Goal: Task Accomplishment & Management: Use online tool/utility

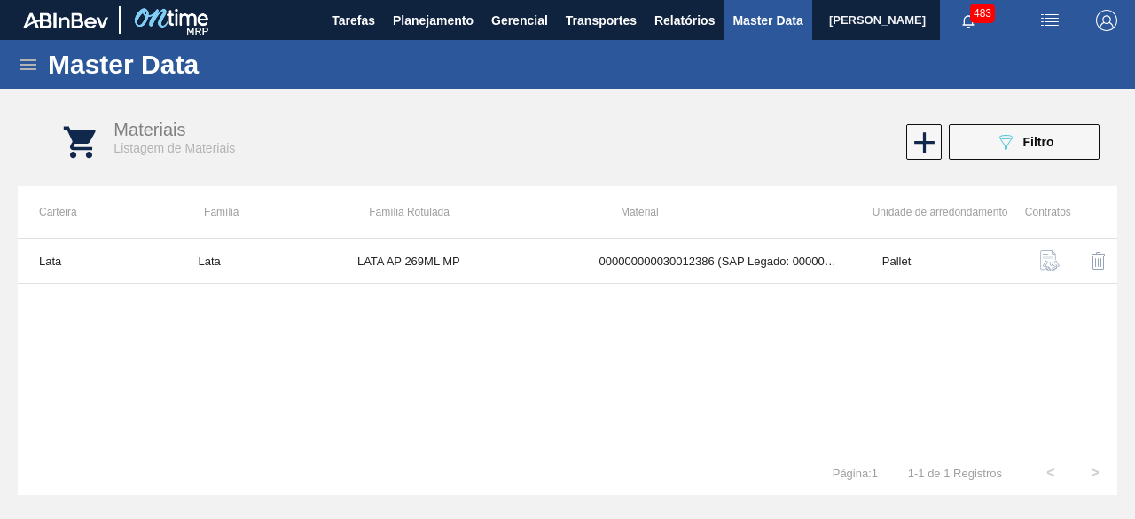
click at [973, 155] on button "089F7B8B-B2A5-4AFE-B5C0-19BA573D28AC Filtro" at bounding box center [1024, 141] width 151 height 35
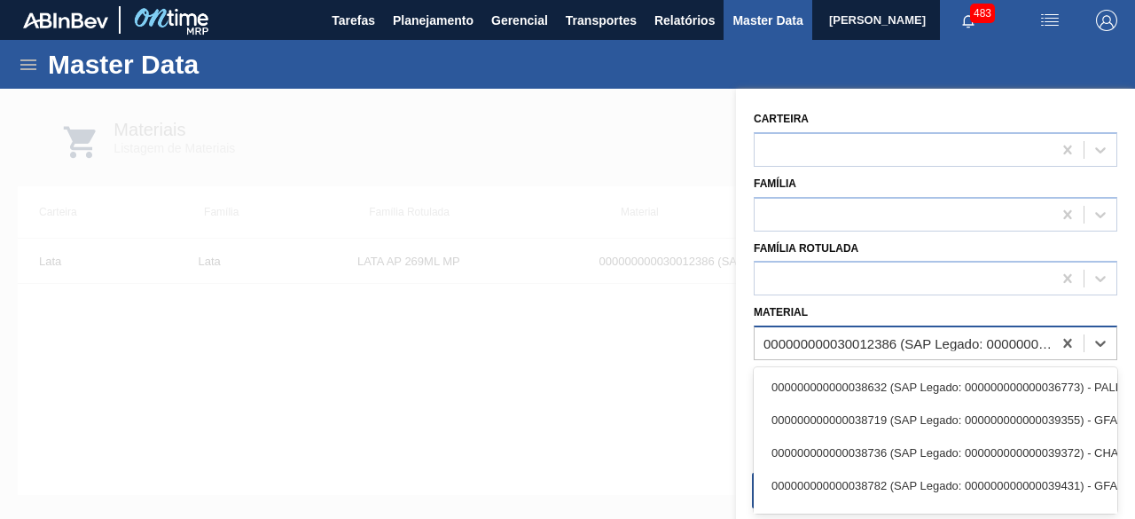
click at [950, 343] on div "000000000030012386 (SAP Legado: 000000000050798613) - LATA AL. 269ML AP MP 429" at bounding box center [909, 343] width 290 height 15
paste input "30012329"
type input "30012329"
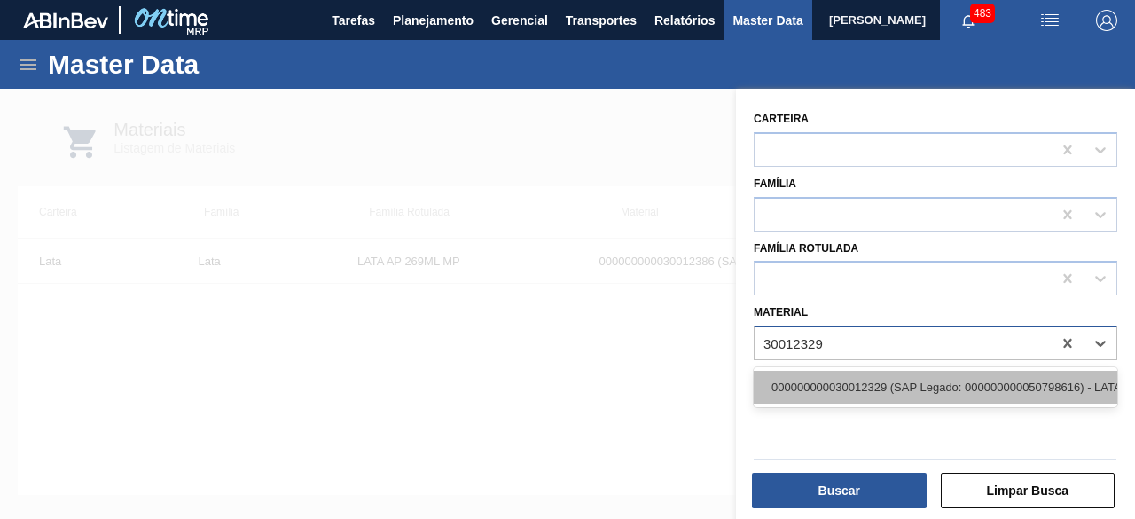
click at [921, 388] on div "000000000030012329 (SAP Legado: 000000000050798616) - LATA AL. 269ML BC MP 429" at bounding box center [936, 387] width 364 height 33
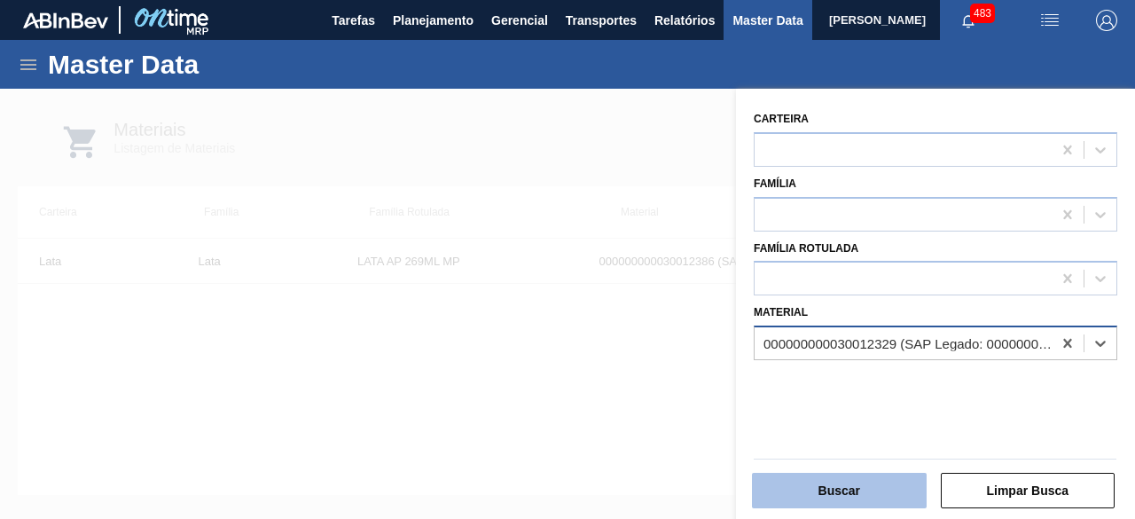
click at [871, 495] on button "Buscar" at bounding box center [839, 490] width 175 height 35
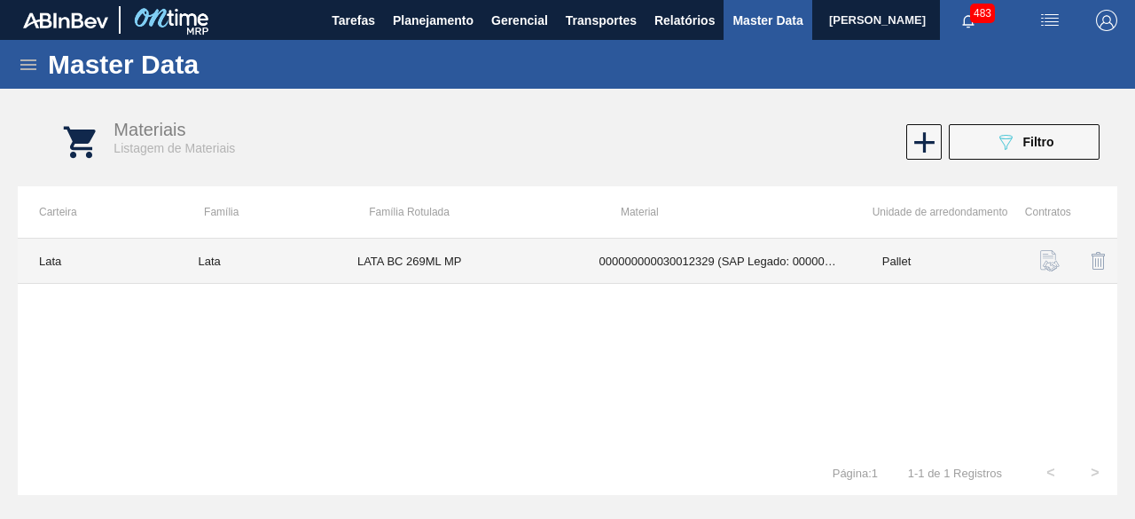
click at [557, 250] on td "LATA BC 269ML MP" at bounding box center [457, 261] width 242 height 45
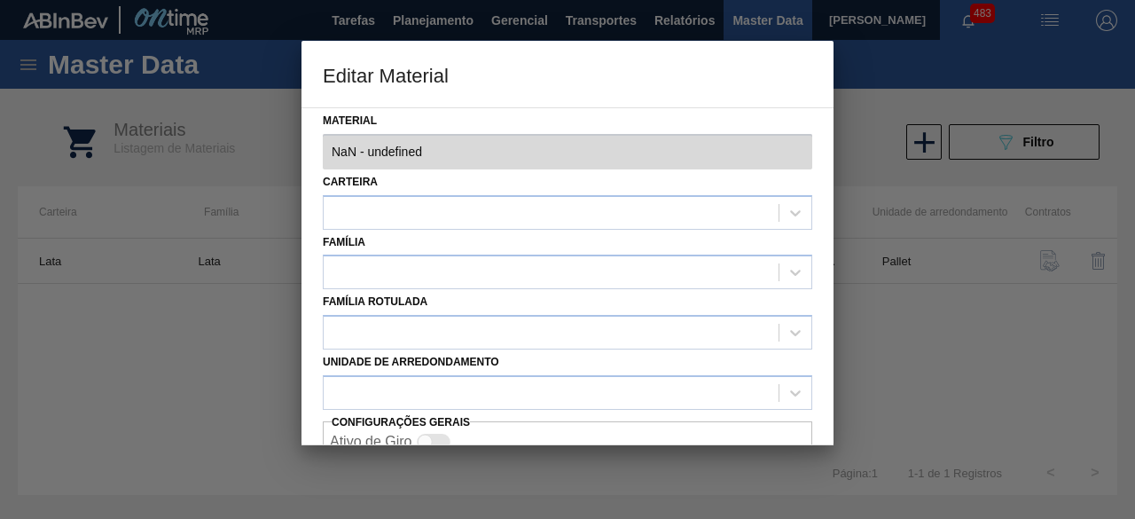
type input "30012329 - 000000000030012329 (SAP Legado: 000000000050798616) - LATA AL. 269ML…"
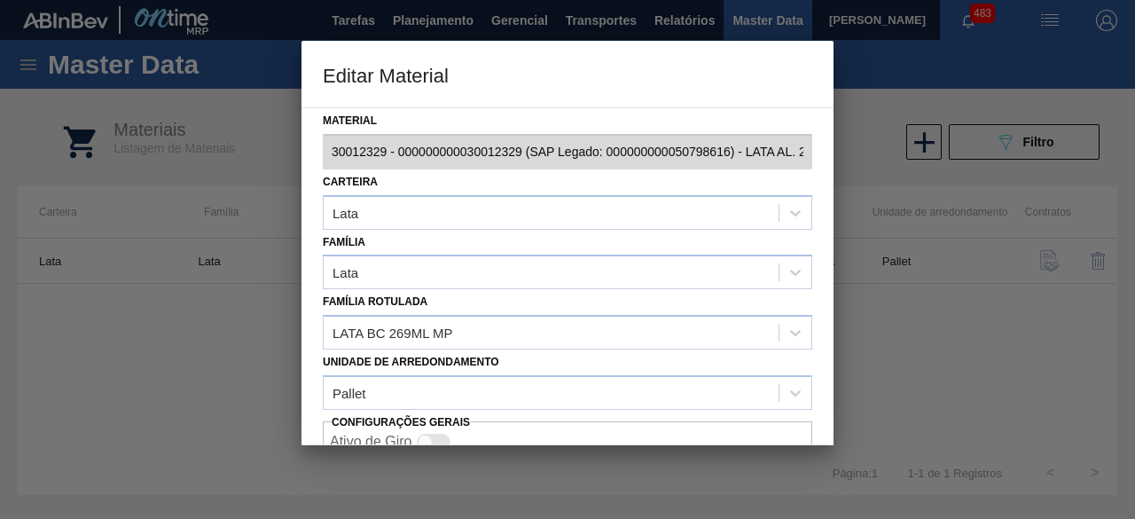
scroll to position [75, 0]
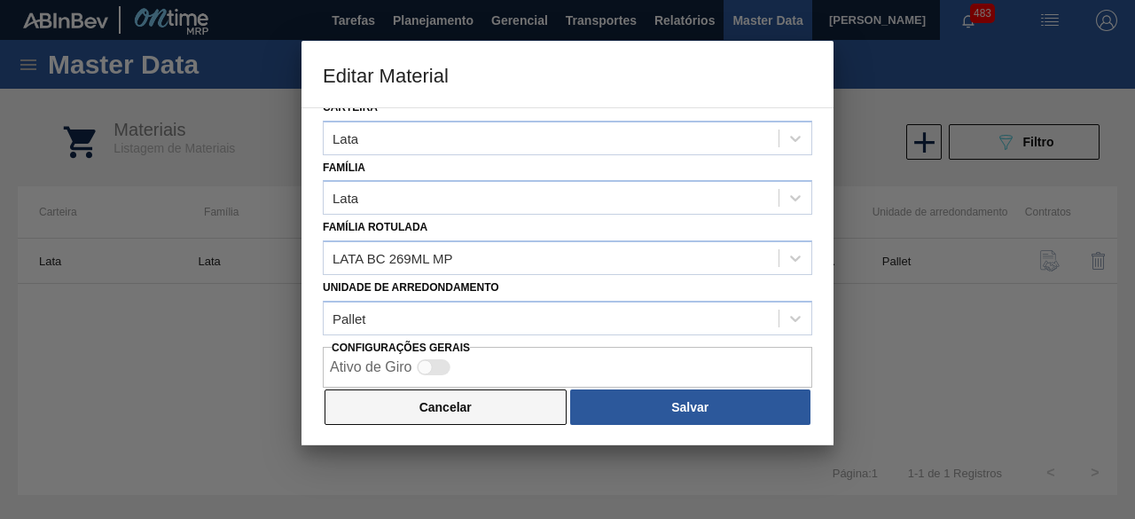
click at [495, 405] on button "Cancelar" at bounding box center [446, 406] width 242 height 35
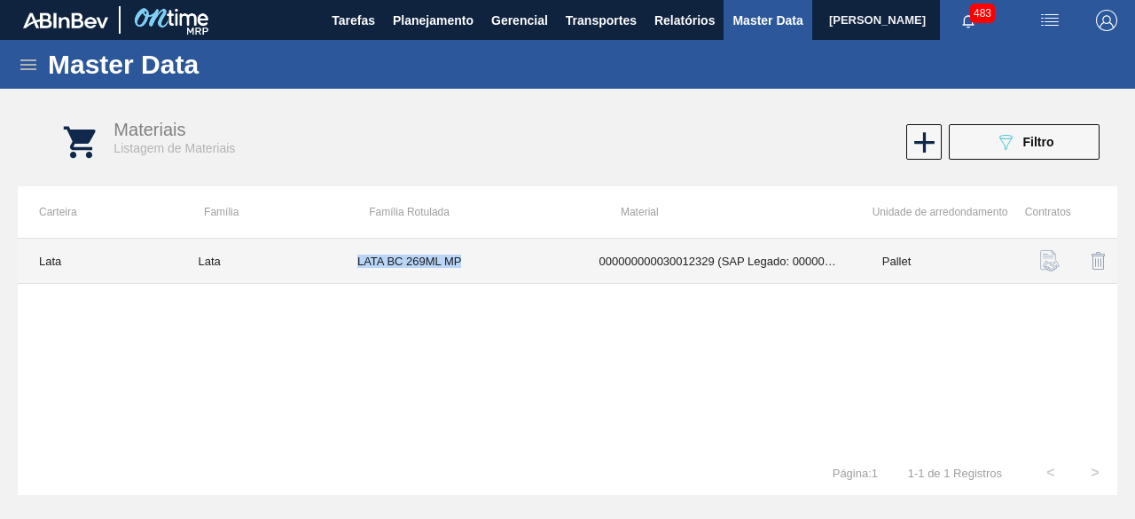
drag, startPoint x: 356, startPoint y: 263, endPoint x: 472, endPoint y: 263, distance: 116.2
click at [472, 263] on td "LATA BC 269ML MP" at bounding box center [457, 261] width 242 height 45
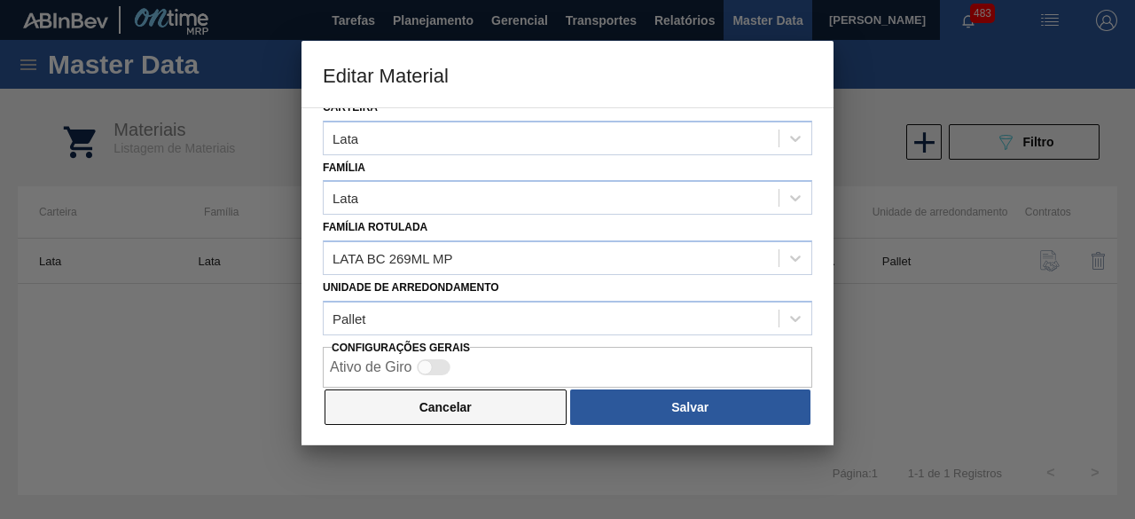
click at [491, 413] on button "Cancelar" at bounding box center [446, 406] width 242 height 35
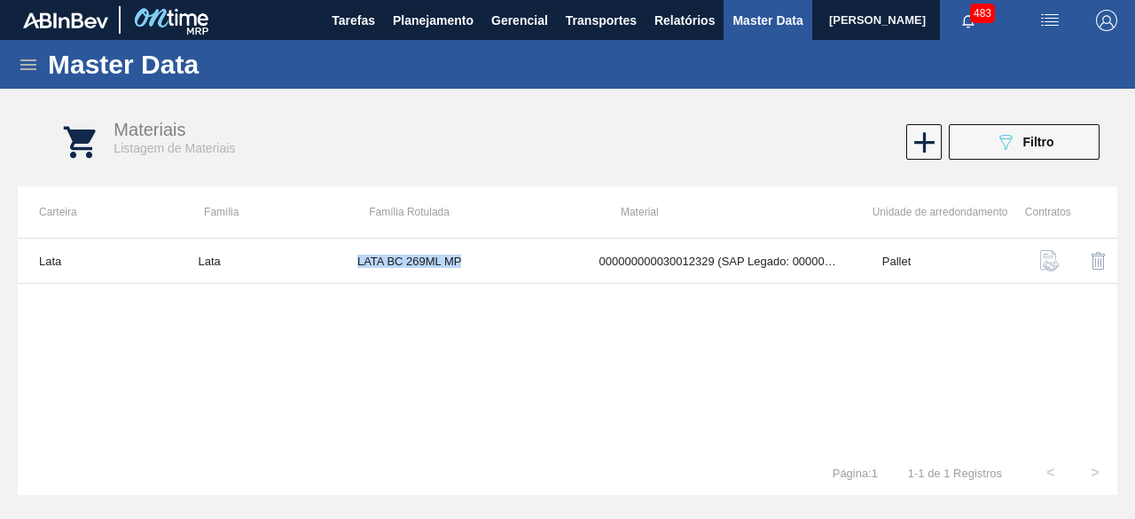
copy td "LATA BC 269ML MP"
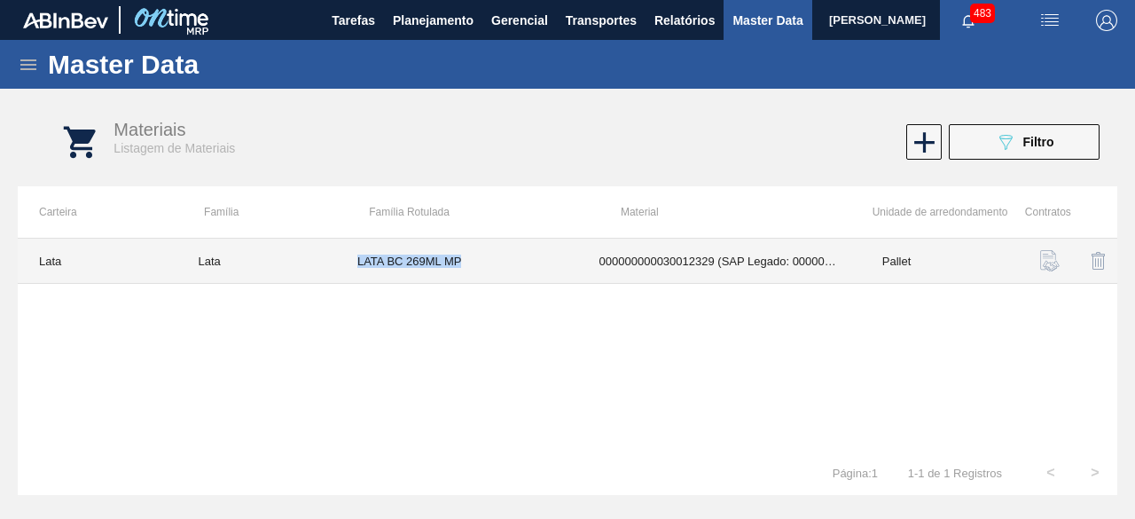
copy td "LATA BC 269ML MP"
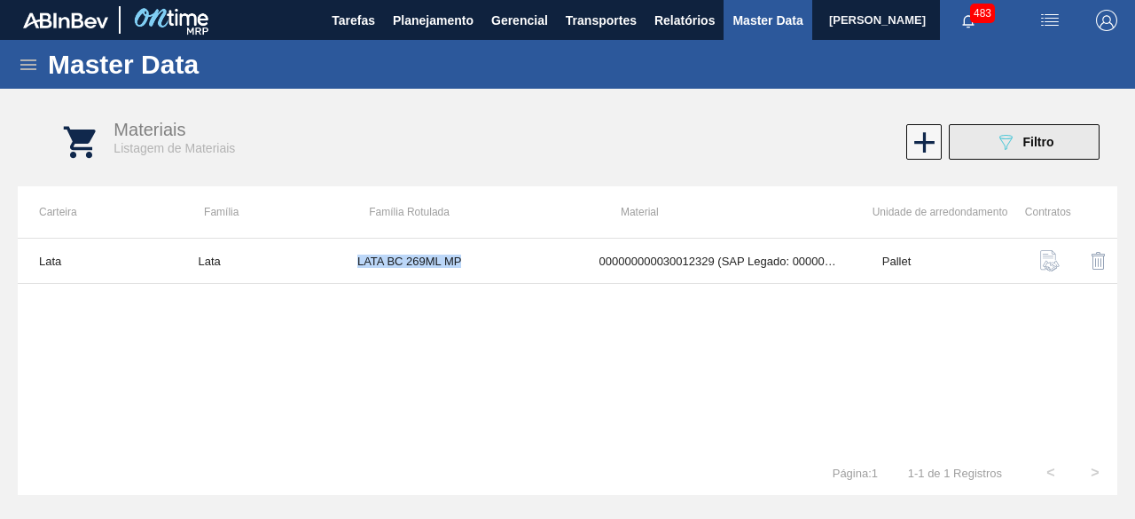
click at [1000, 143] on icon "089F7B8B-B2A5-4AFE-B5C0-19BA573D28AC" at bounding box center [1005, 141] width 21 height 21
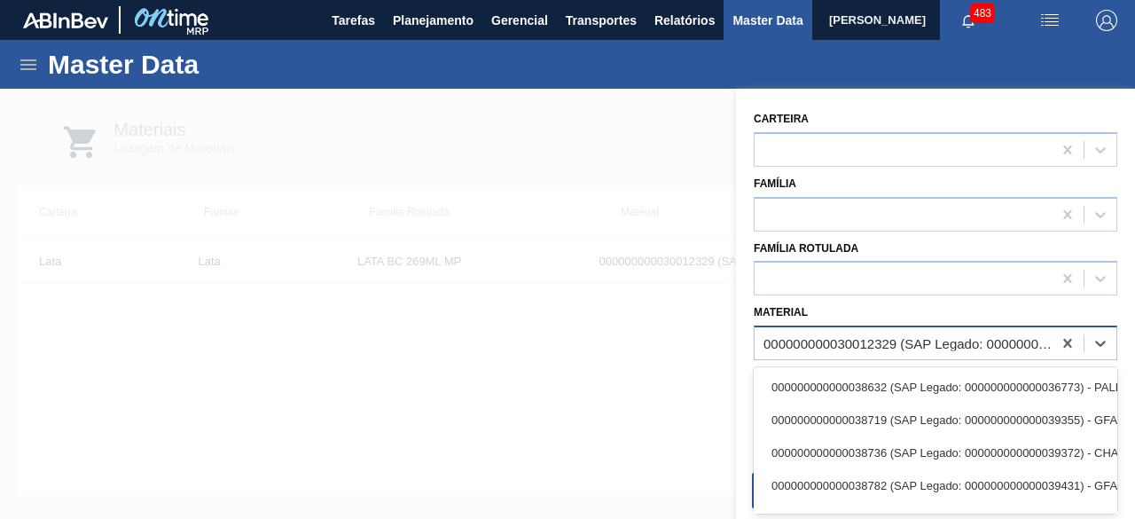
click at [873, 339] on div "000000000030012329 (SAP Legado: 000000000050798616) - LATA AL. 269ML BC MP 429" at bounding box center [909, 343] width 290 height 15
paste input "30034439"
type input "30034439"
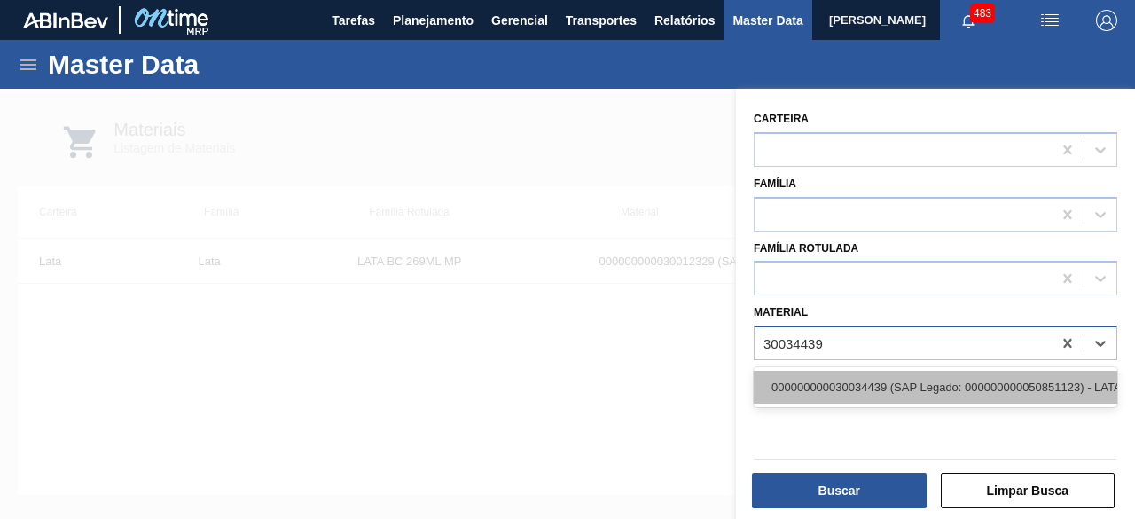
click at [874, 381] on div "000000000030034439 (SAP Legado: 000000000050851123) - LATA AL 350ML GCAZ WANDIN…" at bounding box center [936, 387] width 364 height 33
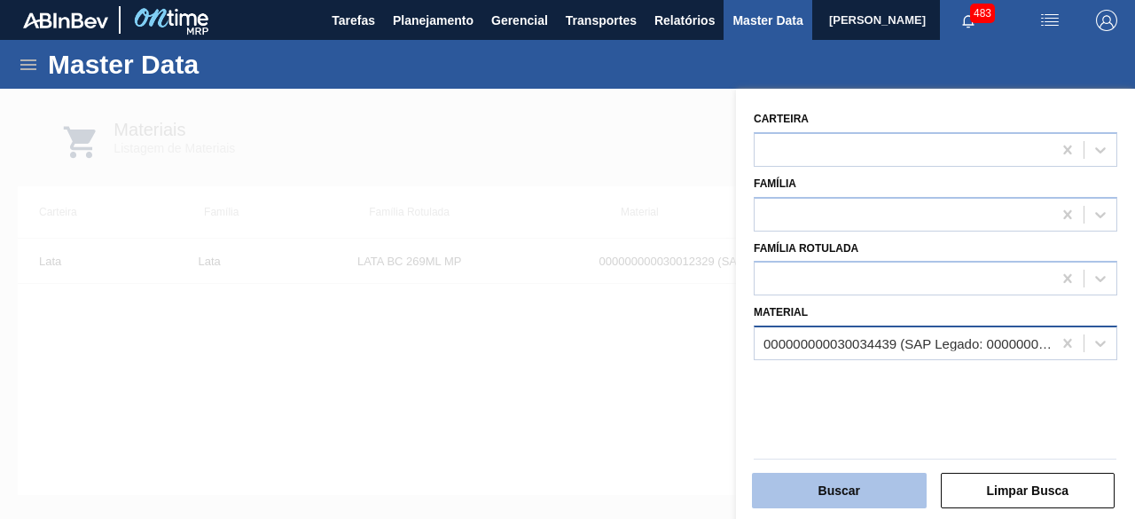
click at [871, 494] on button "Buscar" at bounding box center [839, 490] width 175 height 35
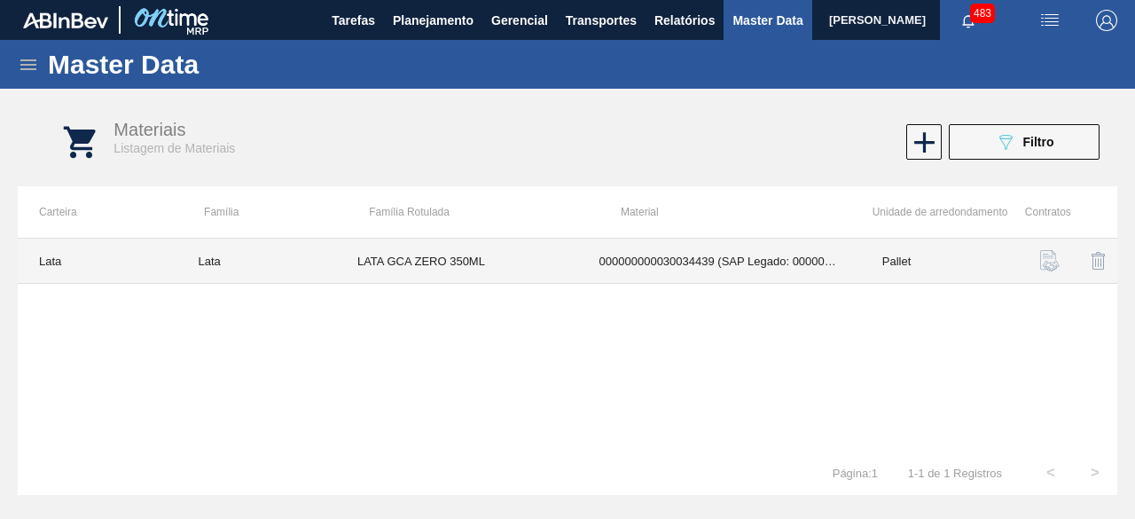
click at [494, 275] on td "LATA GCA ZERO 350ML" at bounding box center [457, 261] width 242 height 45
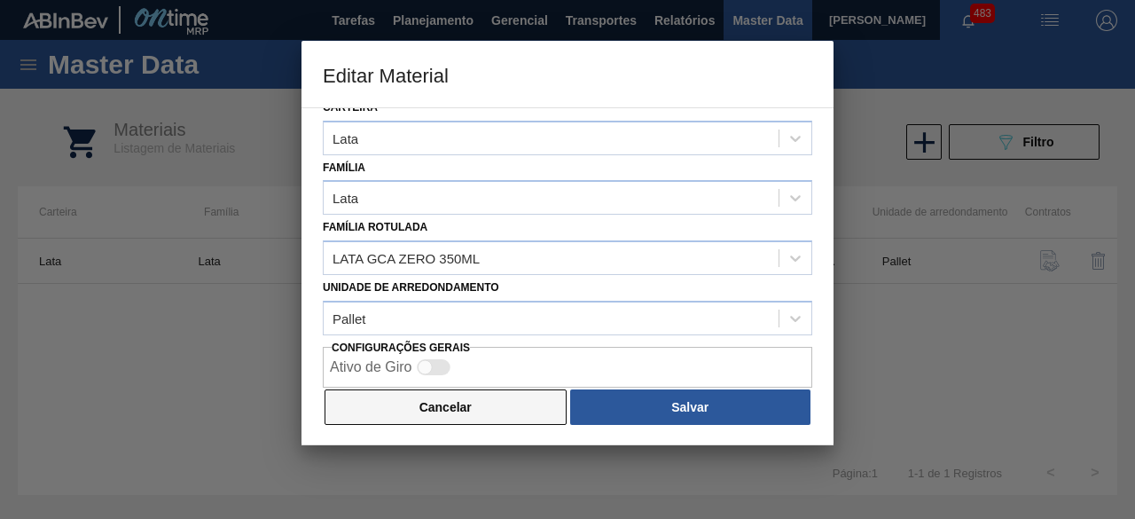
click at [499, 407] on button "Cancelar" at bounding box center [446, 406] width 242 height 35
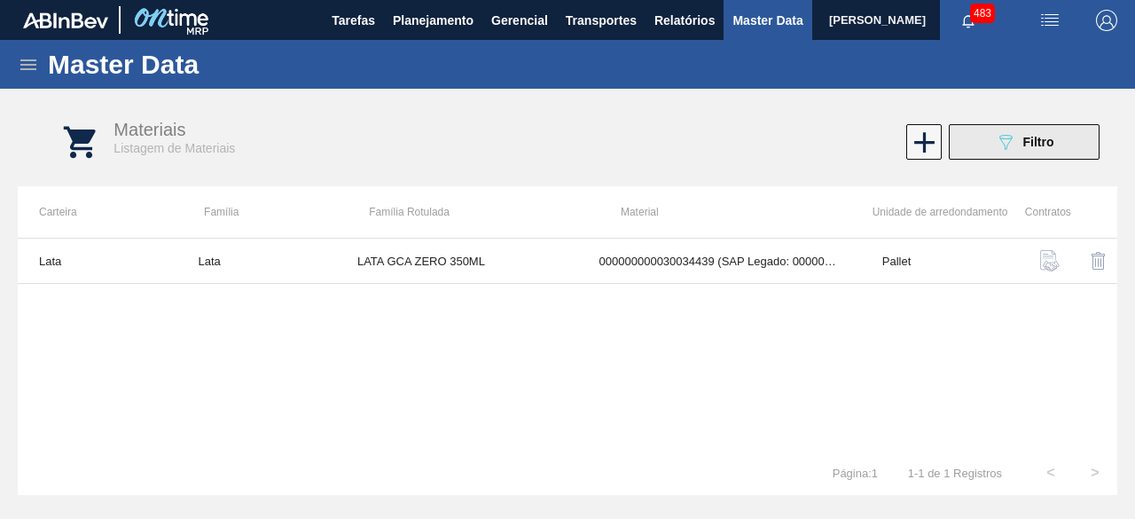
click at [986, 132] on button "089F7B8B-B2A5-4AFE-B5C0-19BA573D28AC Filtro" at bounding box center [1024, 141] width 151 height 35
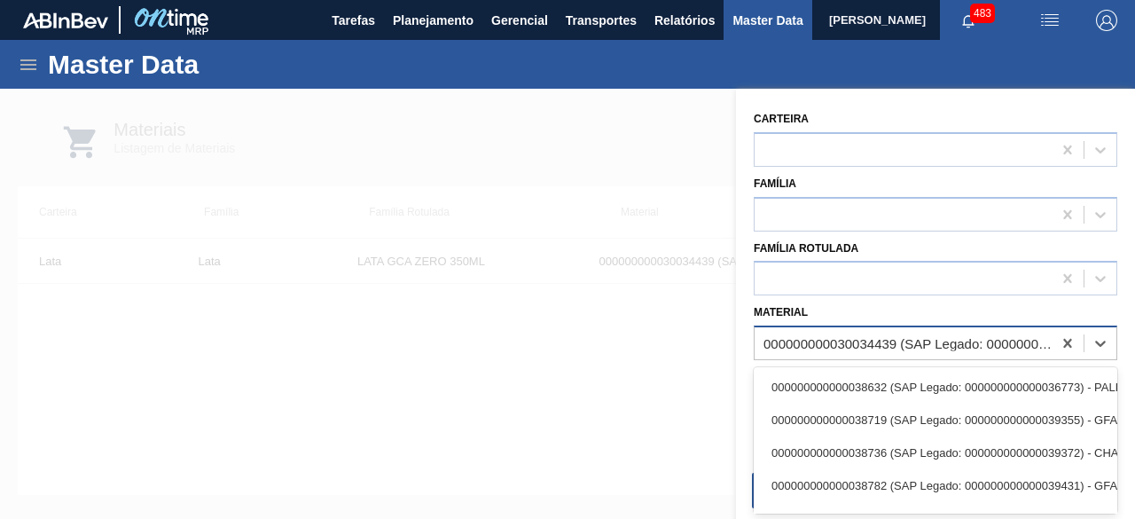
click at [910, 338] on div "000000000030034439 (SAP Legado: 000000000050851123) - LATA AL 350ML GCAZ WANDIN…" at bounding box center [909, 343] width 290 height 15
click at [879, 336] on div "000000000030034439 (SAP Legado: 000000000050851123) - LATA AL 350ML GCAZ WANDIN…" at bounding box center [909, 343] width 290 height 15
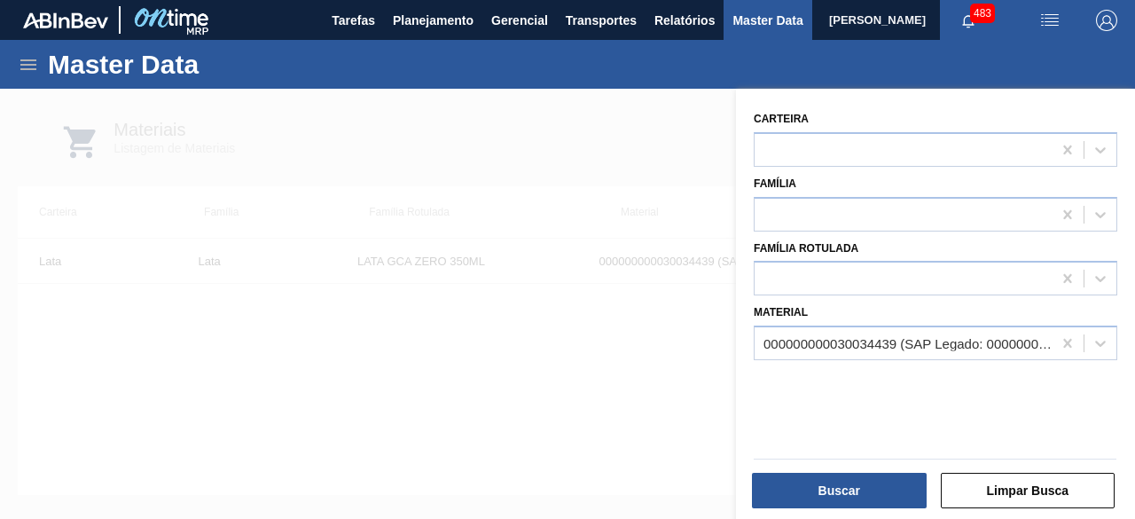
click at [612, 390] on div at bounding box center [567, 348] width 1135 height 519
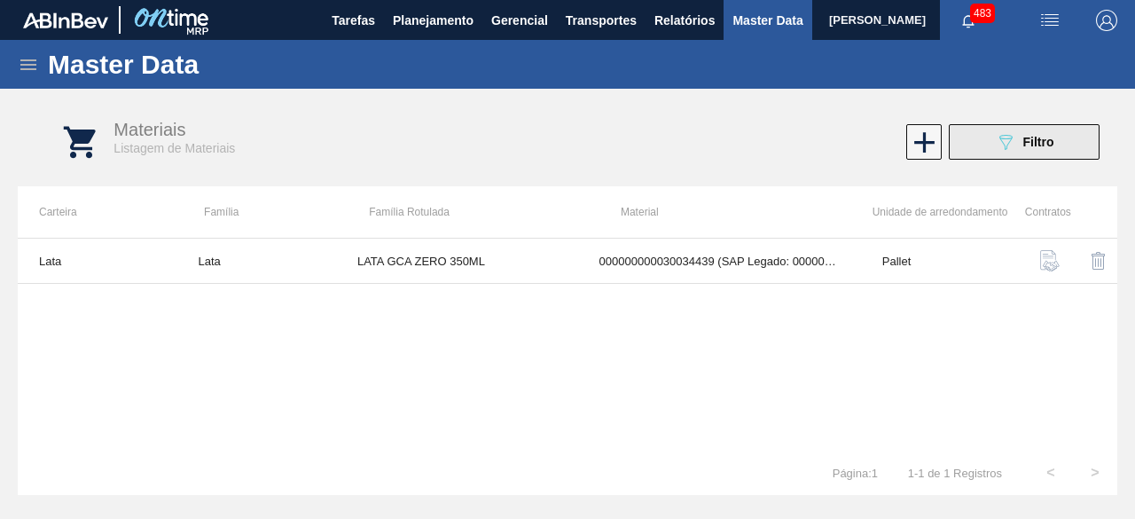
click at [983, 154] on button "089F7B8B-B2A5-4AFE-B5C0-19BA573D28AC Filtro" at bounding box center [1024, 141] width 151 height 35
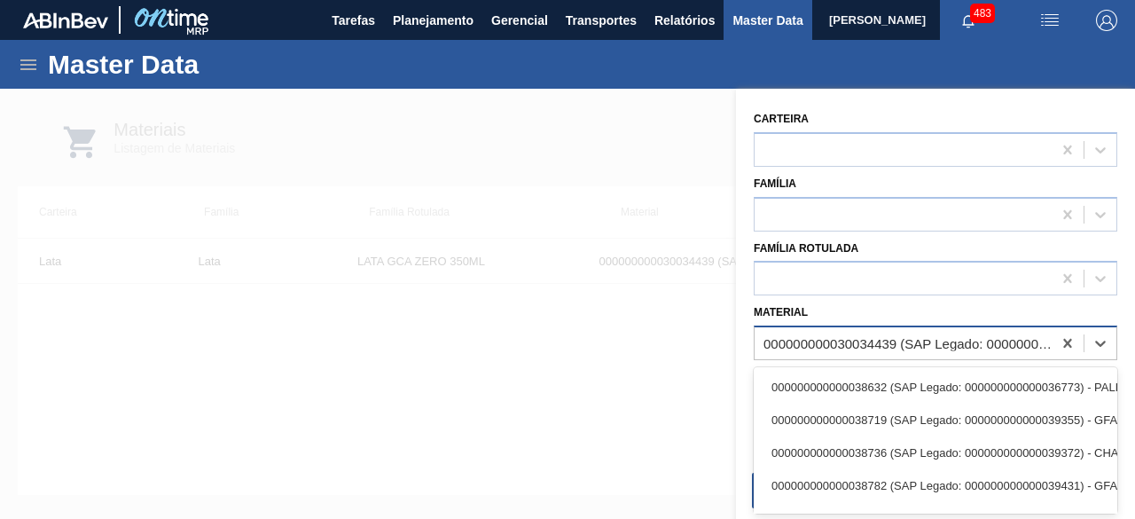
click at [837, 347] on div "000000000030034439 (SAP Legado: 000000000050851123) - LATA AL 350ML GCAZ WANDIN…" at bounding box center [909, 343] width 290 height 15
paste input "30034410"
type input "30034410"
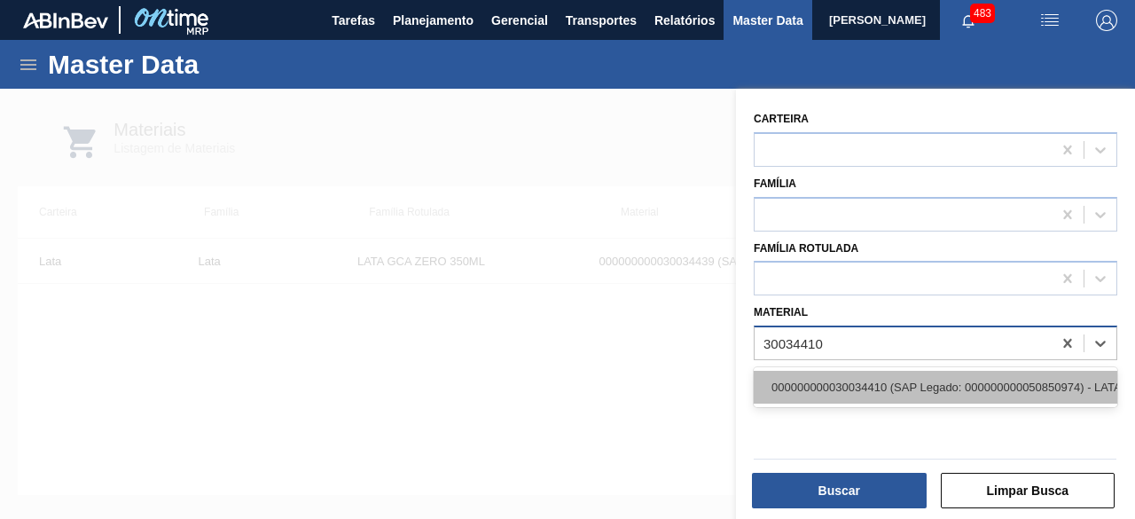
click at [841, 384] on div "000000000030034410 (SAP Legado: 000000000050850974) - LATA AL ORIG 350ML BRILHO…" at bounding box center [936, 387] width 364 height 33
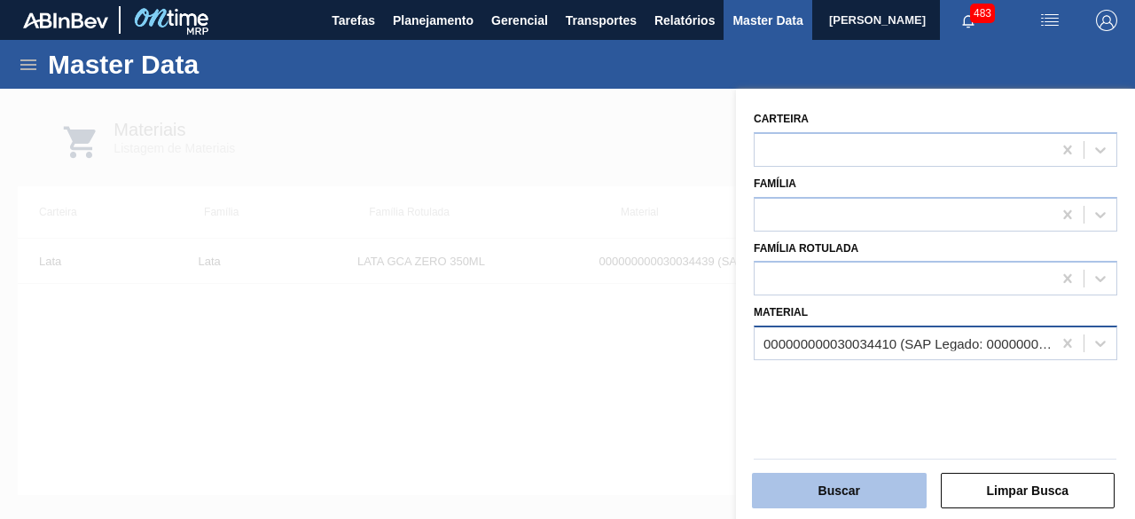
click at [850, 487] on button "Buscar" at bounding box center [839, 490] width 175 height 35
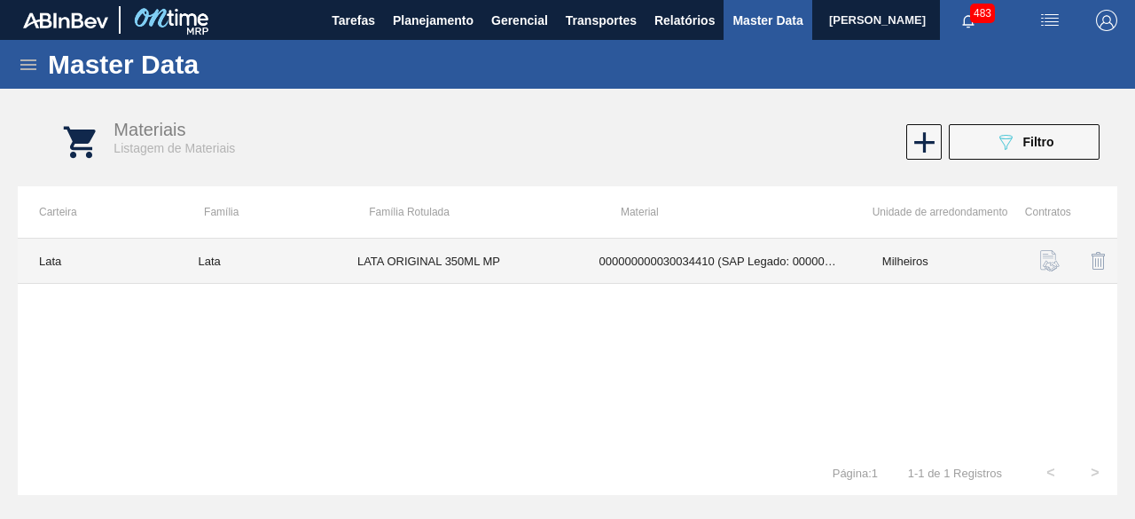
click at [454, 265] on td "LATA ORIGINAL 350ML MP" at bounding box center [457, 261] width 242 height 45
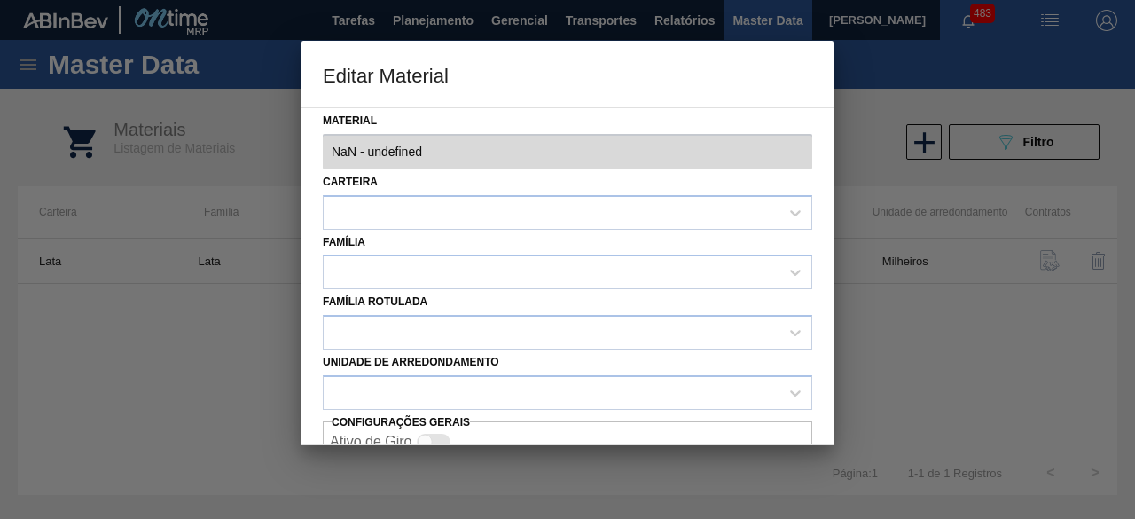
type input "30034410 - 000000000030034410 (SAP Legado: 000000000050850974) - LATA AL ORIG 3…"
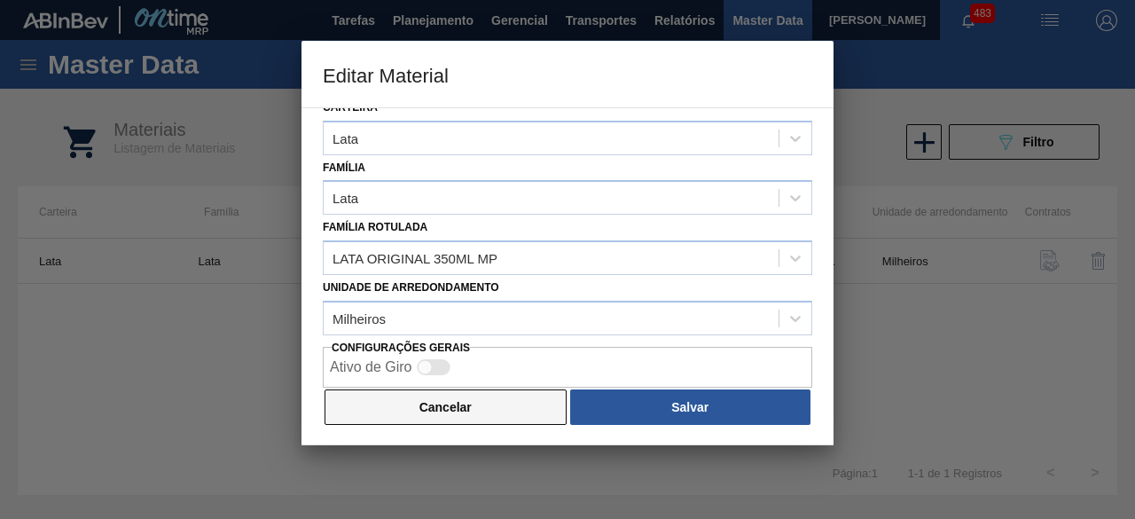
click at [554, 401] on button "Cancelar" at bounding box center [446, 406] width 242 height 35
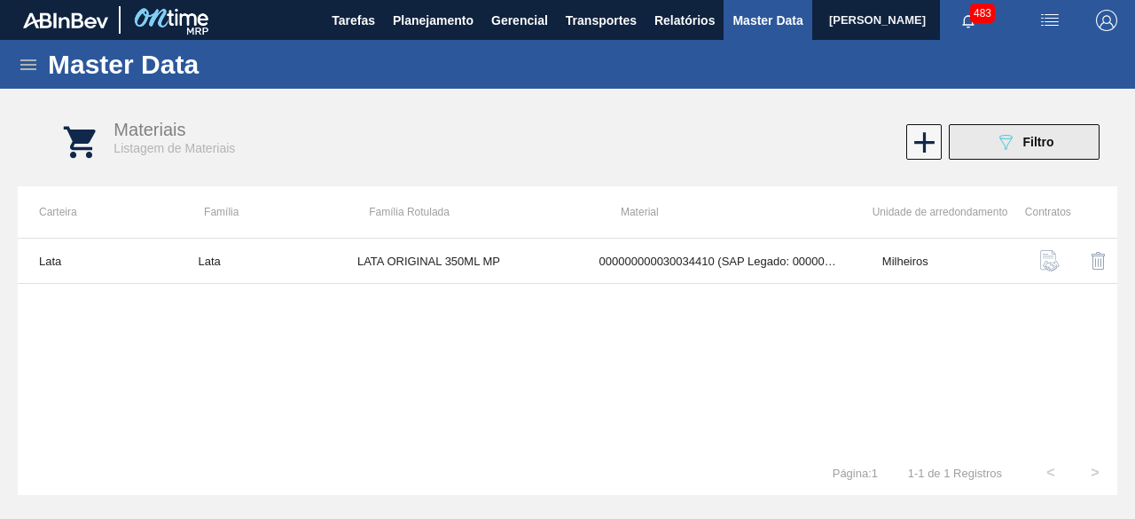
click at [973, 148] on button "089F7B8B-B2A5-4AFE-B5C0-19BA573D28AC Filtro" at bounding box center [1024, 141] width 151 height 35
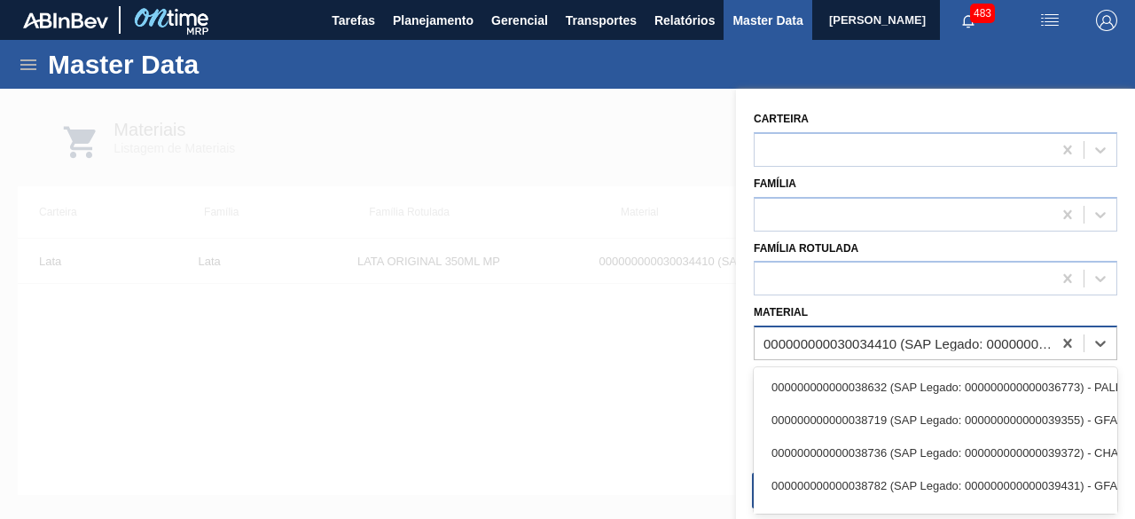
click at [912, 334] on div "000000000030034410 (SAP Legado: 000000000050850974) - LATA AL ORIG 350ML BRILHO…" at bounding box center [903, 344] width 297 height 26
paste input "30012388"
type input "30012388"
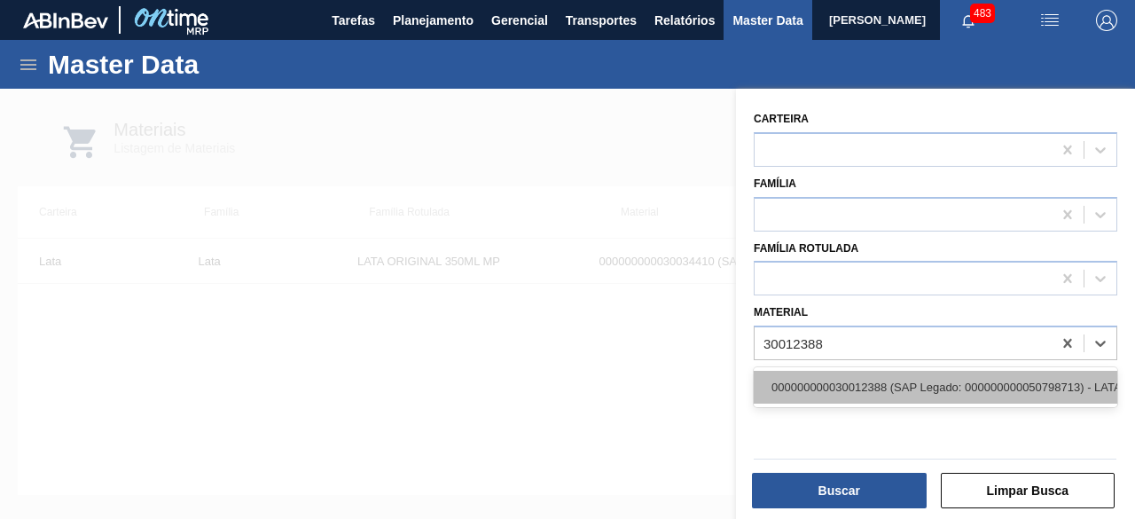
click at [907, 395] on div "000000000030012388 (SAP Legado: 000000000050798713) - LATA AL. 269ML SK MP 429" at bounding box center [936, 387] width 364 height 33
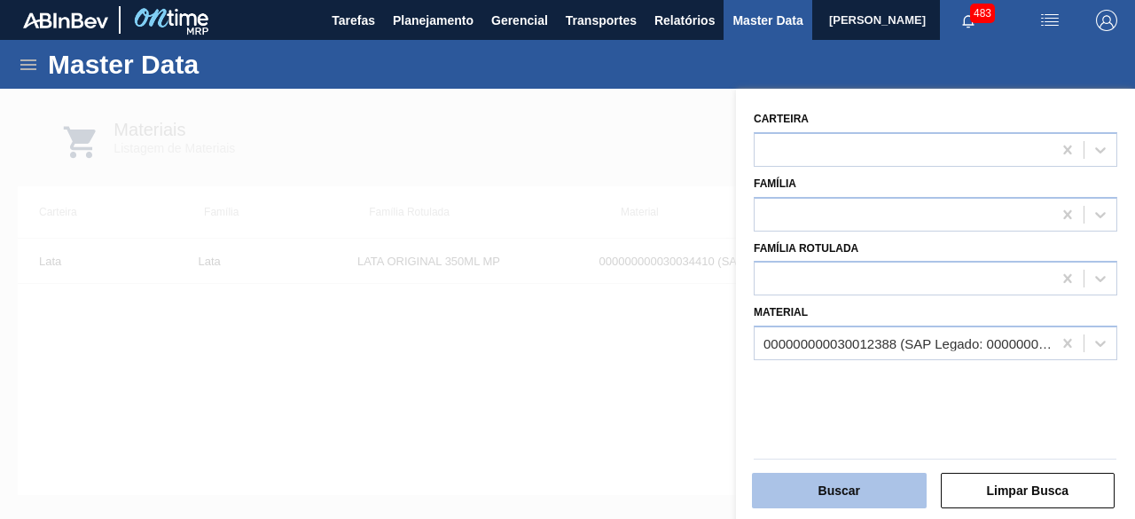
click at [889, 487] on button "Buscar" at bounding box center [839, 490] width 175 height 35
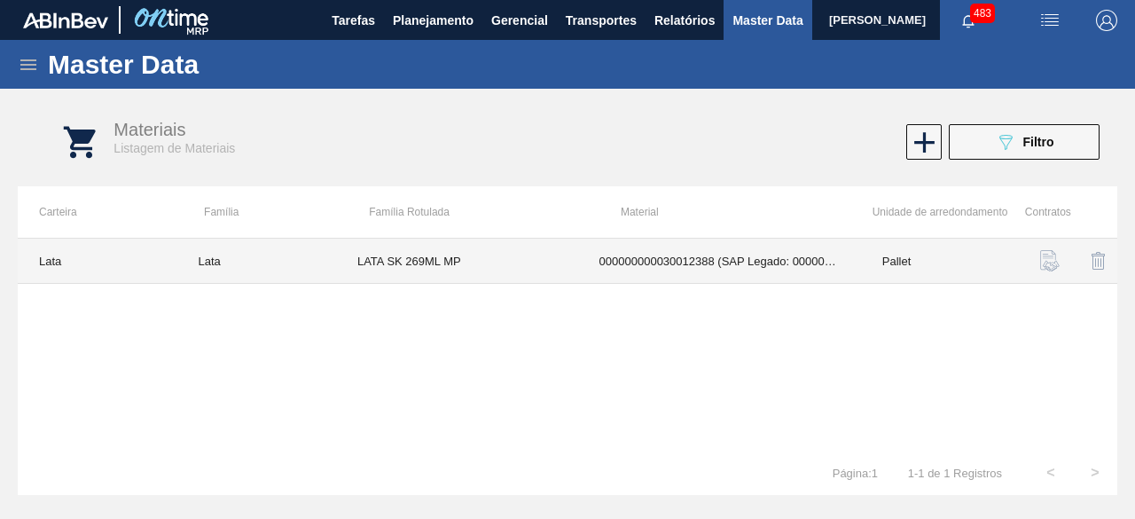
click at [554, 247] on td "LATA SK 269ML MP" at bounding box center [457, 261] width 242 height 45
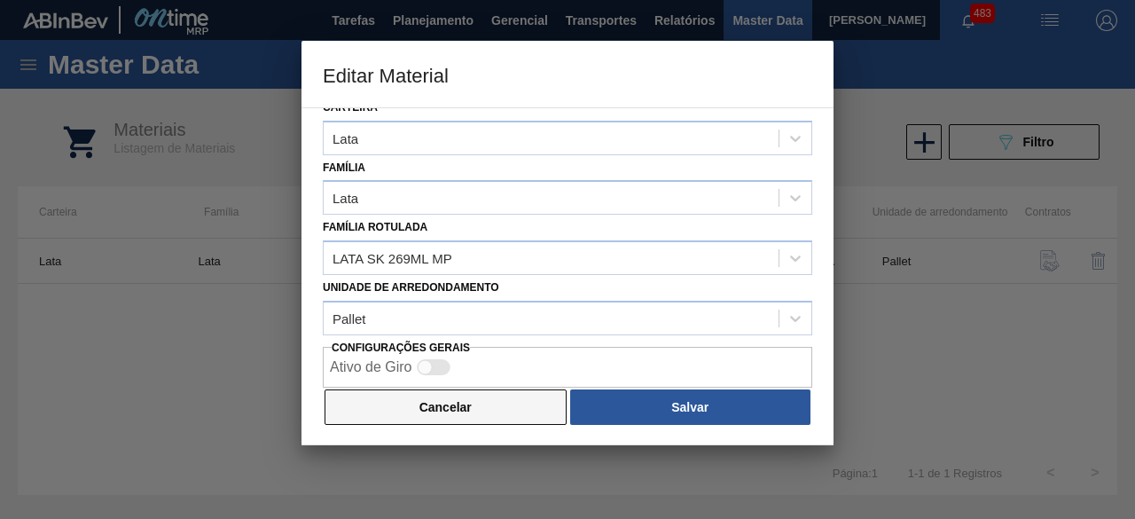
click at [480, 418] on button "Cancelar" at bounding box center [446, 406] width 242 height 35
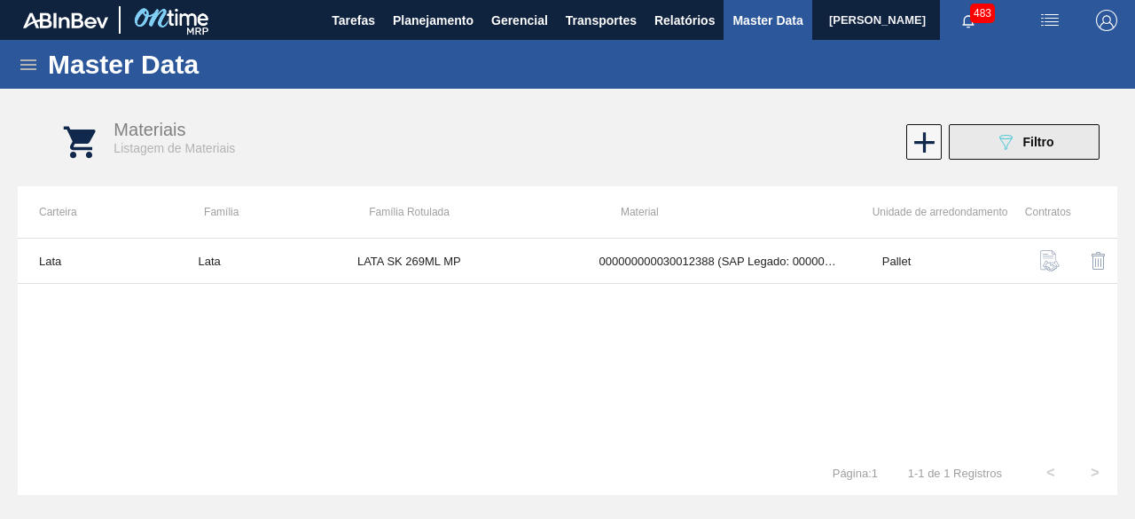
click at [1029, 148] on span "Filtro" at bounding box center [1039, 142] width 31 height 14
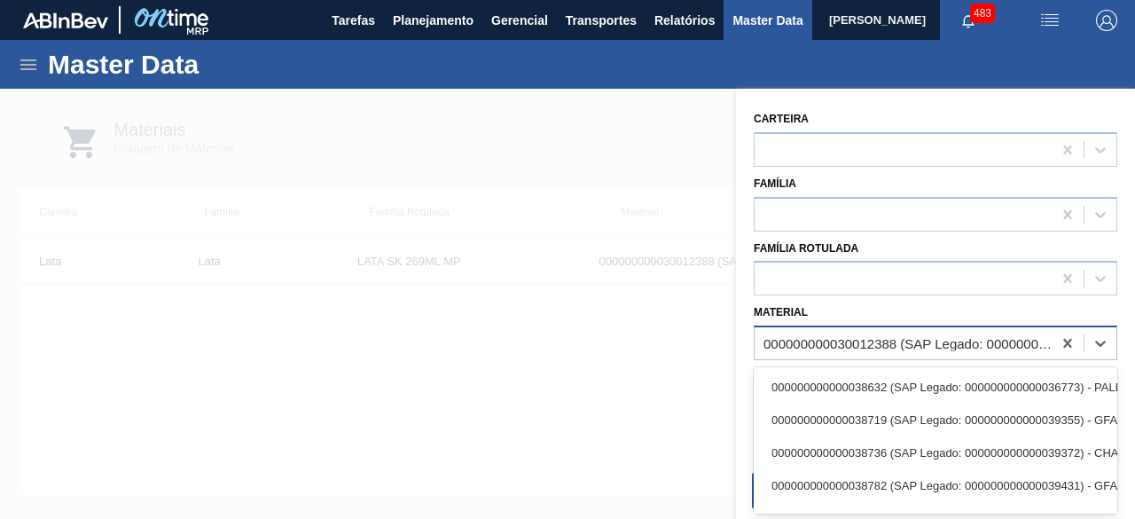
click at [866, 336] on div "000000000030012388 (SAP Legado: 000000000050798713) - LATA AL. 269ML SK MP 429" at bounding box center [909, 343] width 290 height 15
paste input "30034229"
type input "30034229"
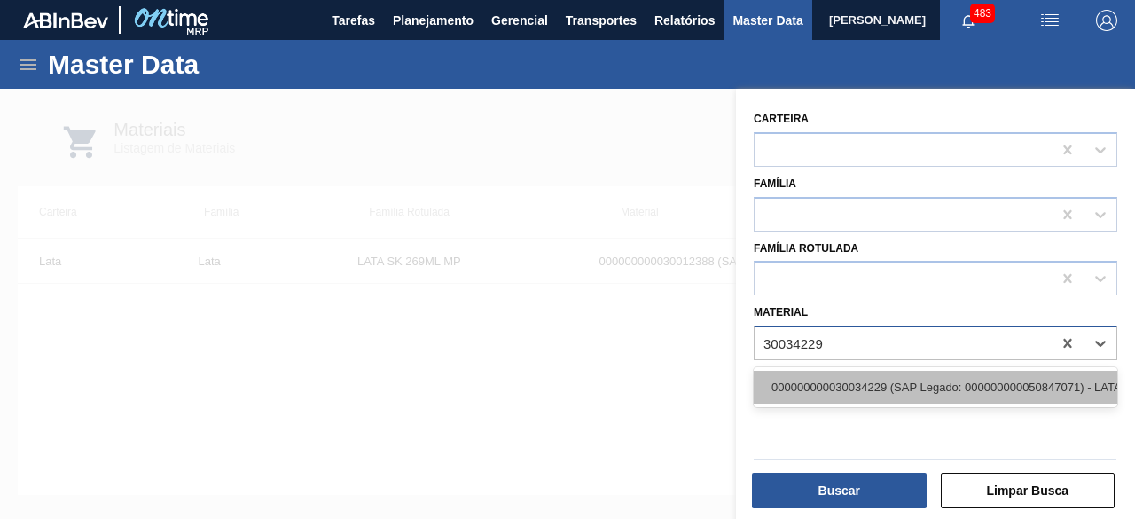
click at [869, 391] on div "000000000030034229 (SAP Legado: 000000000050847071) - LATA AL SPATEN 269ML SLK …" at bounding box center [936, 387] width 364 height 33
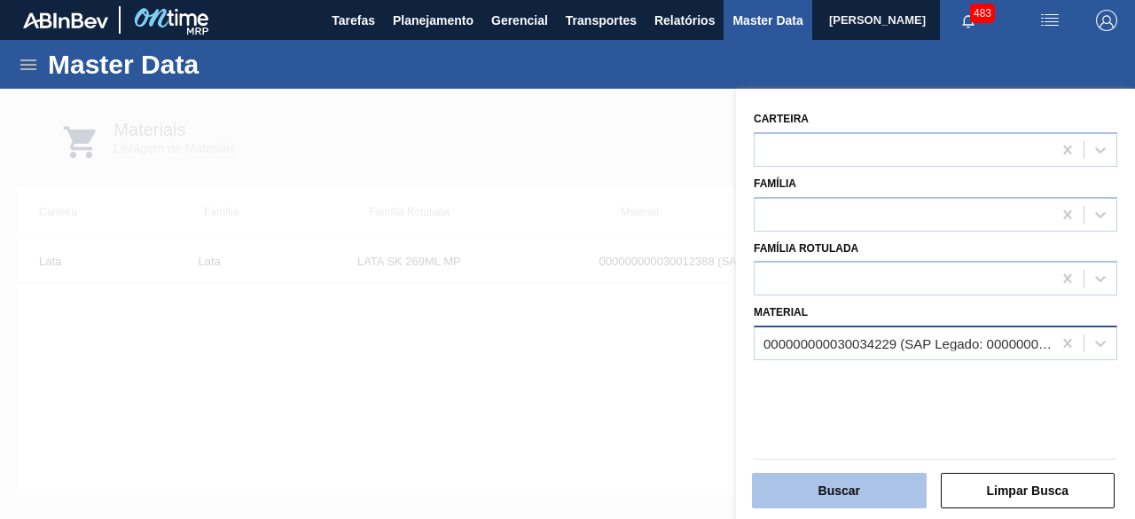
click at [874, 485] on button "Buscar" at bounding box center [839, 490] width 175 height 35
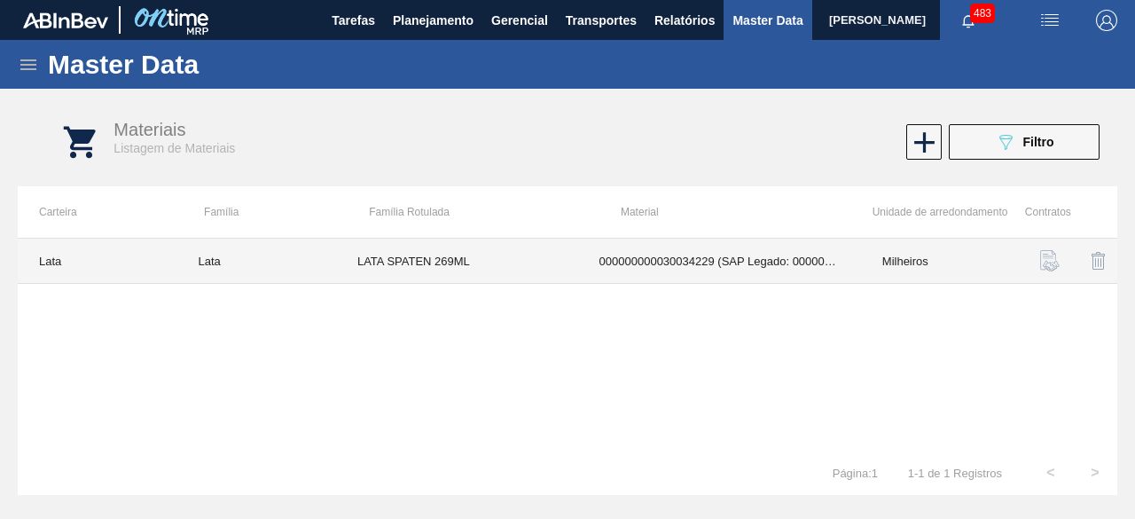
click at [545, 257] on td "LATA SPATEN 269ML" at bounding box center [457, 261] width 242 height 45
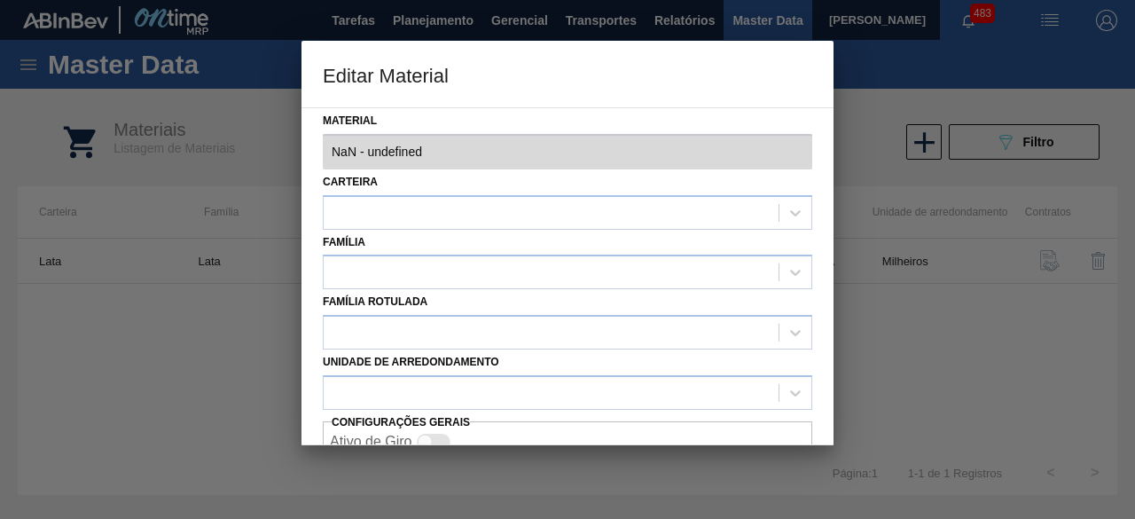
type input "30034229 - 000000000030034229 (SAP Legado: 000000000050847071) - LATA AL SPATEN…"
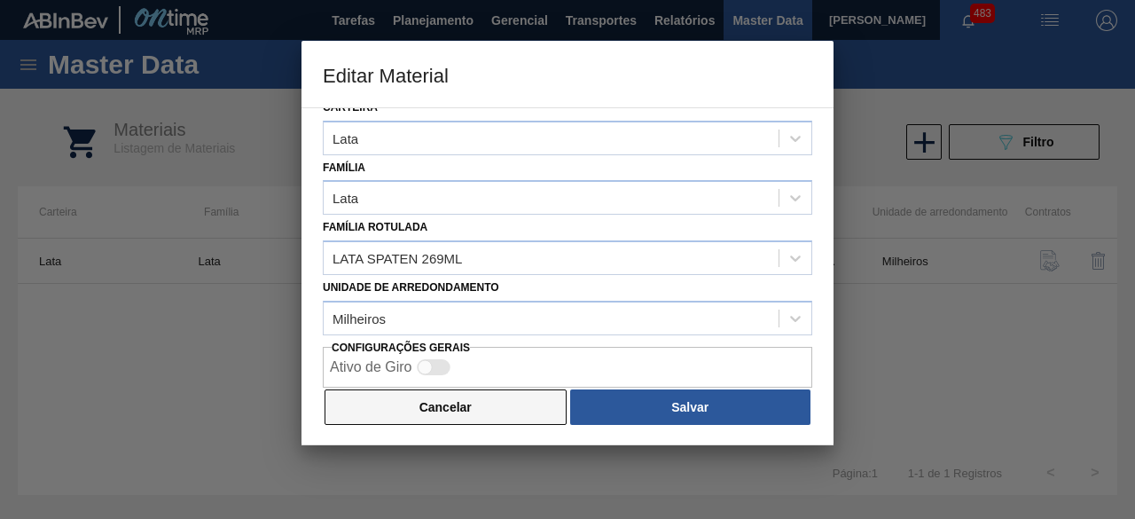
click at [529, 404] on button "Cancelar" at bounding box center [446, 406] width 242 height 35
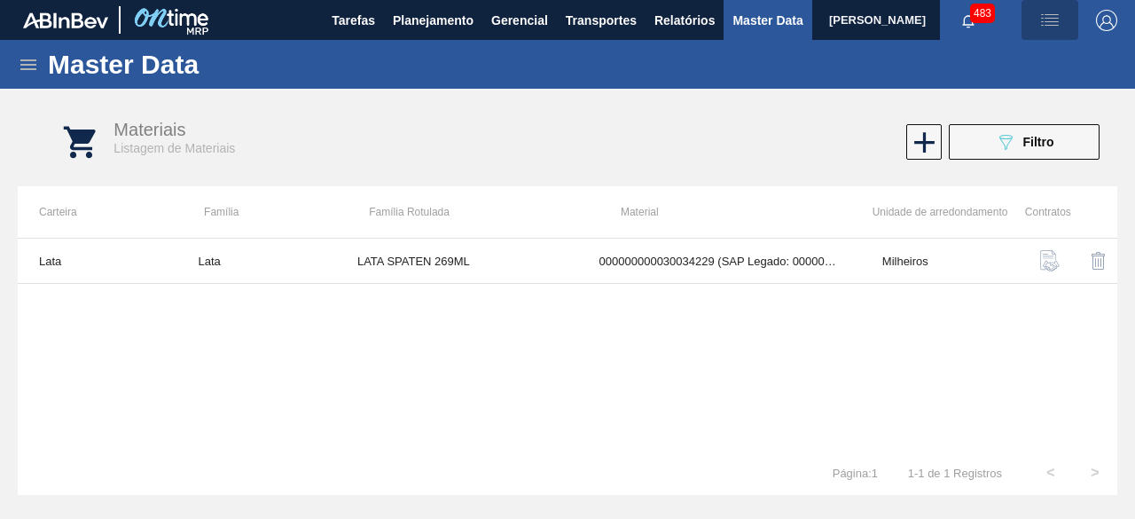
click at [1056, 26] on img "button" at bounding box center [1050, 20] width 21 height 21
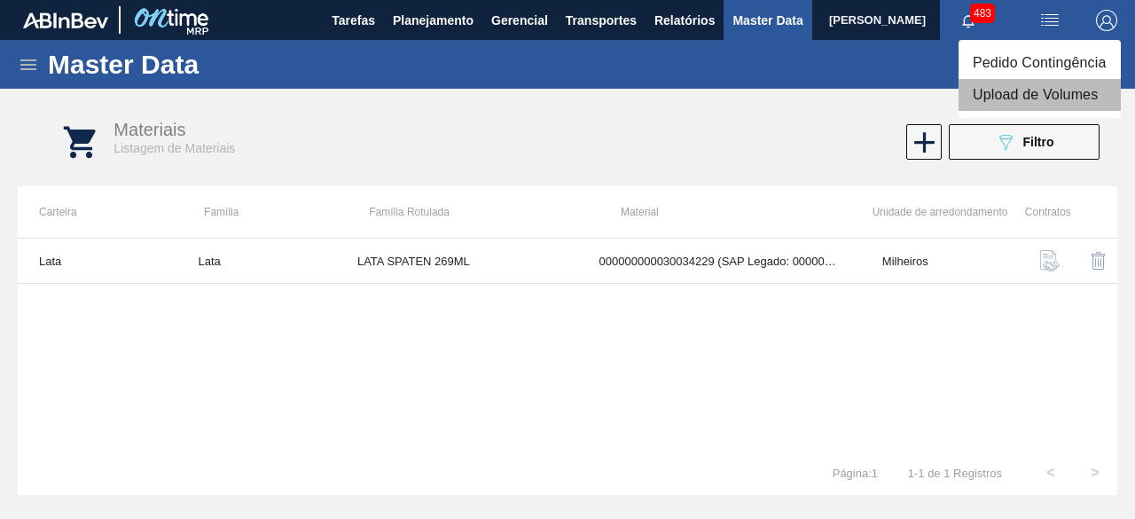
click at [994, 104] on li "Upload de Volumes" at bounding box center [1040, 95] width 162 height 32
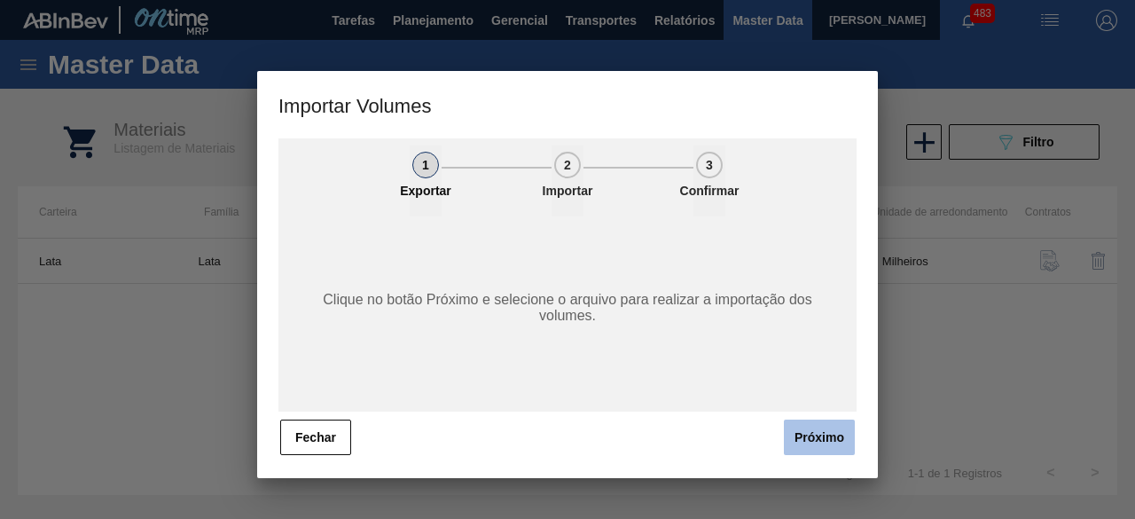
click at [825, 436] on button "Próximo" at bounding box center [819, 437] width 71 height 35
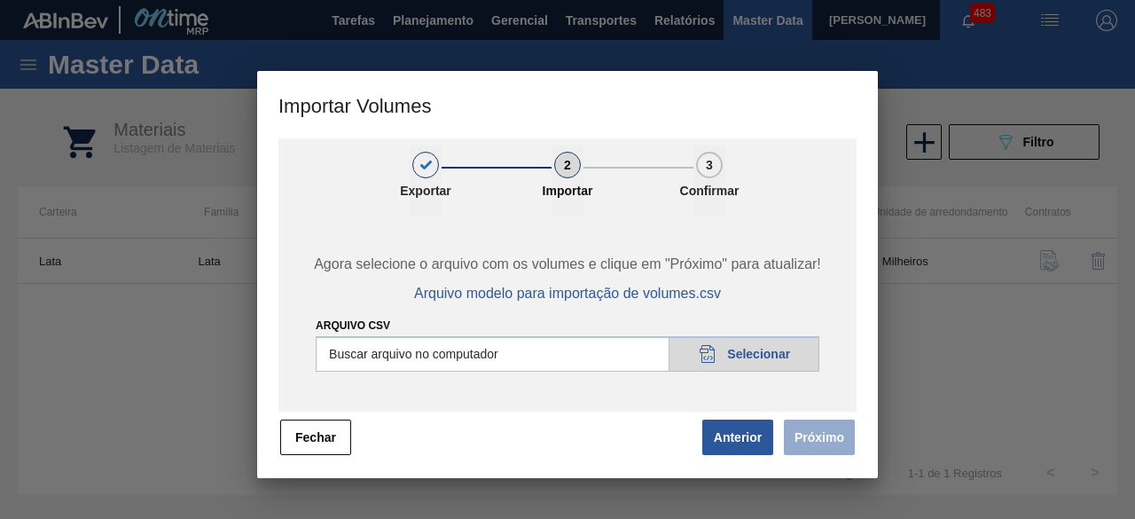
click at [777, 356] on input "Arquivo csv" at bounding box center [568, 353] width 504 height 35
type input "C:\fakepath\Subida Ball D0 + D3 29.09 1.csv"
click at [823, 427] on button "Próximo" at bounding box center [819, 437] width 71 height 35
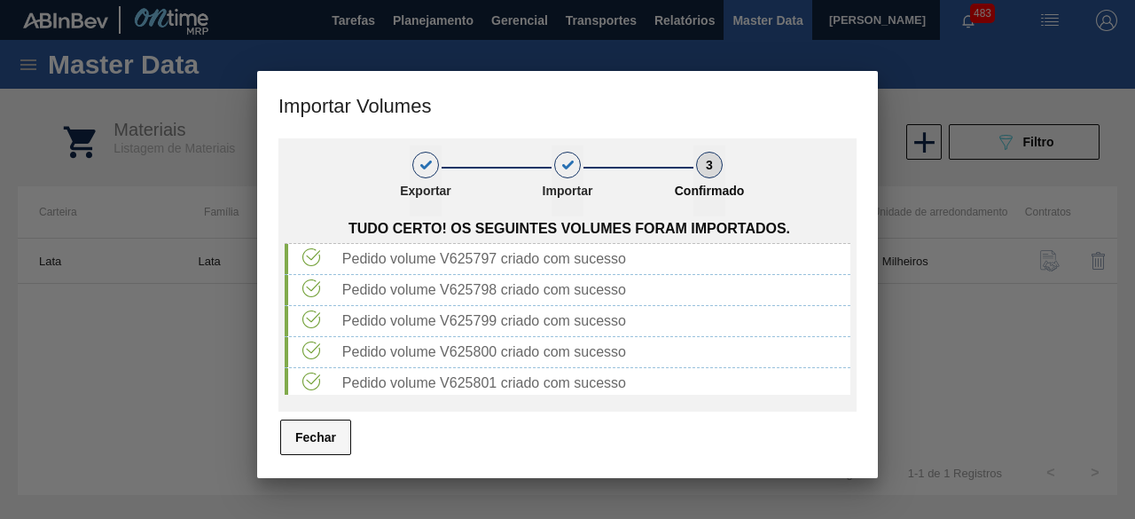
click at [316, 436] on button "Fechar" at bounding box center [315, 437] width 71 height 35
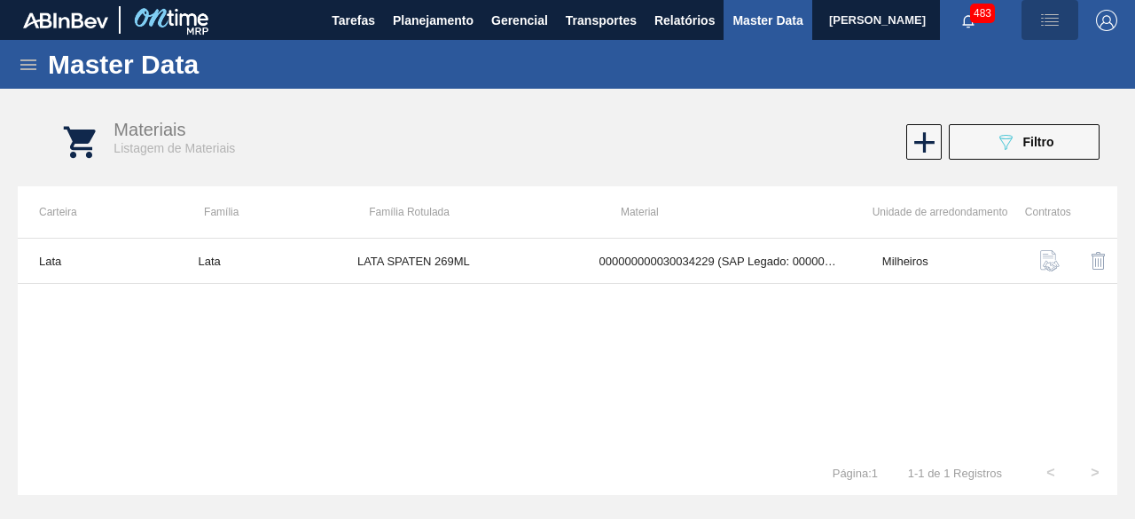
click at [1049, 26] on img "button" at bounding box center [1050, 20] width 21 height 21
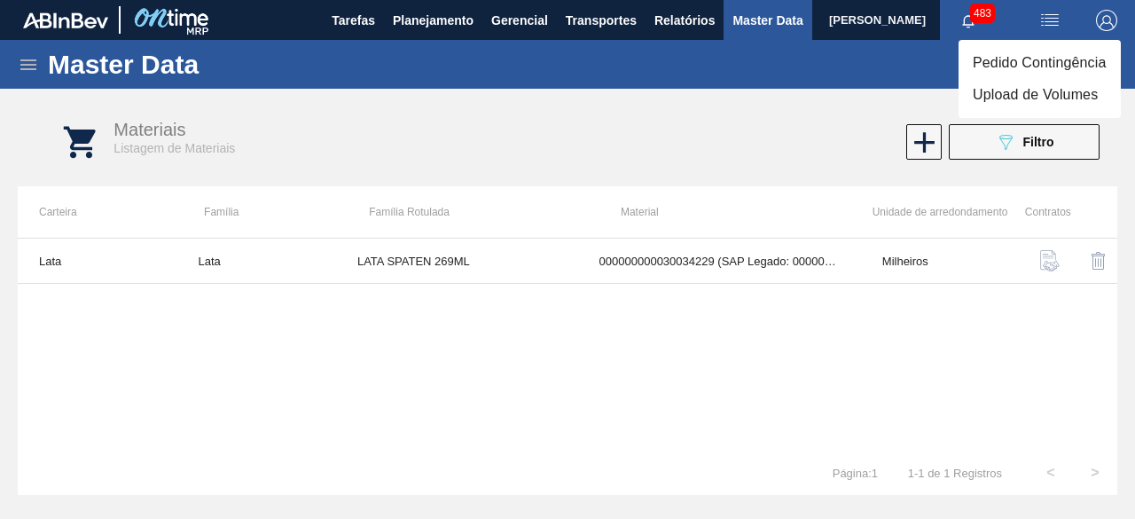
click at [1029, 98] on li "Upload de Volumes" at bounding box center [1040, 95] width 162 height 32
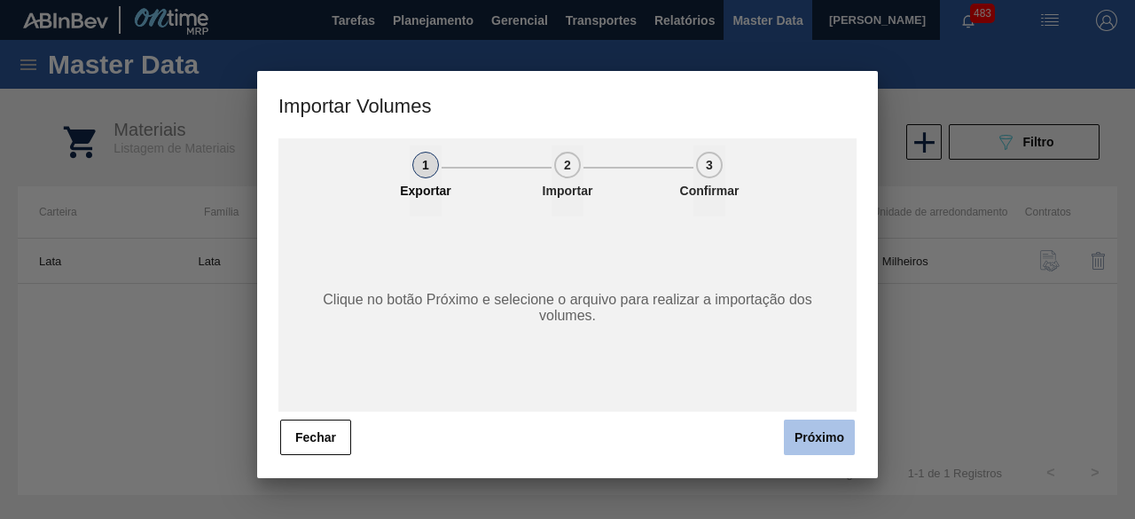
click at [829, 436] on button "Próximo" at bounding box center [819, 437] width 71 height 35
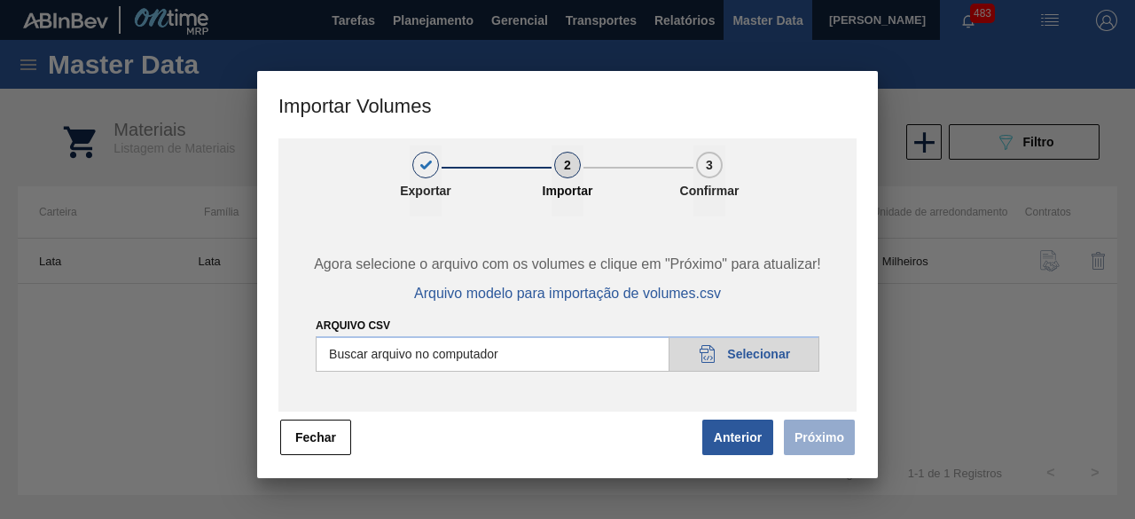
click at [758, 351] on input "Arquivo csv" at bounding box center [568, 353] width 504 height 35
type input "C:\fakepath\Subida Ball D0 + D3 29.09 2.csv"
click at [827, 444] on button "Próximo" at bounding box center [819, 437] width 71 height 35
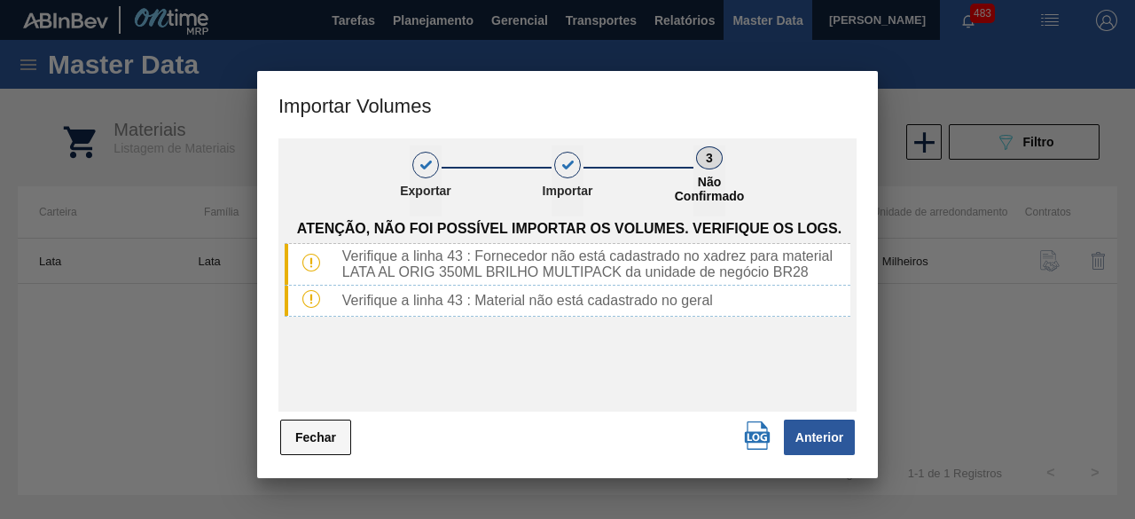
click at [333, 441] on button "Fechar" at bounding box center [315, 437] width 71 height 35
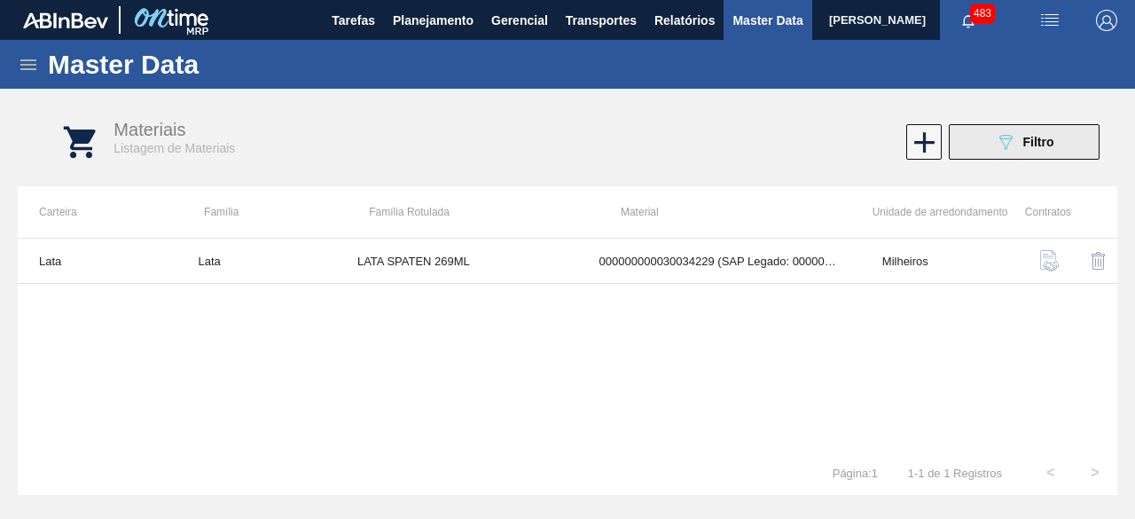
click at [1008, 150] on icon "089F7B8B-B2A5-4AFE-B5C0-19BA573D28AC" at bounding box center [1005, 141] width 21 height 21
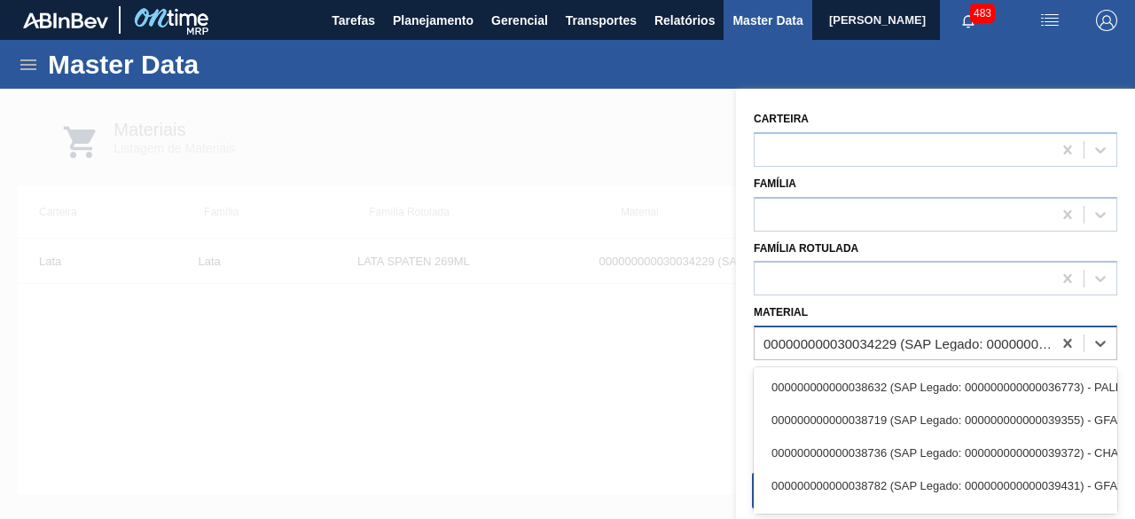
click at [908, 336] on div "000000000030034229 (SAP Legado: 000000000050847071) - LATA AL SPATEN 269ML SLK …" at bounding box center [909, 343] width 290 height 15
paste input "30034410"
type input "30034410"
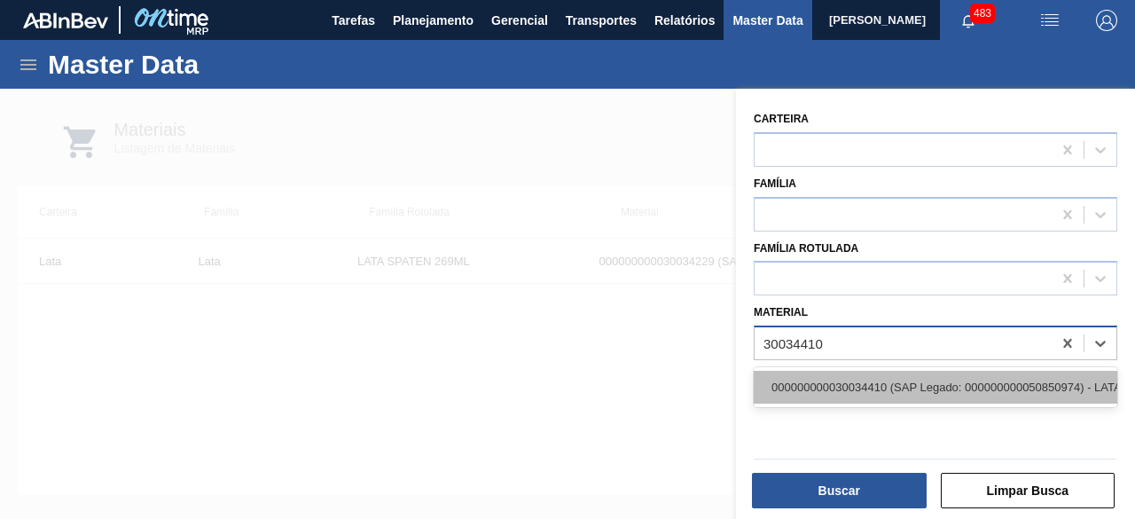
click at [889, 384] on div "000000000030034410 (SAP Legado: 000000000050850974) - LATA AL ORIG 350ML BRILHO…" at bounding box center [936, 387] width 364 height 33
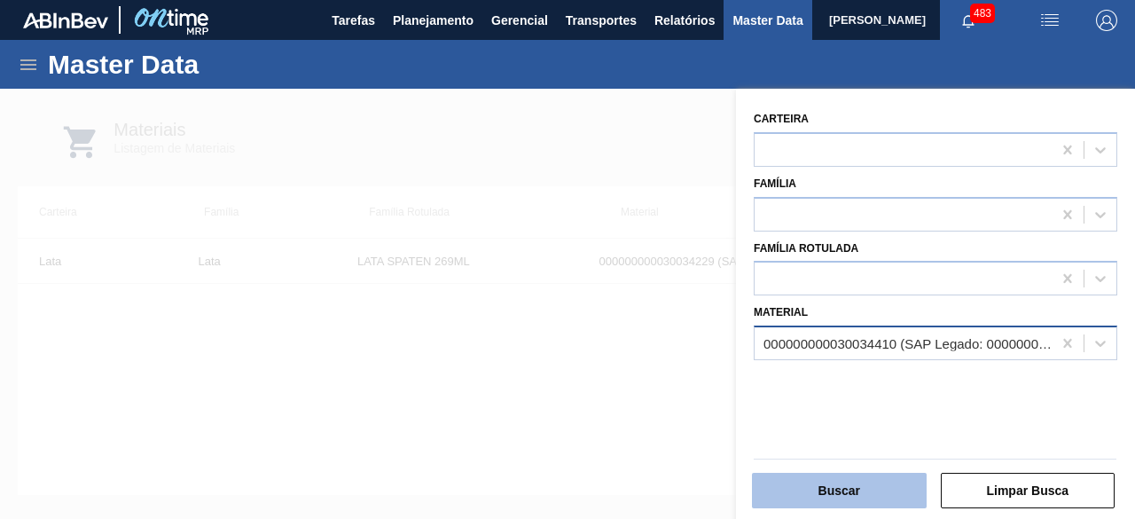
click at [876, 499] on button "Buscar" at bounding box center [839, 490] width 175 height 35
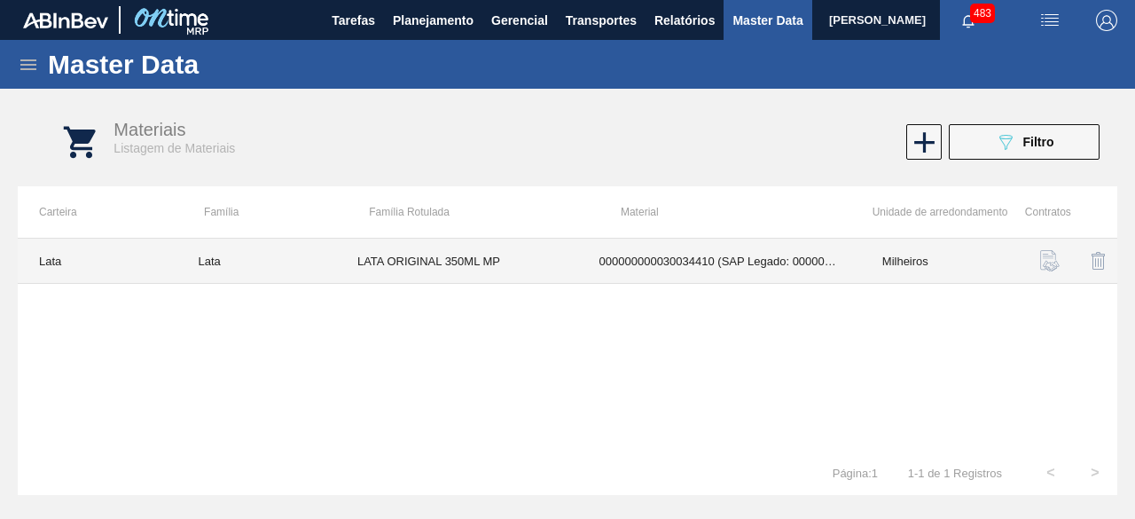
click at [589, 263] on td "000000000030034410 (SAP Legado: 000000000050850974) - LATA AL ORIG 350ML BRILHO…" at bounding box center [719, 261] width 283 height 45
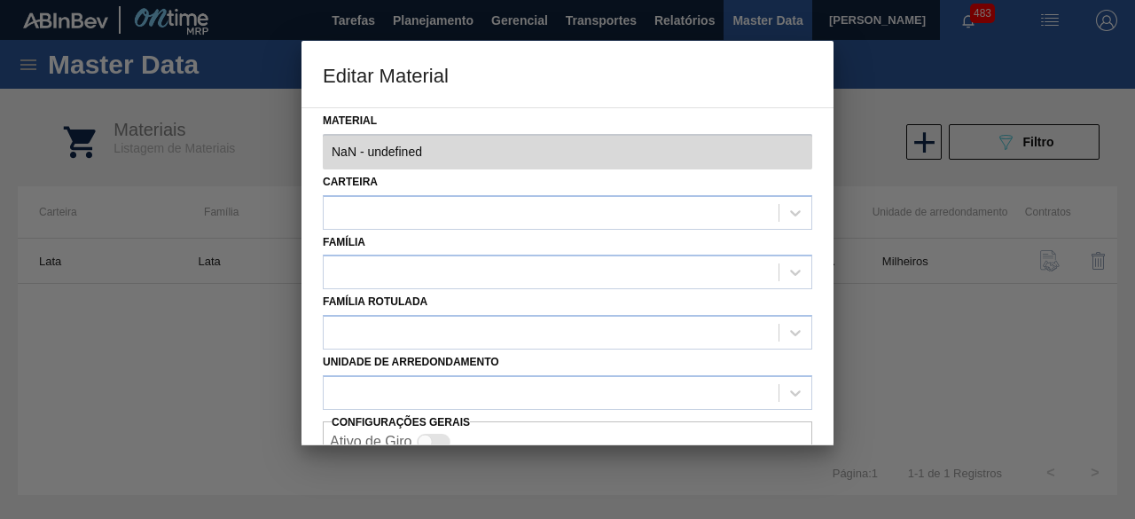
type input "30034410 - 000000000030034410 (SAP Legado: 000000000050850974) - LATA AL ORIG 3…"
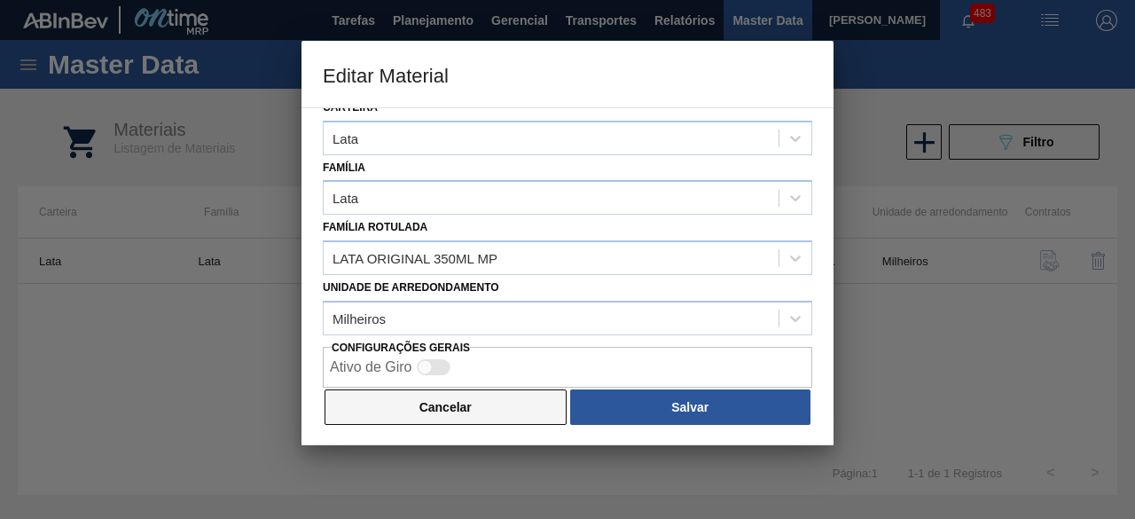
click at [527, 393] on button "Cancelar" at bounding box center [446, 406] width 242 height 35
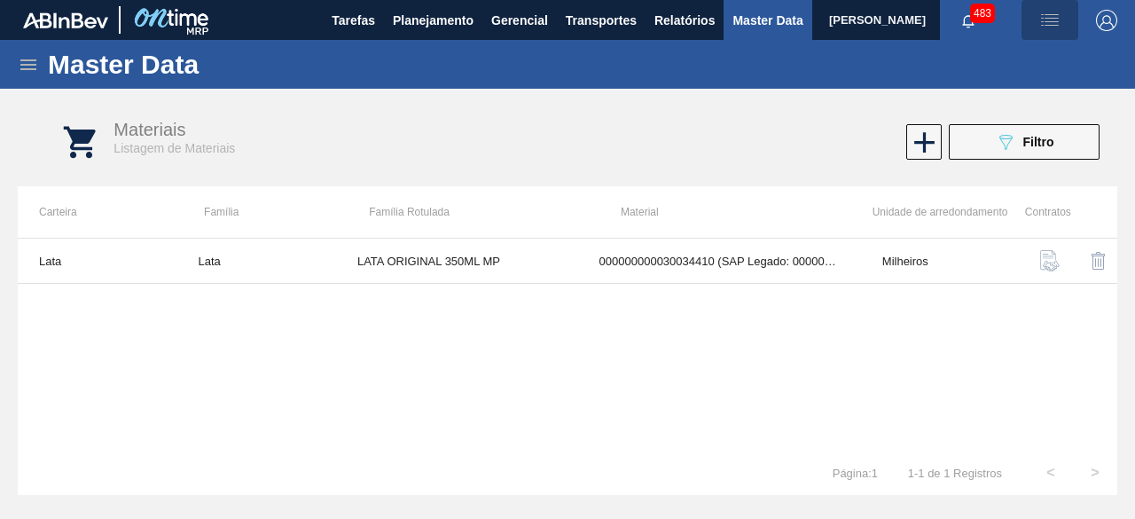
click at [1049, 17] on img "button" at bounding box center [1050, 20] width 21 height 21
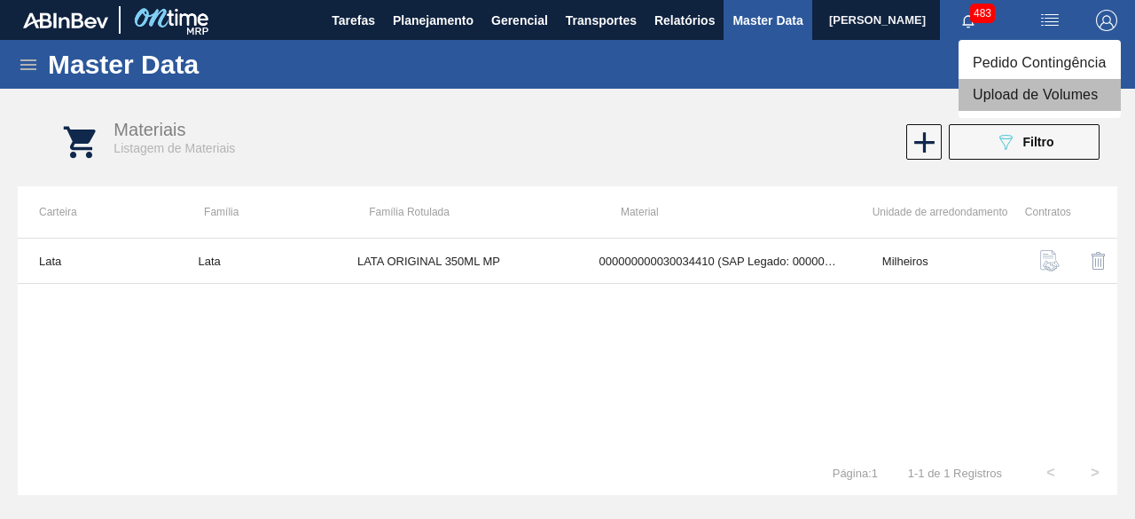
click at [1012, 97] on li "Upload de Volumes" at bounding box center [1040, 95] width 162 height 32
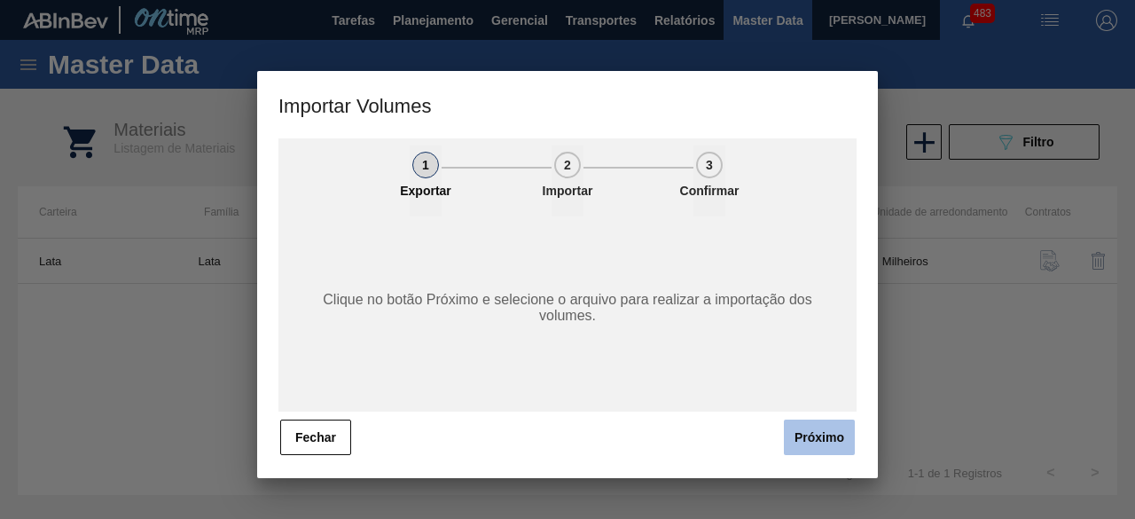
click at [826, 444] on button "Próximo" at bounding box center [819, 437] width 71 height 35
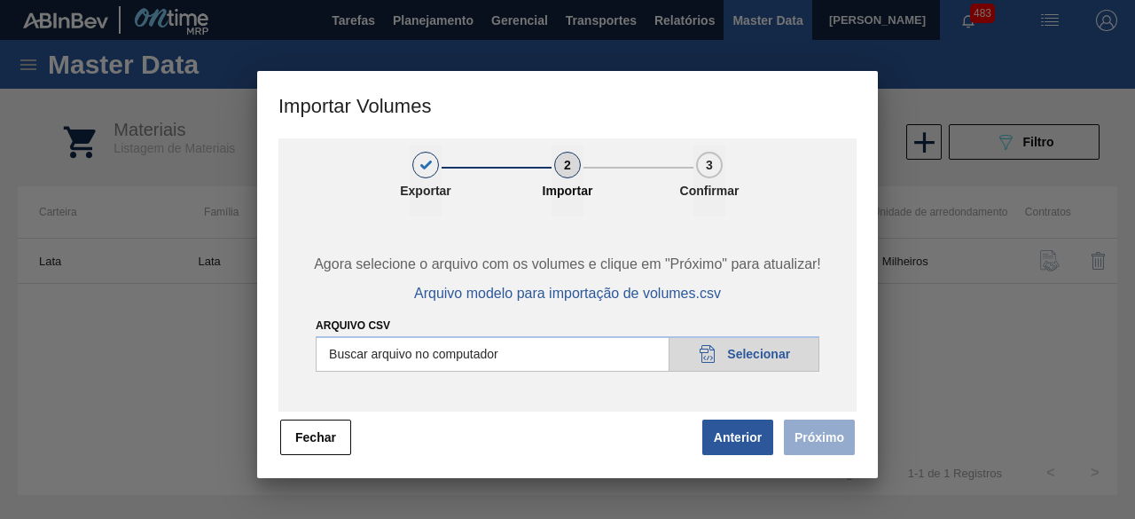
click at [739, 352] on input "Arquivo csv" at bounding box center [568, 353] width 504 height 35
type input "C:\fakepath\Subida Ball D0 + D3 29.09 2.csv"
click at [814, 434] on button "Próximo" at bounding box center [819, 437] width 71 height 35
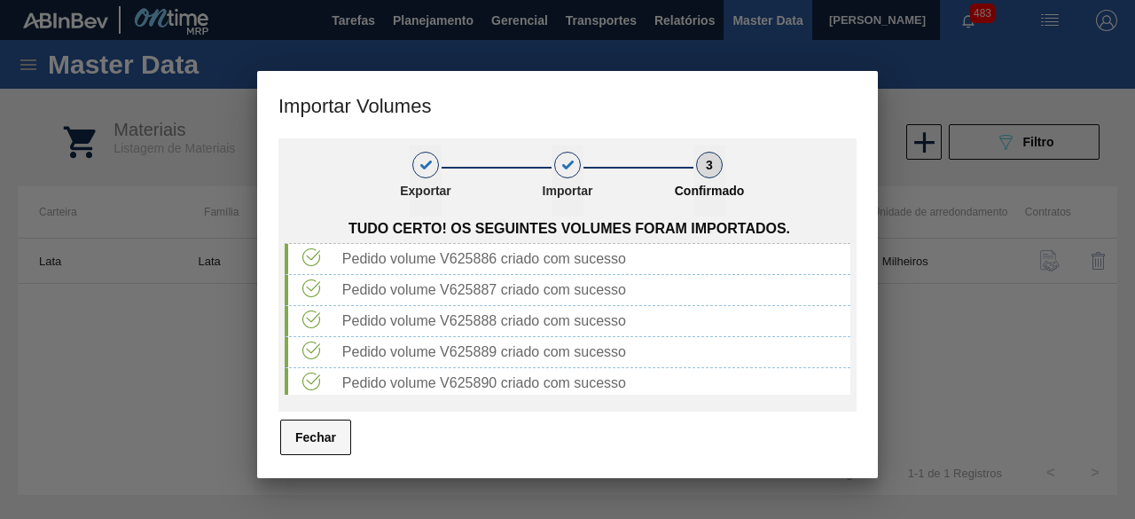
click at [334, 439] on button "Fechar" at bounding box center [315, 437] width 71 height 35
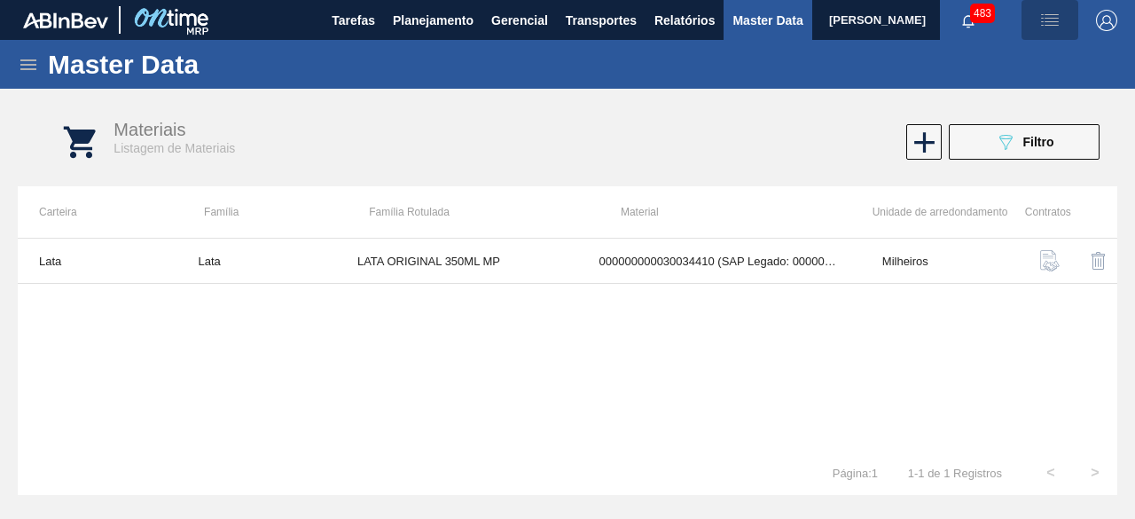
click at [1053, 15] on img "button" at bounding box center [1050, 20] width 21 height 21
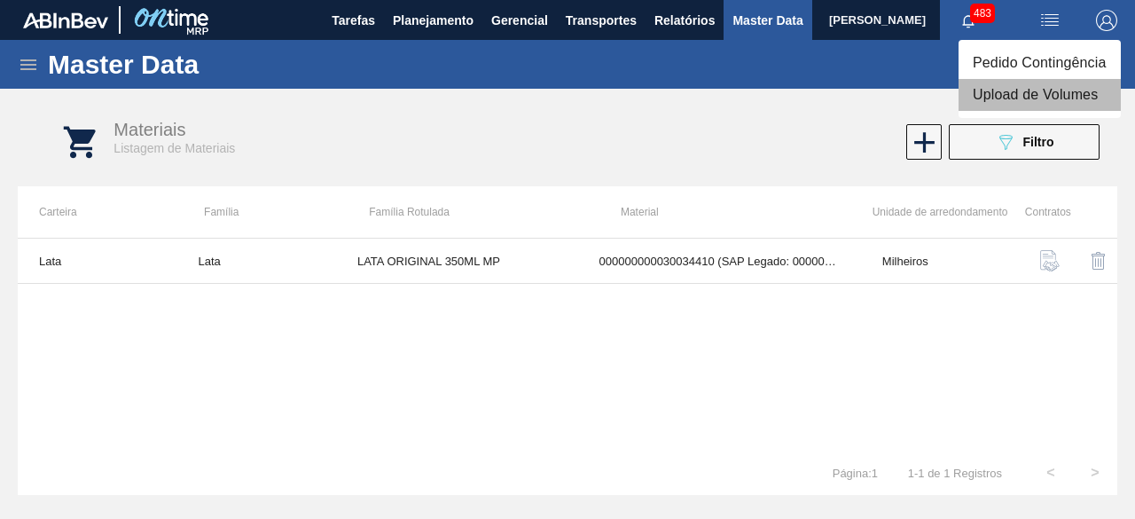
click at [1048, 94] on li "Upload de Volumes" at bounding box center [1040, 95] width 162 height 32
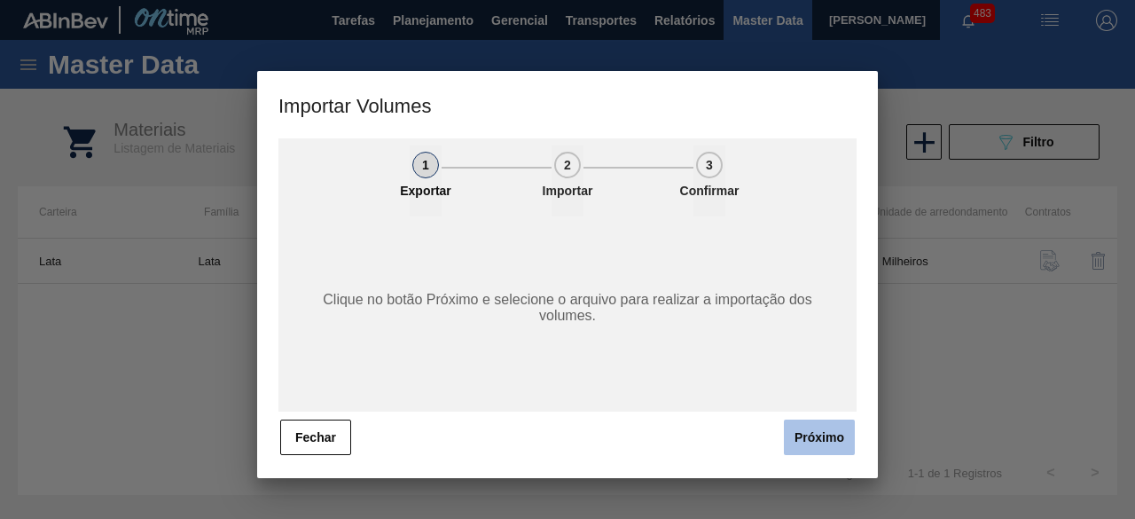
click at [821, 444] on button "Próximo" at bounding box center [819, 437] width 71 height 35
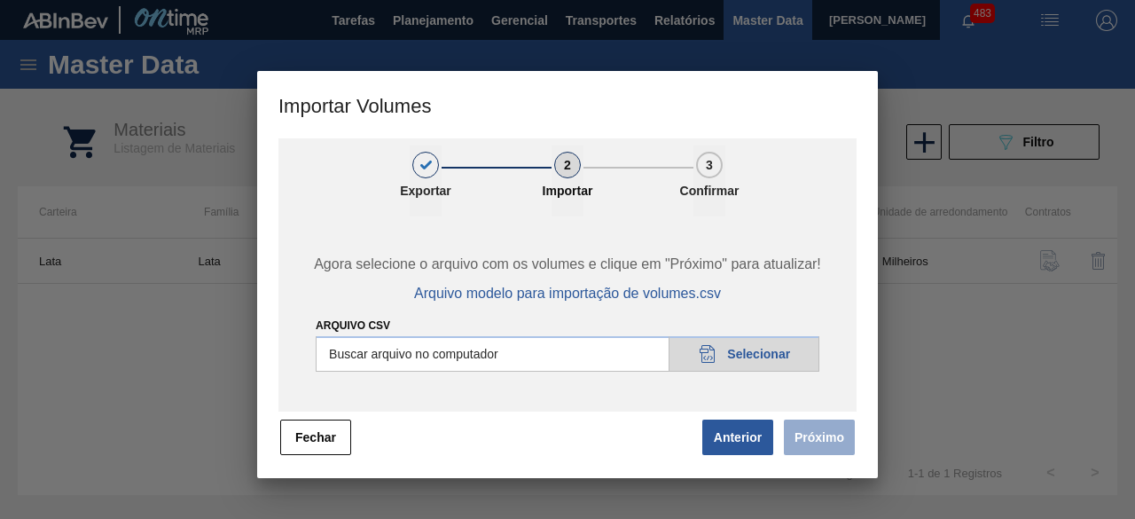
click at [761, 350] on input "Arquivo csv" at bounding box center [568, 353] width 504 height 35
type input "C:\fakepath\Subida fort. + itumb 29.09.csv"
click at [830, 442] on button "Próximo" at bounding box center [819, 437] width 71 height 35
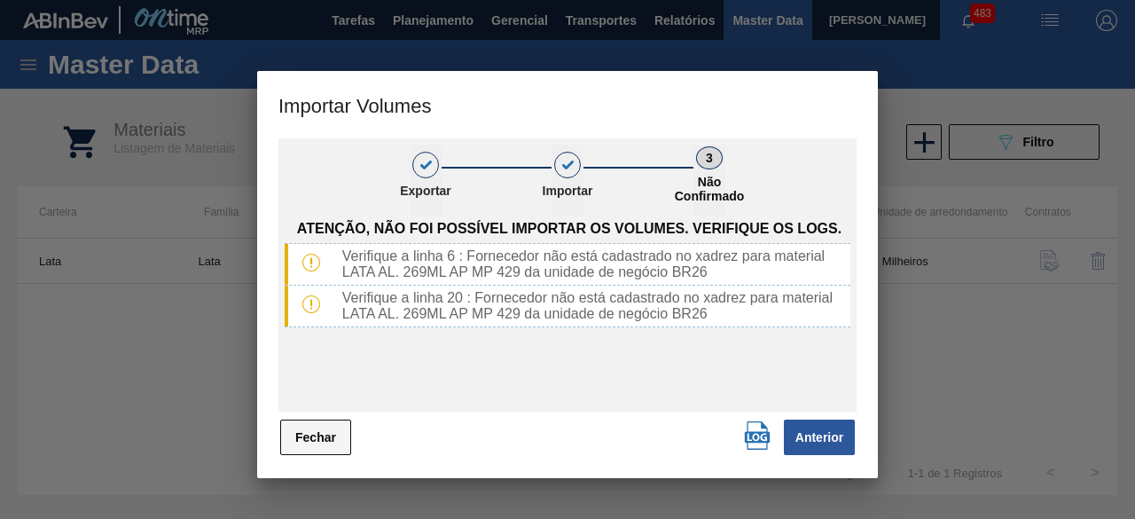
click at [326, 429] on button "Fechar" at bounding box center [315, 437] width 71 height 35
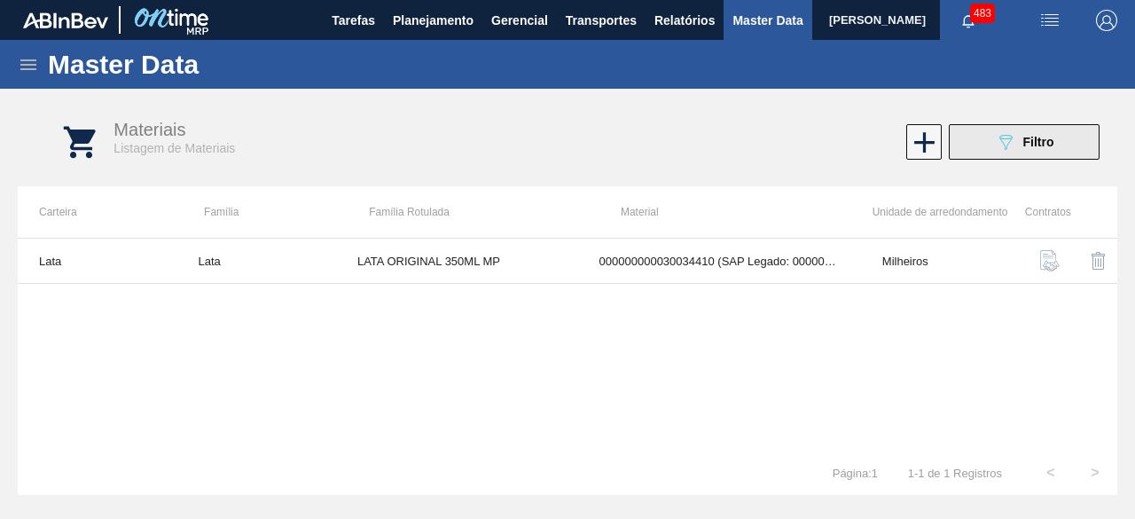
click at [1011, 133] on icon "089F7B8B-B2A5-4AFE-B5C0-19BA573D28AC" at bounding box center [1005, 141] width 21 height 21
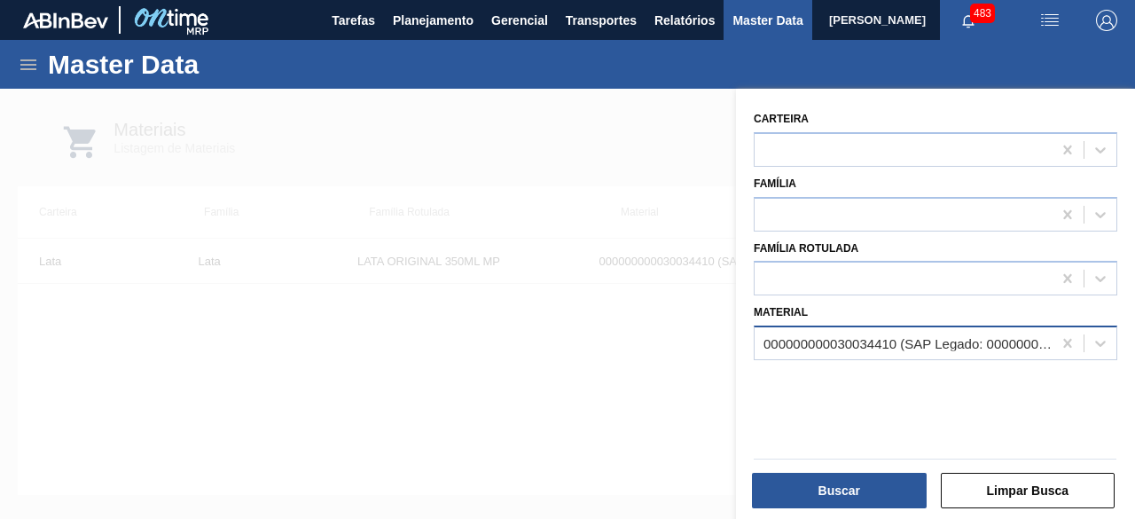
click at [917, 339] on div "000000000030034410 (SAP Legado: 000000000050850974) - LATA AL ORIG 350ML BRILHO…" at bounding box center [909, 343] width 290 height 15
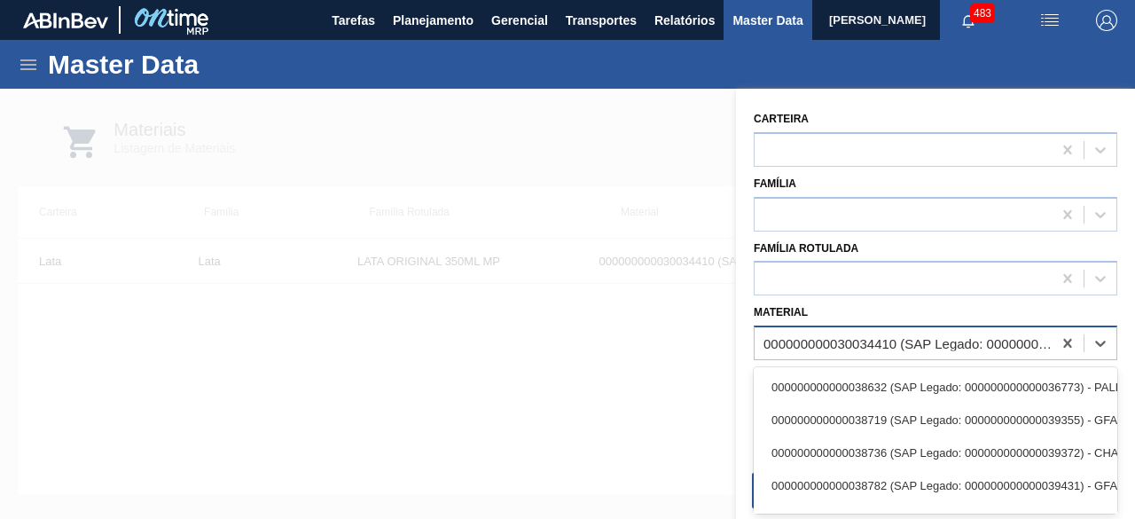
paste input "30012386"
type input "30012386"
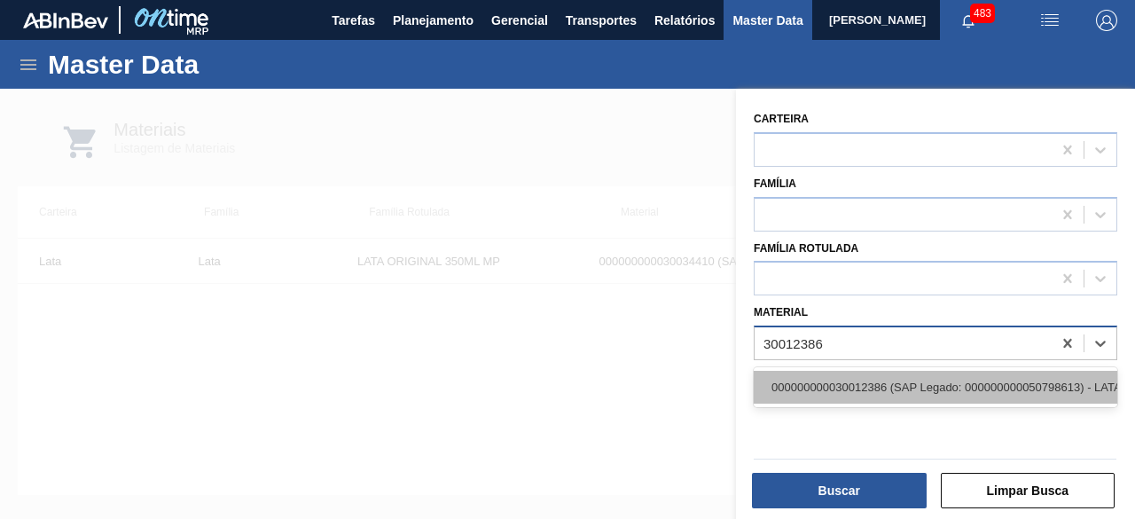
click at [861, 379] on div "000000000030012386 (SAP Legado: 000000000050798613) - LATA AL. 269ML AP MP 429" at bounding box center [936, 387] width 364 height 33
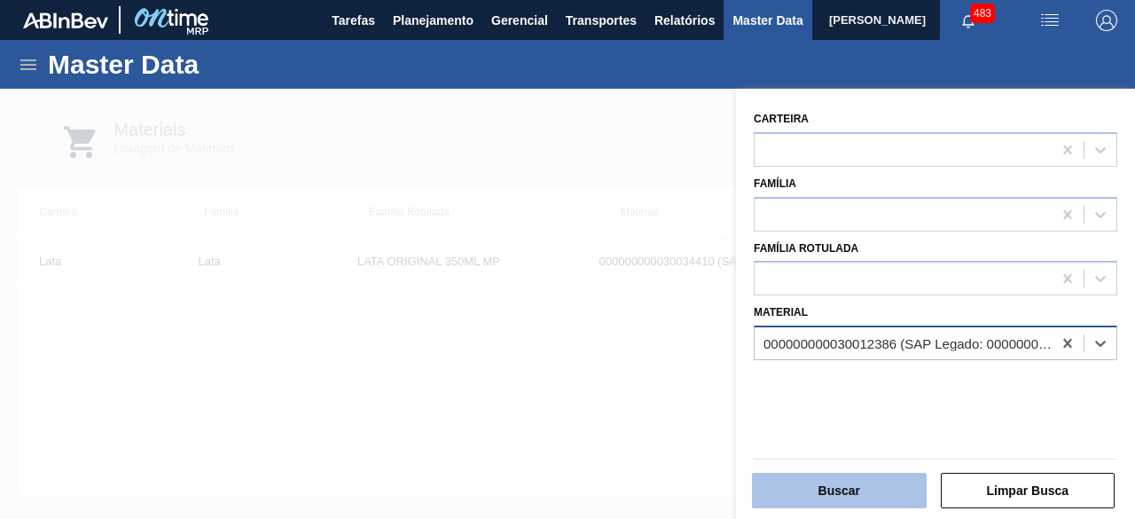
click at [884, 495] on button "Buscar" at bounding box center [839, 490] width 175 height 35
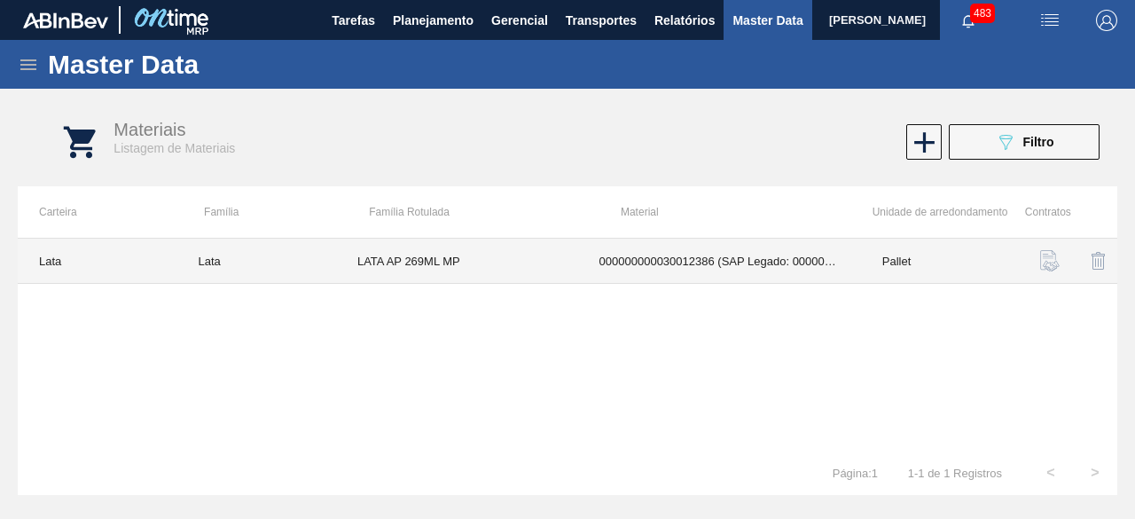
click at [538, 272] on td "LATA AP 269ML MP" at bounding box center [457, 261] width 242 height 45
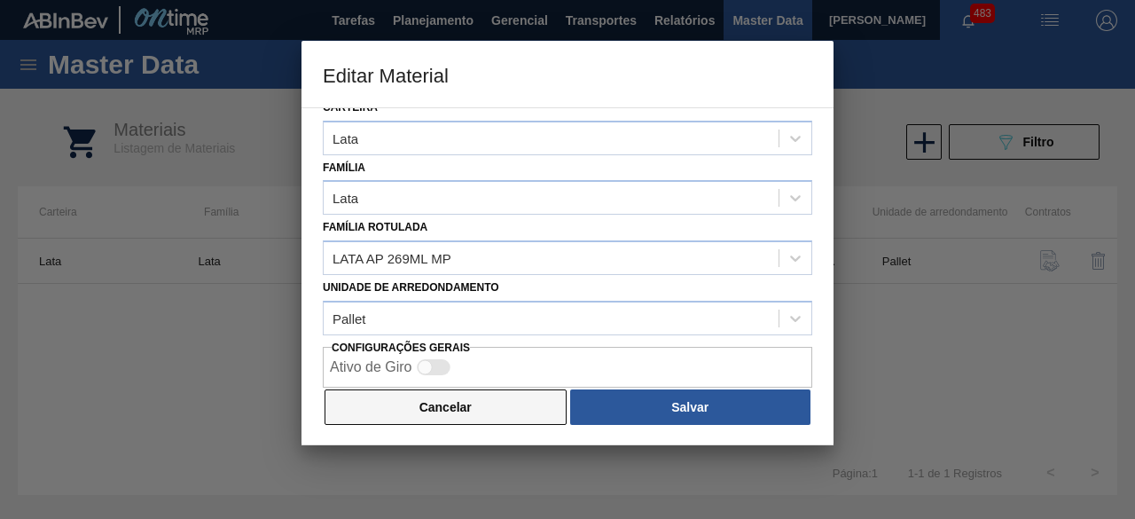
click at [546, 396] on button "Cancelar" at bounding box center [446, 406] width 242 height 35
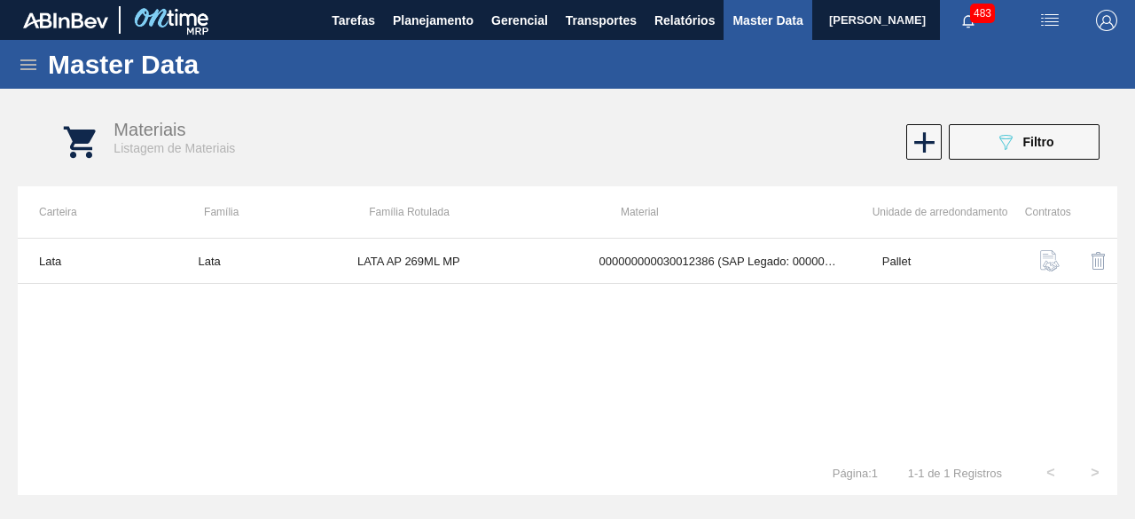
click at [1056, 24] on img "button" at bounding box center [1050, 20] width 21 height 21
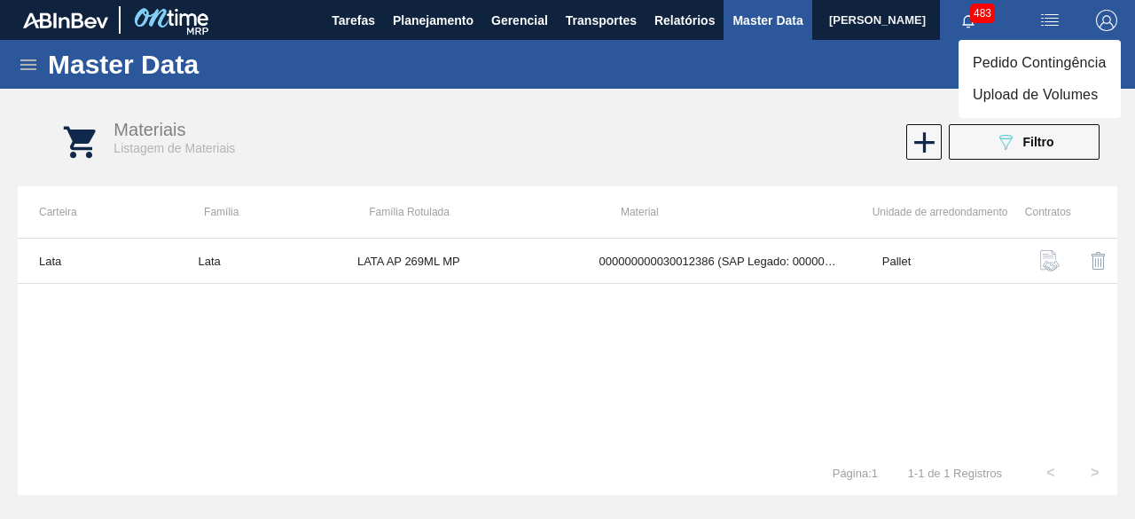
click at [848, 357] on div at bounding box center [567, 259] width 1135 height 519
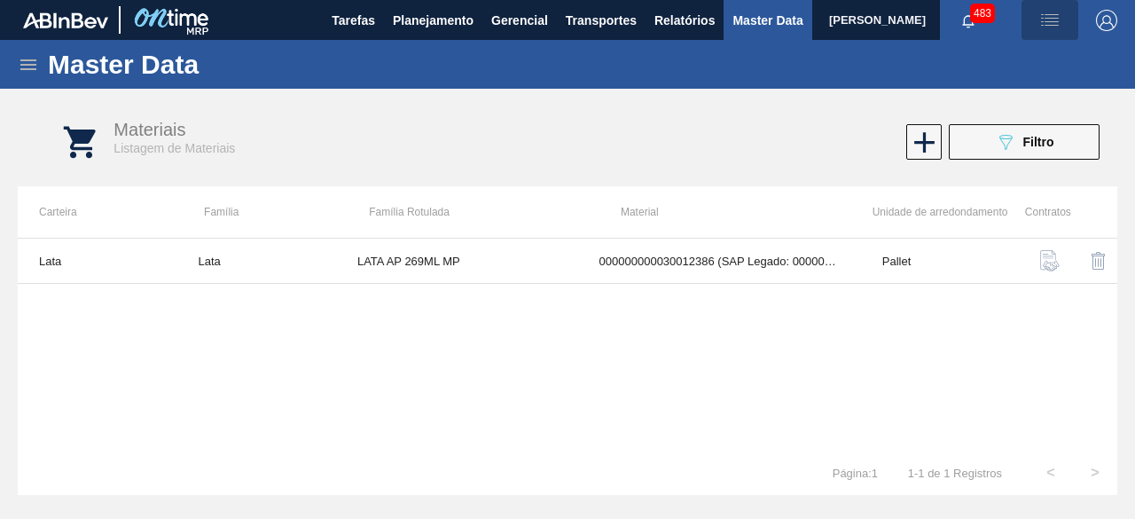
click at [1049, 28] on img "button" at bounding box center [1050, 20] width 21 height 21
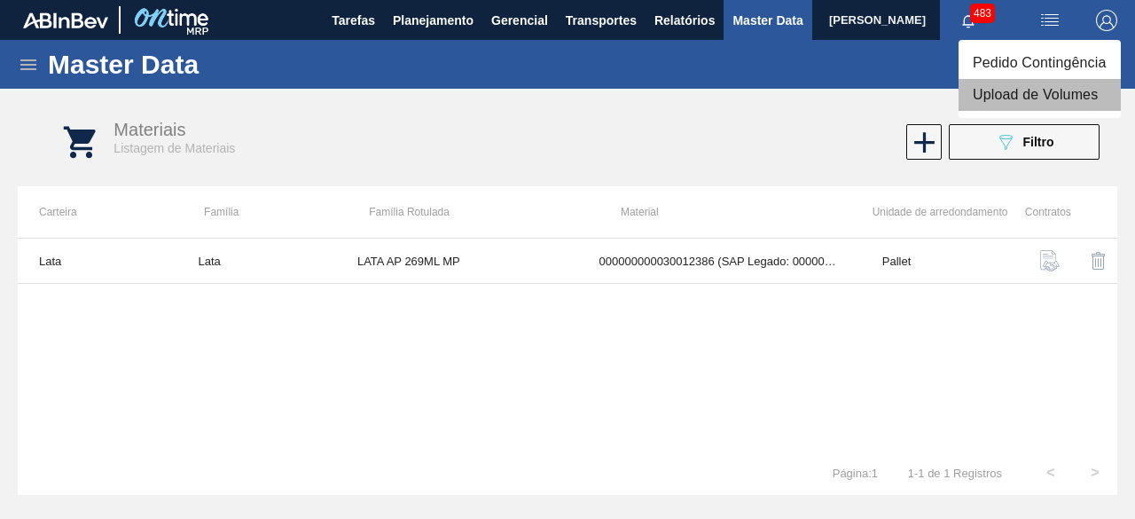
click at [1013, 95] on li "Upload de Volumes" at bounding box center [1040, 95] width 162 height 32
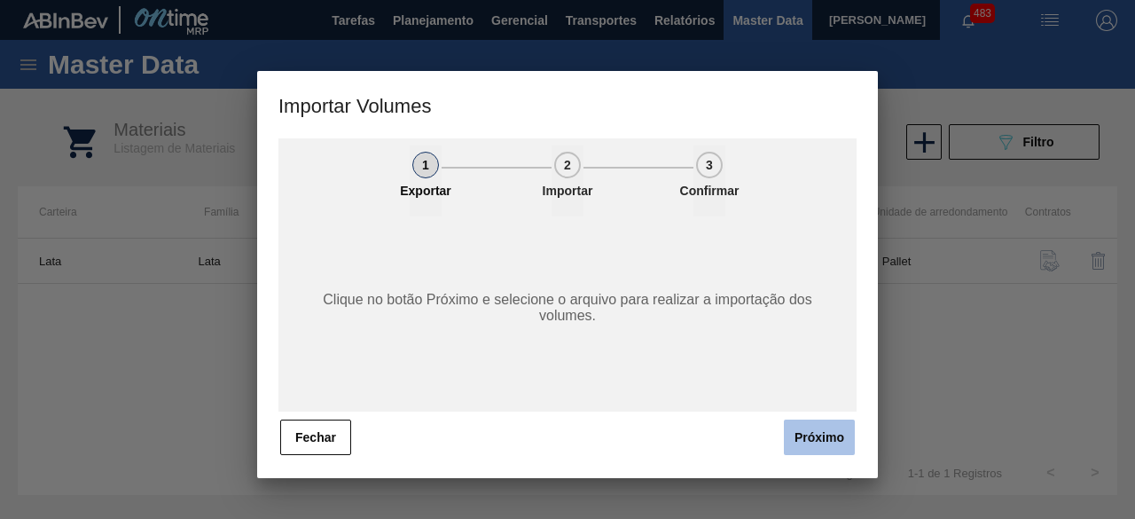
click at [820, 436] on button "Próximo" at bounding box center [819, 437] width 71 height 35
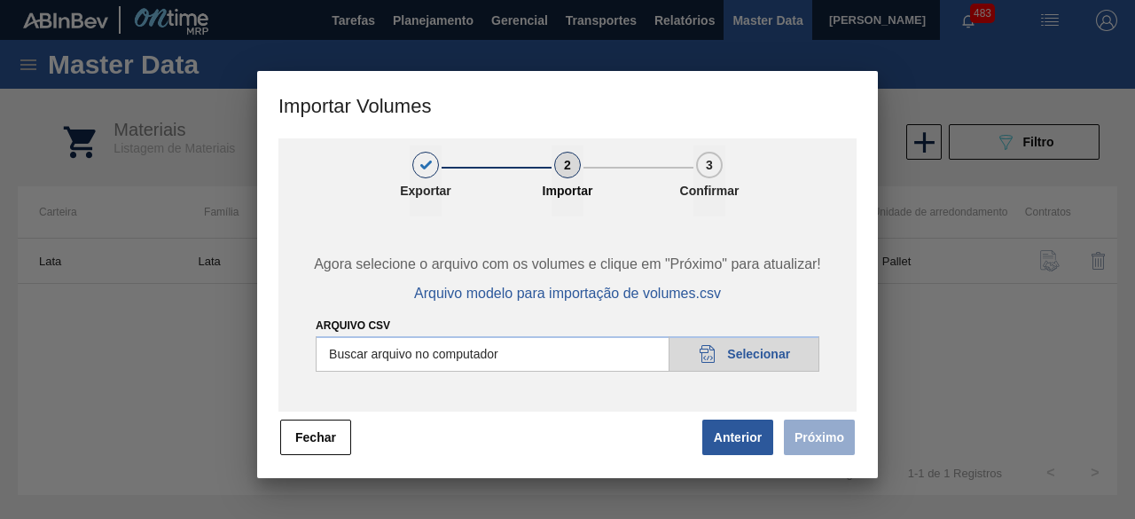
click at [752, 339] on input "Arquivo csv" at bounding box center [568, 353] width 504 height 35
type input "C:\fakepath\Subida fort. + itumb 29.09.csv"
click at [816, 433] on button "Próximo" at bounding box center [819, 437] width 71 height 35
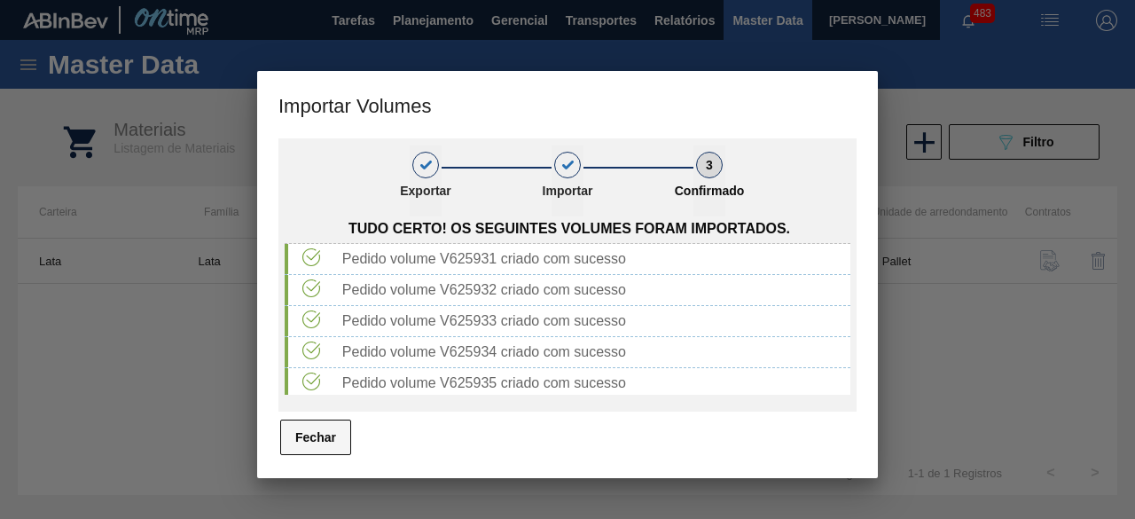
click at [326, 445] on button "Fechar" at bounding box center [315, 437] width 71 height 35
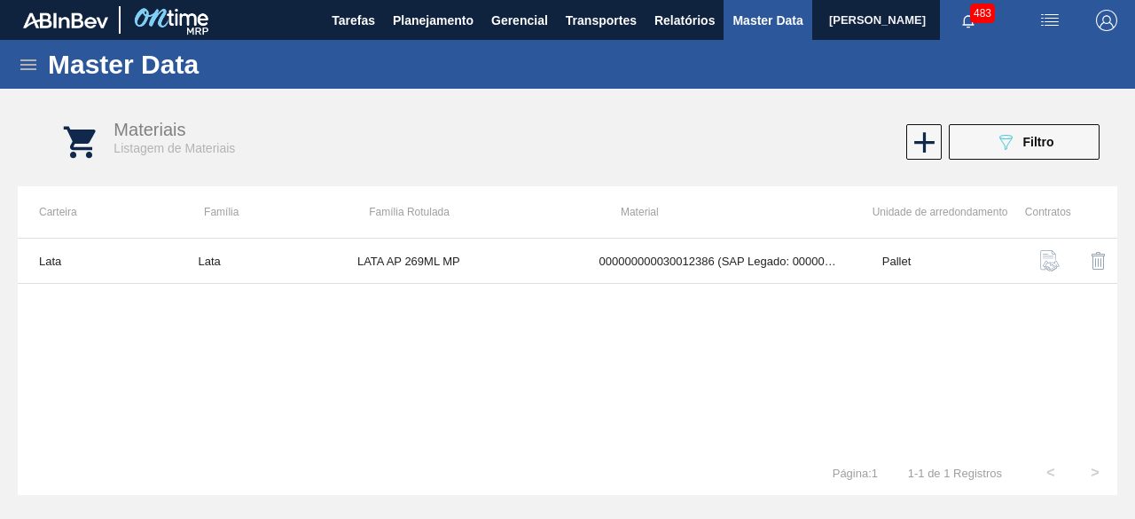
click at [1049, 24] on img "button" at bounding box center [1050, 20] width 21 height 21
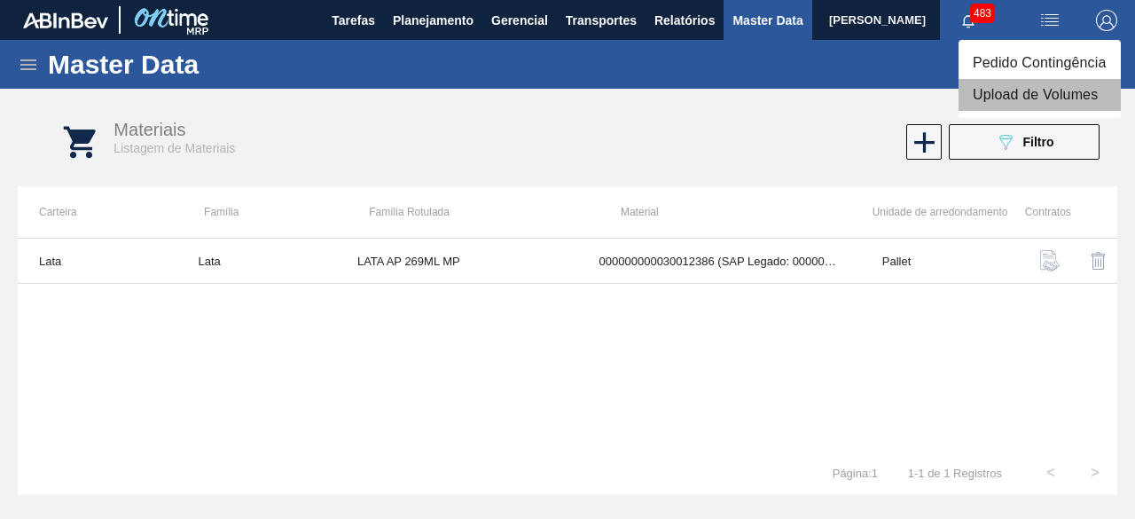
click at [1032, 97] on li "Upload de Volumes" at bounding box center [1040, 95] width 162 height 32
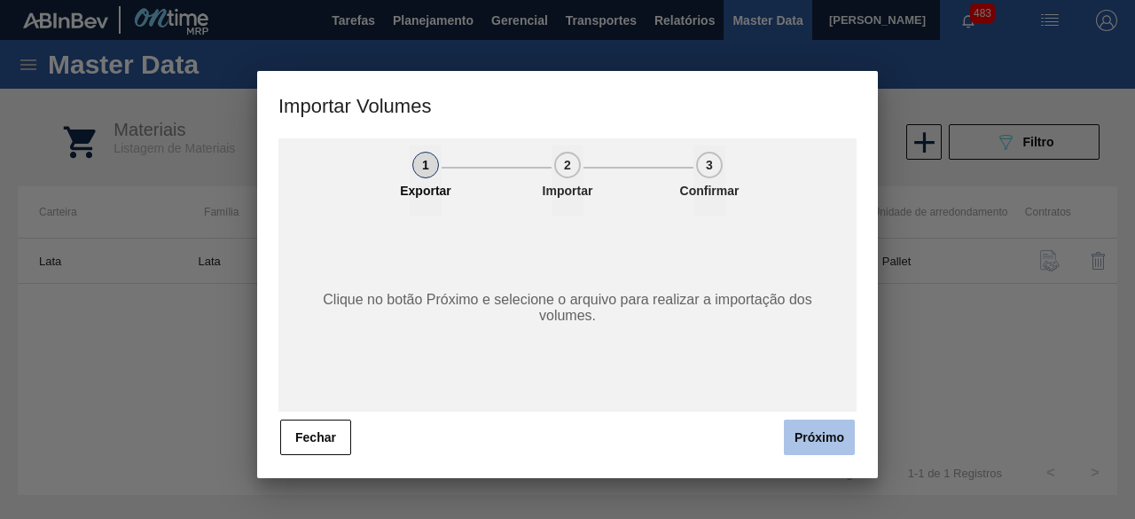
click at [829, 441] on button "Próximo" at bounding box center [819, 437] width 71 height 35
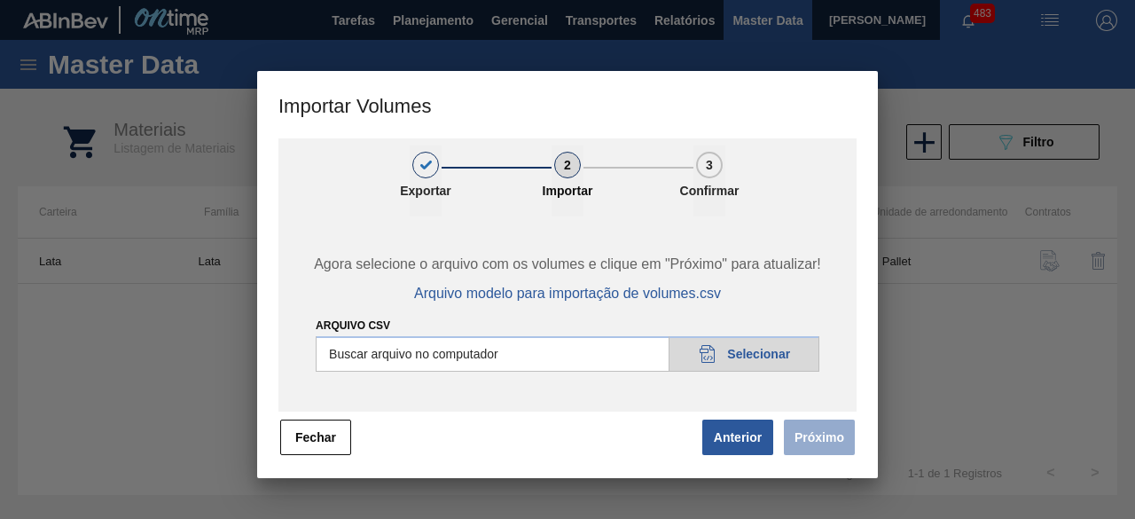
click at [754, 347] on input "Arquivo csv" at bounding box center [568, 353] width 504 height 35
type input "C:\fakepath\Subida Crown 29.09.csv"
click at [824, 428] on button "Próximo" at bounding box center [819, 437] width 71 height 35
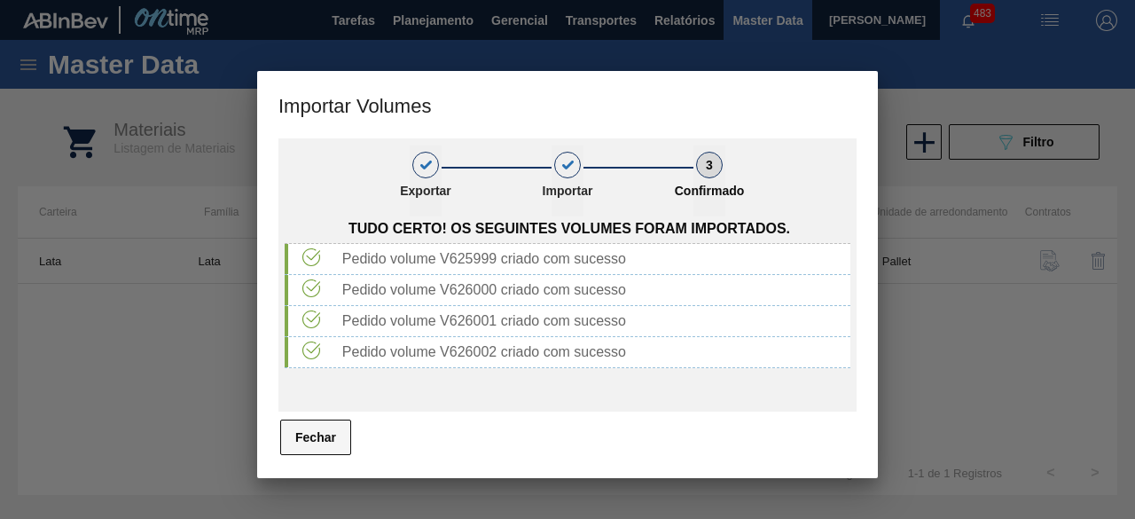
click at [341, 434] on button "Fechar" at bounding box center [315, 437] width 71 height 35
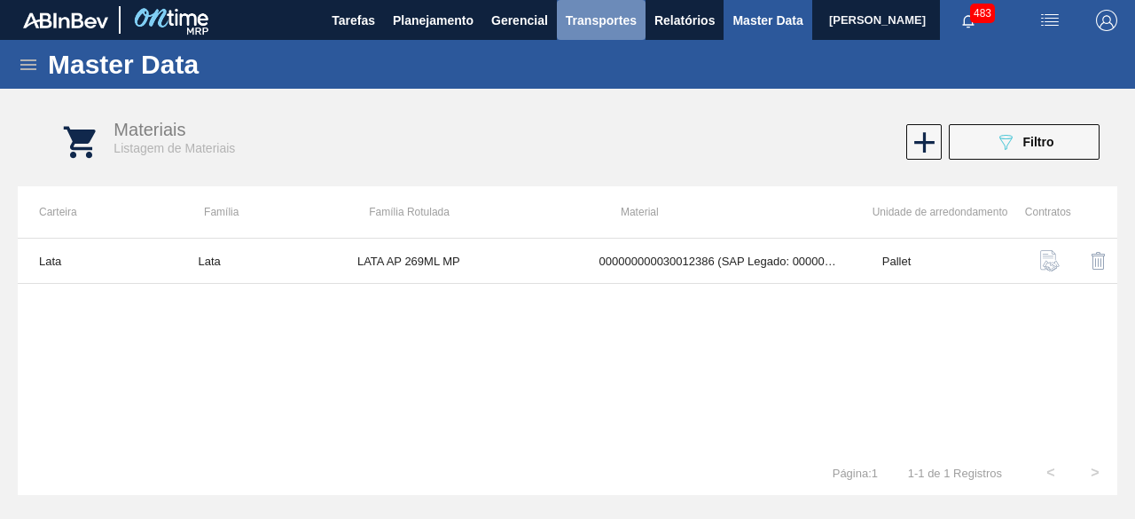
click at [604, 25] on span "Transportes" at bounding box center [601, 20] width 71 height 21
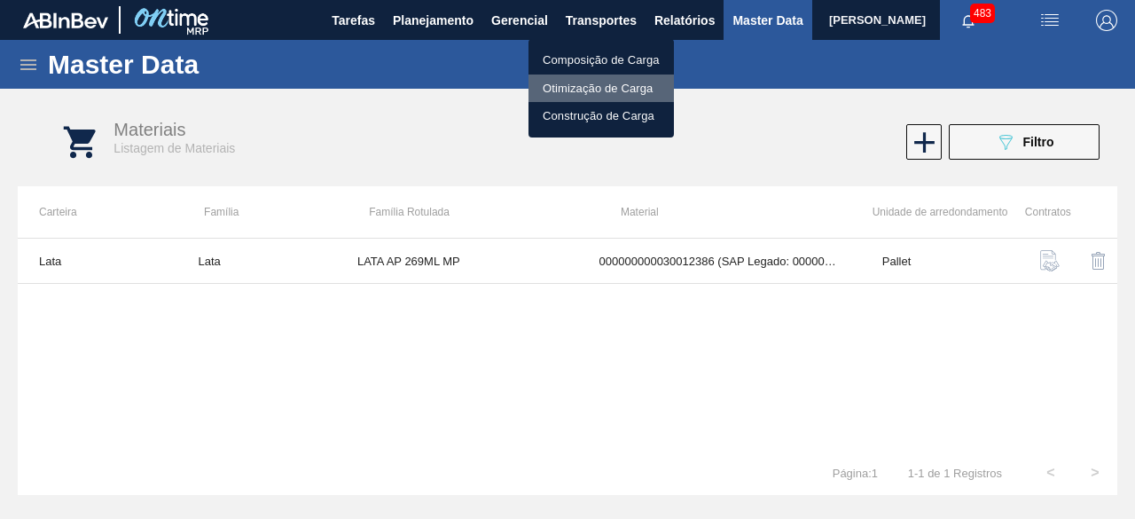
click at [598, 84] on li "Otimização de Carga" at bounding box center [601, 89] width 145 height 28
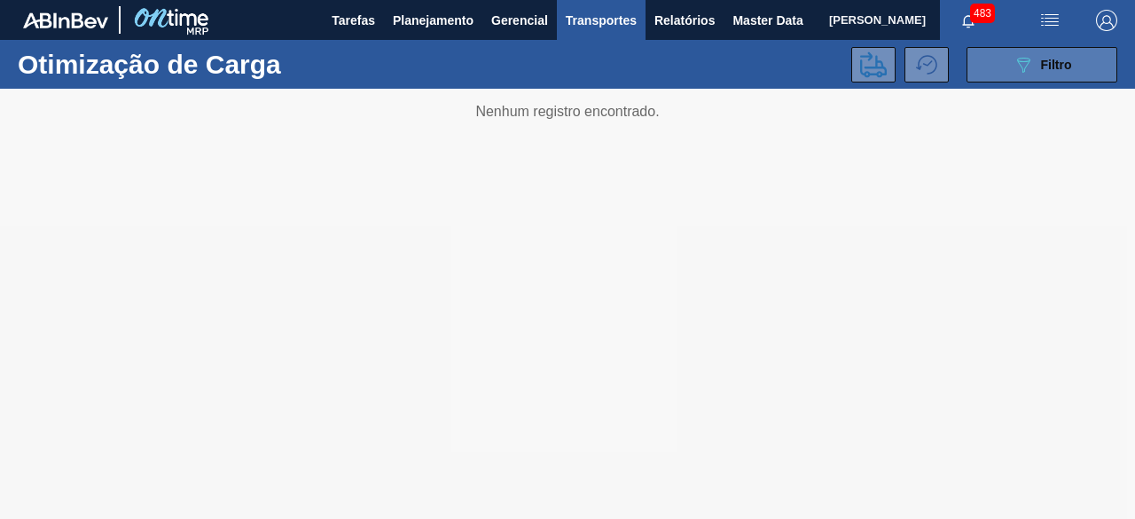
click at [988, 67] on button "089F7B8B-B2A5-4AFE-B5C0-19BA573D28AC Filtro" at bounding box center [1042, 64] width 151 height 35
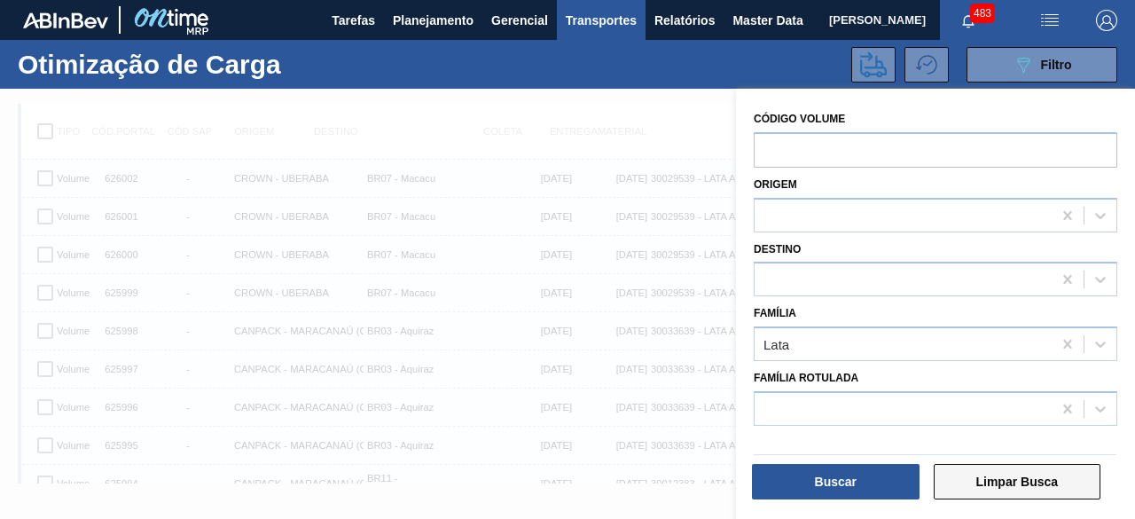
click at [997, 475] on button "Limpar Busca" at bounding box center [1018, 481] width 168 height 35
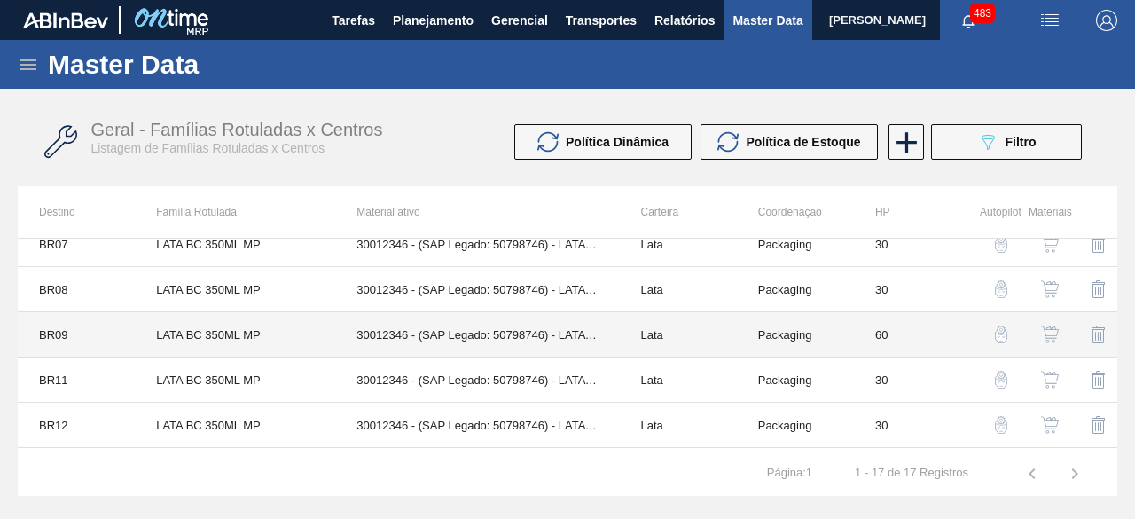
scroll to position [153, 0]
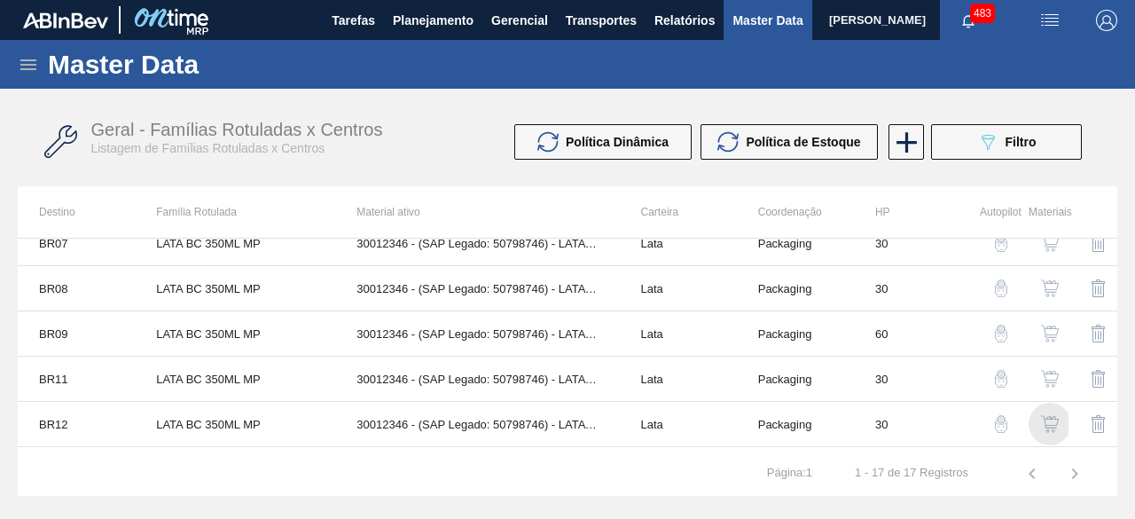
click at [1041, 423] on img "button" at bounding box center [1050, 424] width 18 height 18
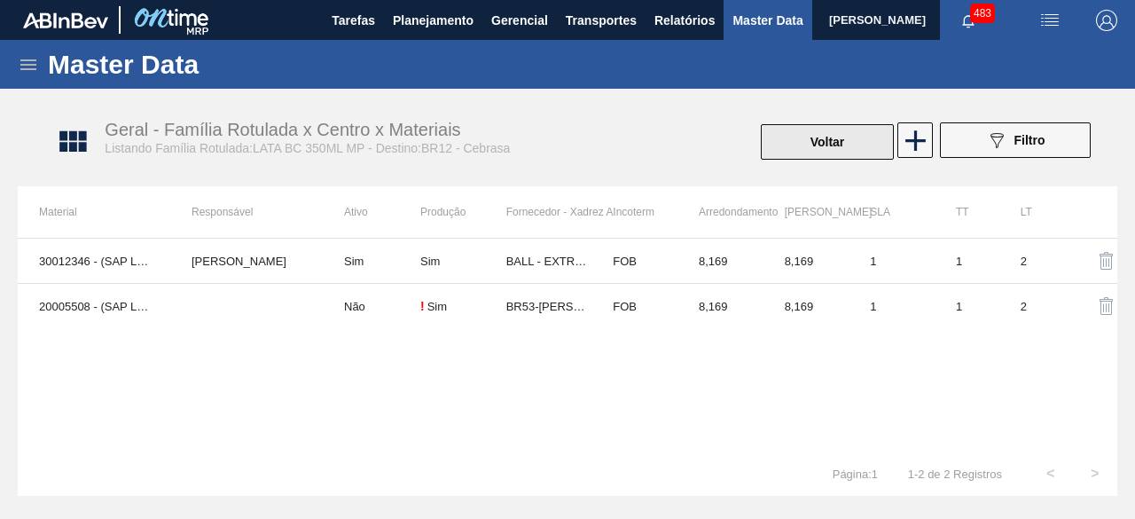
click at [837, 143] on button "Voltar" at bounding box center [827, 141] width 133 height 35
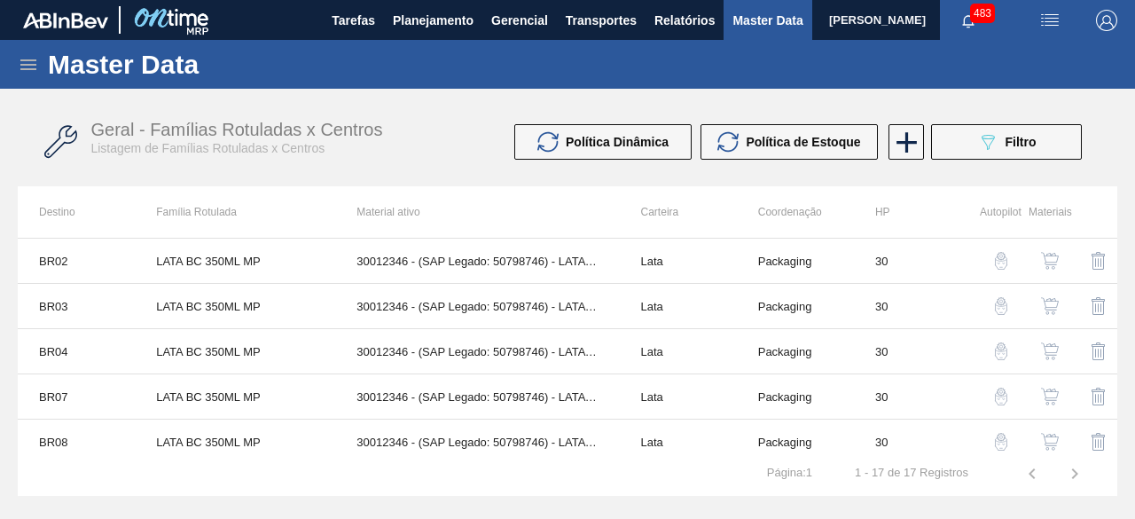
click at [1009, 129] on button "089F7B8B-B2A5-4AFE-B5C0-19BA573D28AC Filtro" at bounding box center [1006, 141] width 151 height 35
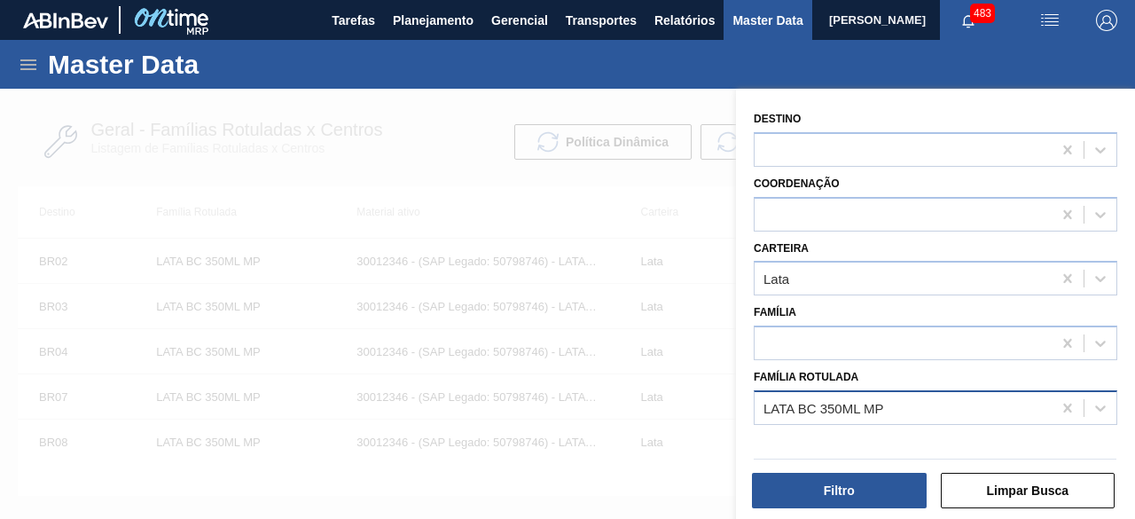
click at [935, 408] on div "LATA BC 350ML MP" at bounding box center [903, 408] width 297 height 26
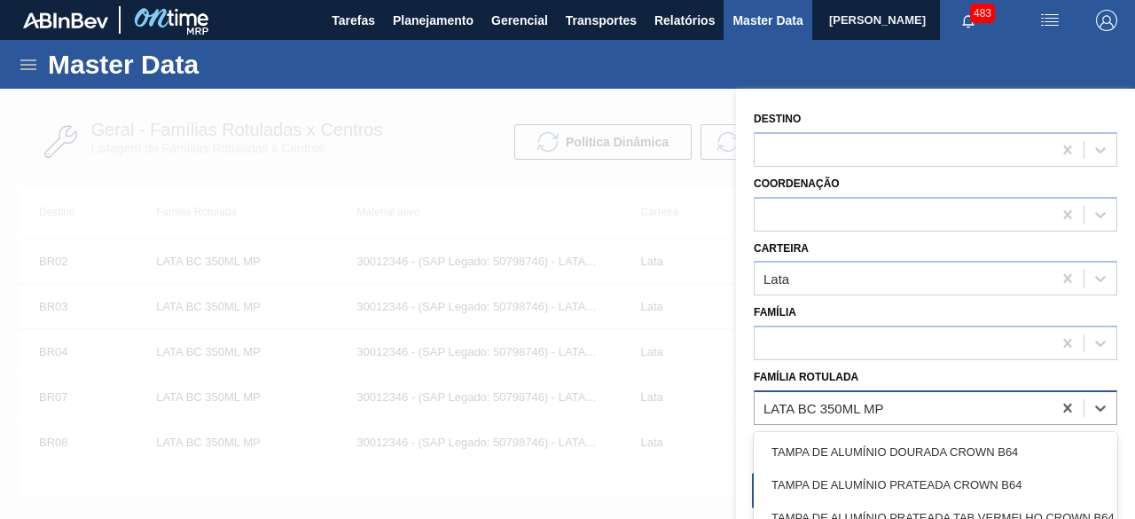
paste Rotulada "LATA BC 269ML MP"
type Rotulada "LATA BC 269ML MP"
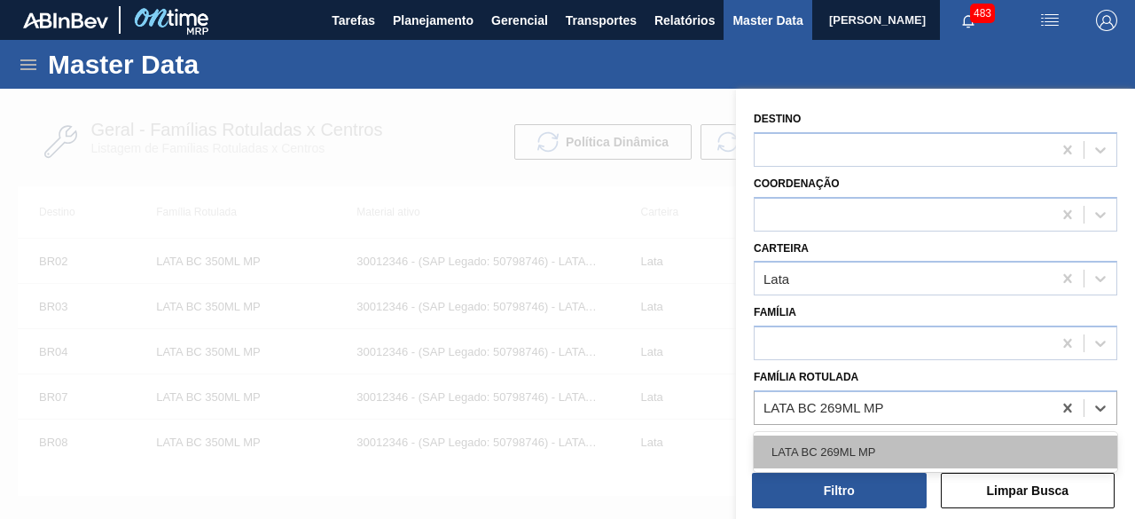
click at [868, 437] on div "LATA BC 269ML MP" at bounding box center [936, 452] width 364 height 33
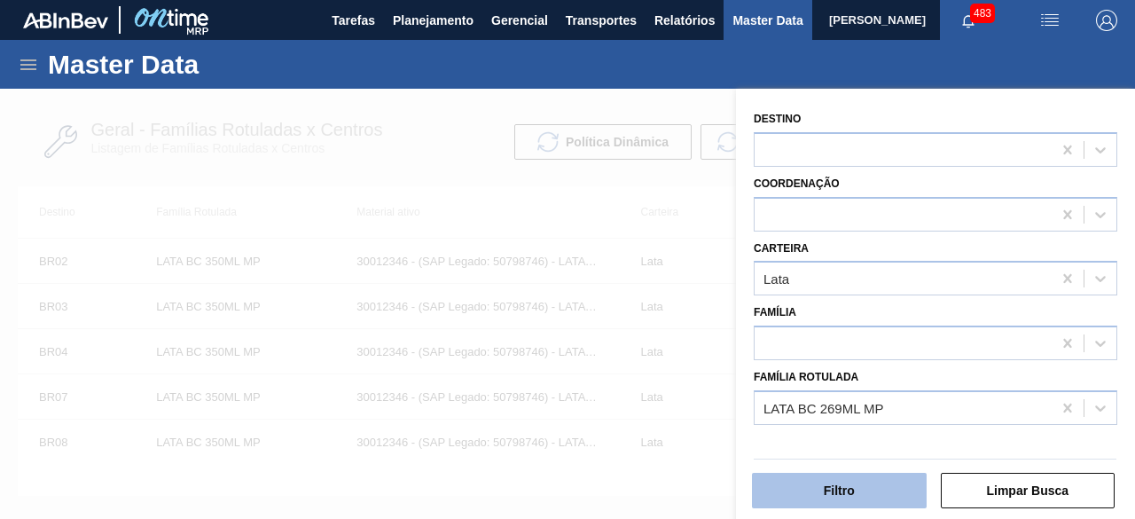
click at [868, 499] on button "Filtro" at bounding box center [839, 490] width 175 height 35
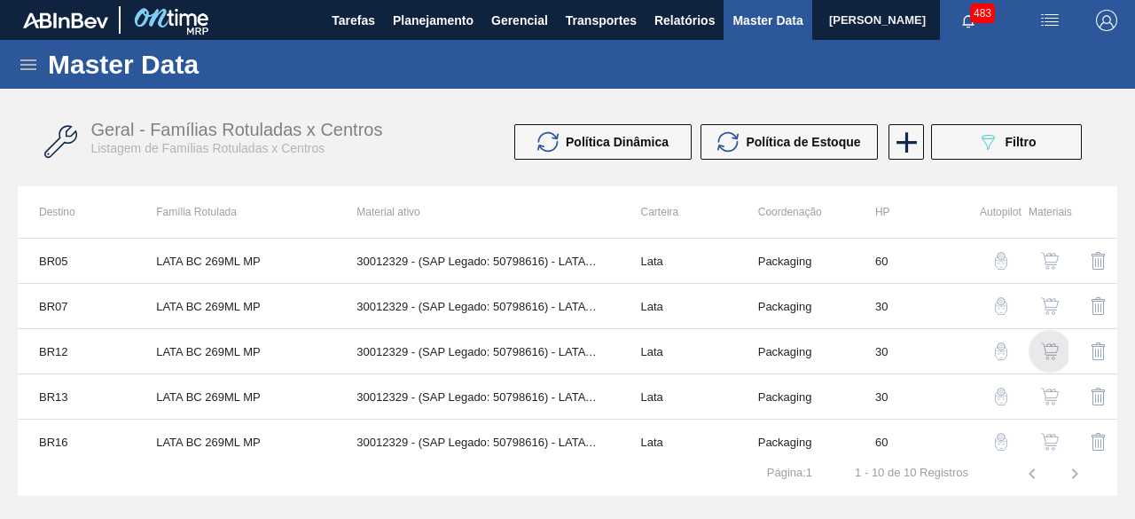
click at [1056, 350] on img "button" at bounding box center [1050, 351] width 18 height 18
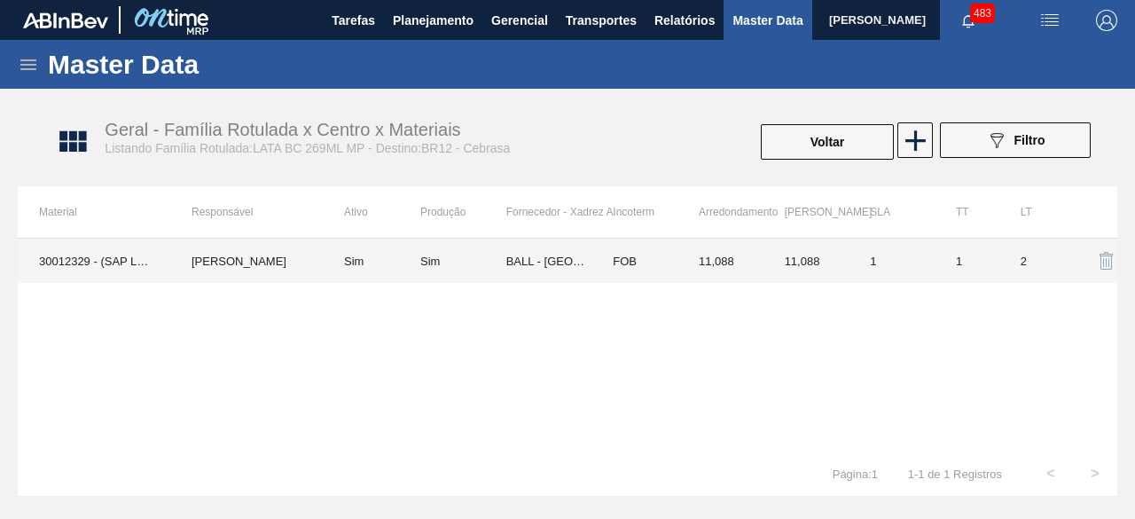
click at [420, 255] on td "Sim" at bounding box center [372, 261] width 98 height 44
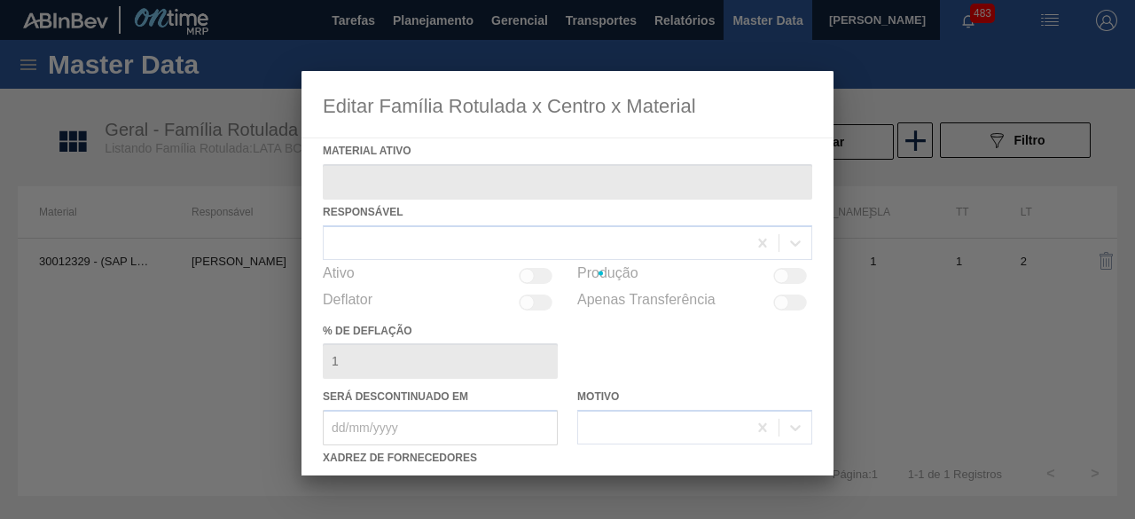
type ativo "30012329 - (SAP Legado: 50798616) - LATA AL. 269ML BC MP 429"
checkbox input "true"
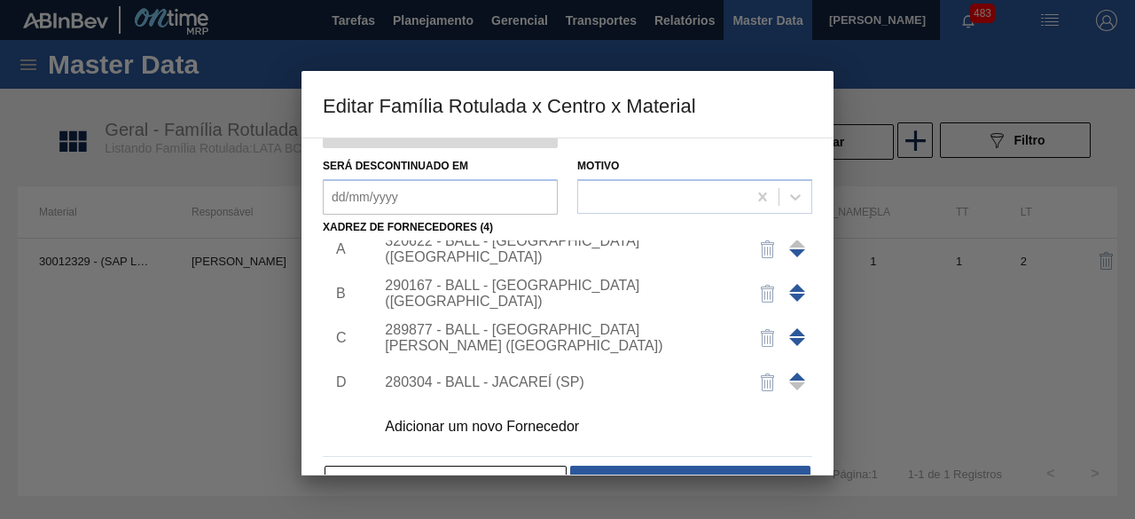
scroll to position [279, 0]
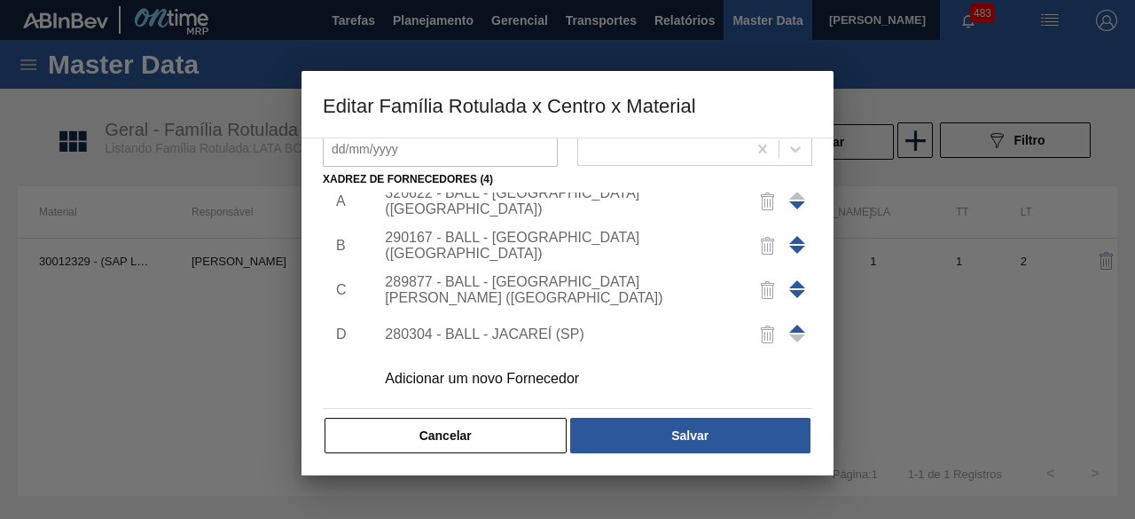
click at [564, 376] on div "Adicionar um novo Fornecedor" at bounding box center [559, 379] width 348 height 16
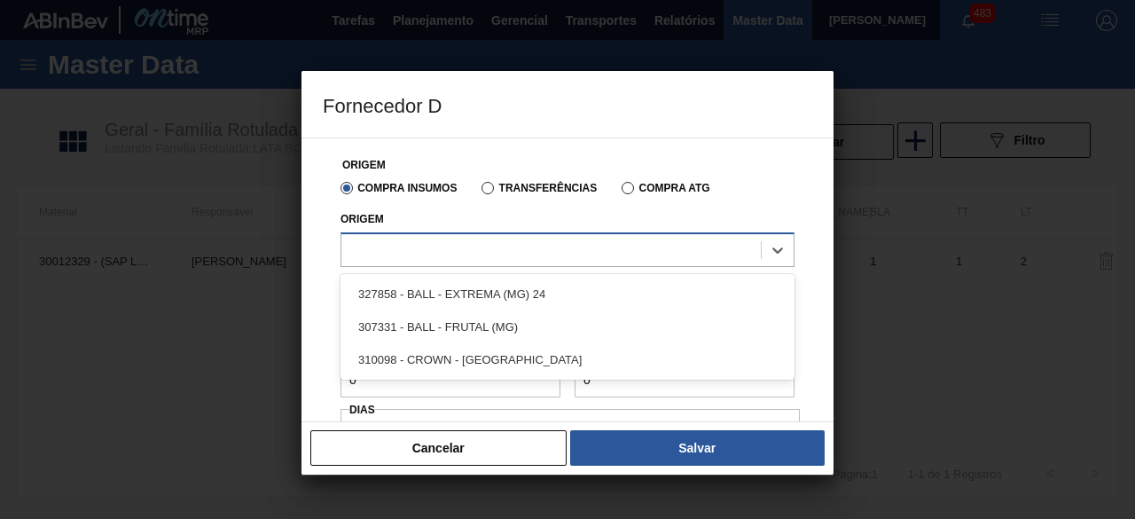
click at [568, 253] on div at bounding box center [552, 250] width 420 height 26
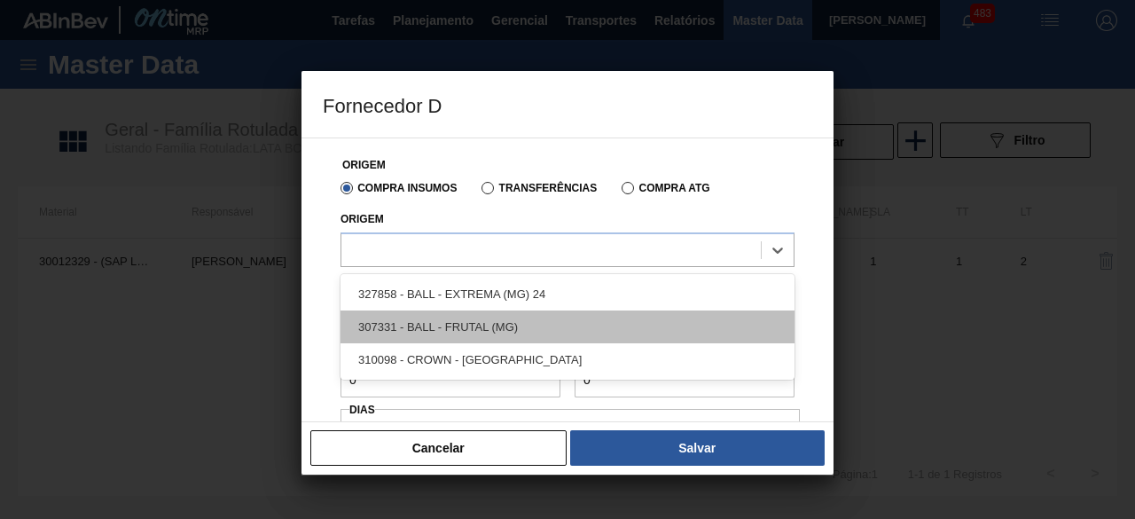
click at [526, 326] on div "307331 - BALL - FRUTAL (MG)" at bounding box center [568, 326] width 454 height 33
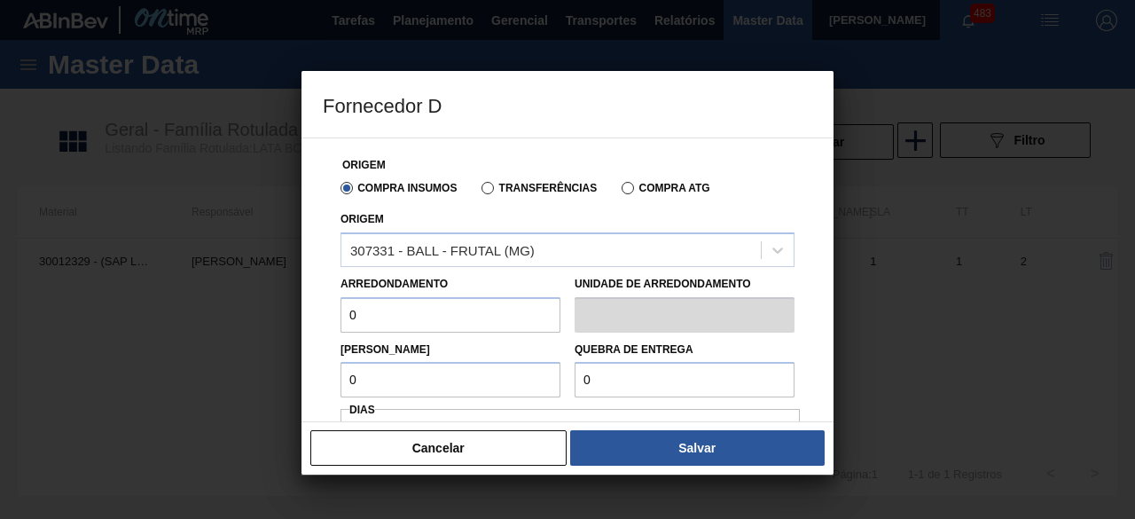
click at [470, 315] on input "0" at bounding box center [451, 314] width 220 height 35
type input "11,088"
click at [481, 380] on input "1" at bounding box center [451, 379] width 220 height 35
type input "11,088"
click at [672, 384] on input "0" at bounding box center [685, 379] width 220 height 35
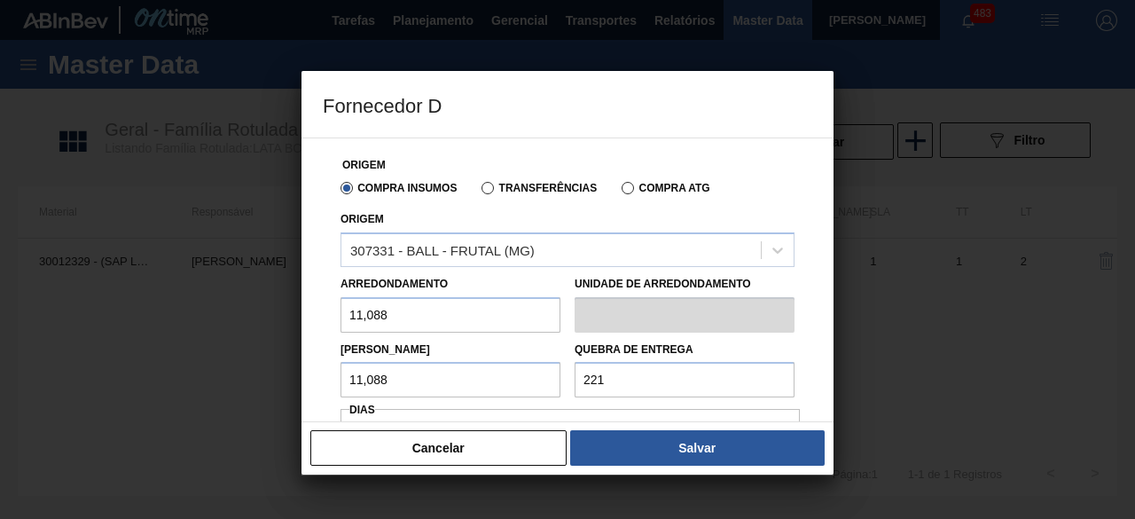
type input "221,76"
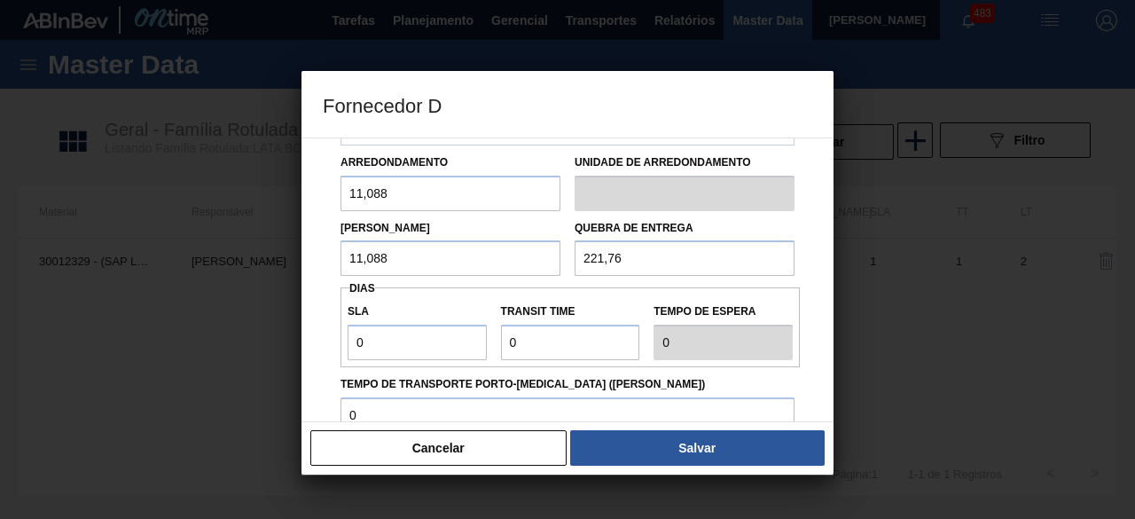
scroll to position [216, 0]
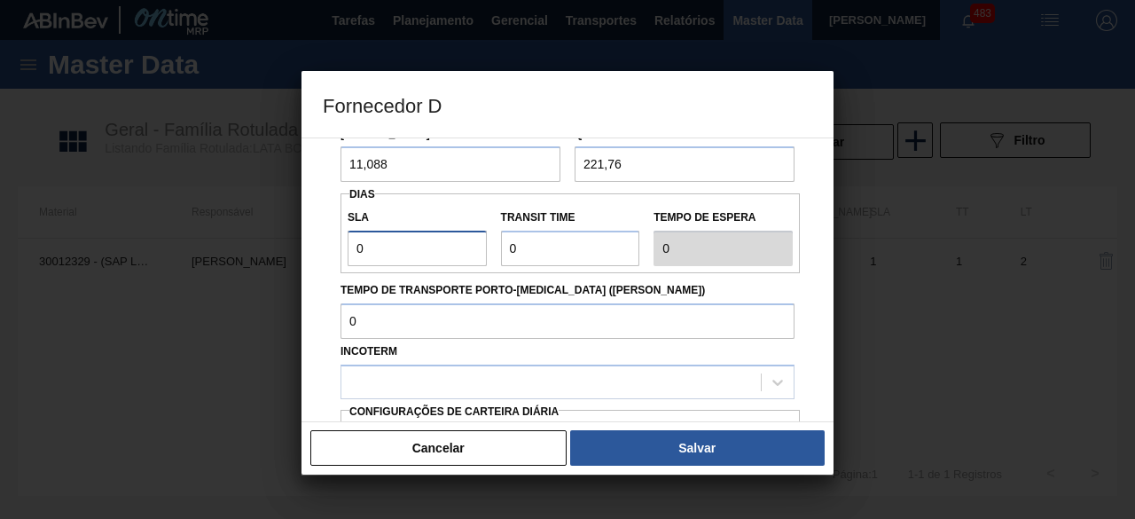
click at [438, 255] on input "0" at bounding box center [417, 248] width 139 height 35
type input "01"
type input "1"
click at [524, 249] on input "Transit Time" at bounding box center [570, 248] width 139 height 35
type input "01"
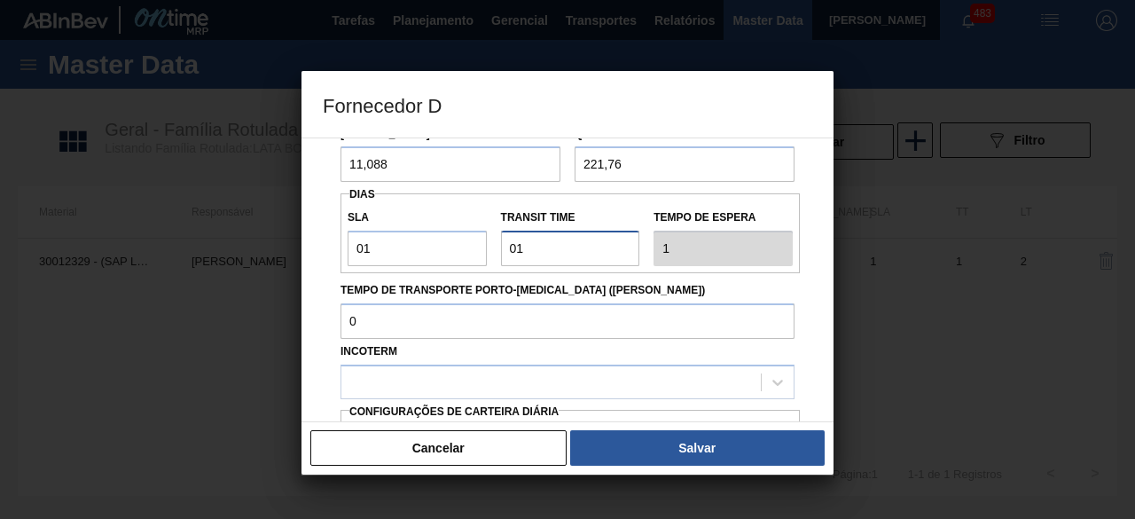
type input "2"
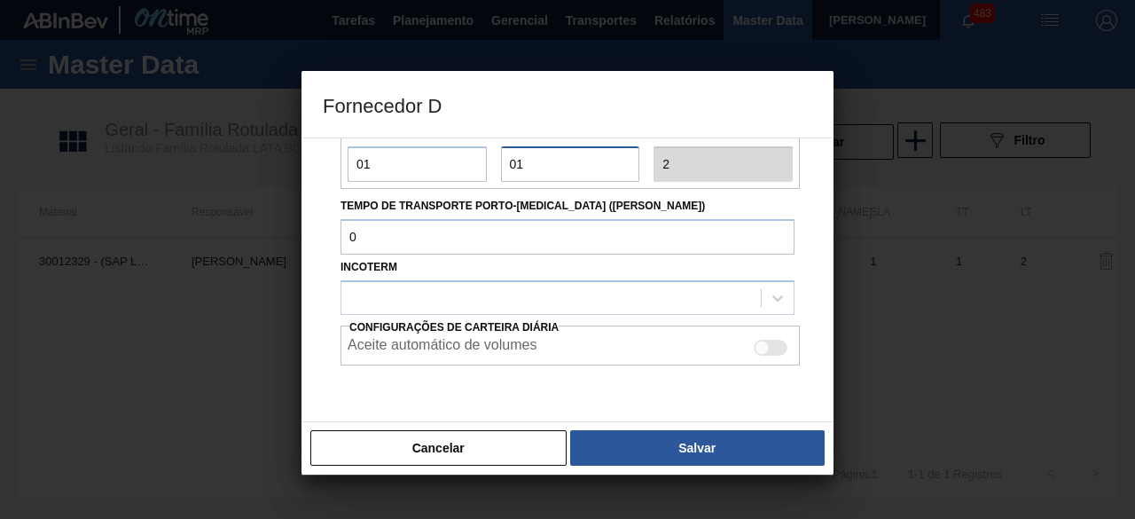
scroll to position [310, 0]
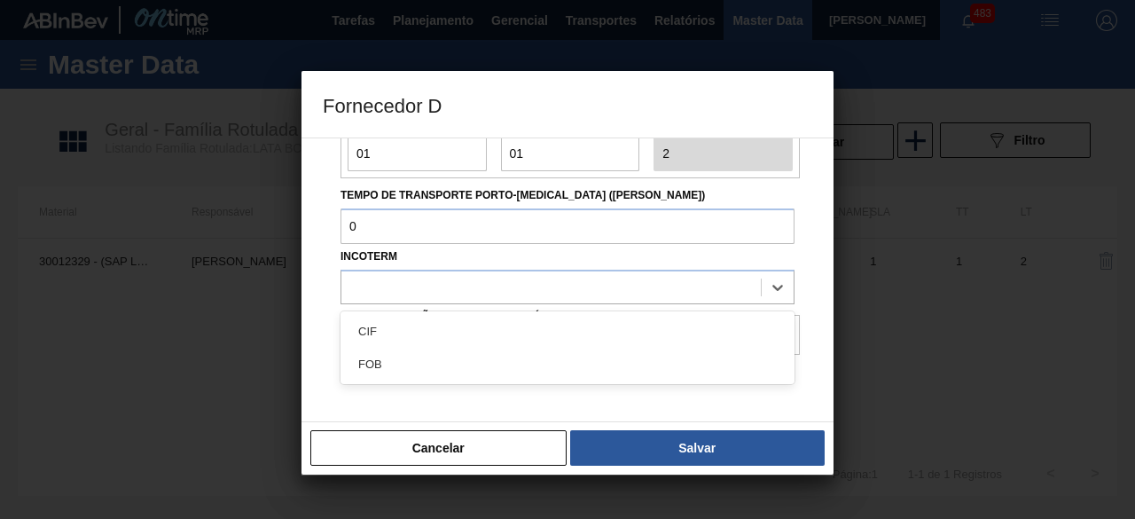
click at [562, 299] on div at bounding box center [552, 287] width 420 height 26
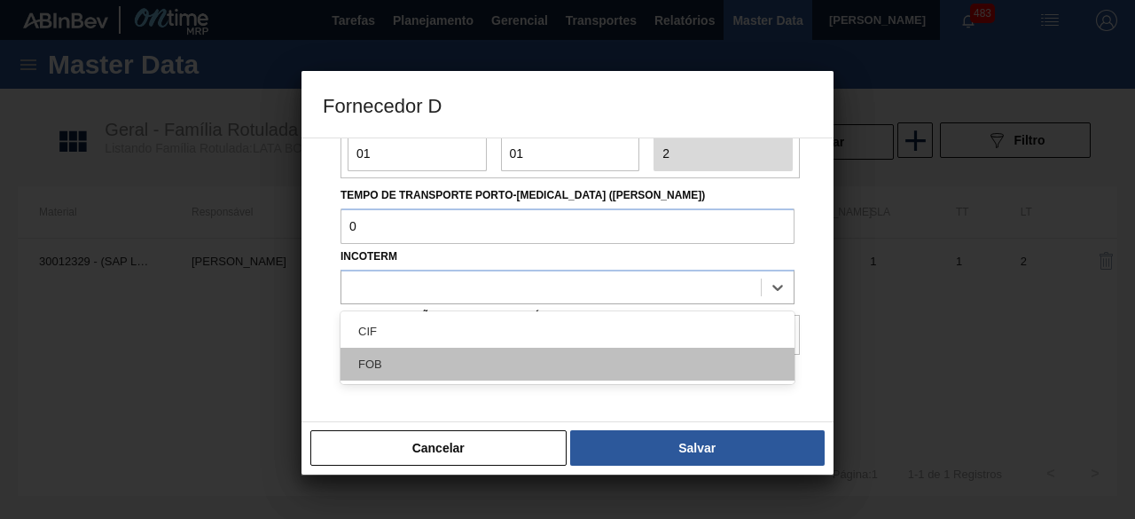
click at [570, 354] on div "FOB" at bounding box center [568, 364] width 454 height 33
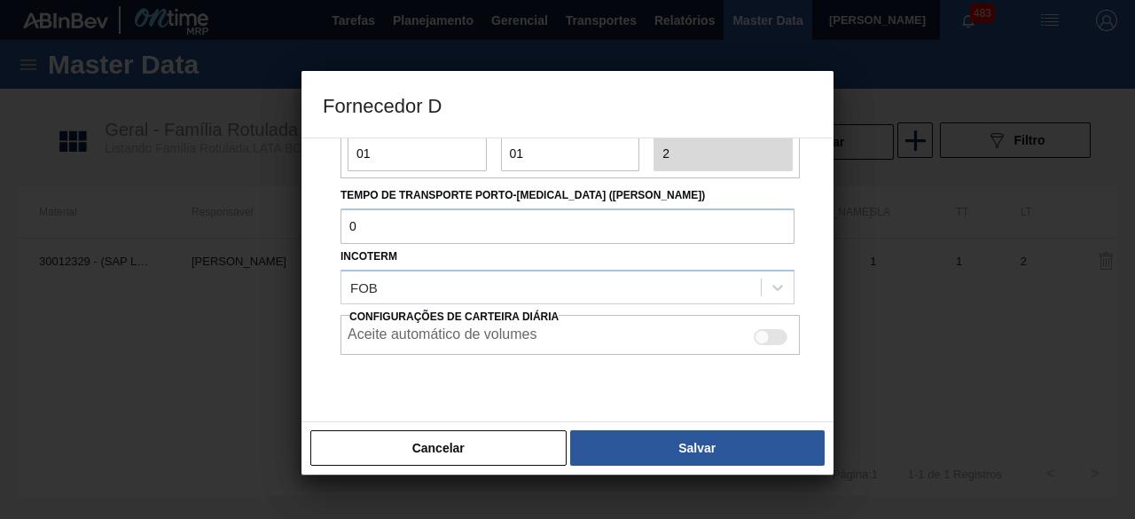
click at [757, 332] on div at bounding box center [762, 337] width 15 height 15
checkbox input "true"
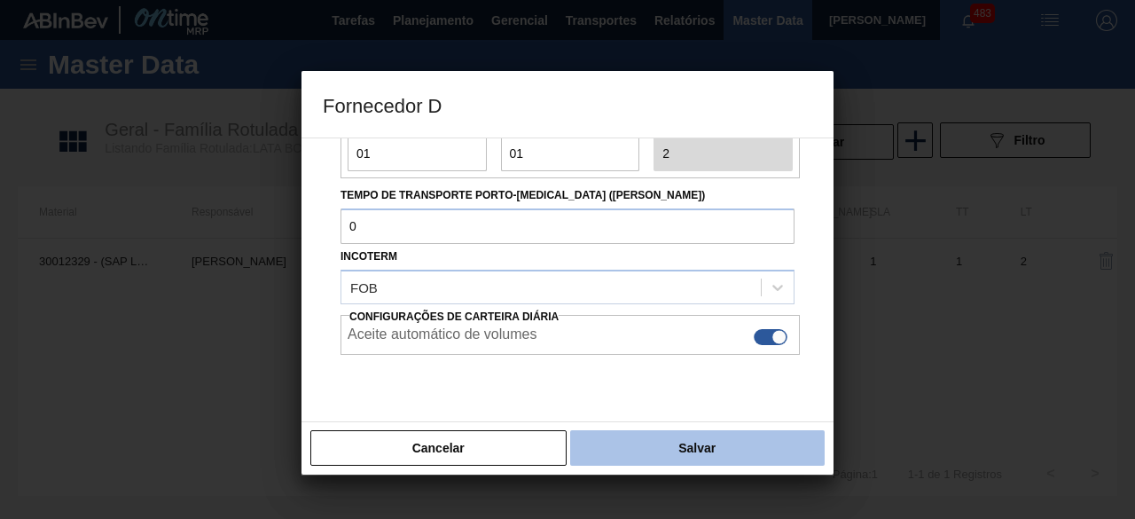
click at [771, 457] on button "Salvar" at bounding box center [697, 447] width 255 height 35
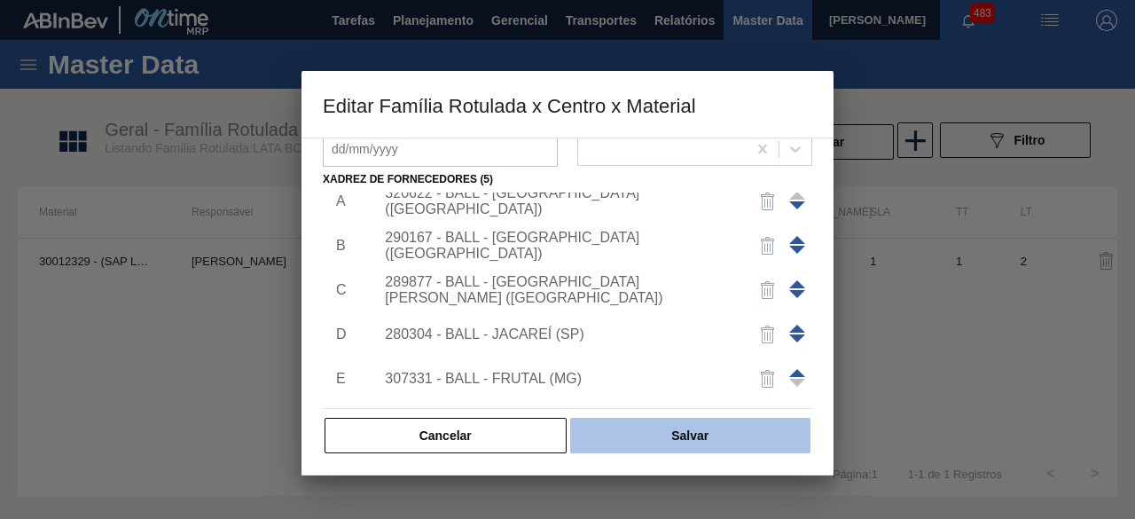
click at [697, 427] on button "Salvar" at bounding box center [690, 435] width 240 height 35
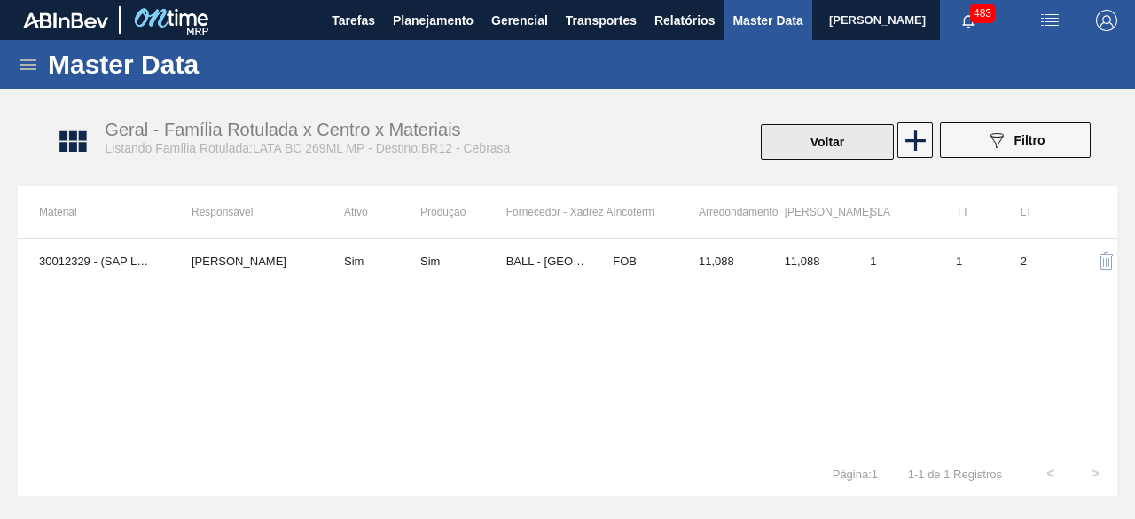
click at [837, 155] on button "Voltar" at bounding box center [827, 141] width 133 height 35
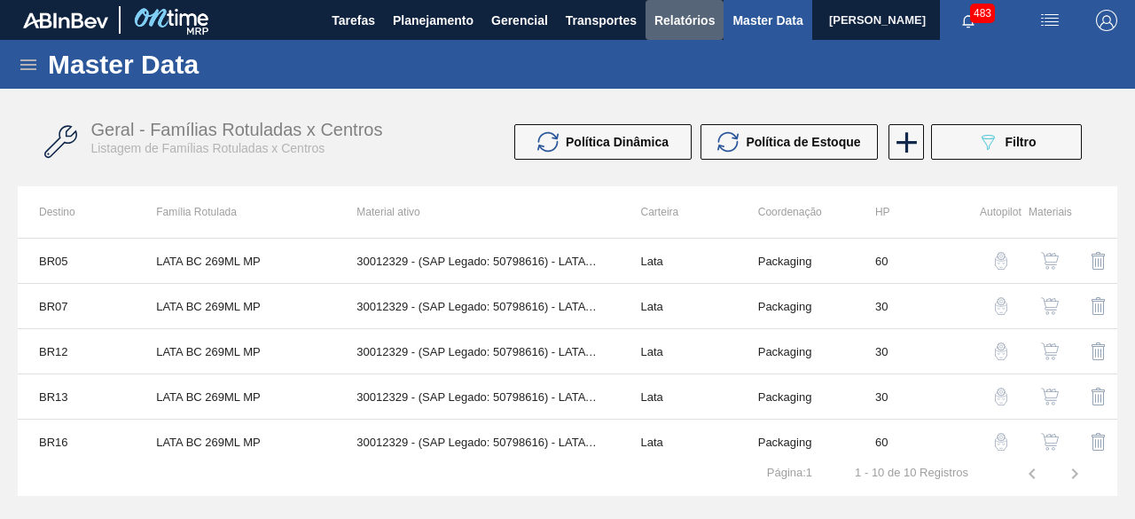
click at [681, 28] on span "Relatórios" at bounding box center [685, 20] width 60 height 21
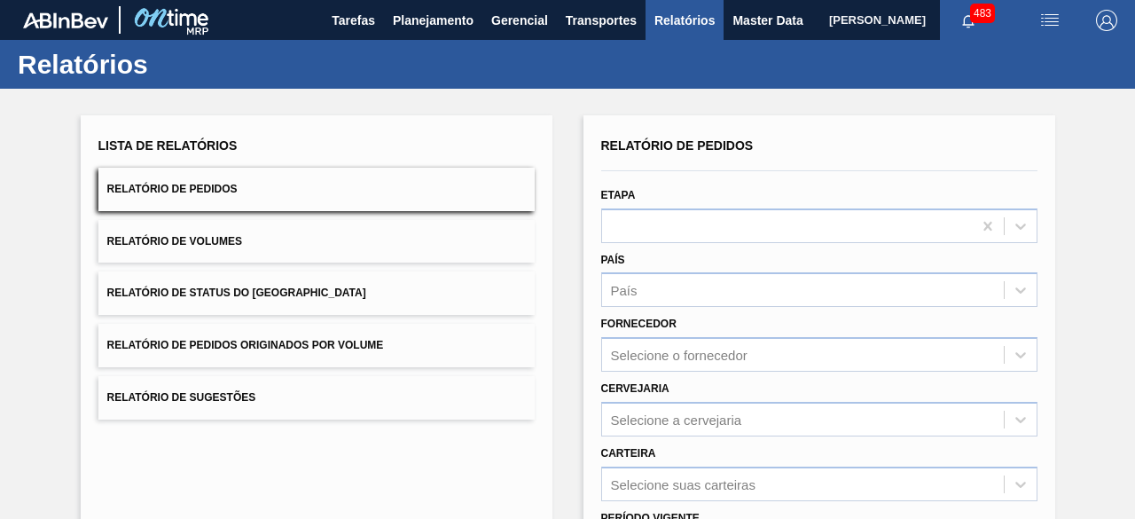
click at [326, 249] on button "Relatório de Volumes" at bounding box center [316, 241] width 436 height 43
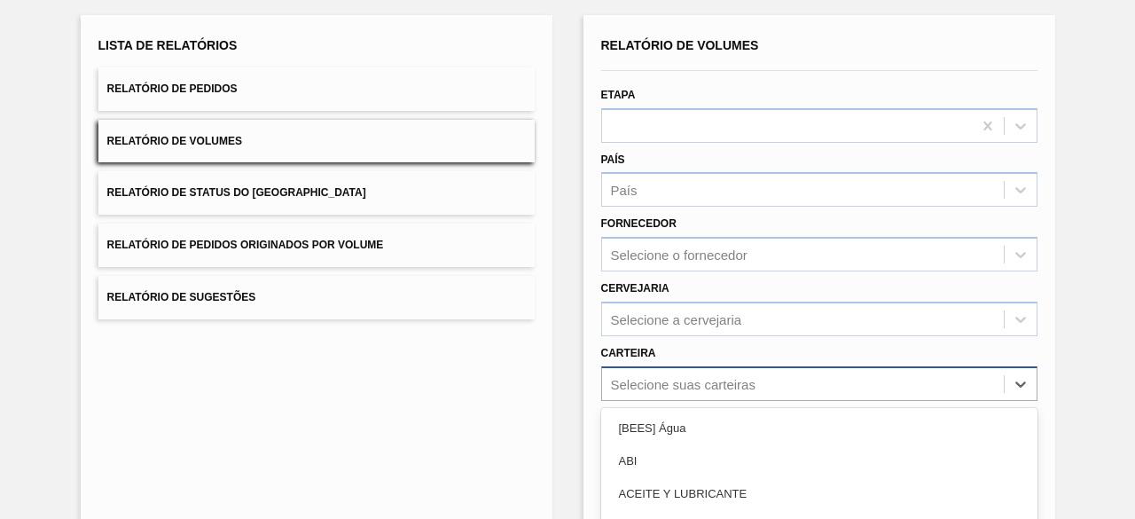
scroll to position [261, 0]
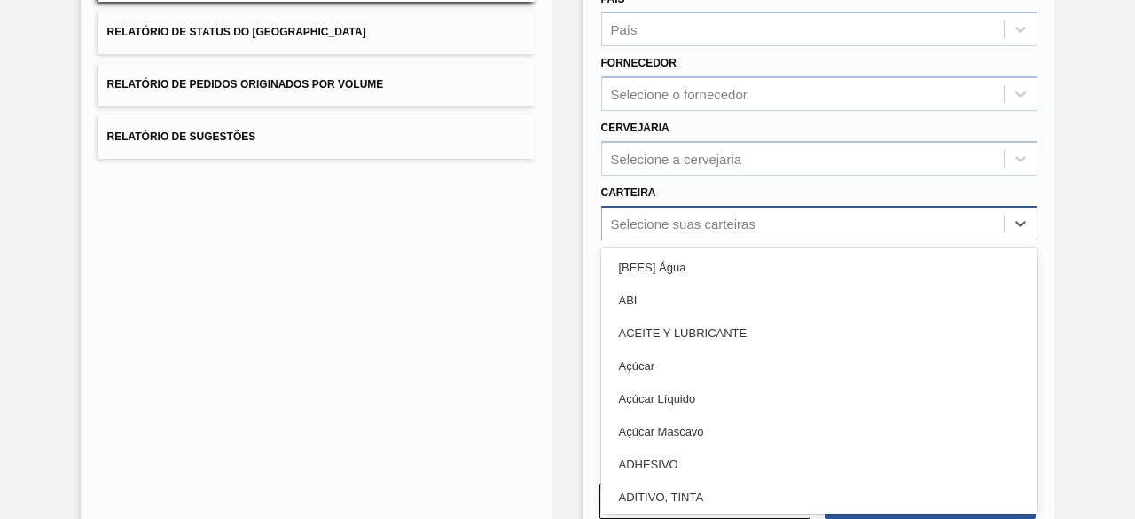
click at [632, 240] on div "option Açúcar focused, 4 of 101. 101 results available. Use Up and Down to choo…" at bounding box center [819, 223] width 436 height 35
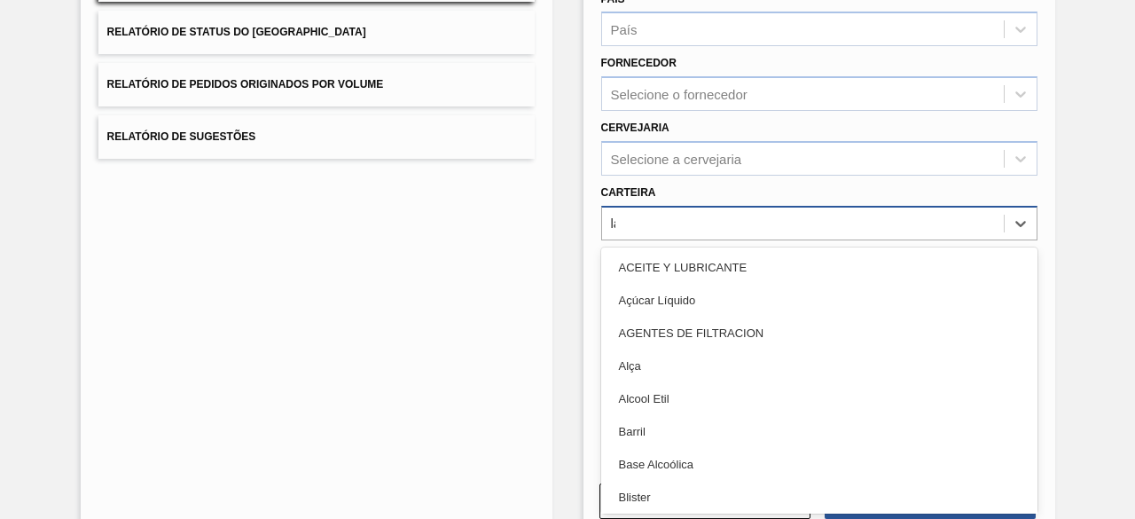
type input "lata"
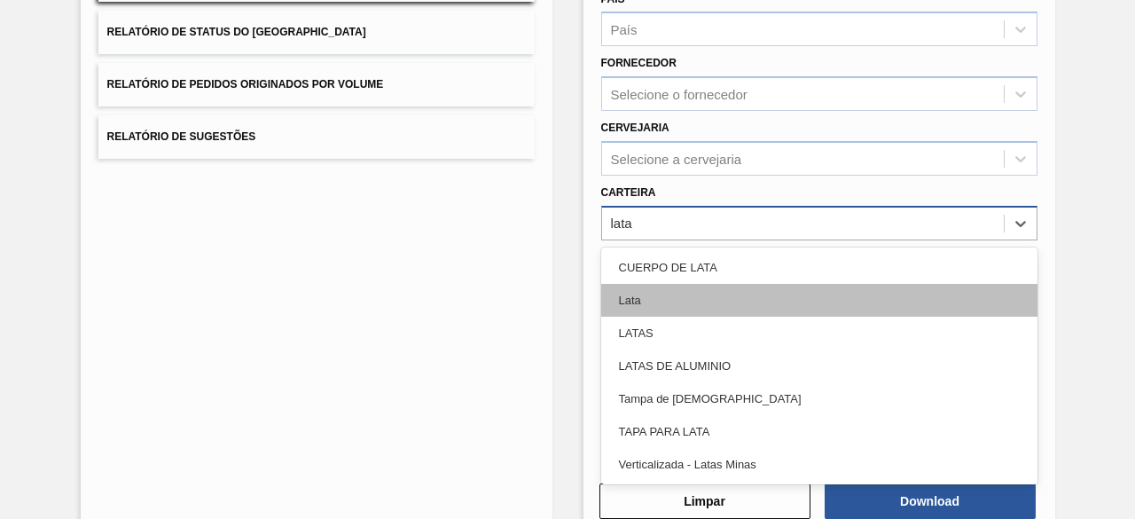
click at [653, 295] on div "Lata" at bounding box center [819, 300] width 436 height 33
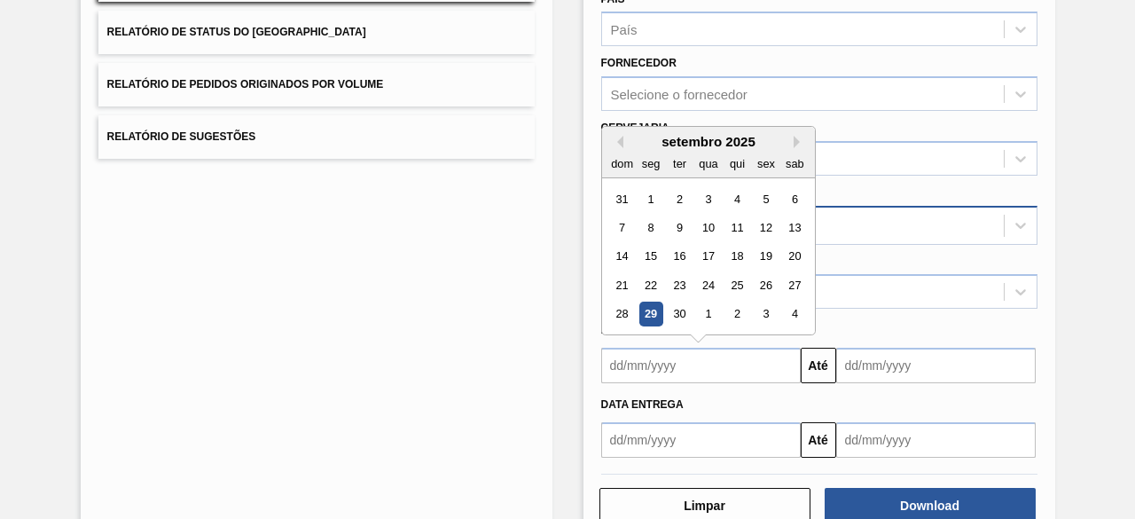
click at [671, 359] on input "text" at bounding box center [701, 365] width 200 height 35
click at [650, 303] on div "29" at bounding box center [651, 315] width 24 height 24
type input "[DATE]"
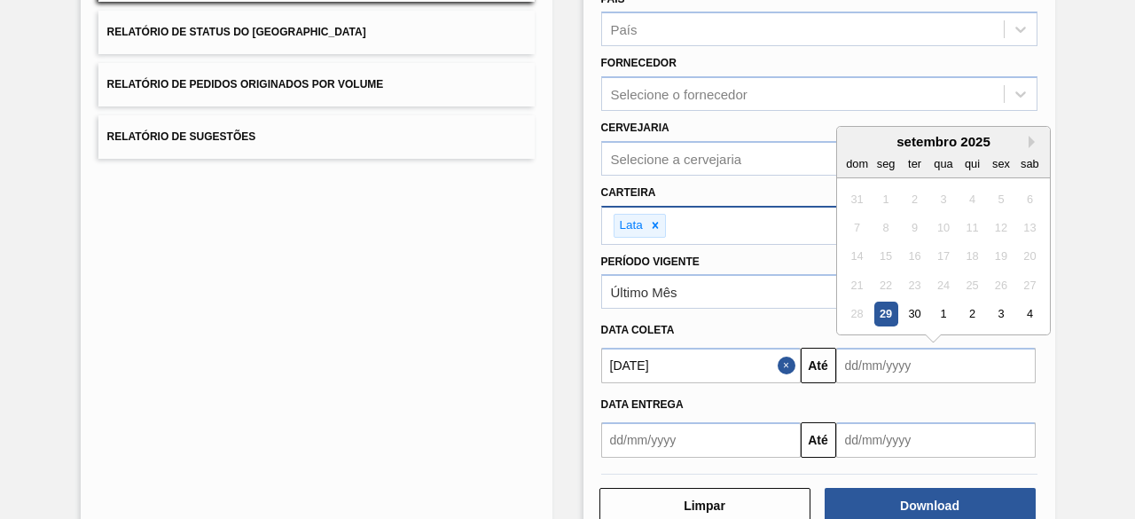
click at [880, 370] on input "text" at bounding box center [937, 365] width 200 height 35
click at [999, 316] on div "3" at bounding box center [1001, 315] width 24 height 24
type input "[DATE]"
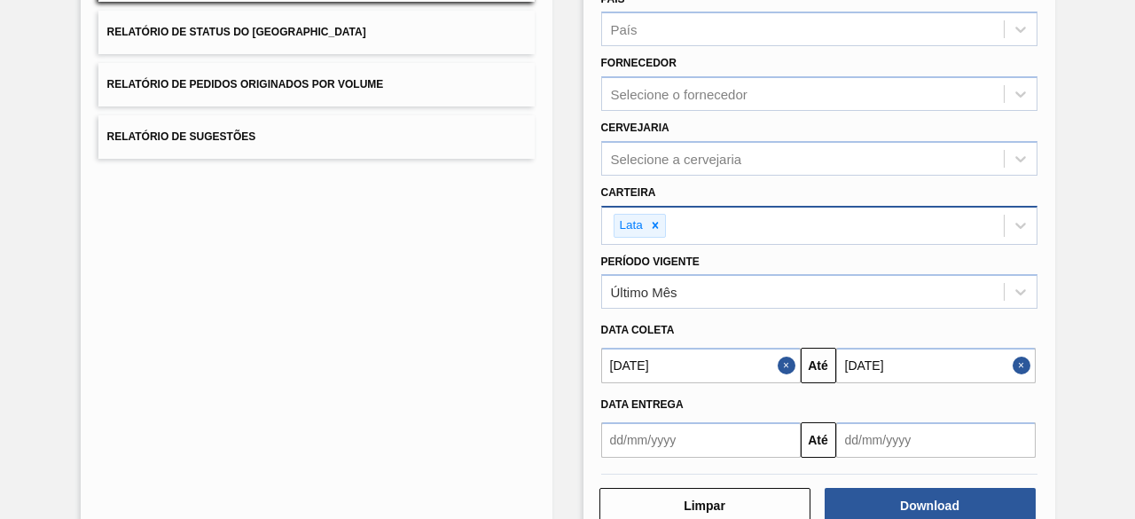
scroll to position [304, 0]
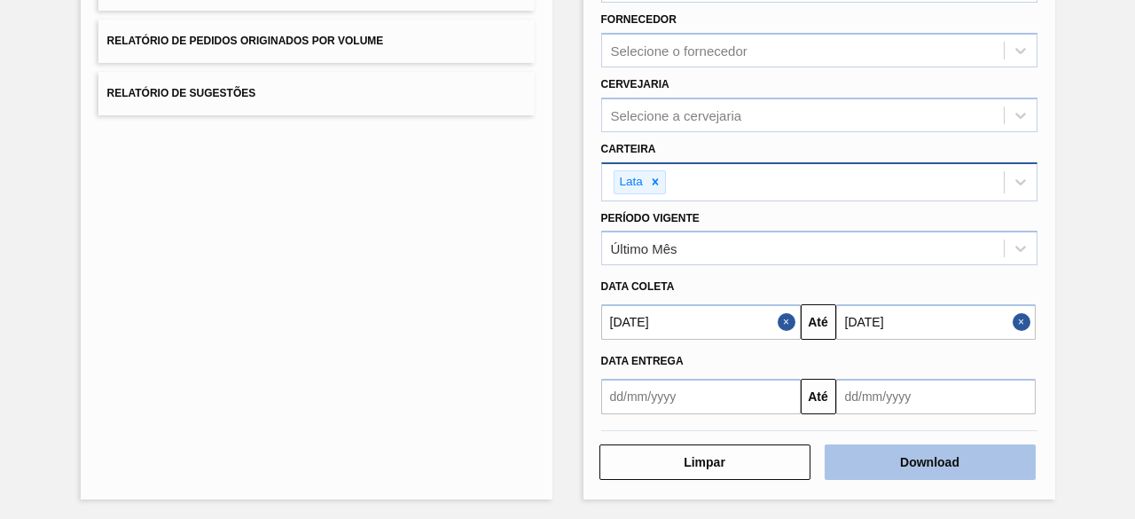
click at [924, 461] on button "Download" at bounding box center [930, 461] width 211 height 35
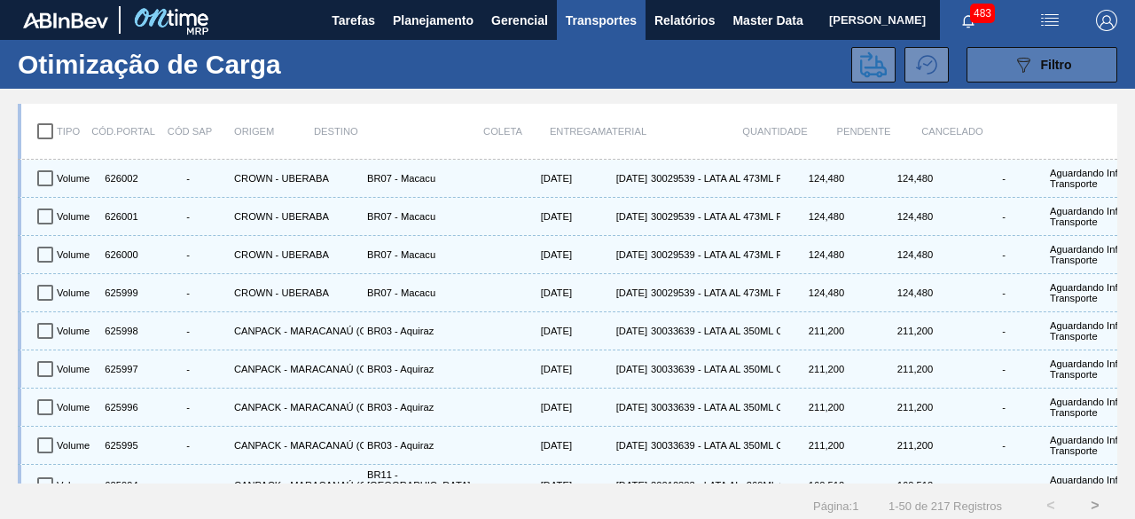
click at [1036, 56] on div "089F7B8B-B2A5-4AFE-B5C0-19BA573D28AC Filtro" at bounding box center [1042, 64] width 59 height 21
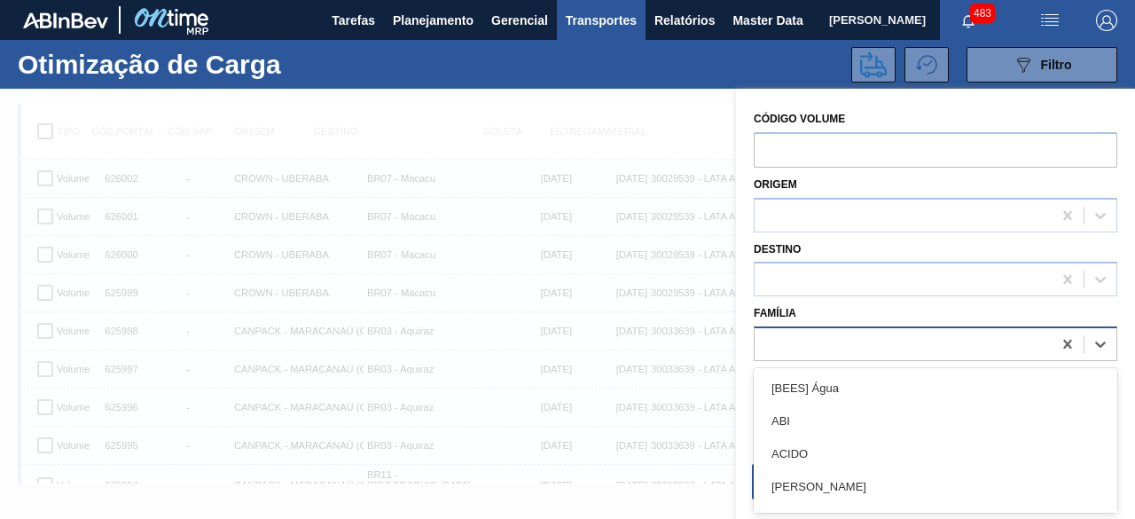
scroll to position [22, 0]
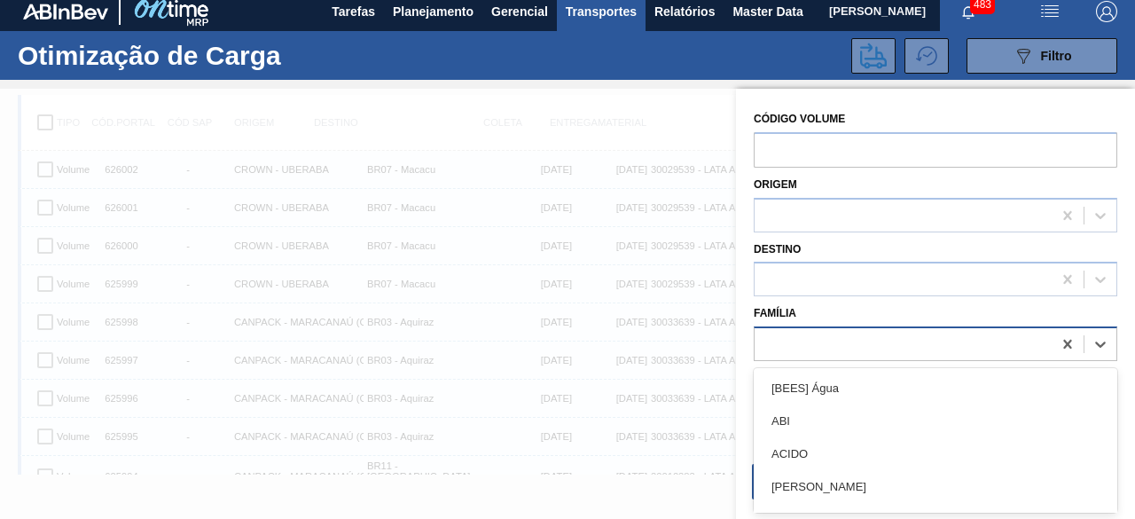
click at [837, 336] on div at bounding box center [903, 345] width 297 height 26
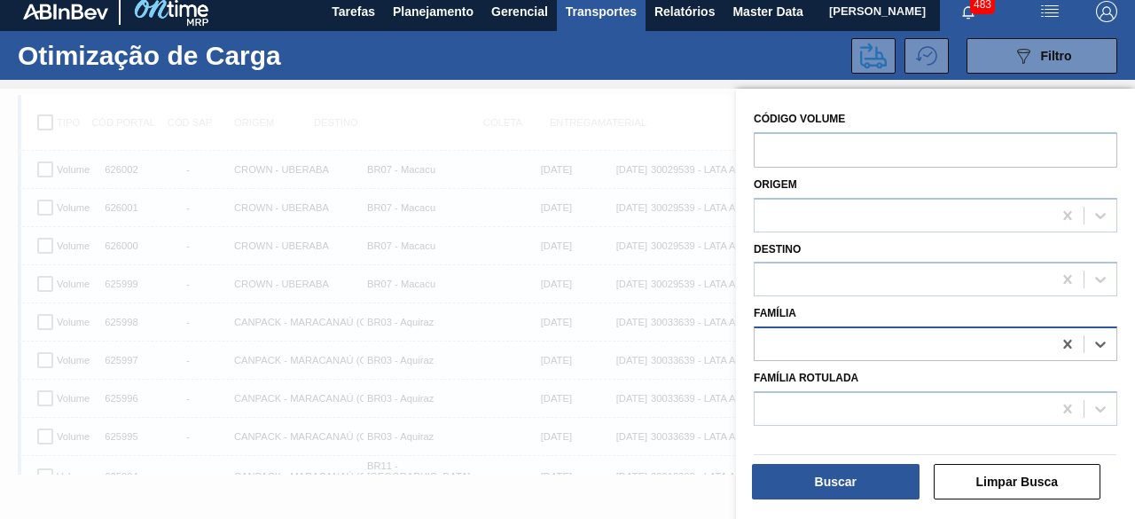
click at [837, 336] on div at bounding box center [903, 345] width 297 height 26
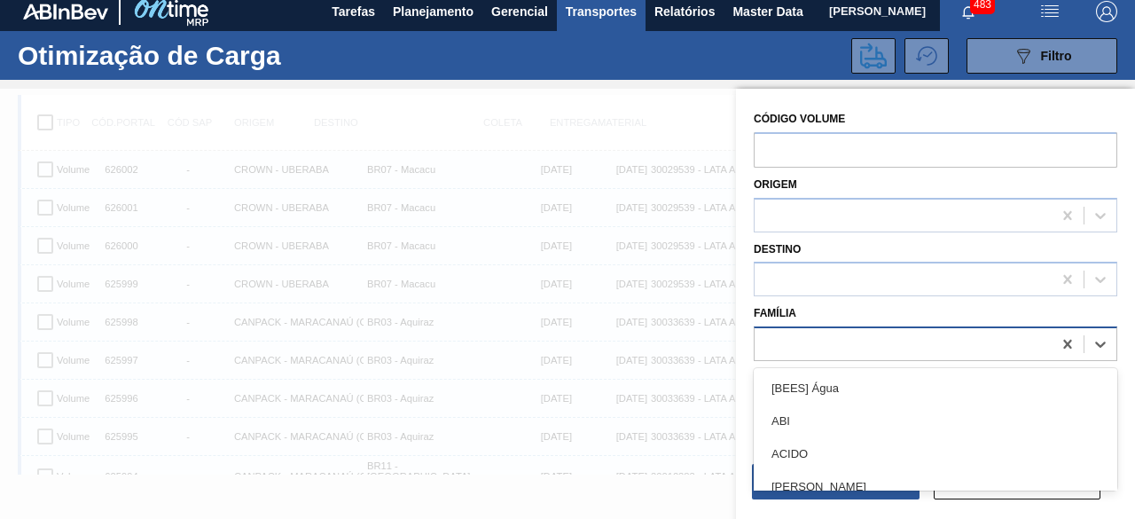
click at [836, 332] on div at bounding box center [903, 345] width 297 height 26
type input "lata"
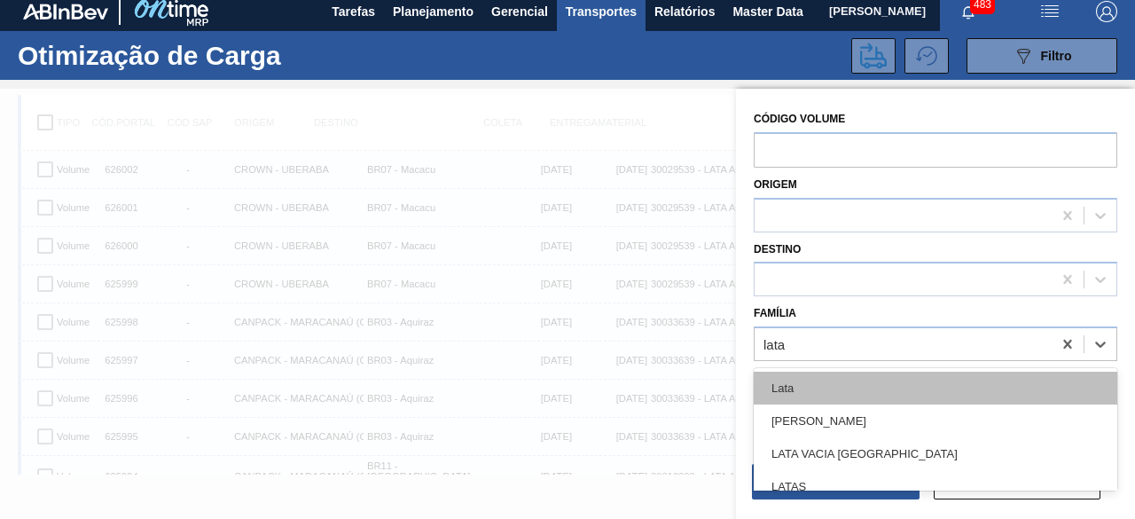
click at [839, 379] on div "Lata" at bounding box center [936, 388] width 364 height 33
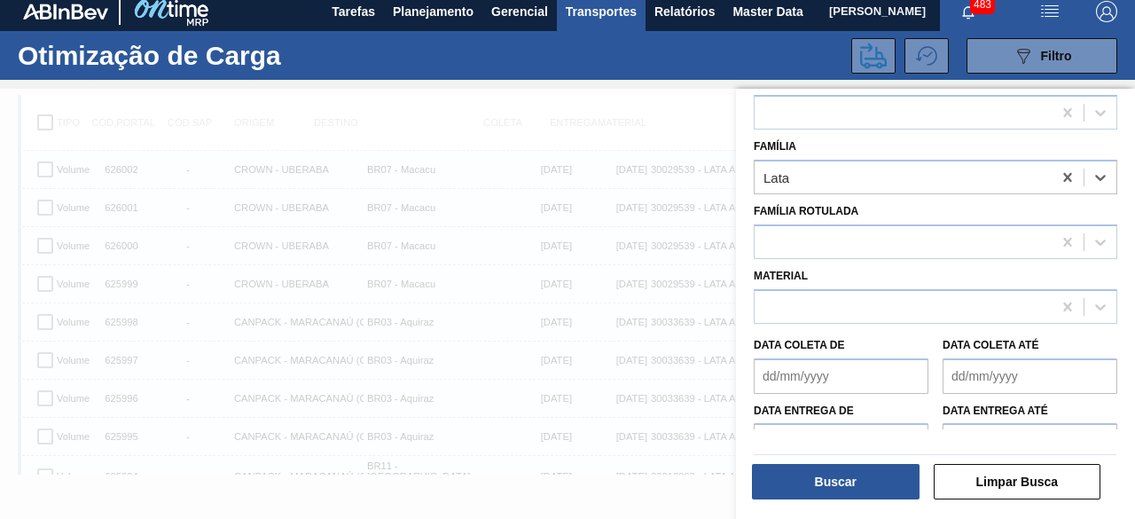
scroll to position [196, 0]
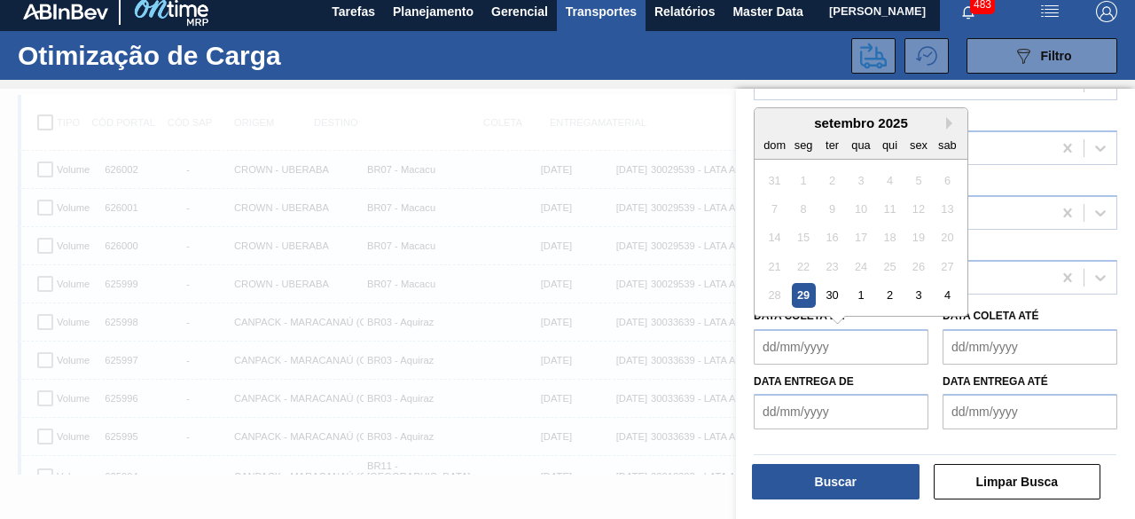
click at [827, 334] on de "Data coleta de" at bounding box center [841, 346] width 175 height 35
click at [804, 297] on div "29" at bounding box center [804, 295] width 24 height 24
type de "[DATE]"
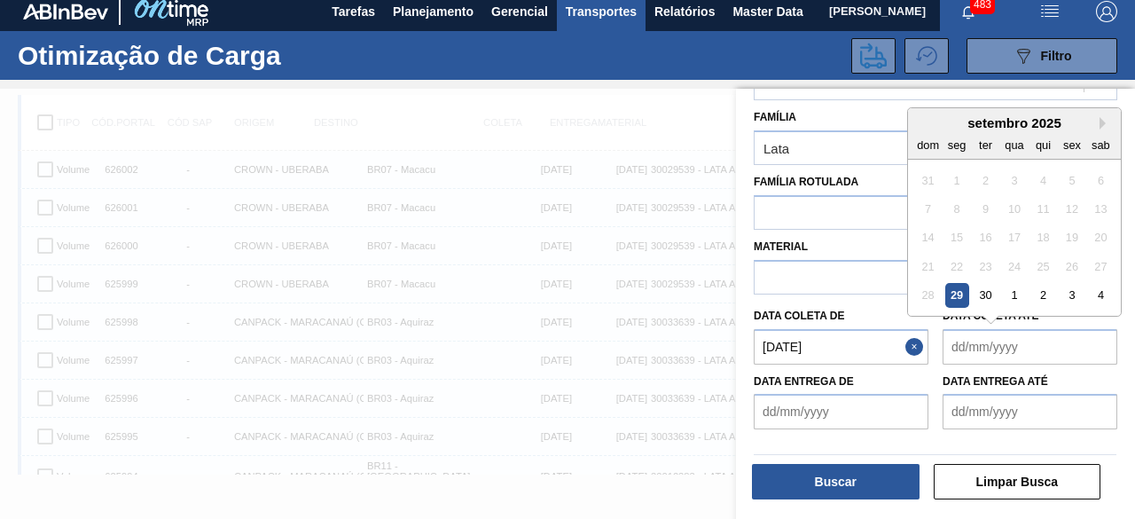
click at [986, 343] on até "Data coleta até" at bounding box center [1030, 346] width 175 height 35
click at [1041, 295] on div "2" at bounding box center [1044, 295] width 24 height 24
type até "02/10/2025"
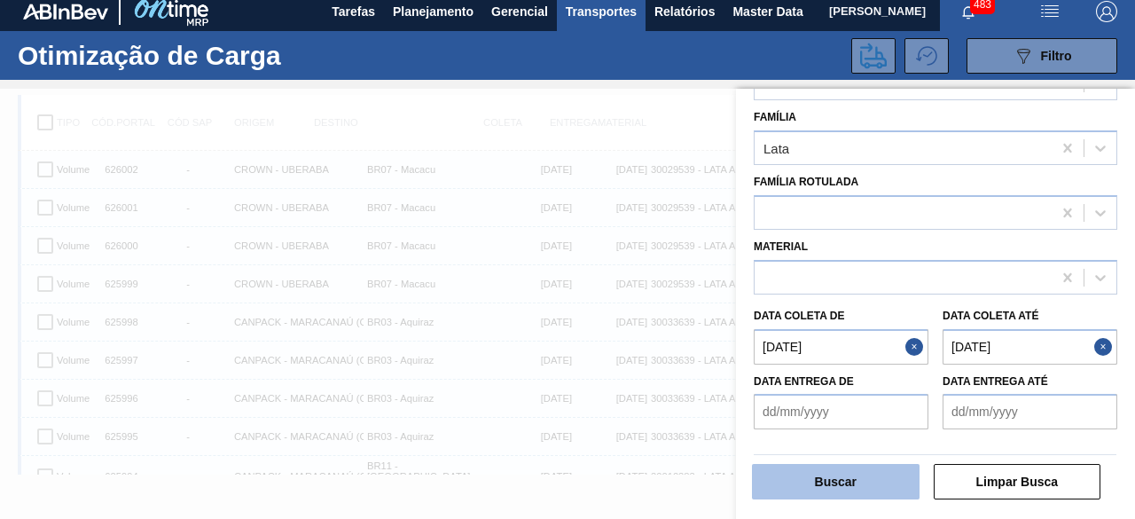
click at [870, 485] on button "Buscar" at bounding box center [836, 481] width 168 height 35
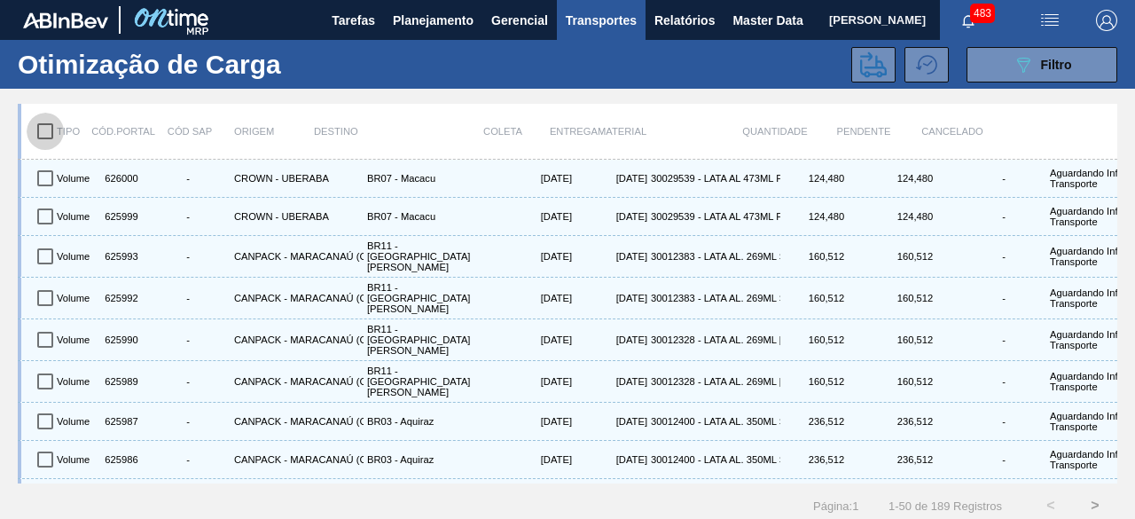
click at [45, 127] on input "checkbox" at bounding box center [45, 131] width 37 height 37
checkbox input "true"
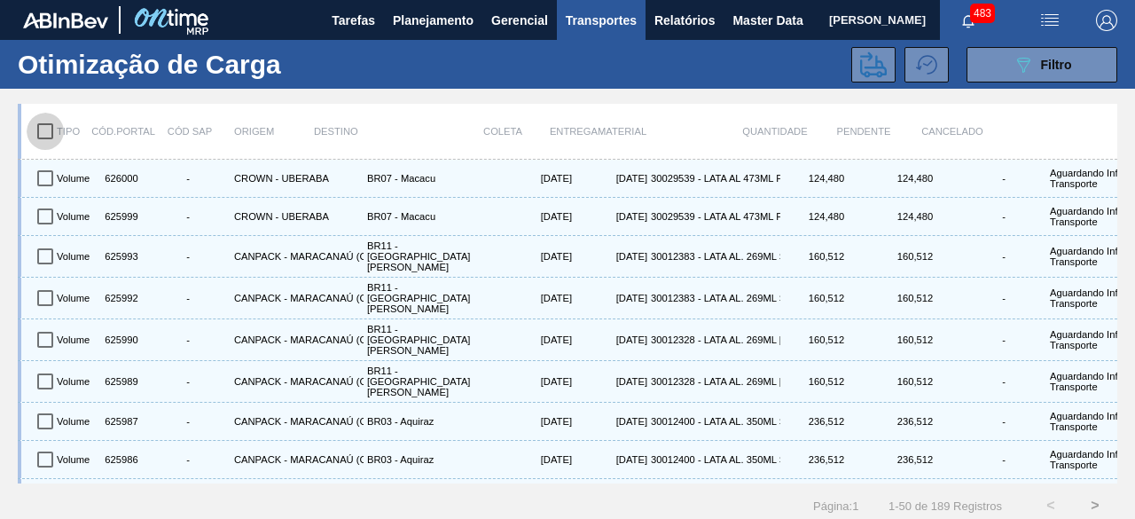
checkbox input "true"
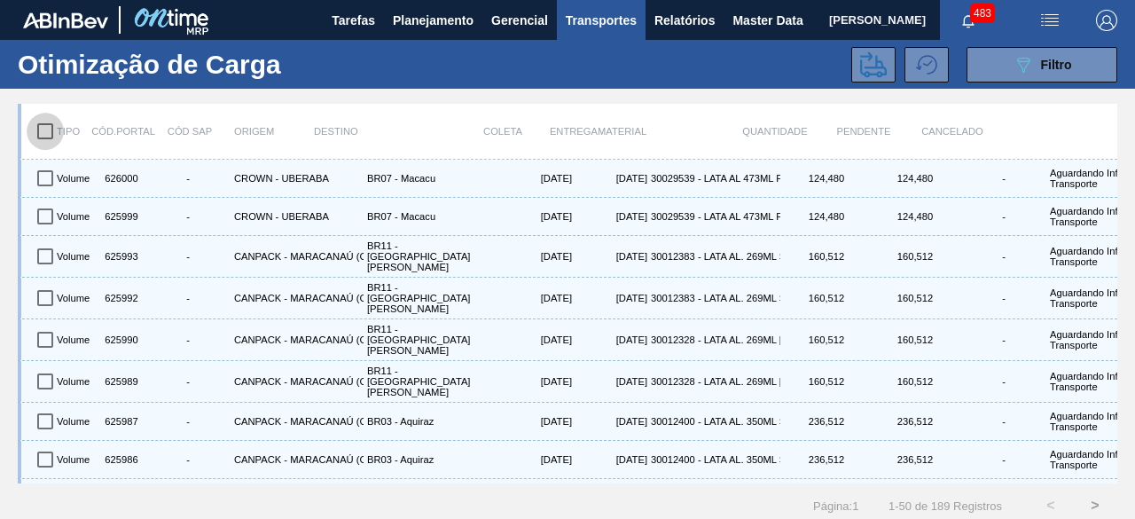
checkbox input "true"
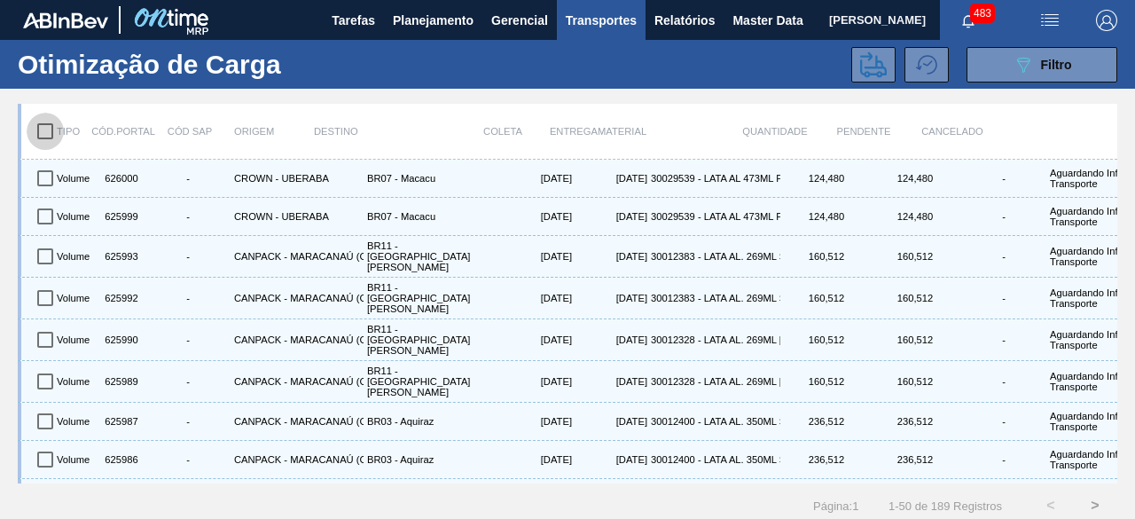
checkbox input "true"
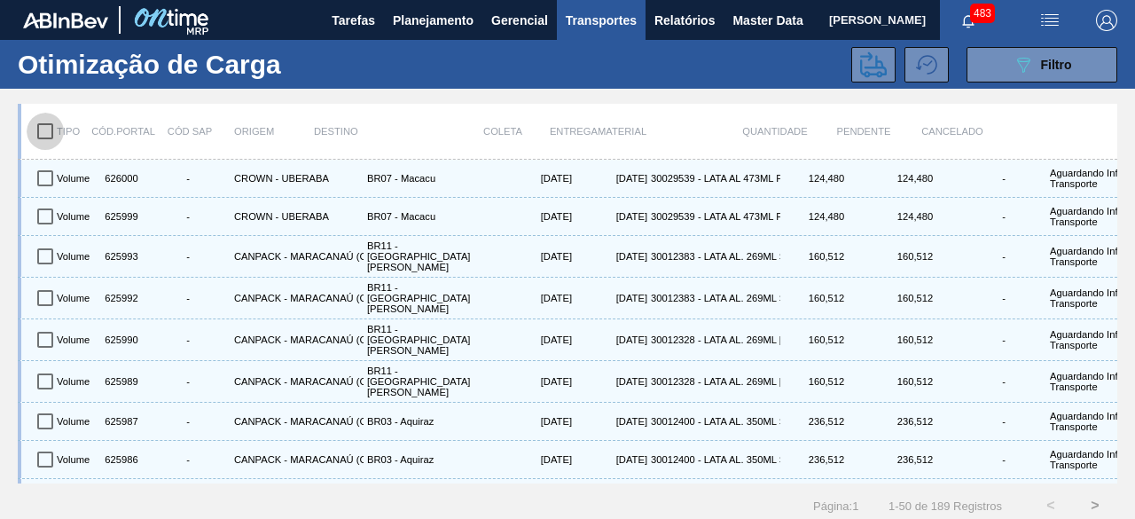
checkbox input "true"
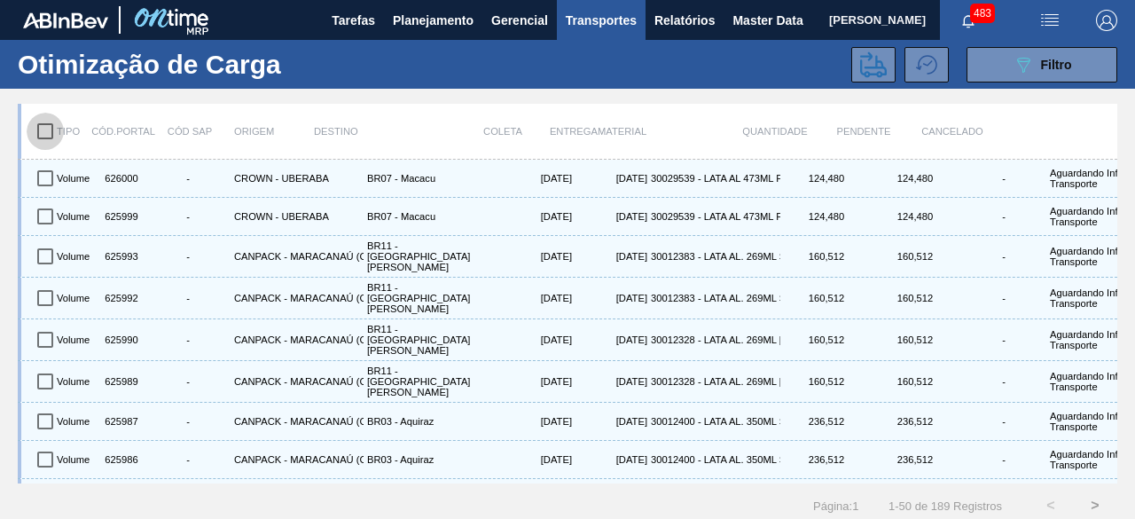
checkbox input "true"
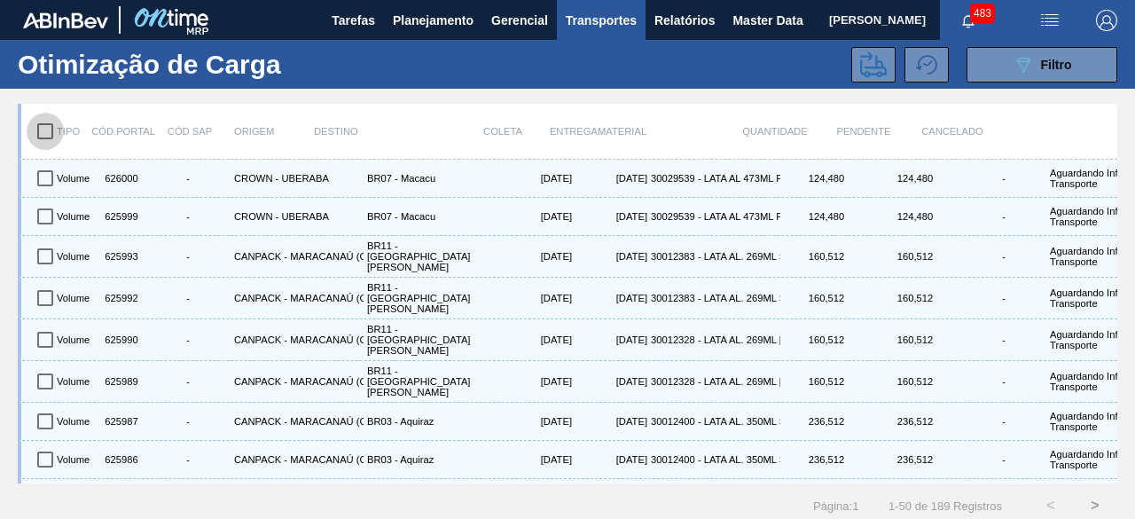
checkbox input "true"
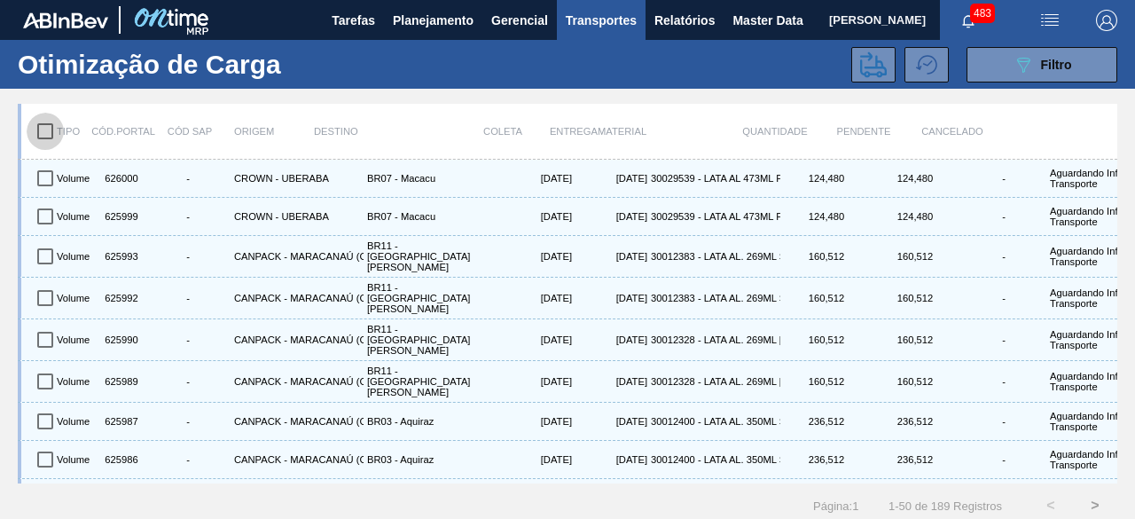
checkbox input "true"
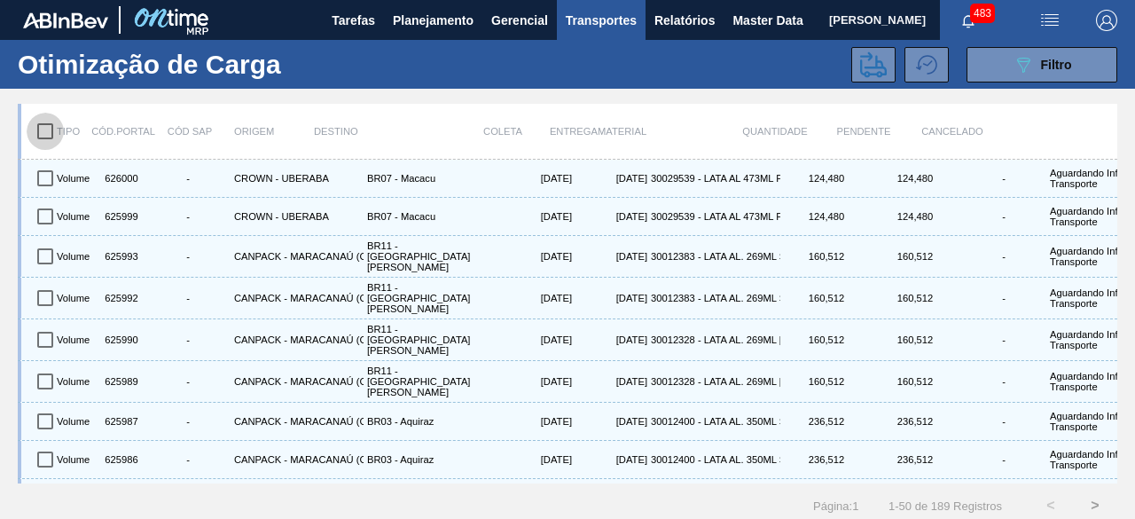
checkbox input "true"
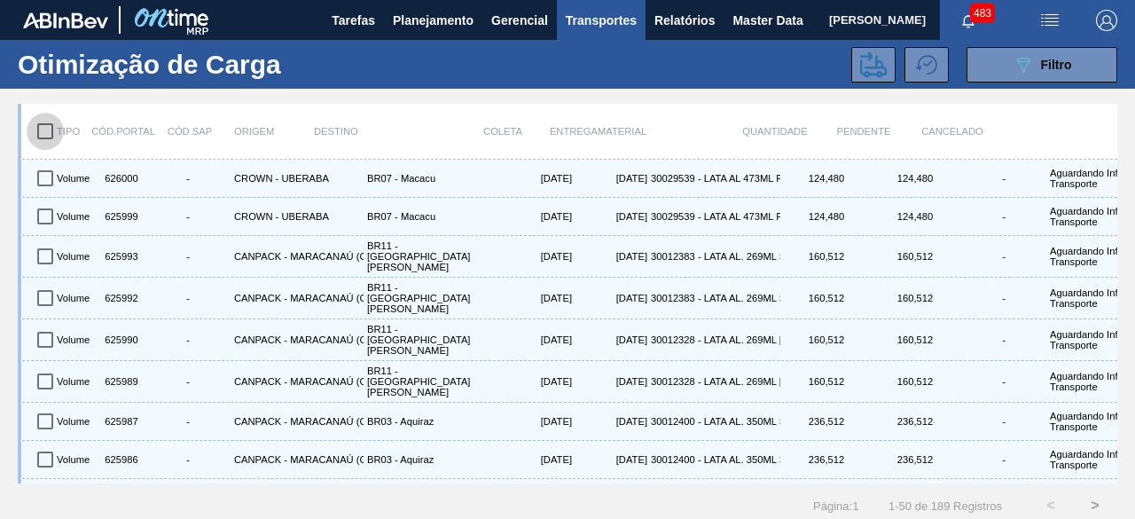
checkbox input "true"
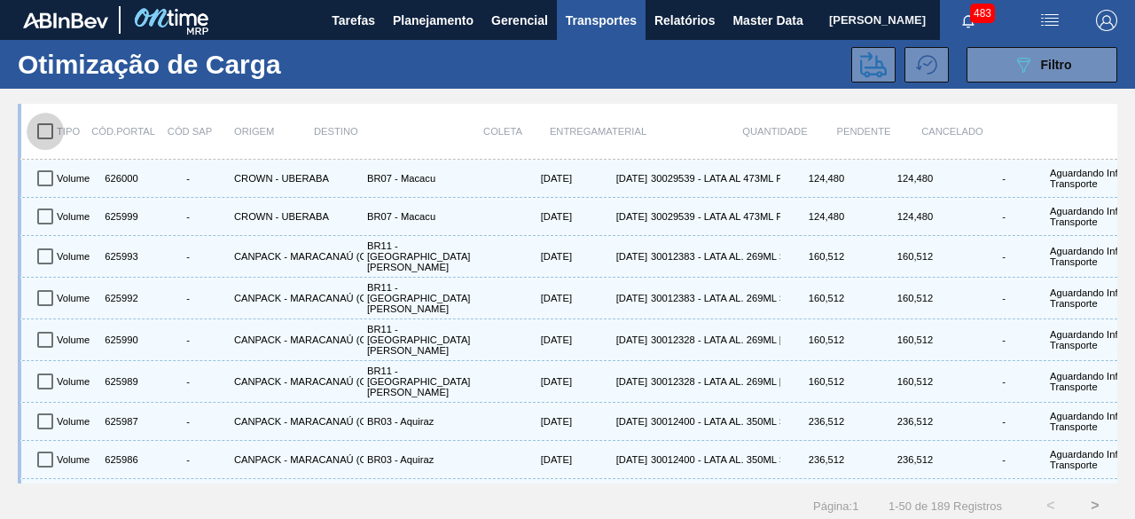
checkbox input "true"
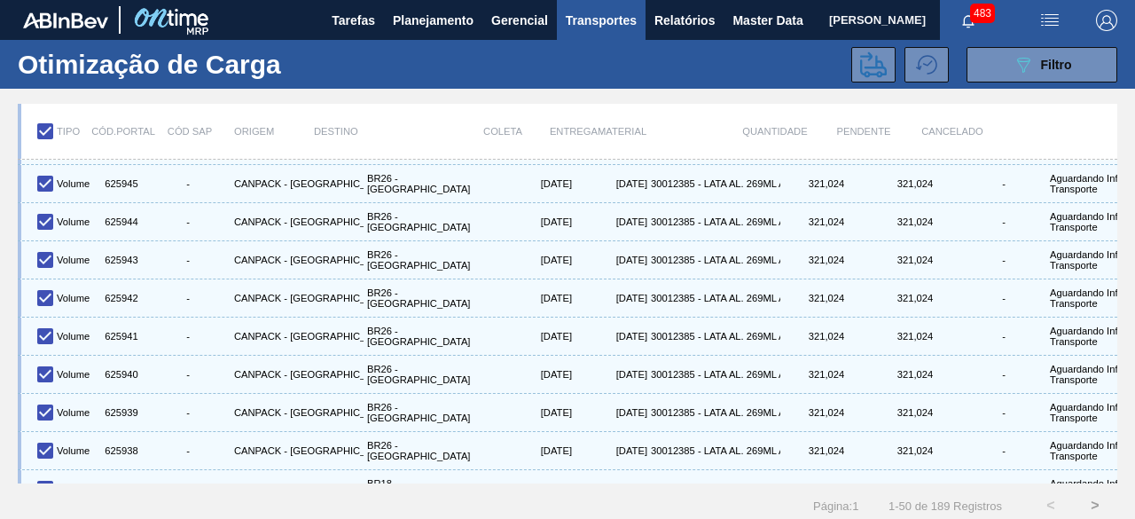
scroll to position [22, 0]
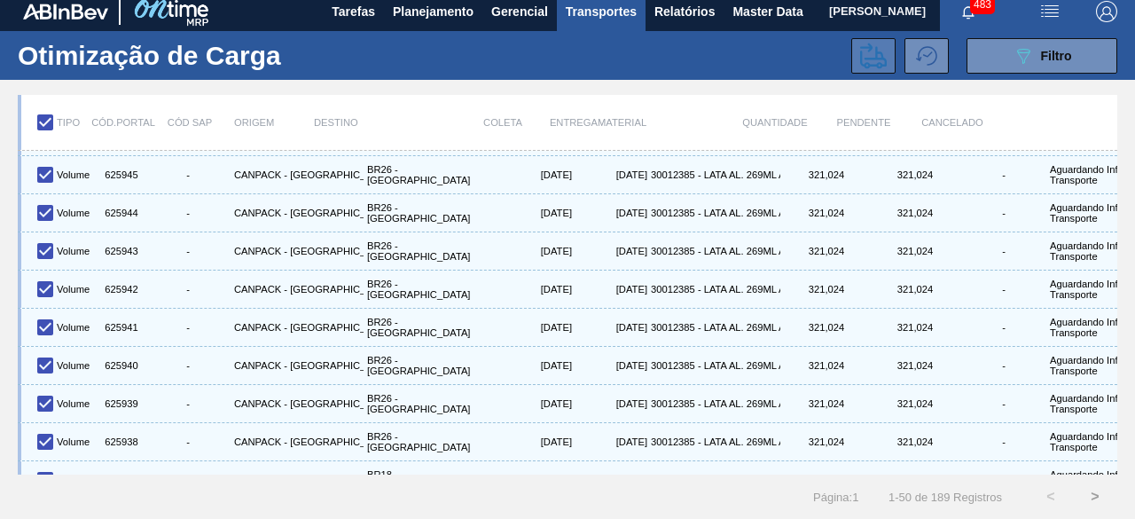
click at [853, 42] on button at bounding box center [874, 55] width 44 height 35
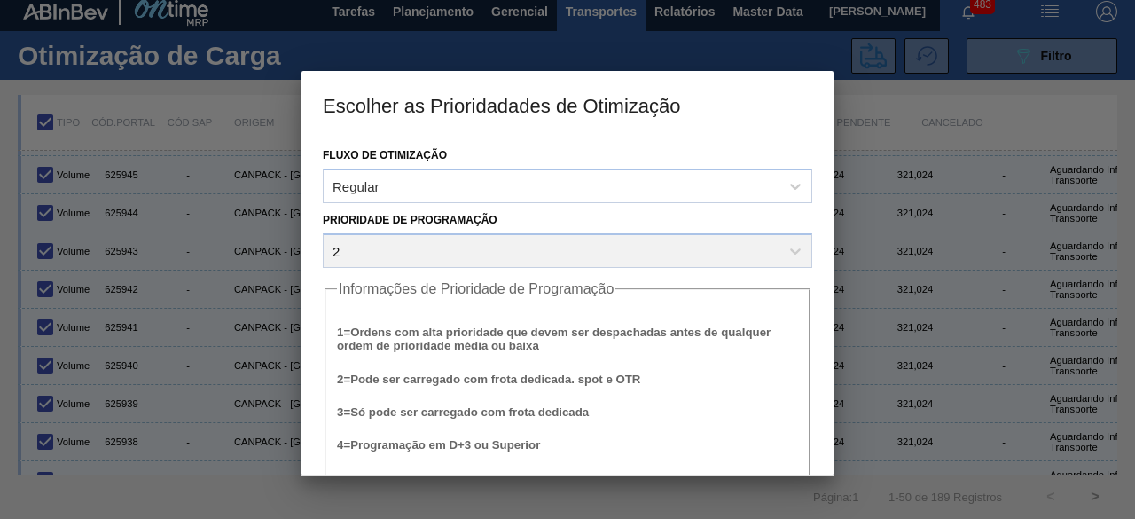
scroll to position [67, 0]
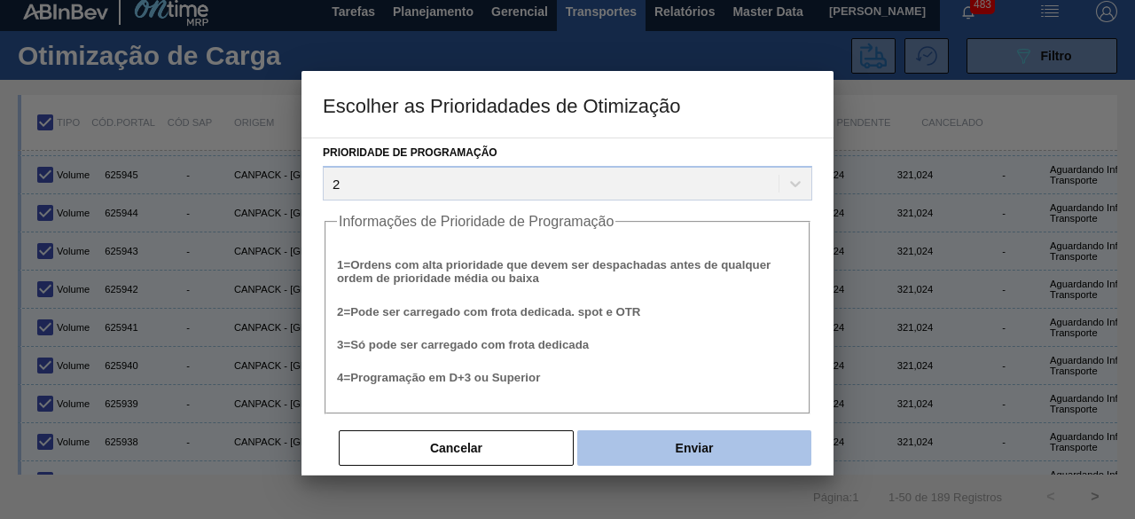
click at [726, 448] on button "Enviar" at bounding box center [695, 447] width 234 height 35
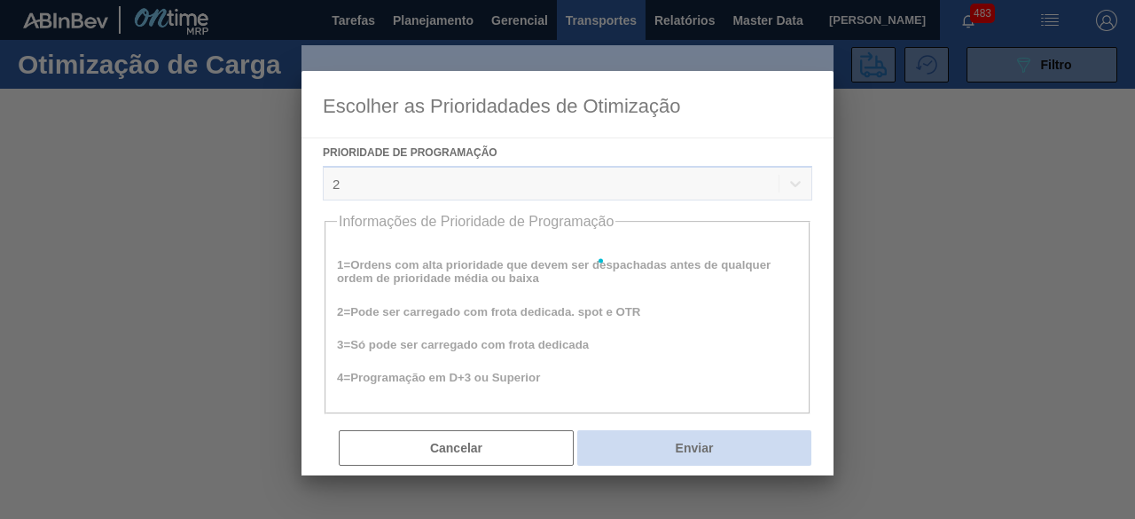
scroll to position [0, 0]
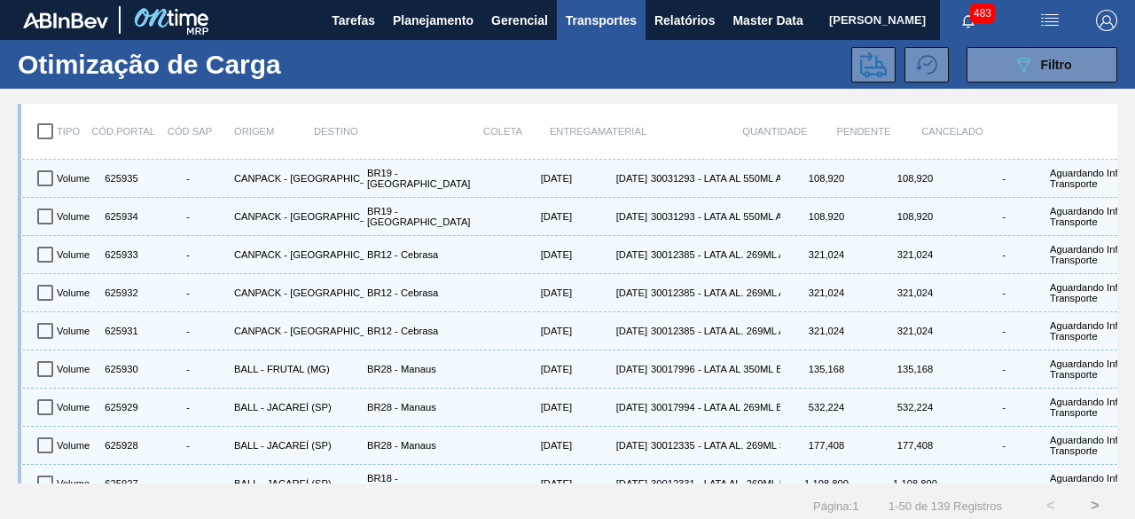
click at [50, 130] on input "checkbox" at bounding box center [45, 131] width 37 height 37
checkbox input "true"
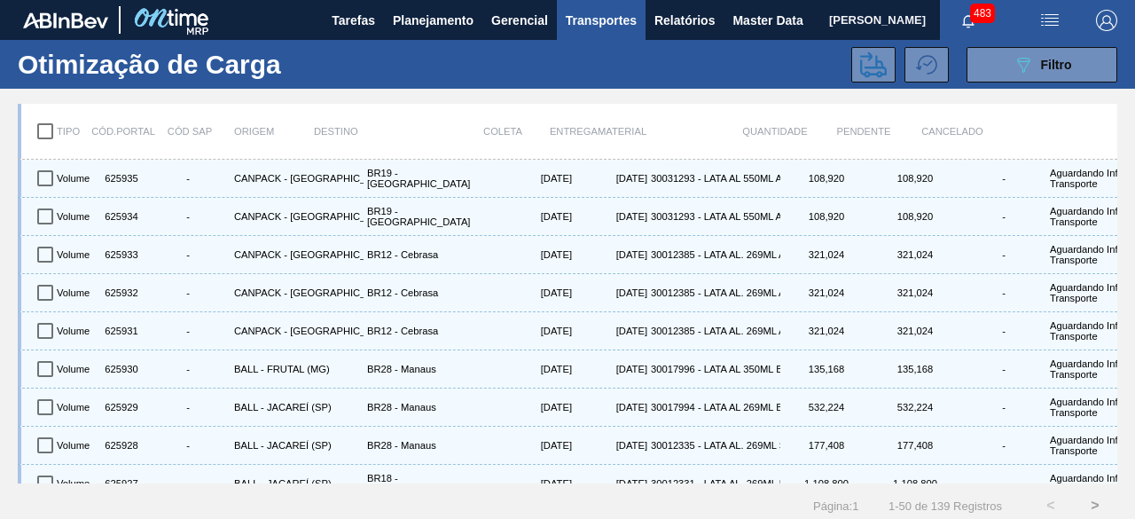
checkbox input "true"
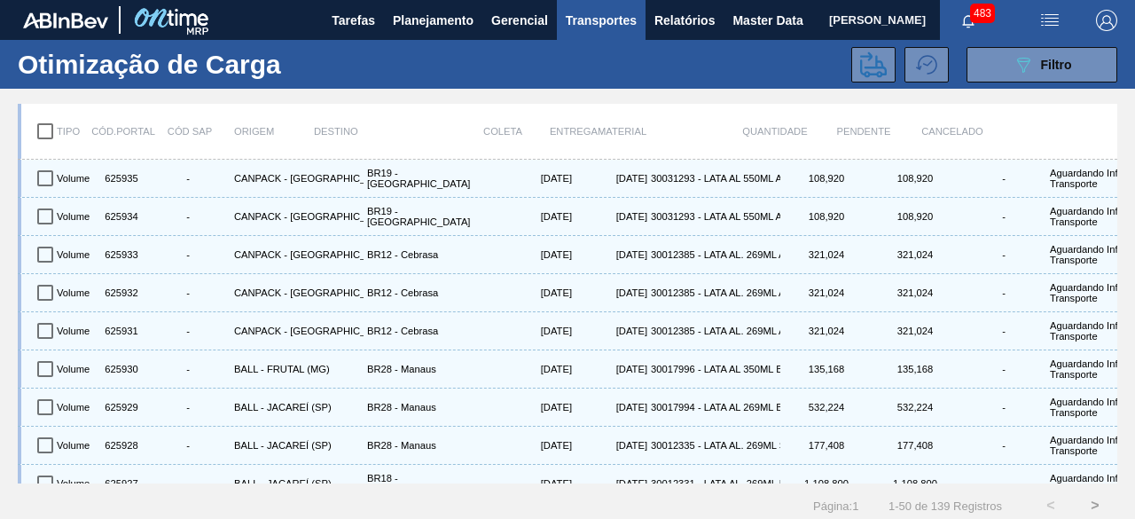
checkbox input "true"
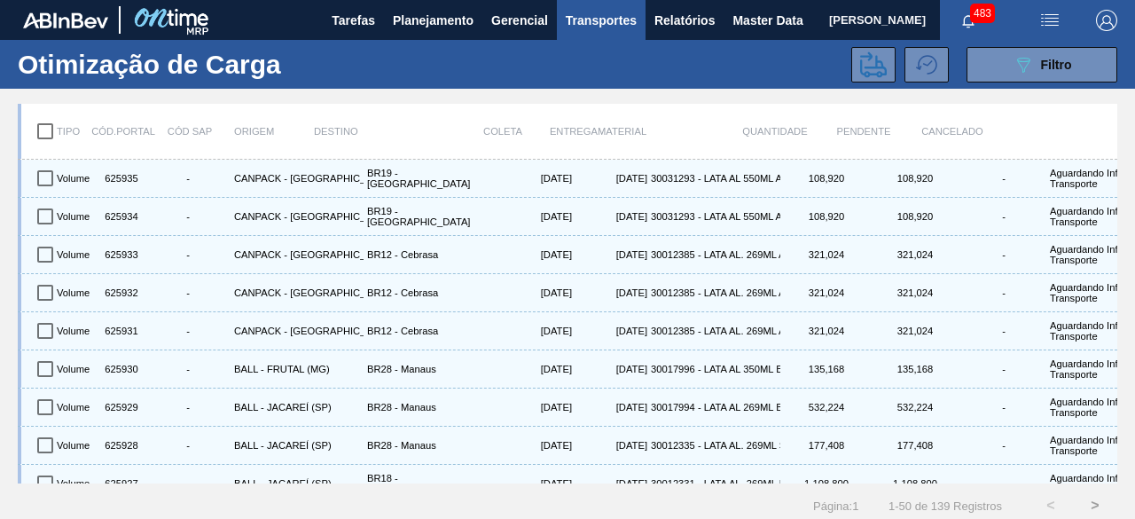
checkbox input "true"
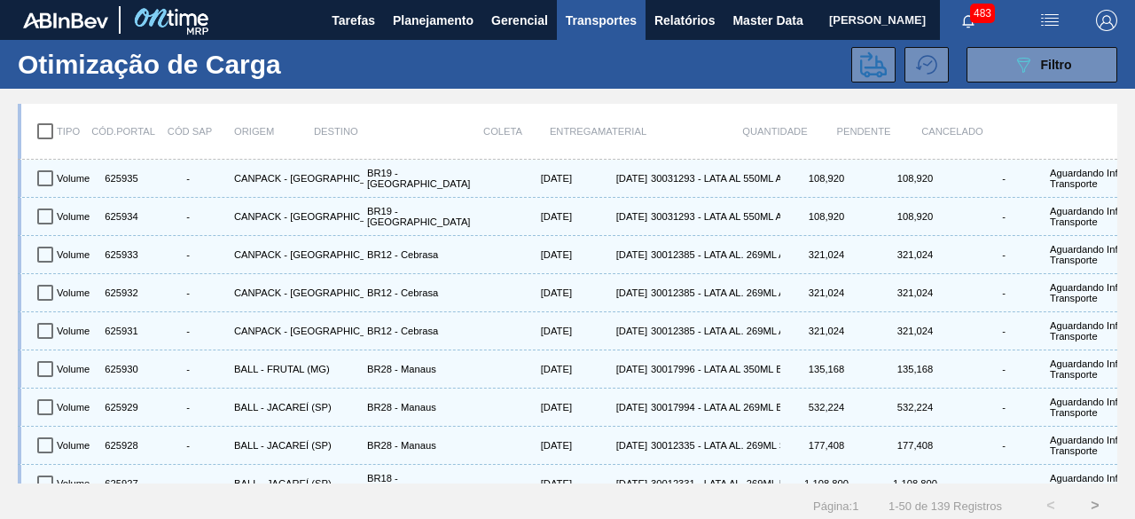
checkbox input "true"
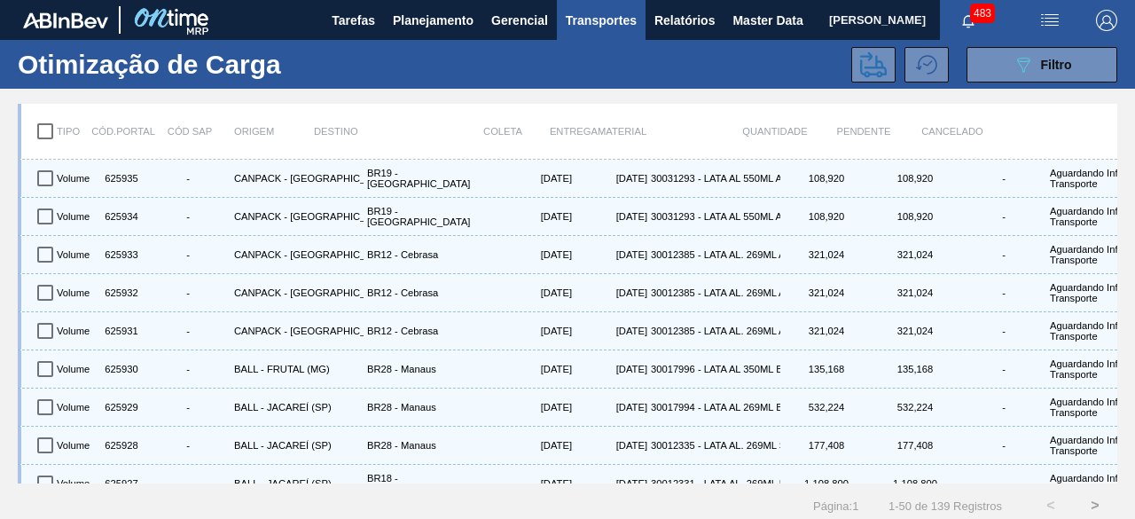
checkbox input "true"
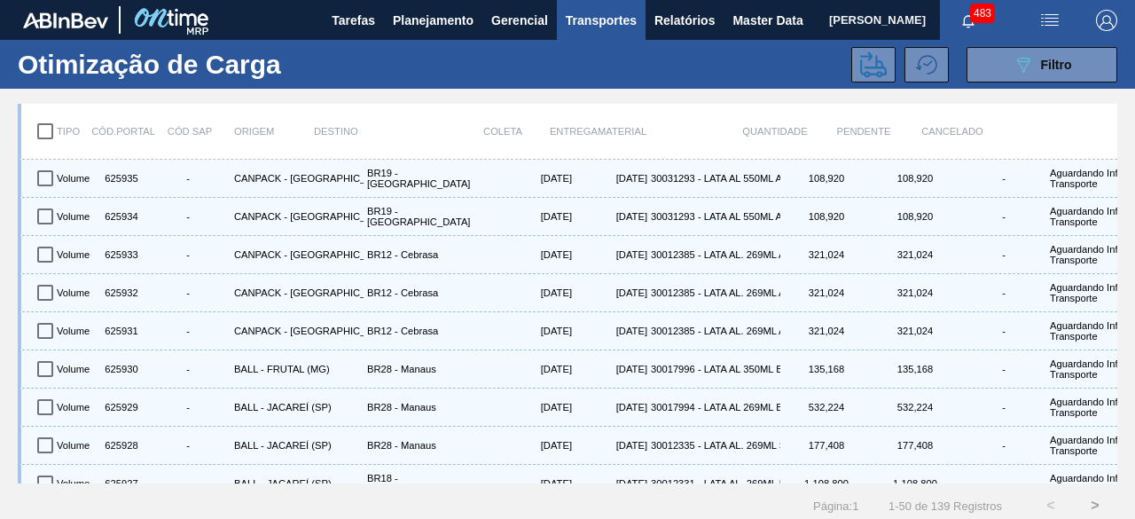
checkbox input "true"
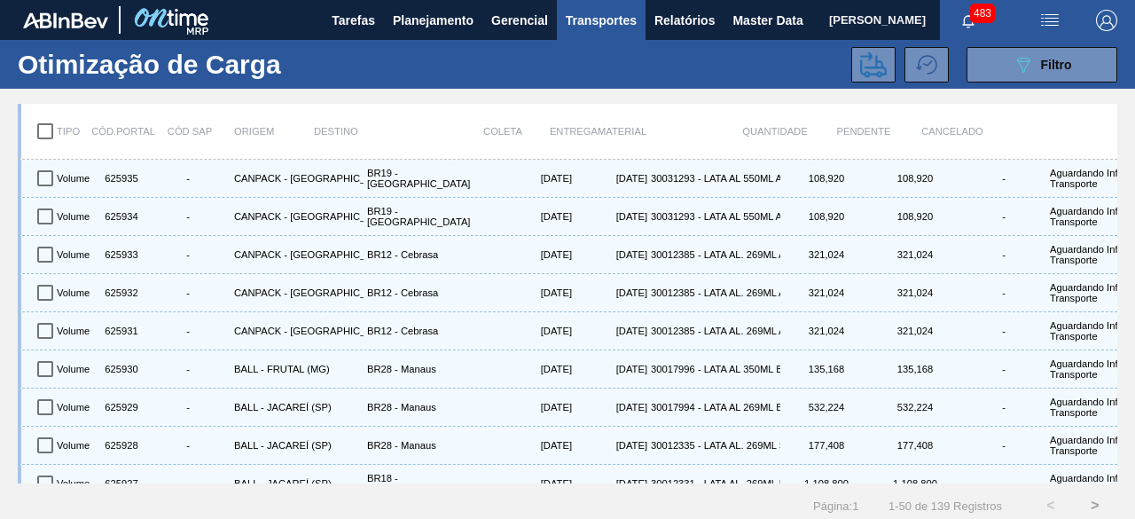
checkbox input "true"
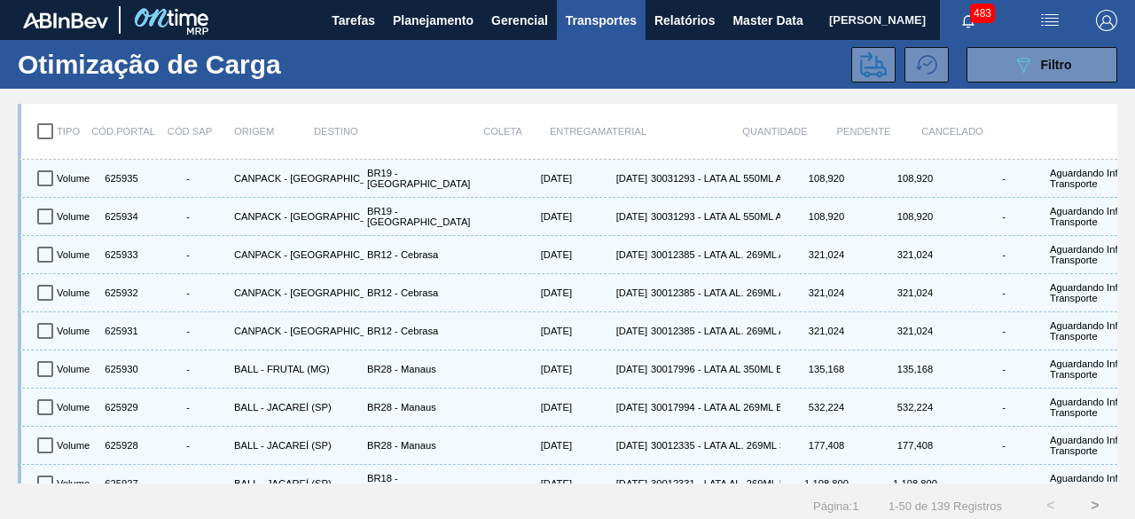
checkbox input "true"
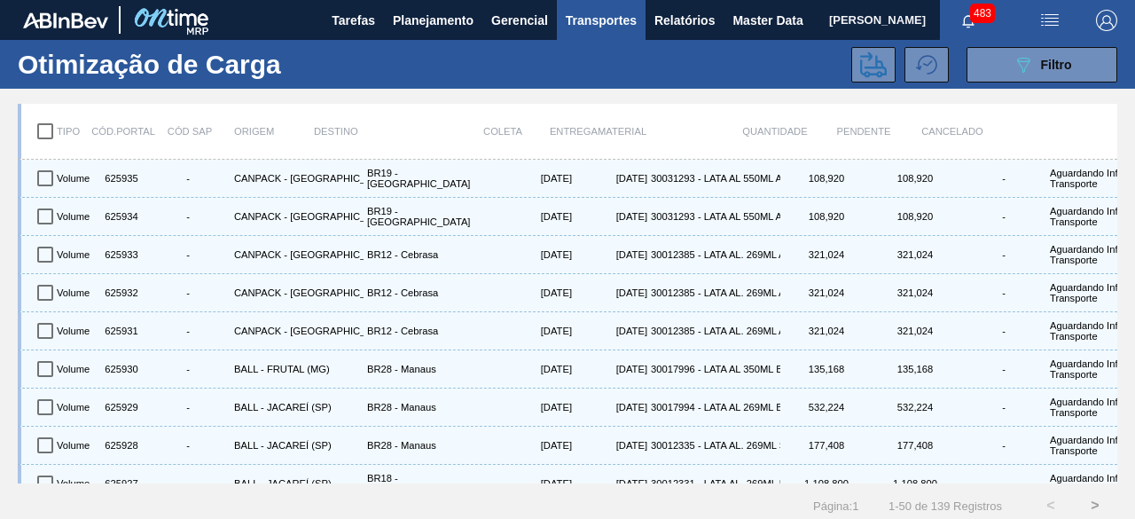
checkbox input "true"
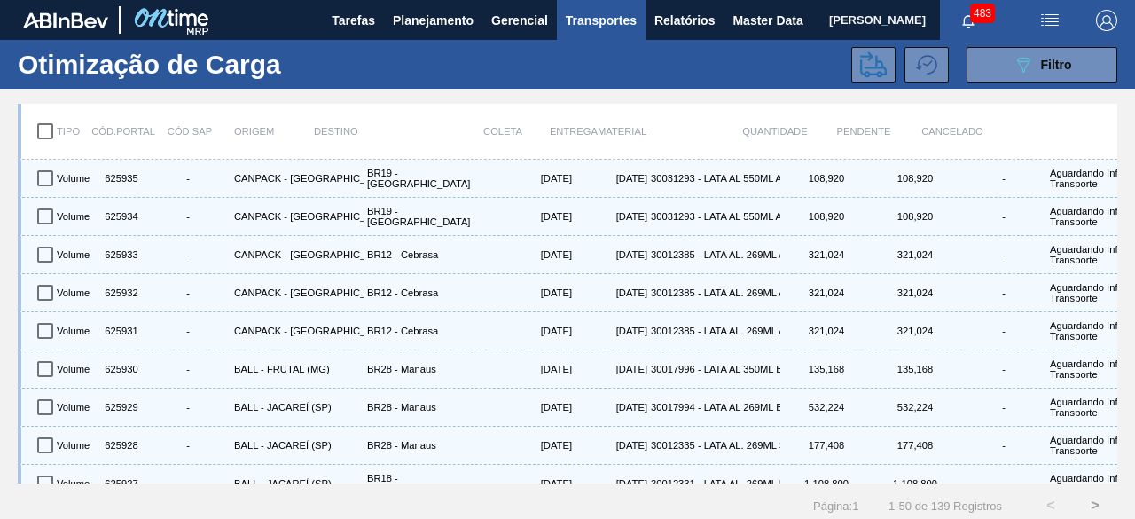
checkbox input "true"
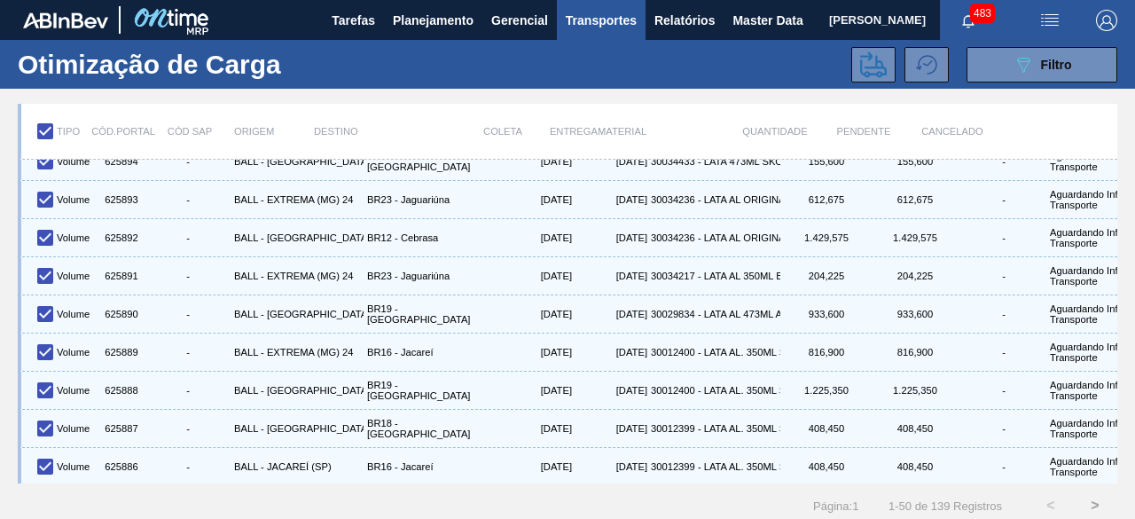
scroll to position [22, 0]
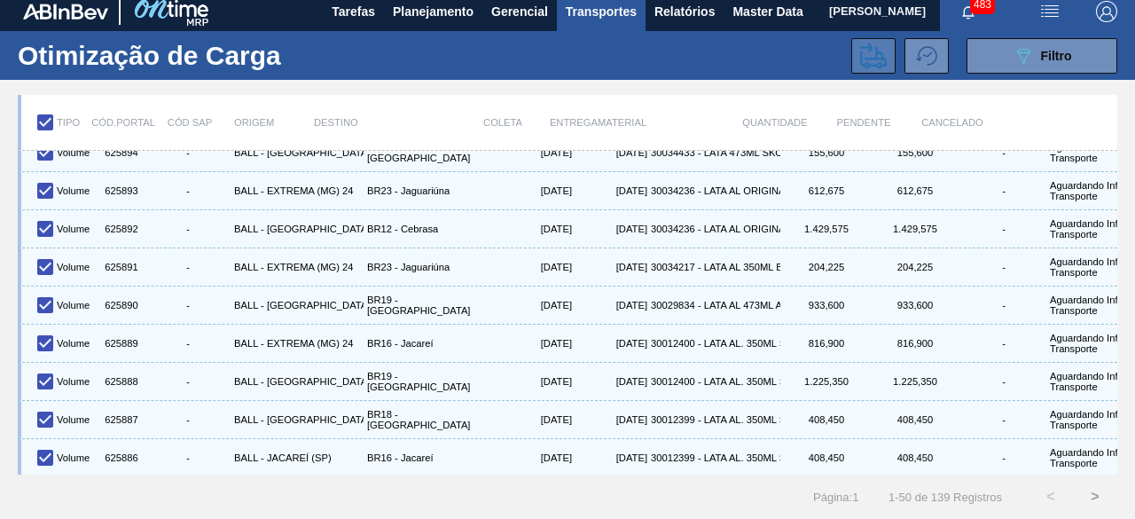
click at [865, 43] on icon at bounding box center [873, 56] width 27 height 27
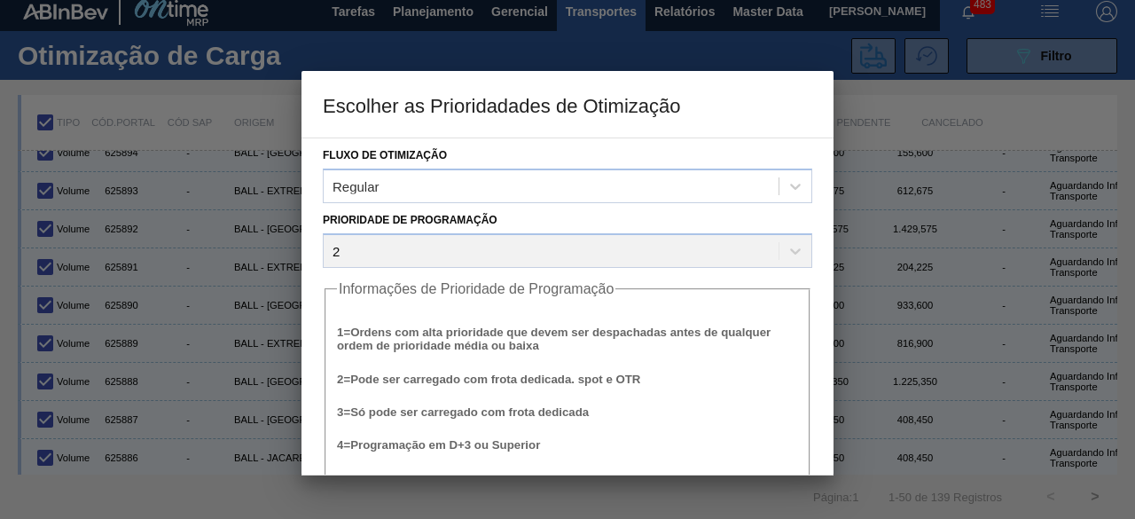
scroll to position [67, 0]
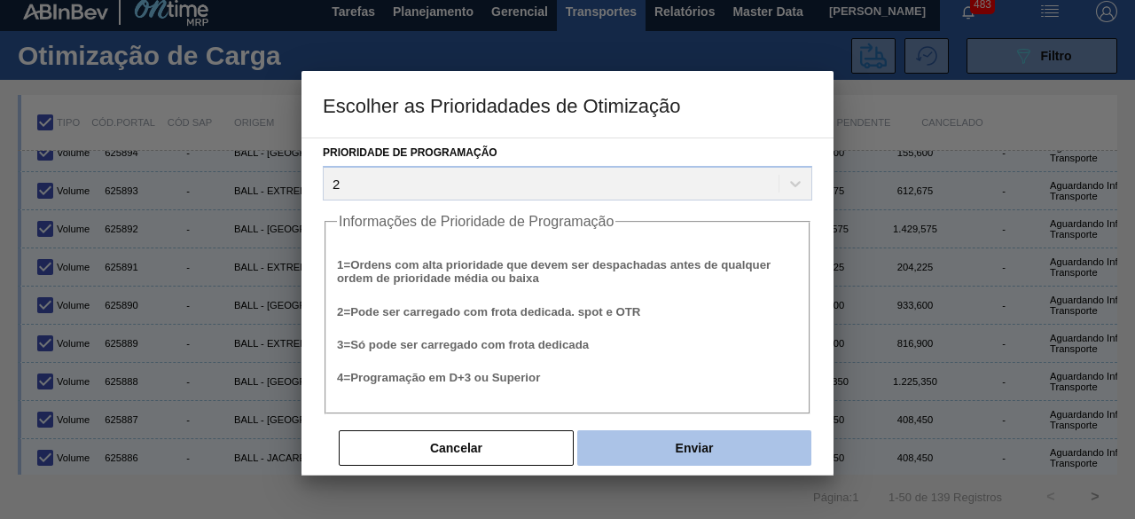
click at [706, 455] on button "Enviar" at bounding box center [695, 447] width 234 height 35
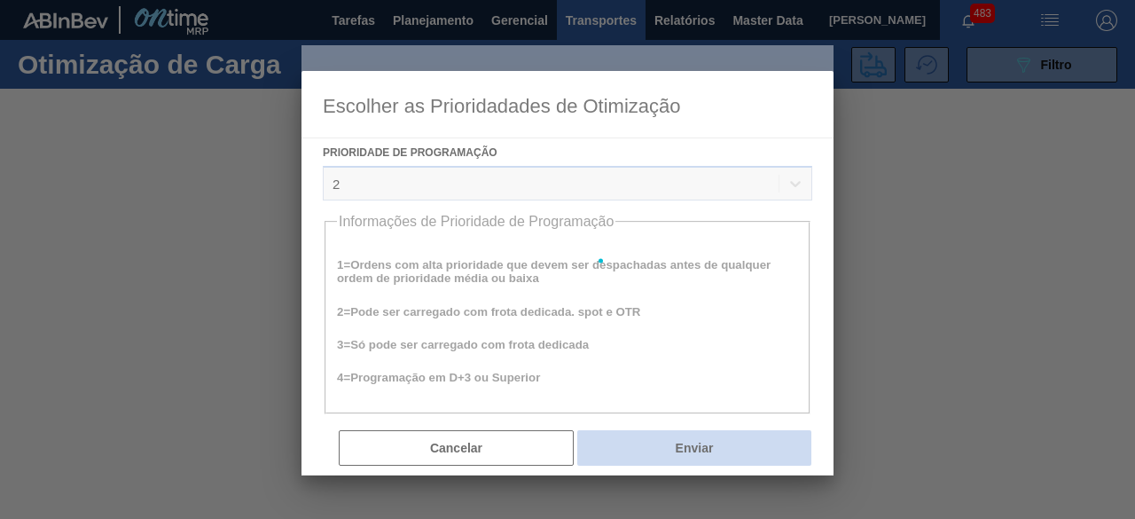
scroll to position [0, 0]
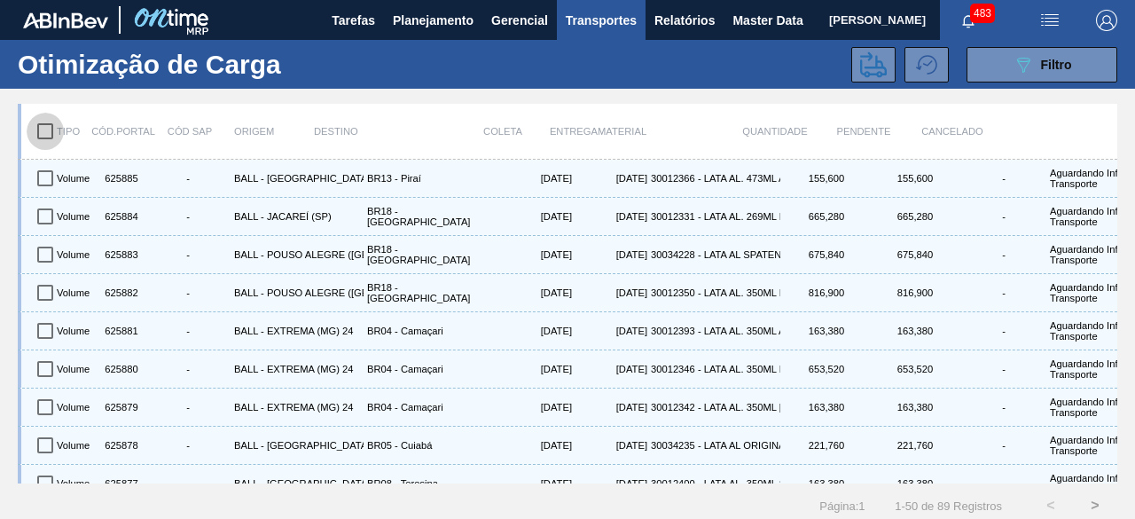
click at [49, 135] on input "checkbox" at bounding box center [45, 131] width 37 height 37
checkbox input "true"
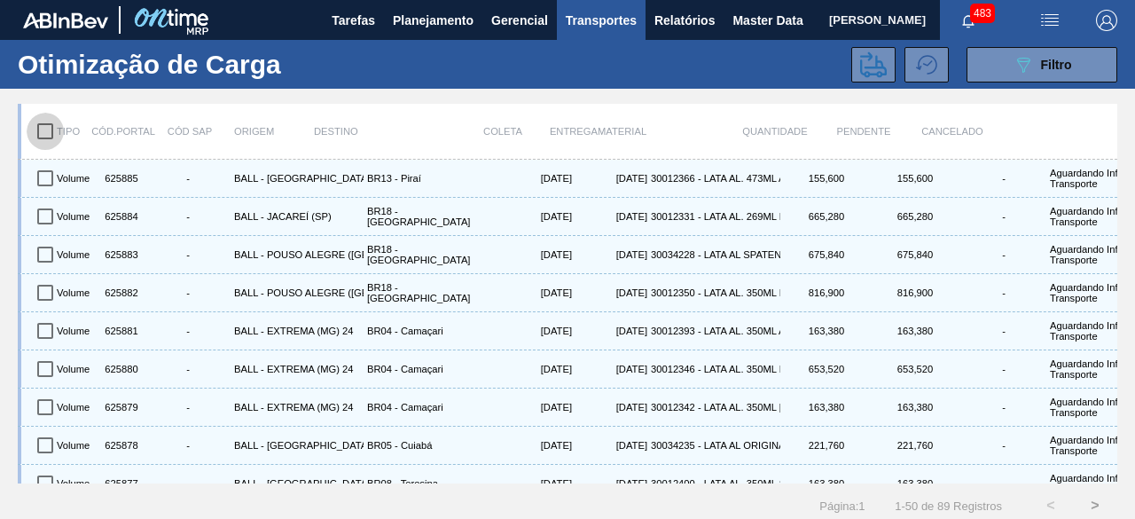
checkbox input "true"
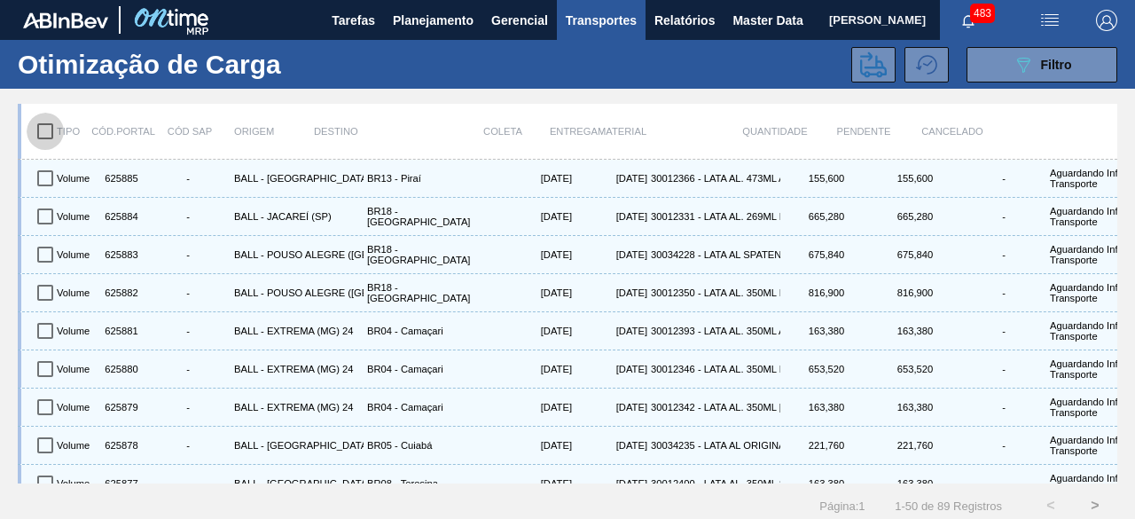
checkbox input "true"
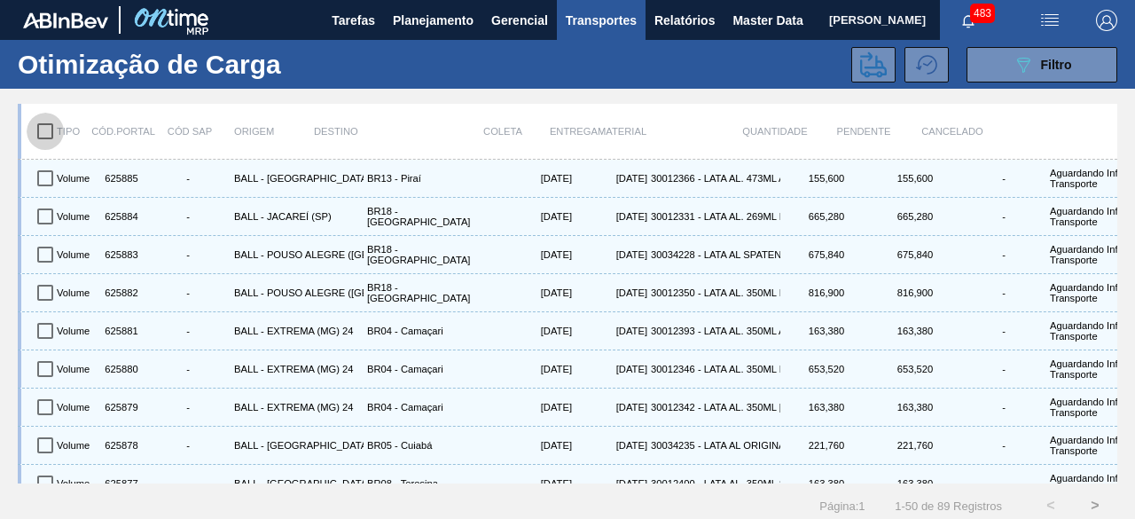
checkbox input "true"
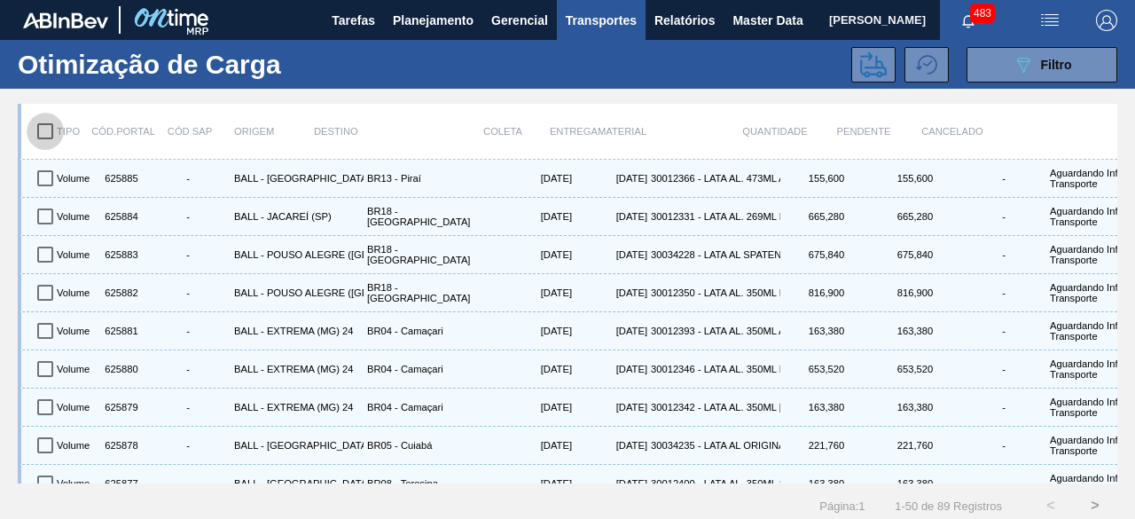
checkbox input "true"
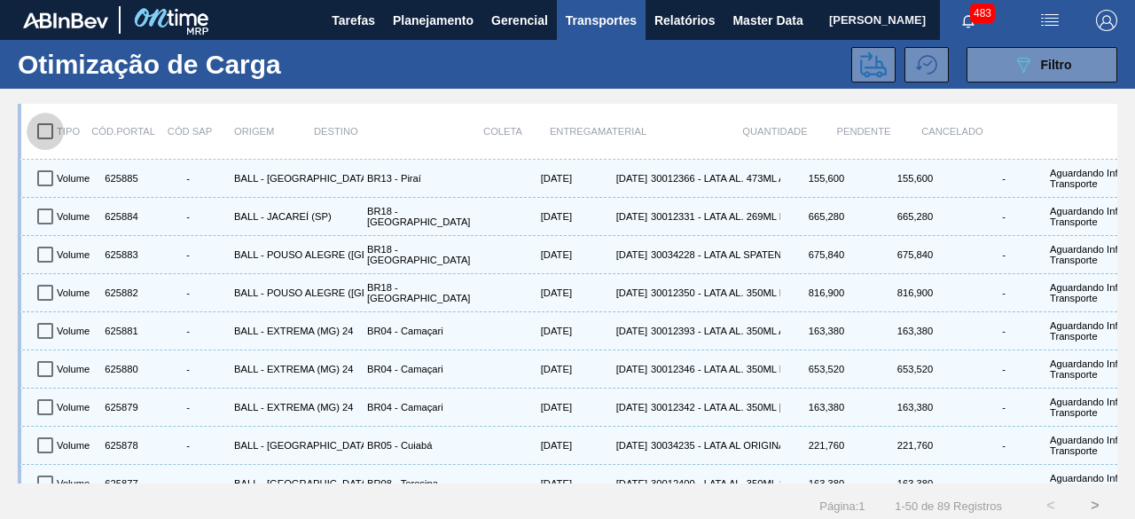
checkbox input "true"
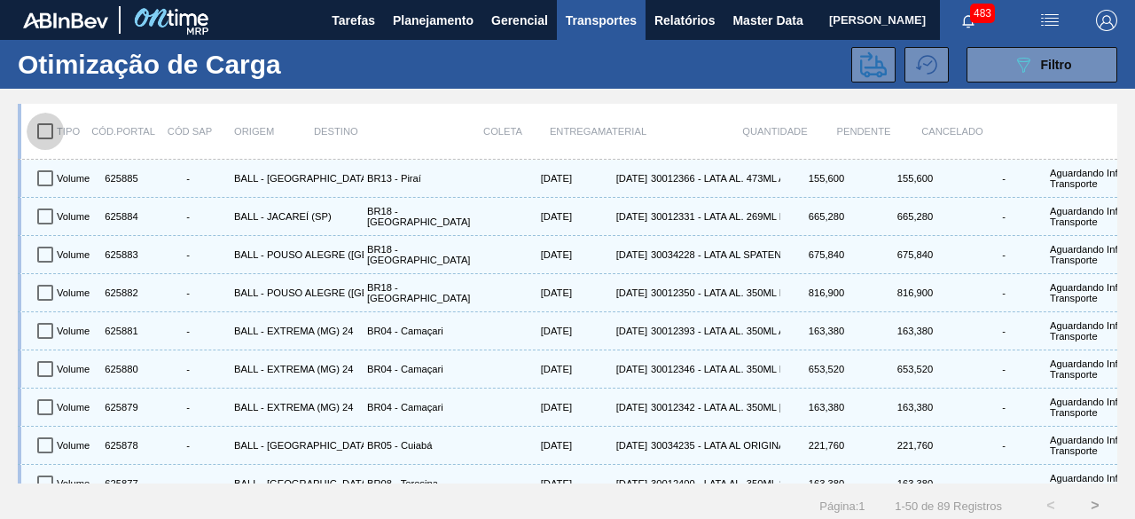
checkbox input "true"
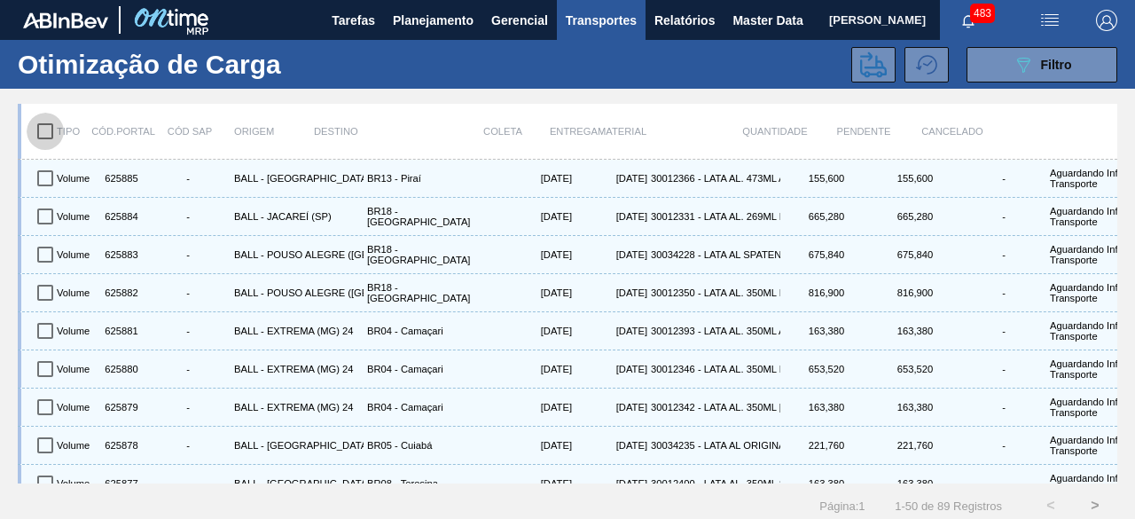
checkbox input "true"
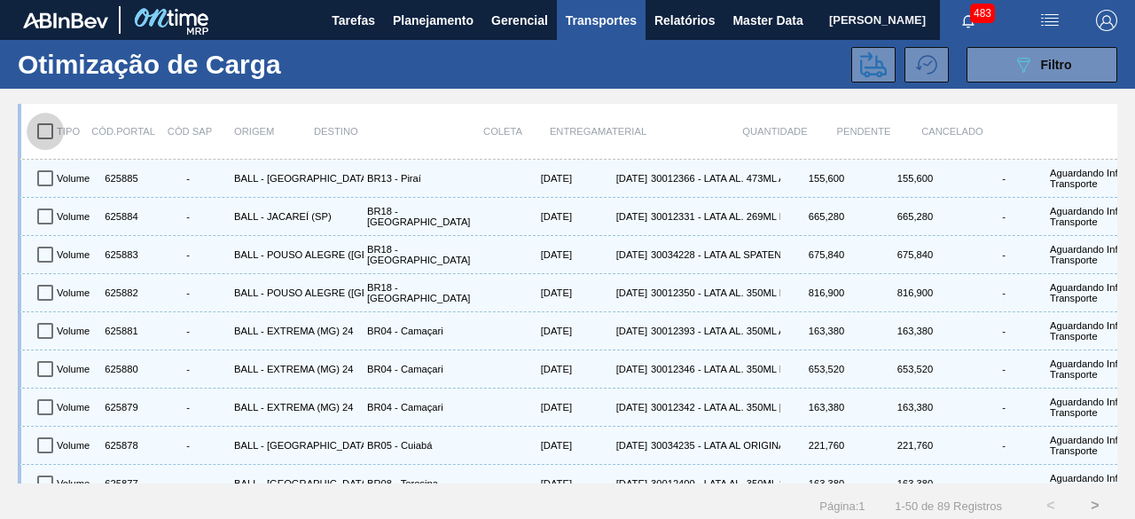
checkbox input "true"
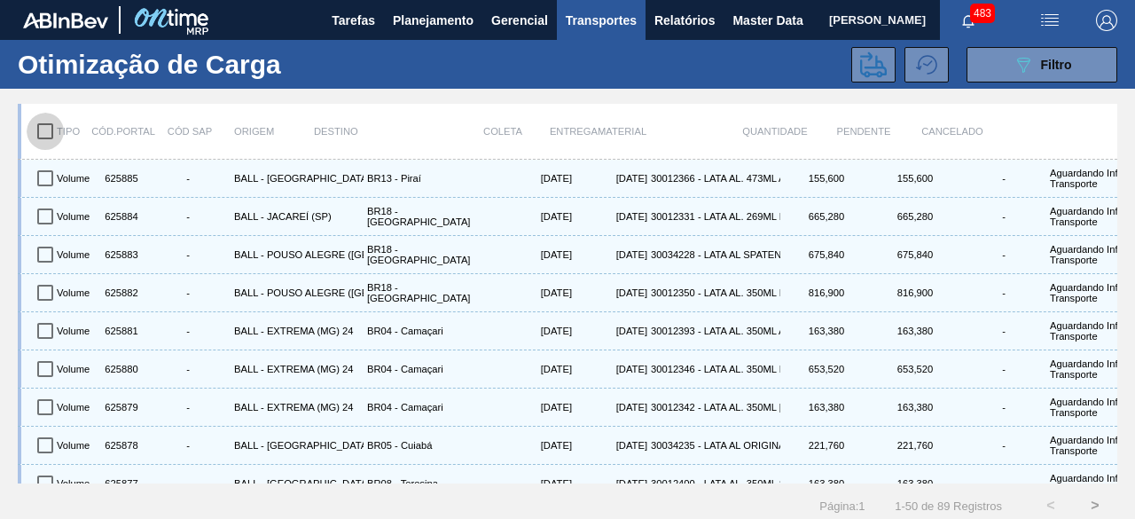
checkbox input "true"
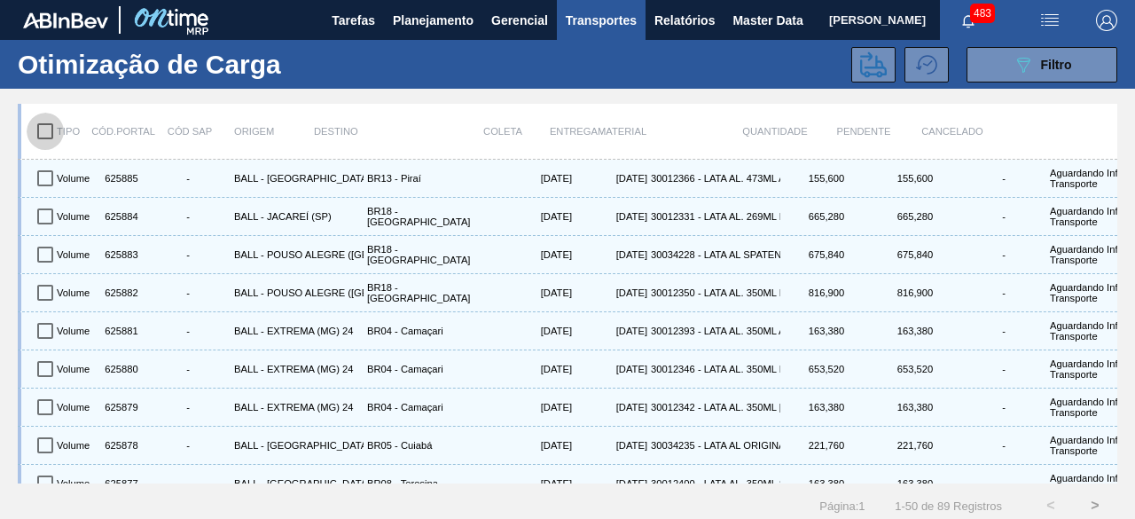
checkbox input "true"
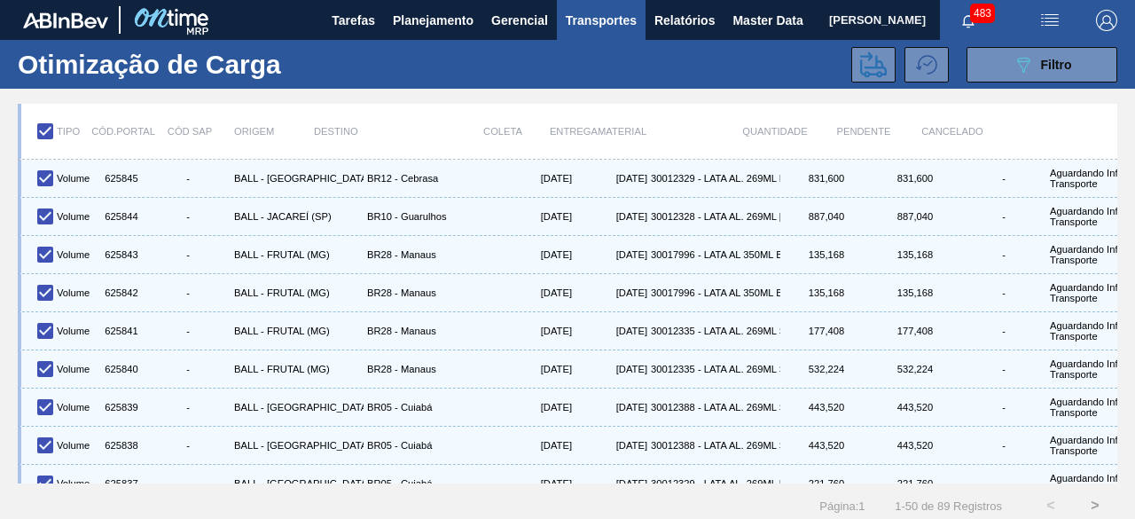
scroll to position [1581, 0]
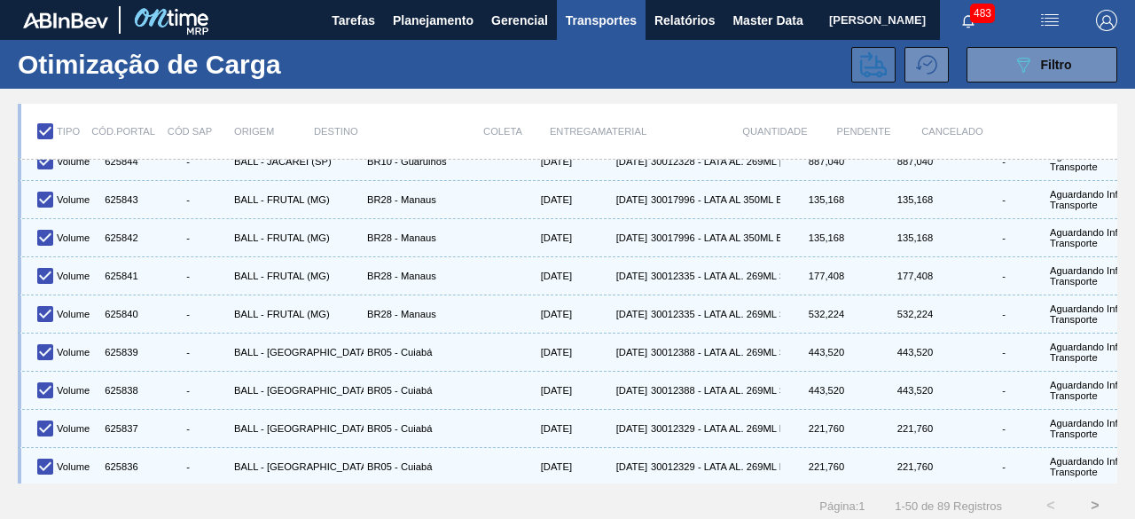
click at [865, 71] on icon at bounding box center [873, 64] width 27 height 26
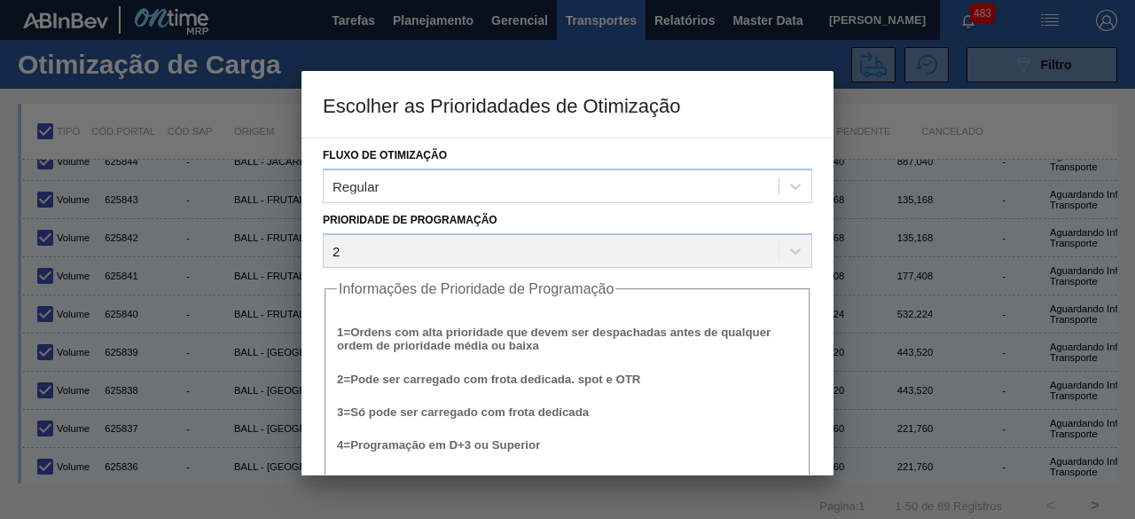
scroll to position [67, 0]
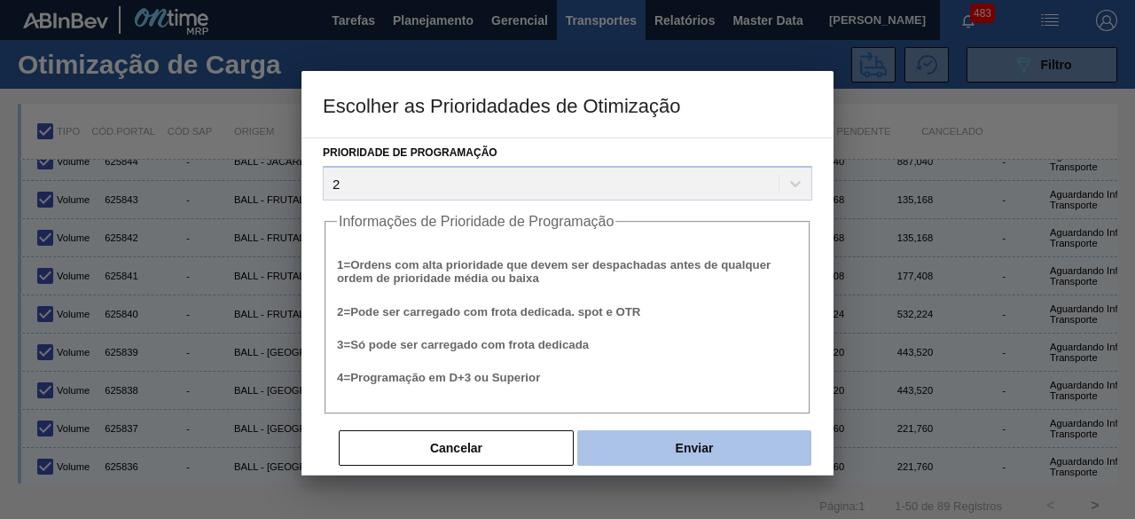
click at [672, 451] on button "Enviar" at bounding box center [695, 447] width 234 height 35
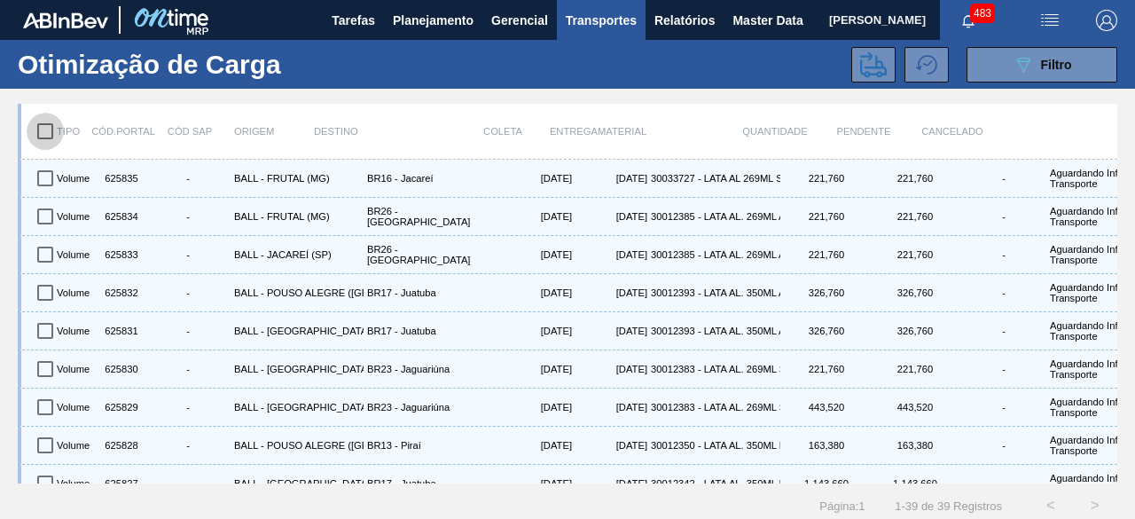
click at [49, 133] on input "checkbox" at bounding box center [45, 131] width 37 height 37
checkbox input "true"
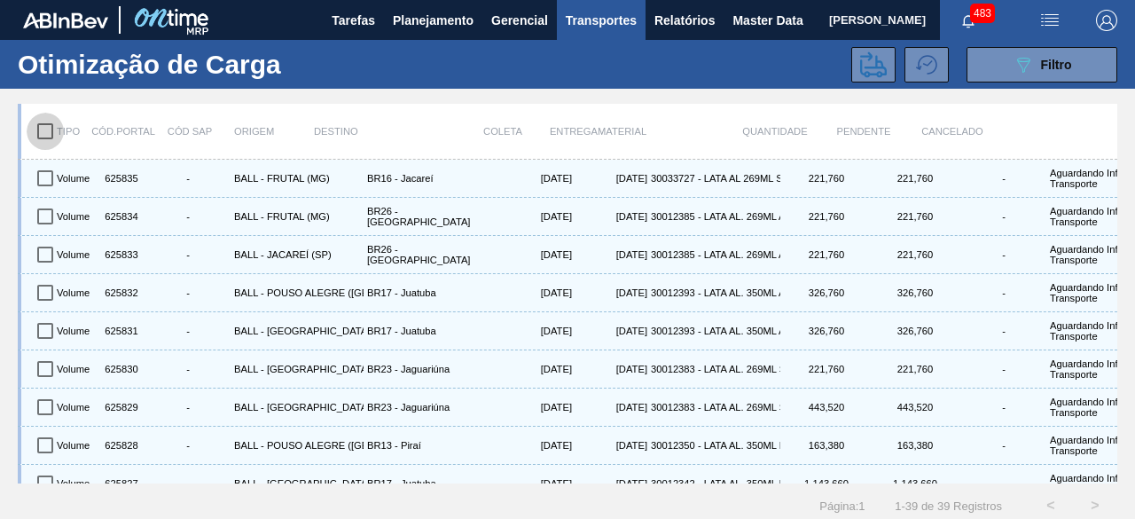
checkbox input "true"
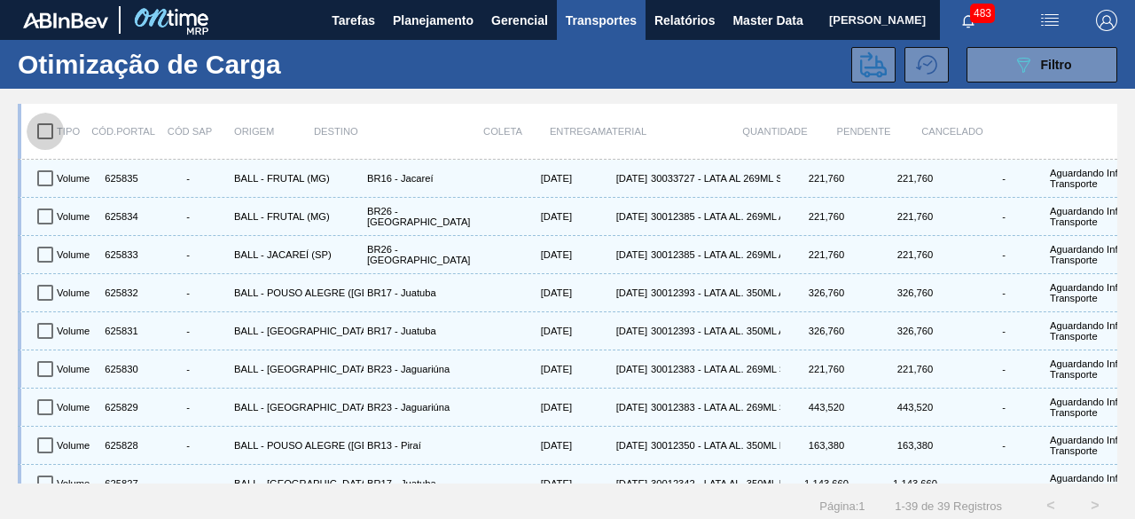
checkbox input "true"
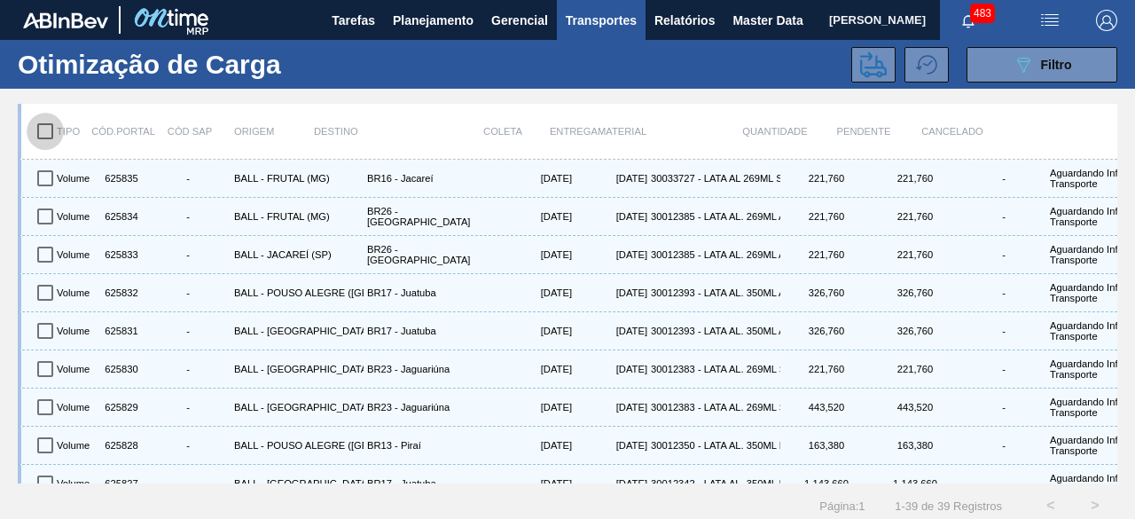
checkbox input "true"
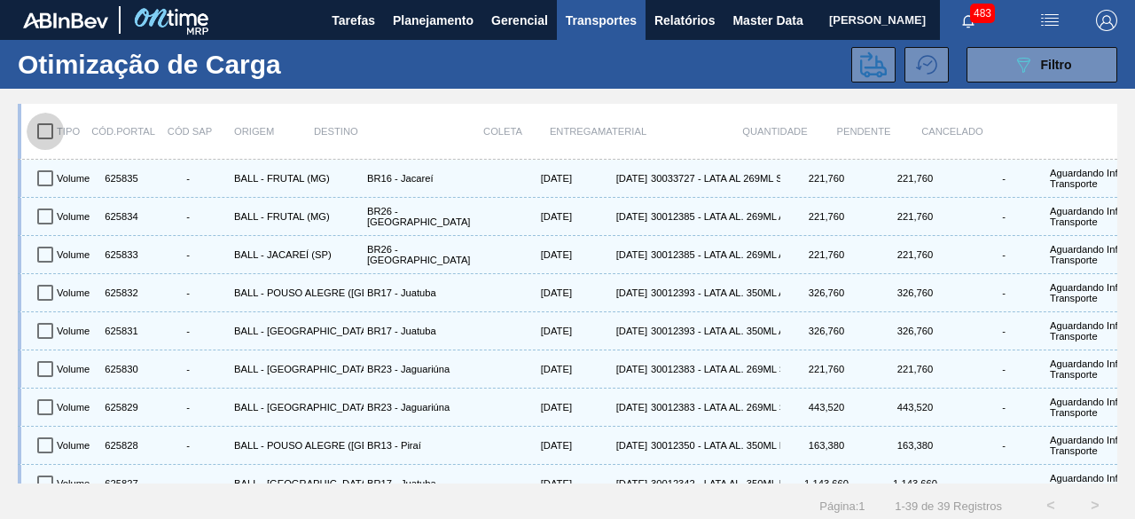
checkbox input "true"
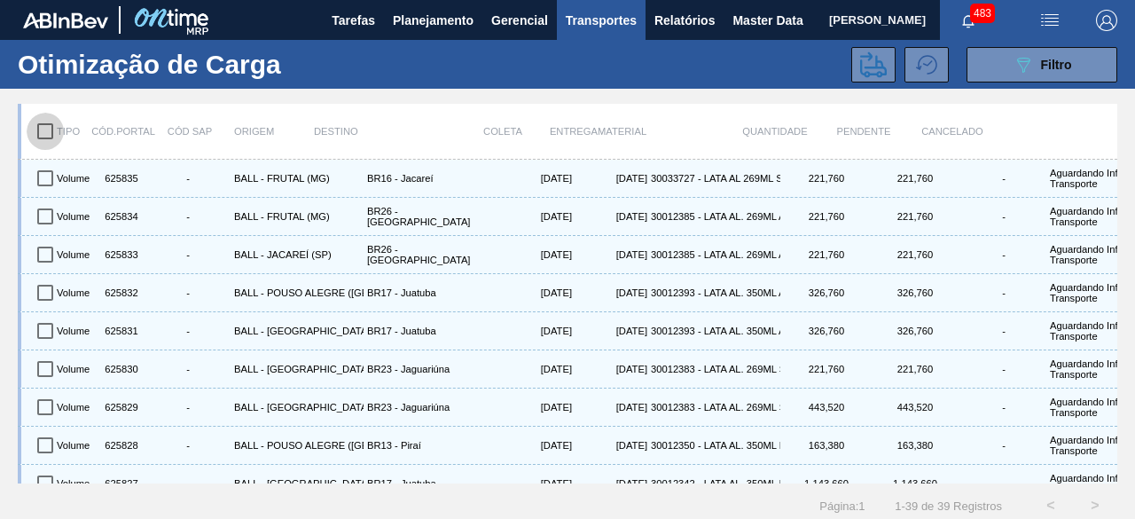
checkbox input "true"
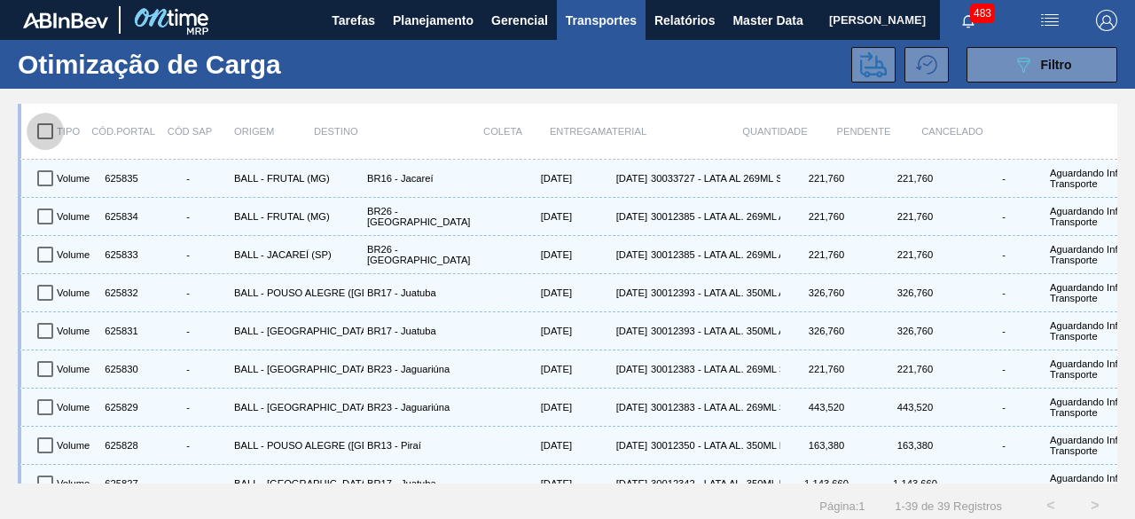
checkbox input "true"
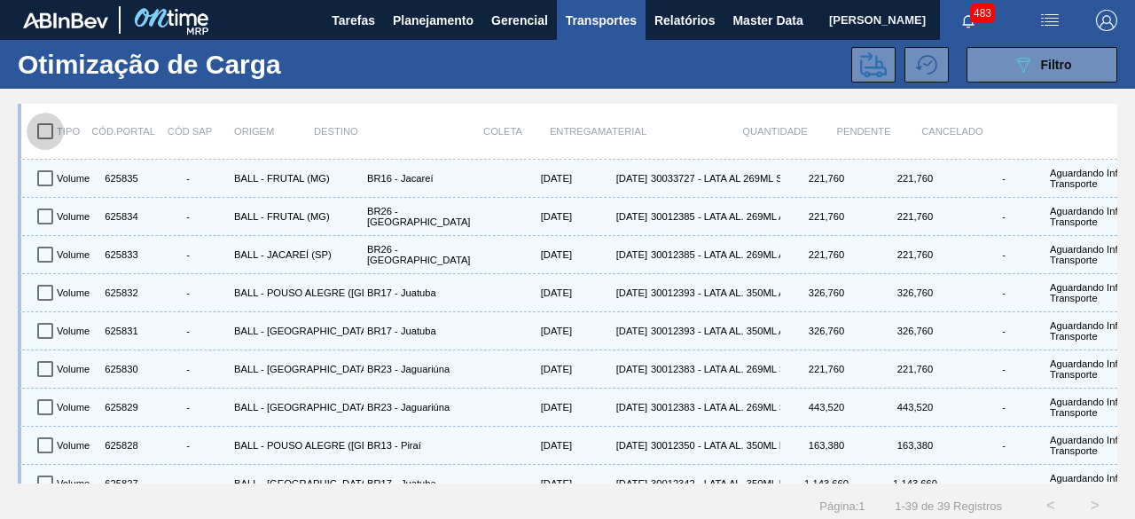
checkbox input "true"
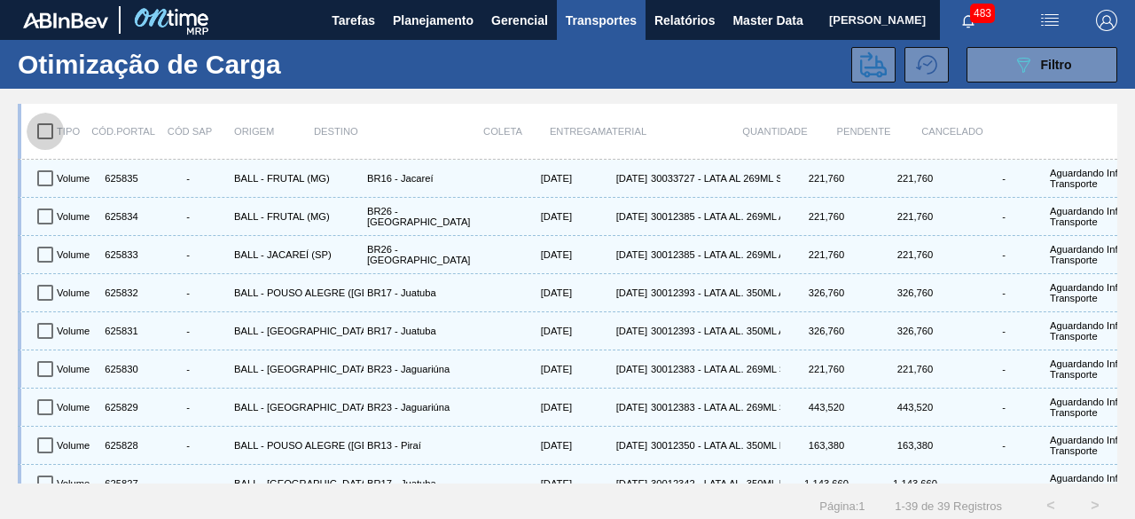
checkbox input "true"
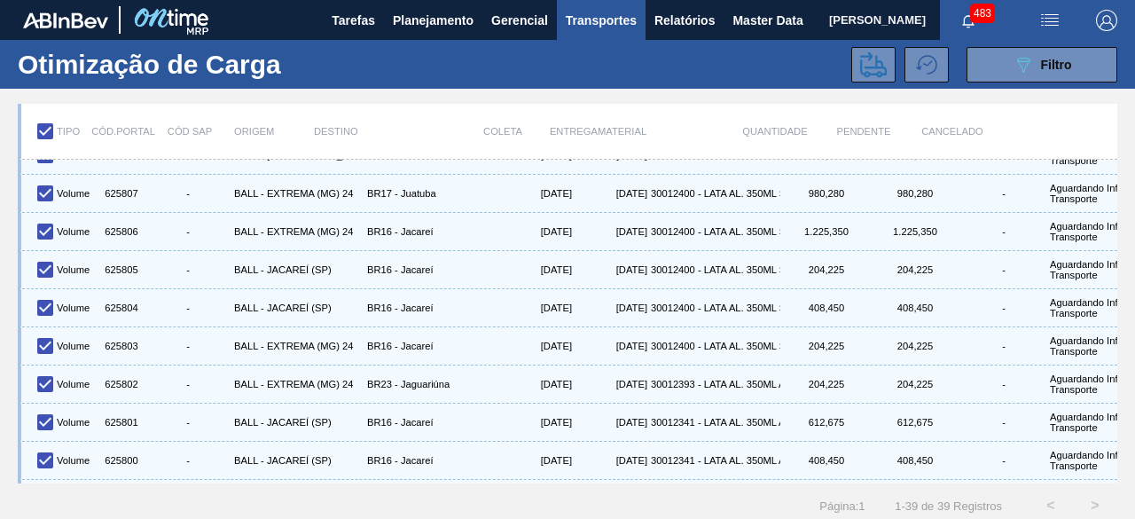
scroll to position [1165, 0]
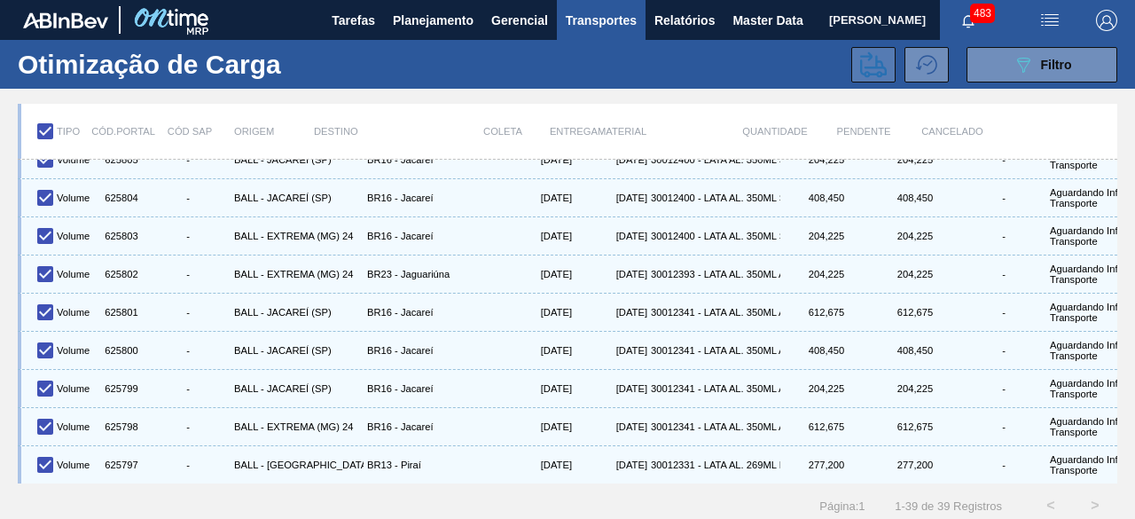
click at [866, 67] on icon at bounding box center [873, 64] width 27 height 26
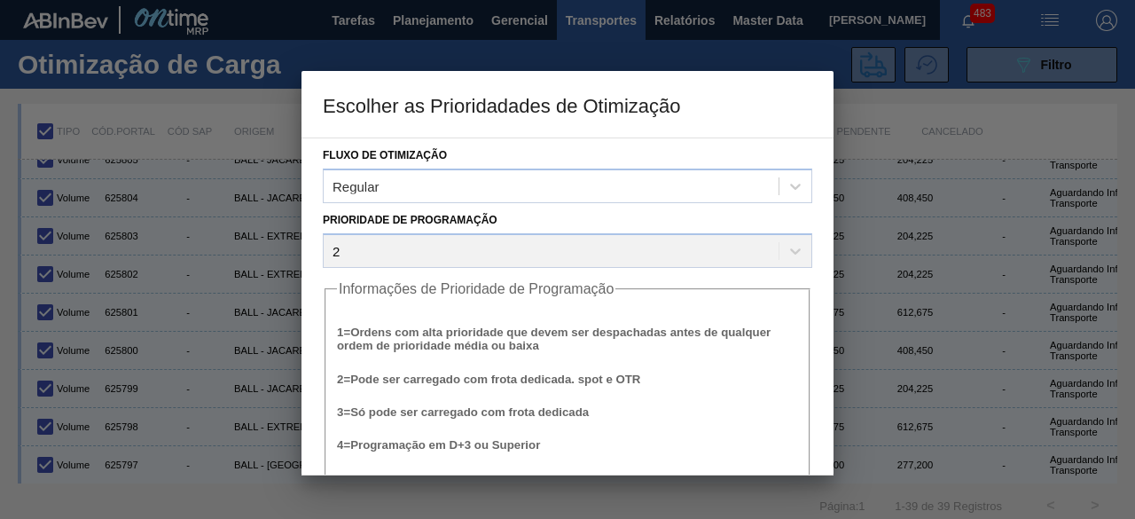
scroll to position [67, 0]
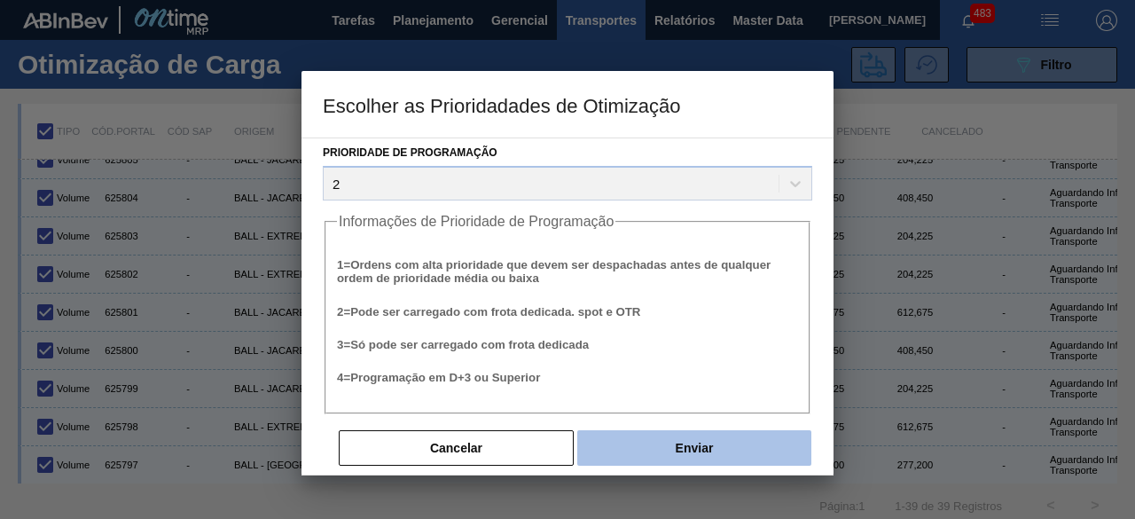
click at [665, 444] on button "Enviar" at bounding box center [695, 447] width 234 height 35
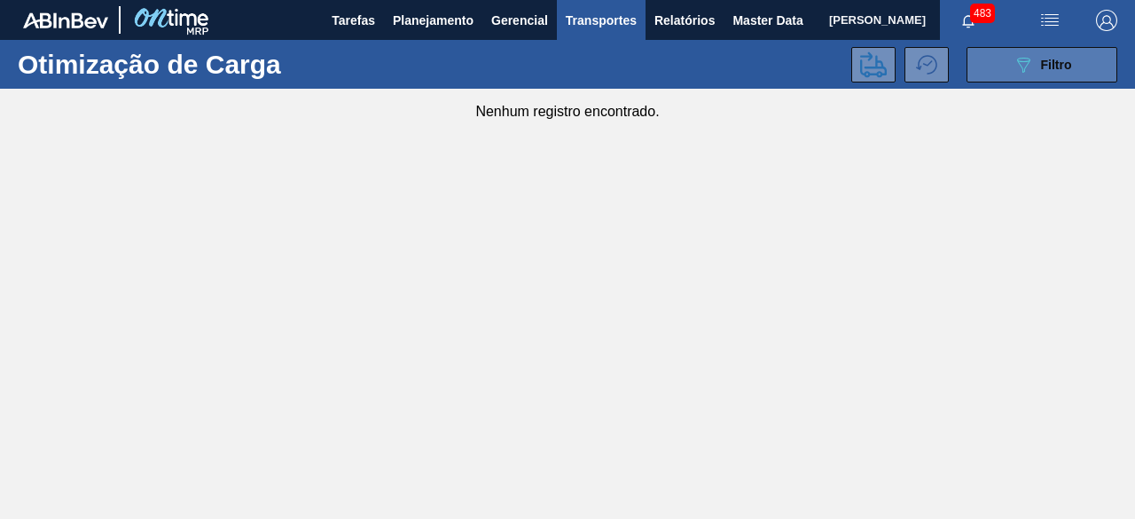
click at [1004, 65] on button "089F7B8B-B2A5-4AFE-B5C0-19BA573D28AC Filtro" at bounding box center [1042, 64] width 151 height 35
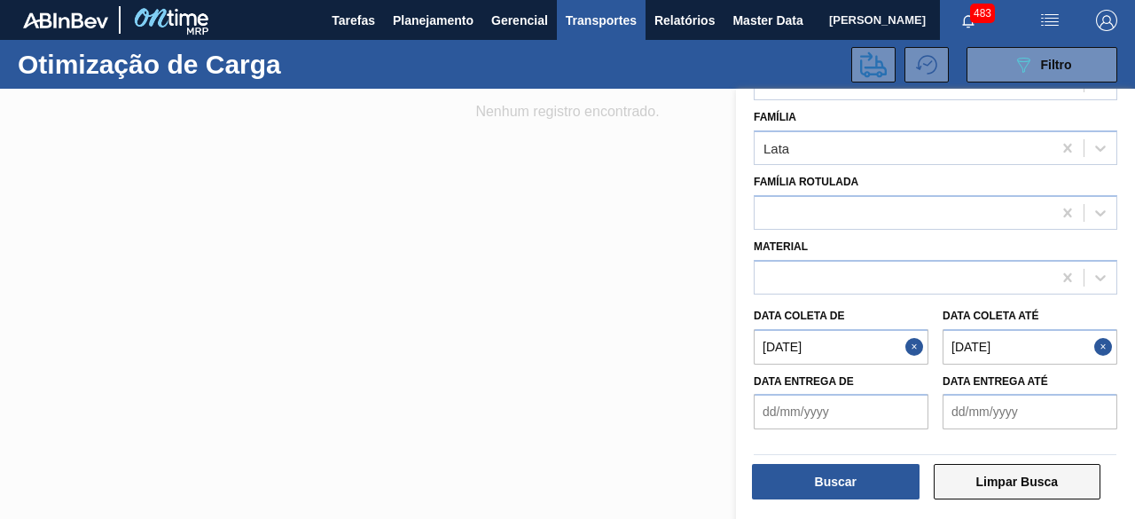
click at [1006, 489] on button "Limpar Busca" at bounding box center [1018, 481] width 168 height 35
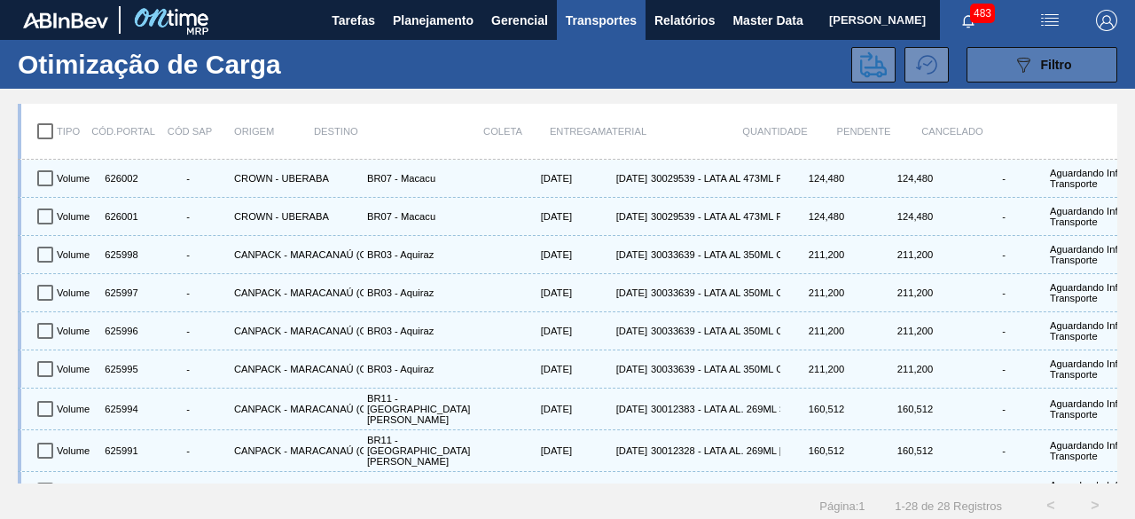
click at [1025, 67] on icon "089F7B8B-B2A5-4AFE-B5C0-19BA573D28AC" at bounding box center [1023, 64] width 21 height 21
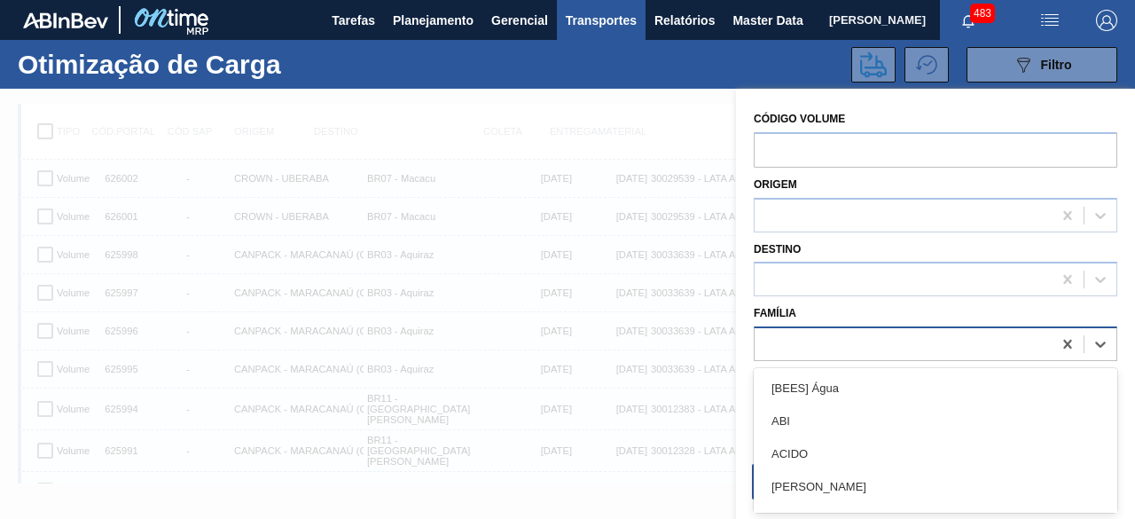
scroll to position [22, 0]
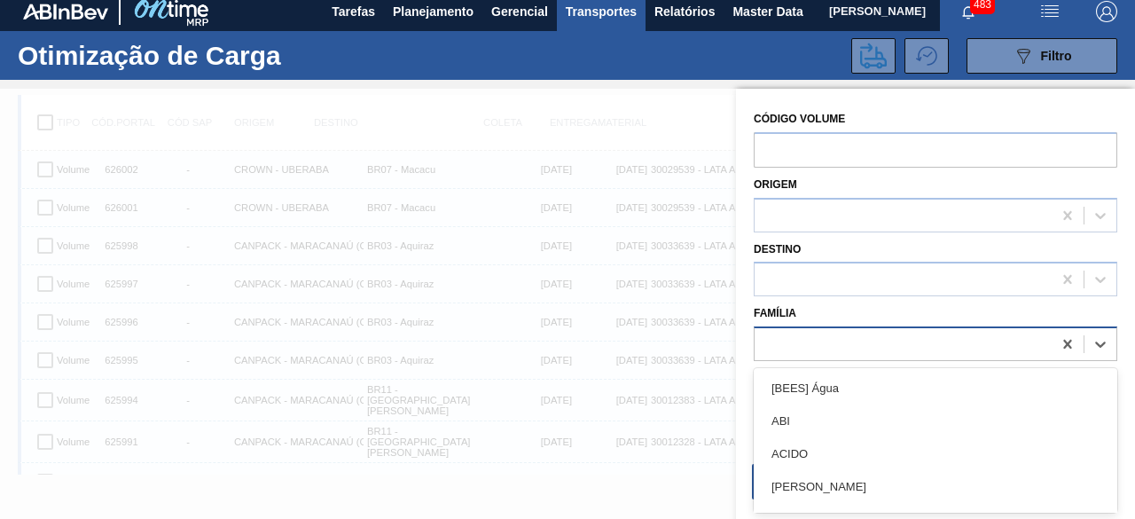
click at [878, 343] on div at bounding box center [903, 345] width 297 height 26
type input "lata"
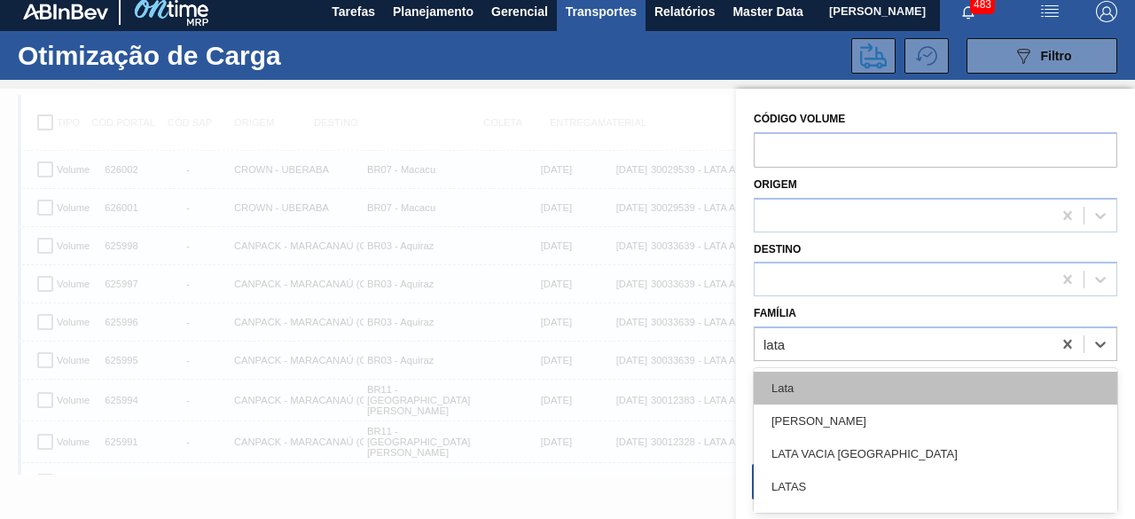
click at [856, 388] on div "Lata" at bounding box center [936, 388] width 364 height 33
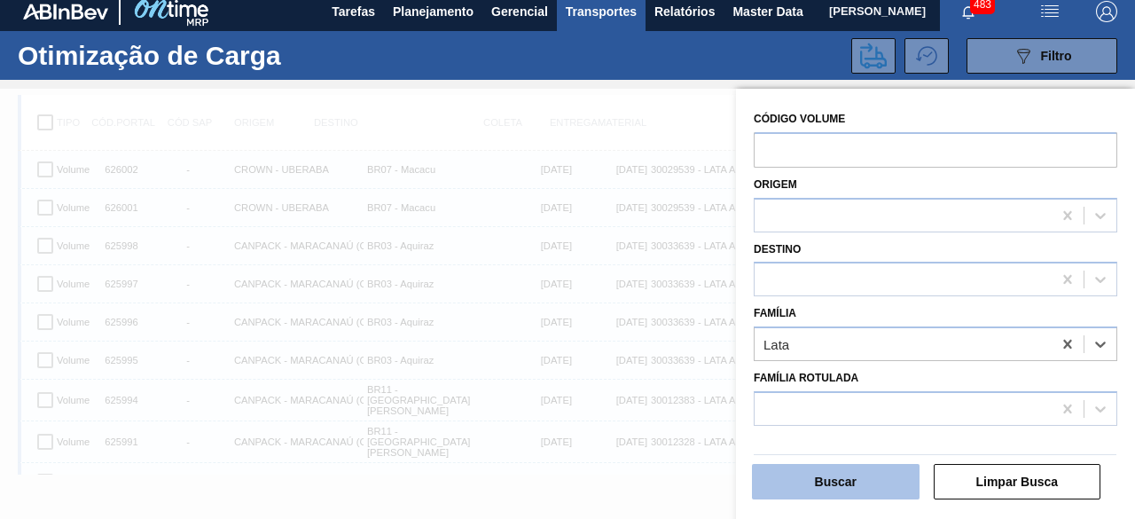
click at [873, 482] on button "Buscar" at bounding box center [836, 481] width 168 height 35
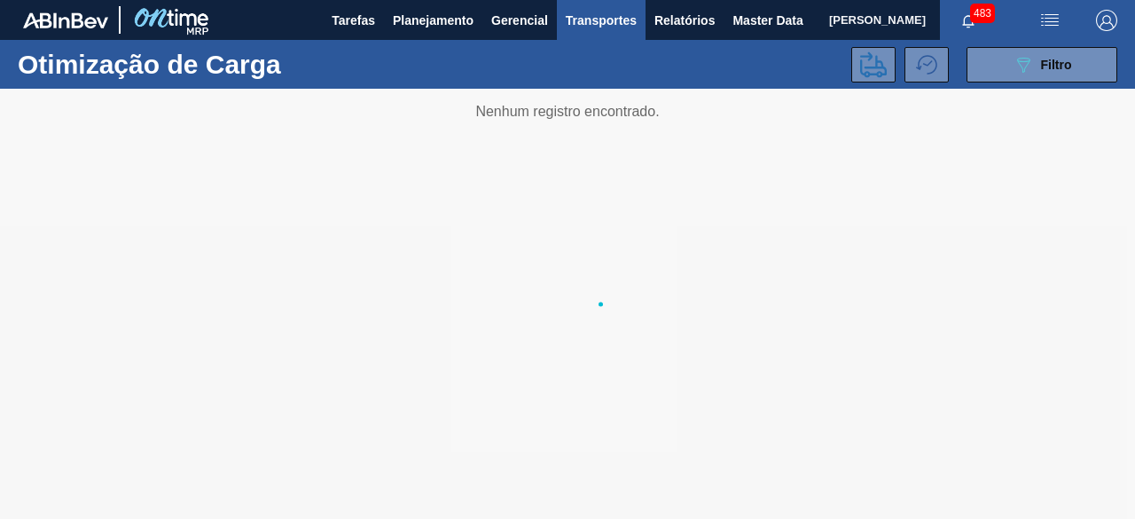
scroll to position [0, 0]
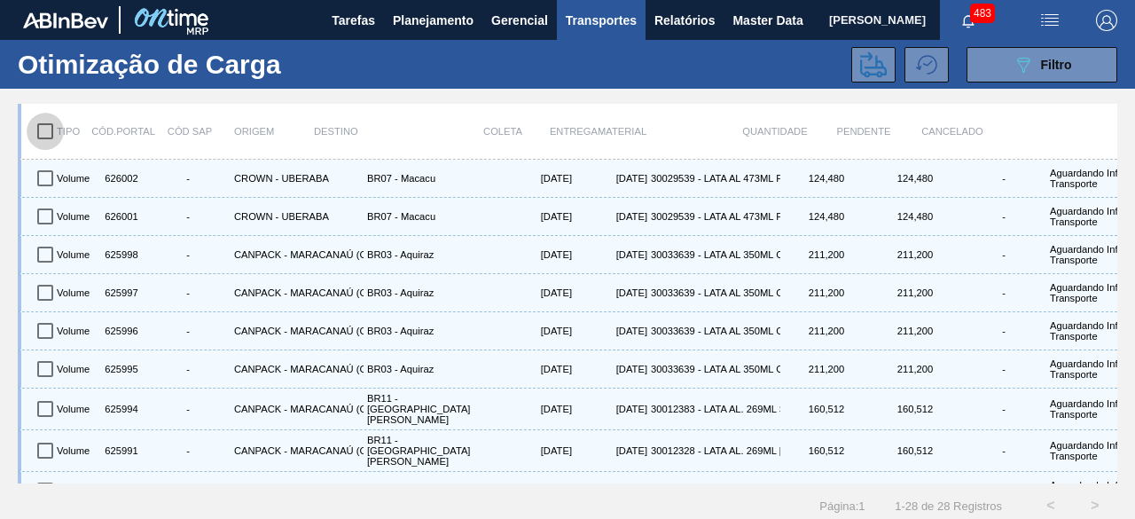
click at [48, 136] on input "checkbox" at bounding box center [45, 131] width 37 height 37
checkbox input "true"
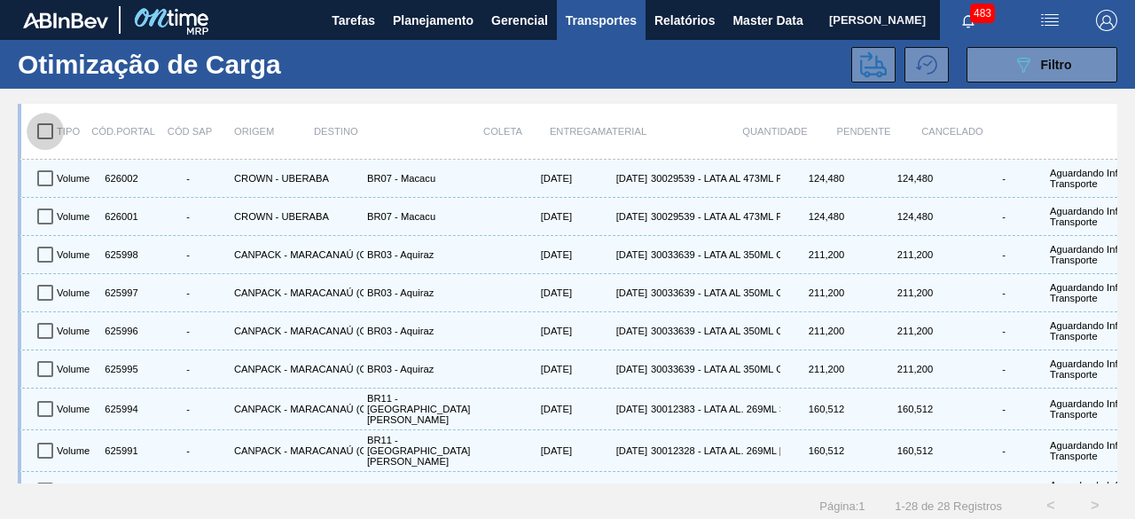
checkbox input "true"
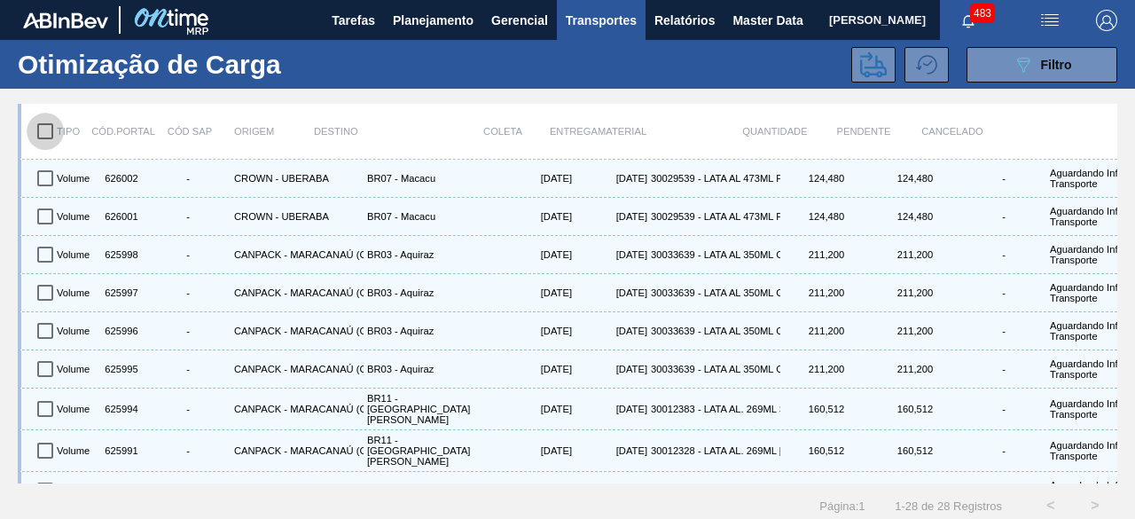
checkbox input "true"
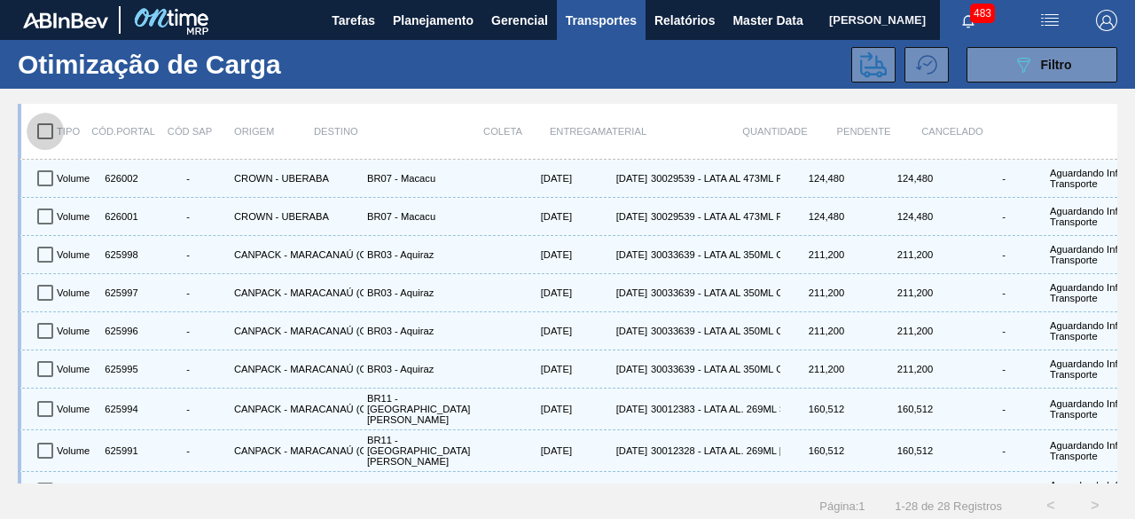
checkbox input "true"
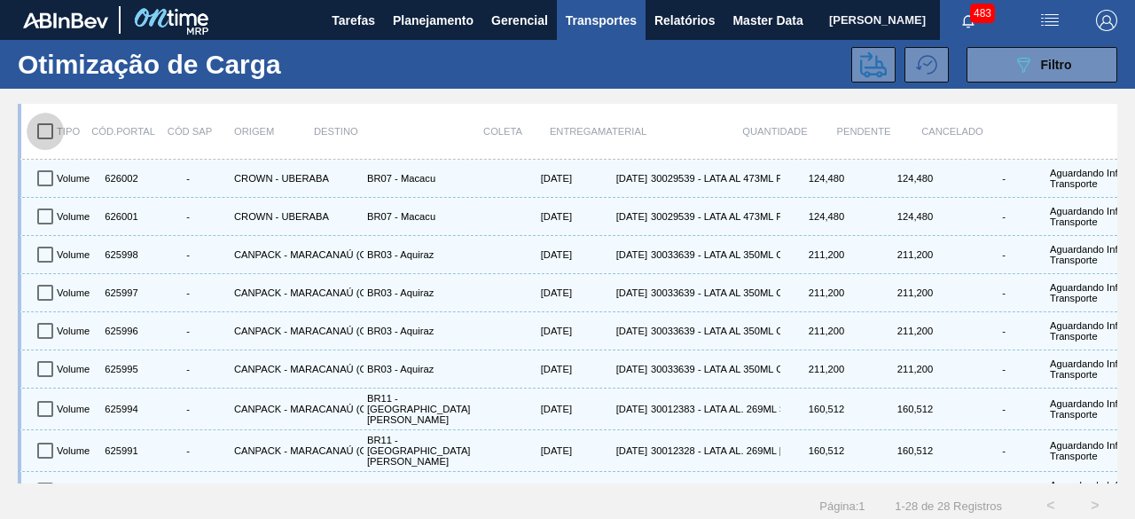
checkbox input "true"
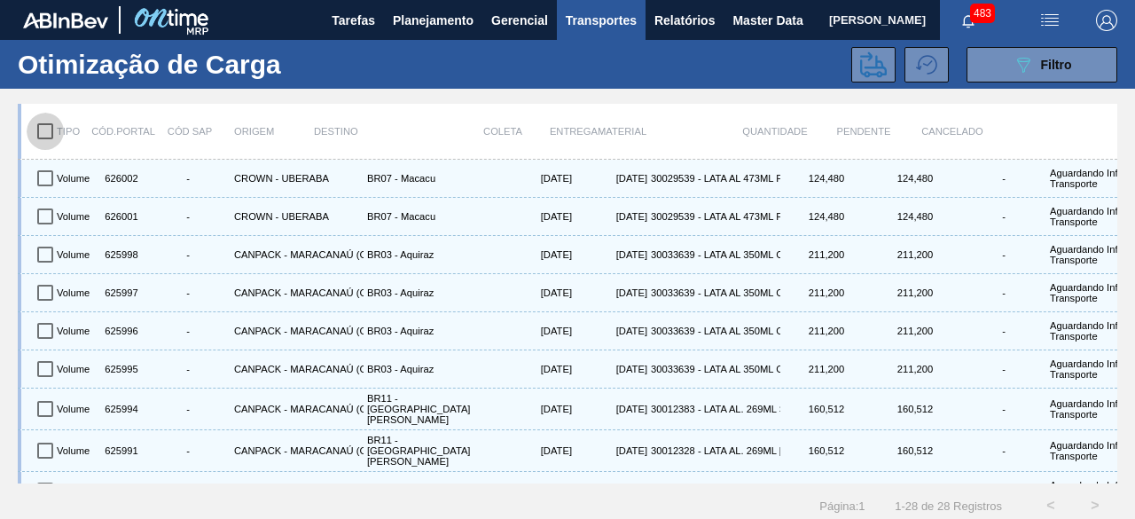
checkbox input "true"
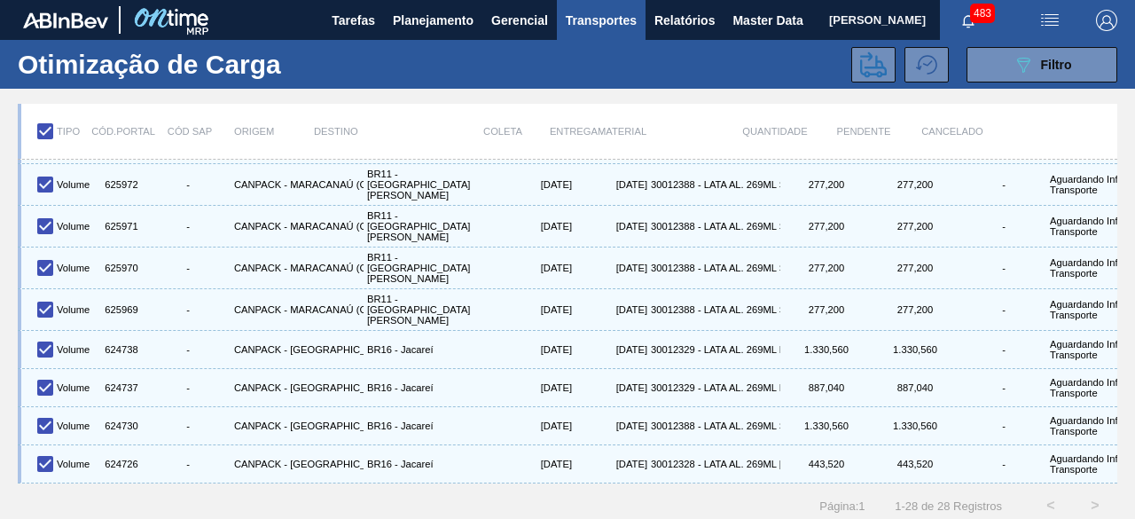
scroll to position [503, 0]
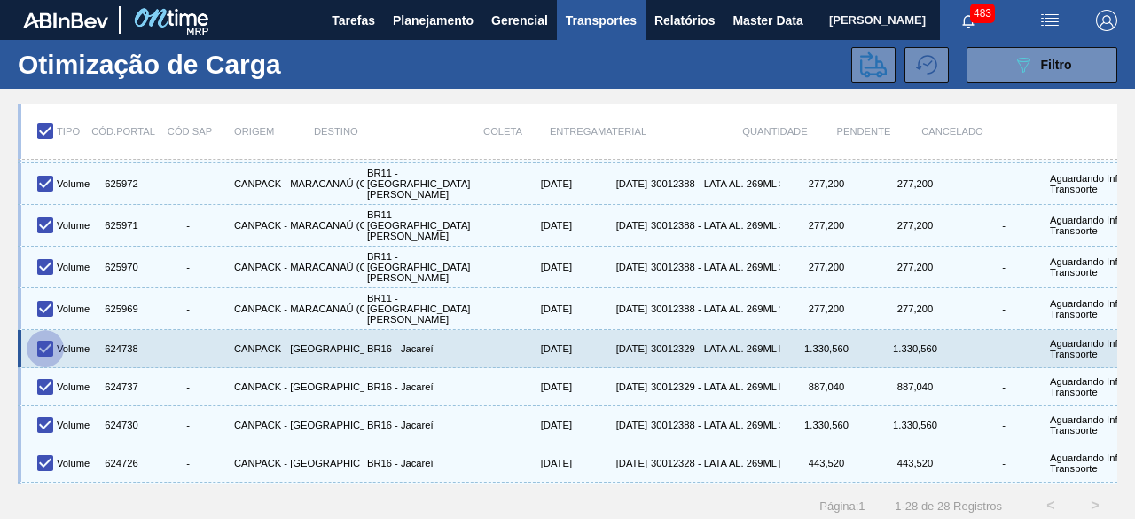
click at [46, 330] on input "checkbox" at bounding box center [45, 348] width 37 height 37
checkbox input "false"
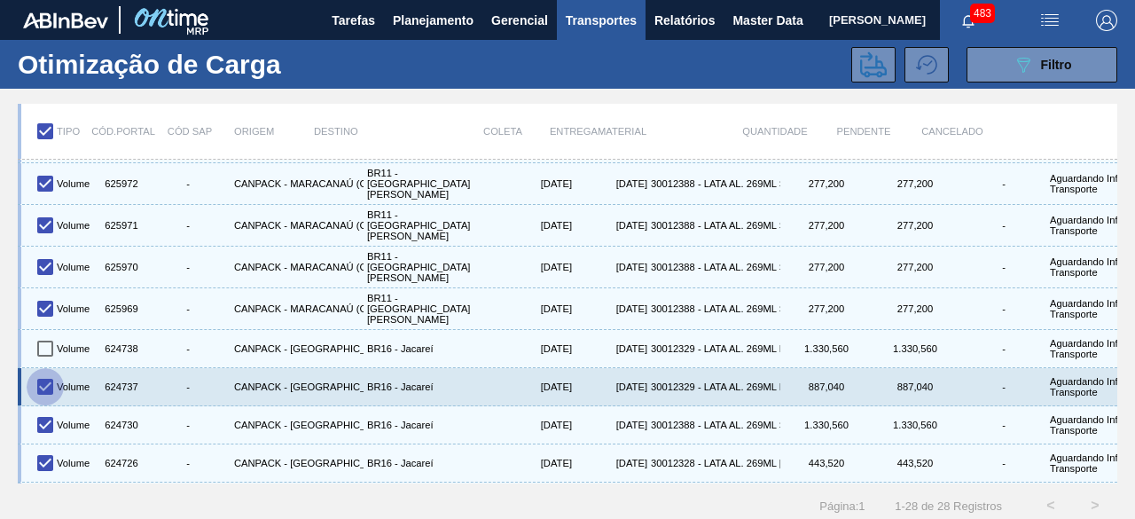
click at [49, 368] on input "checkbox" at bounding box center [45, 386] width 37 height 37
checkbox input "false"
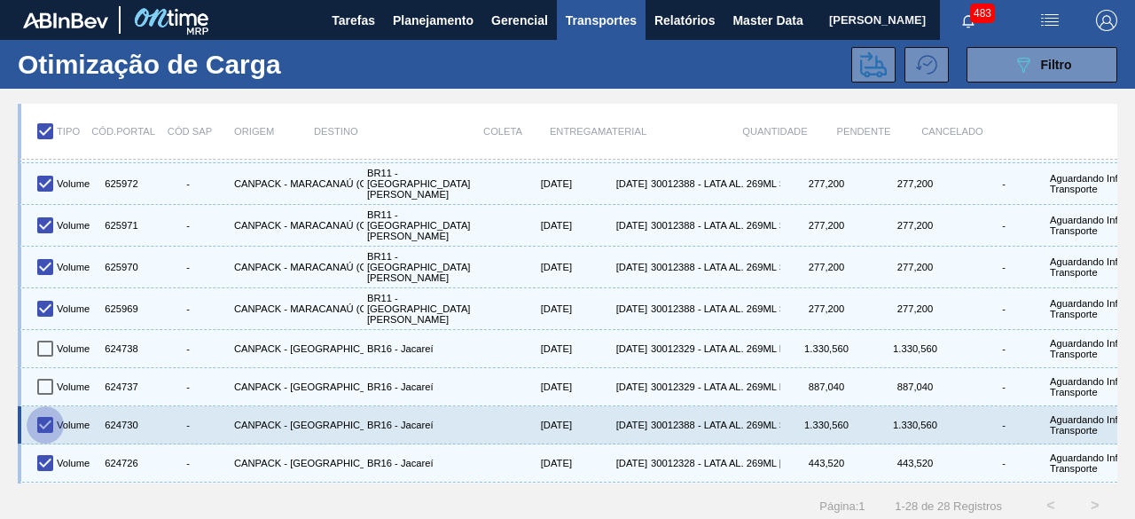
click at [50, 406] on input "checkbox" at bounding box center [45, 424] width 37 height 37
checkbox input "false"
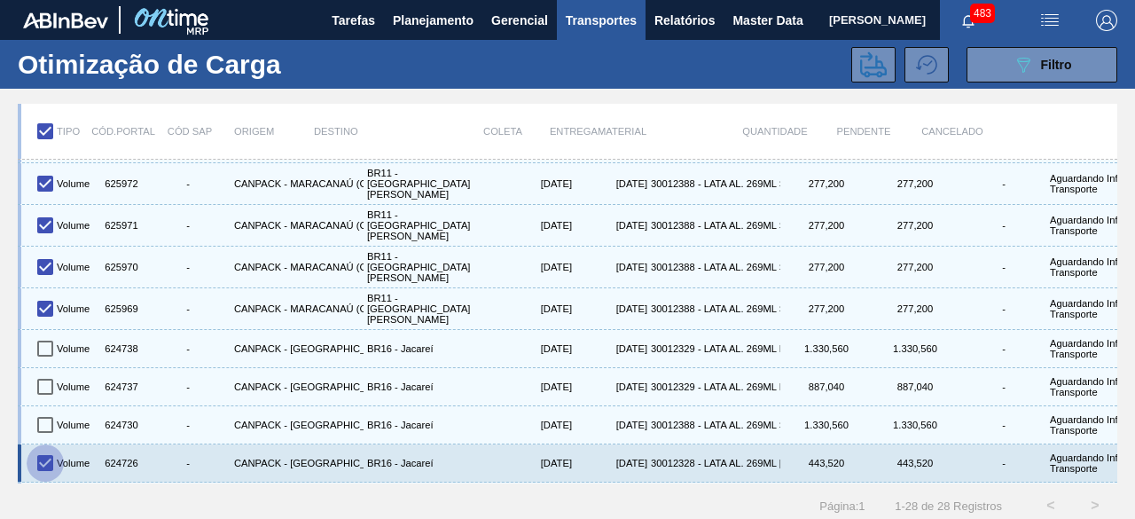
click at [47, 444] on input "checkbox" at bounding box center [45, 462] width 37 height 37
checkbox input "false"
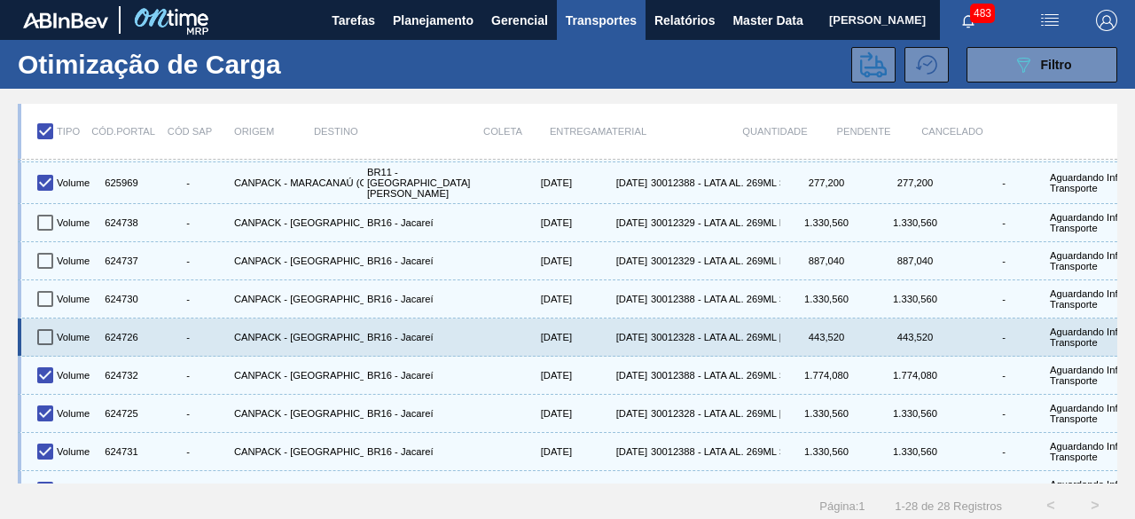
scroll to position [630, 0]
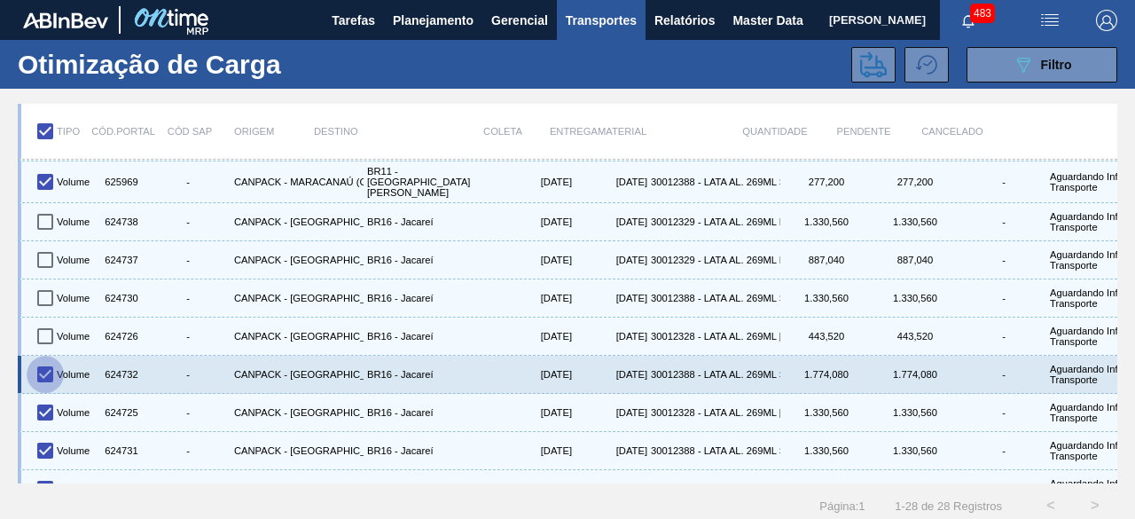
click at [46, 356] on input "checkbox" at bounding box center [45, 374] width 37 height 37
checkbox input "false"
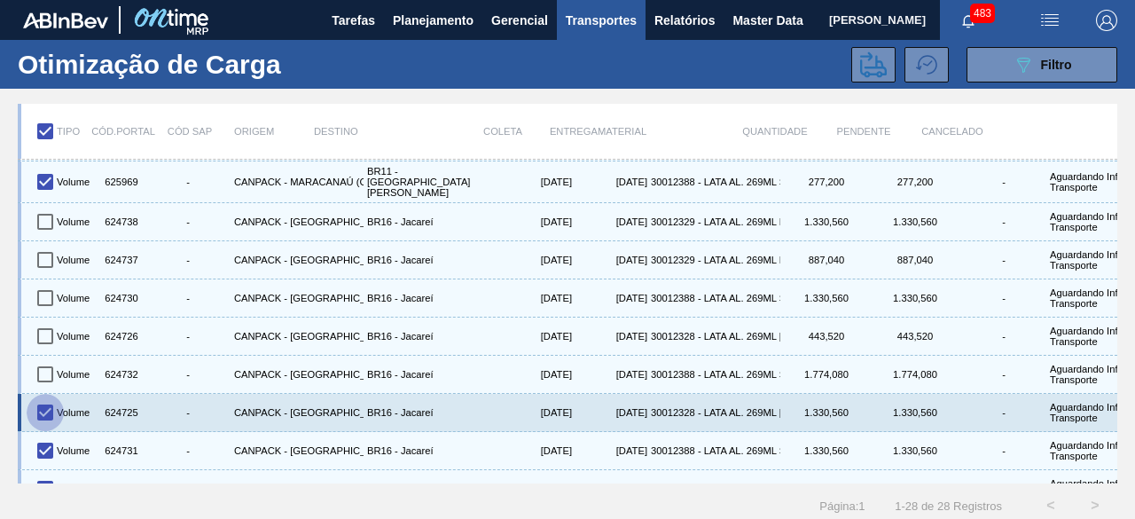
click at [51, 394] on input "checkbox" at bounding box center [45, 412] width 37 height 37
checkbox input "false"
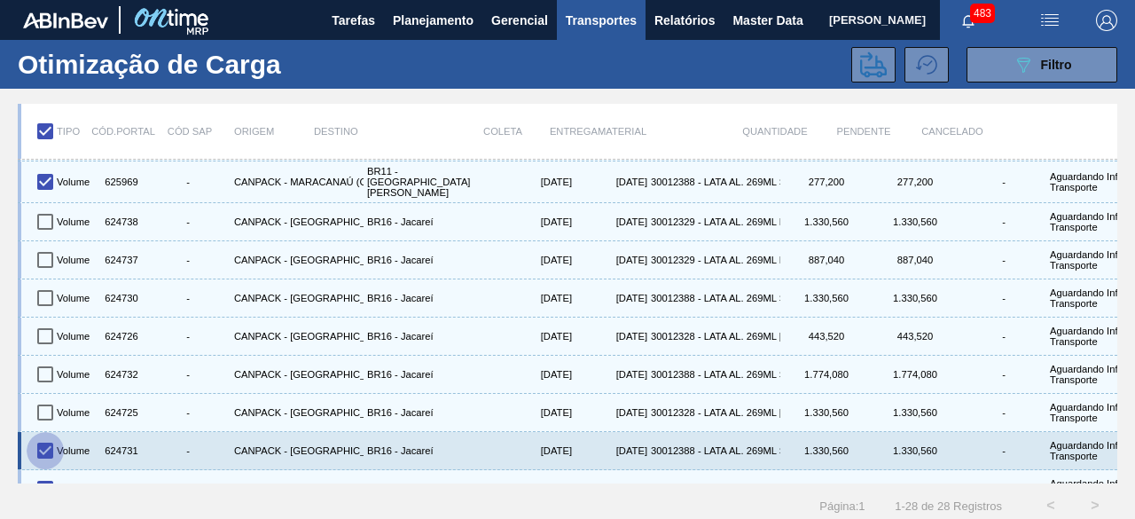
click at [51, 432] on input "checkbox" at bounding box center [45, 450] width 37 height 37
checkbox input "false"
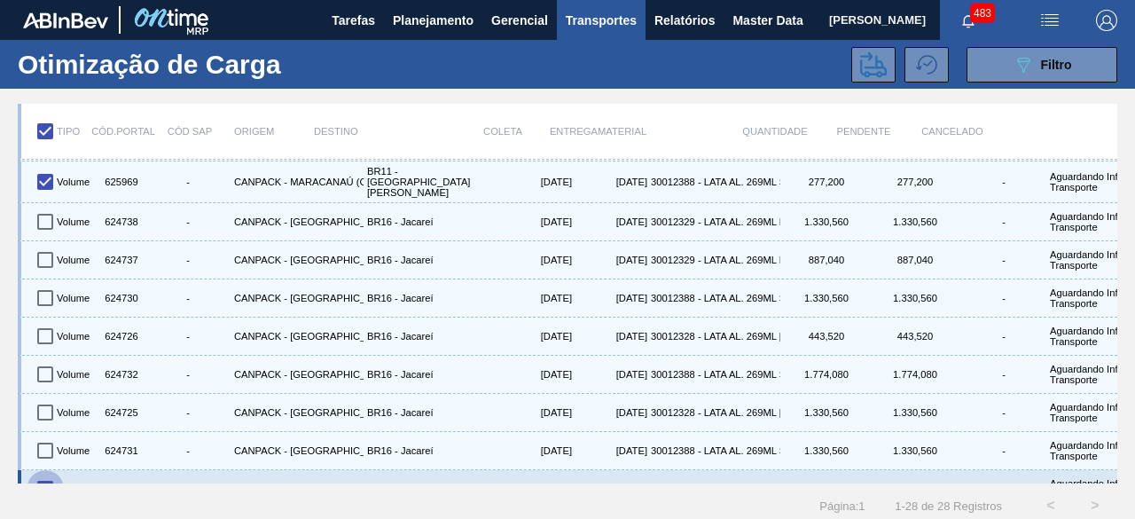
click at [52, 470] on input "checkbox" at bounding box center [45, 488] width 37 height 37
checkbox input "false"
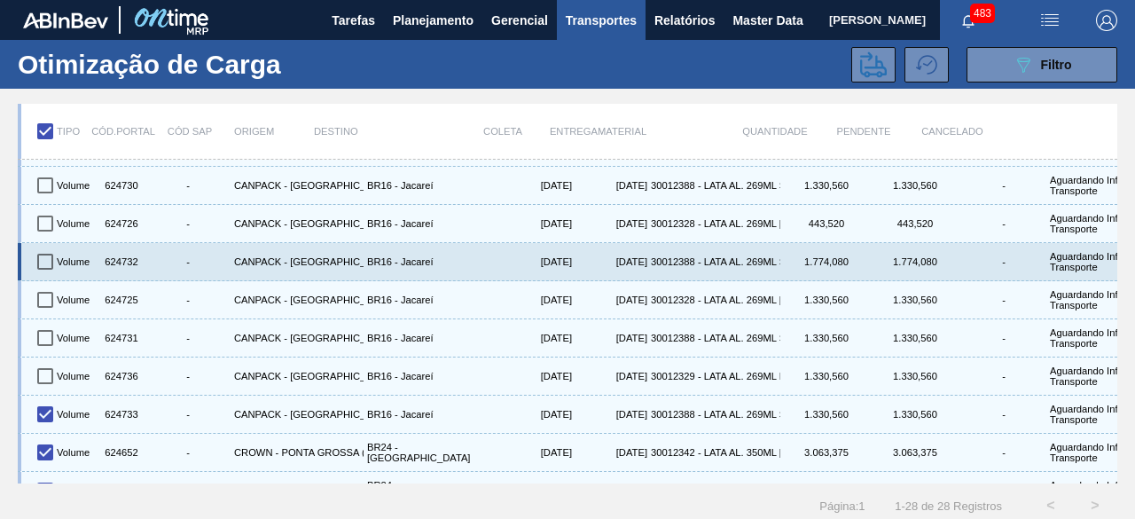
scroll to position [749, 0]
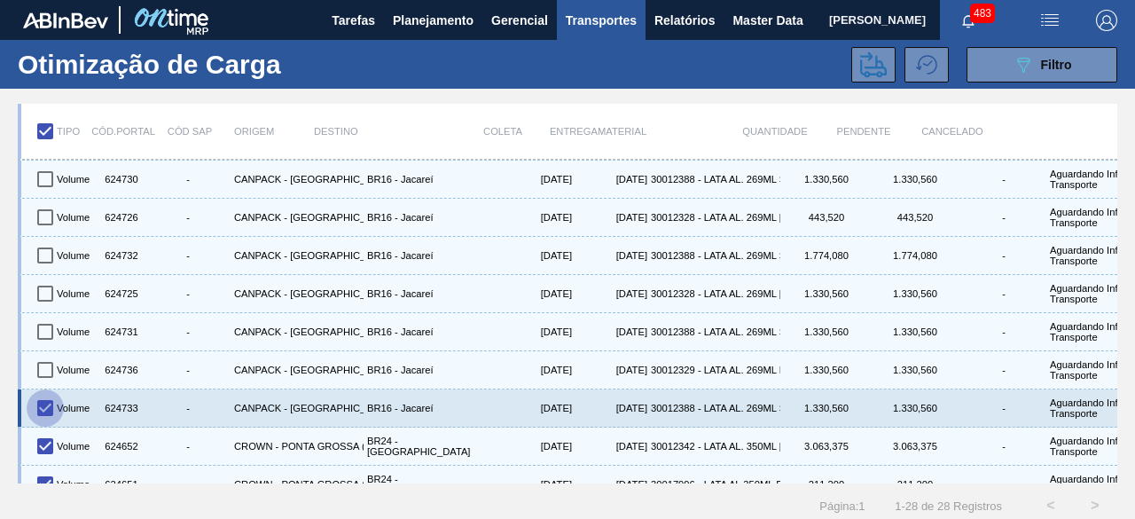
click at [48, 389] on input "checkbox" at bounding box center [45, 407] width 37 height 37
checkbox input "false"
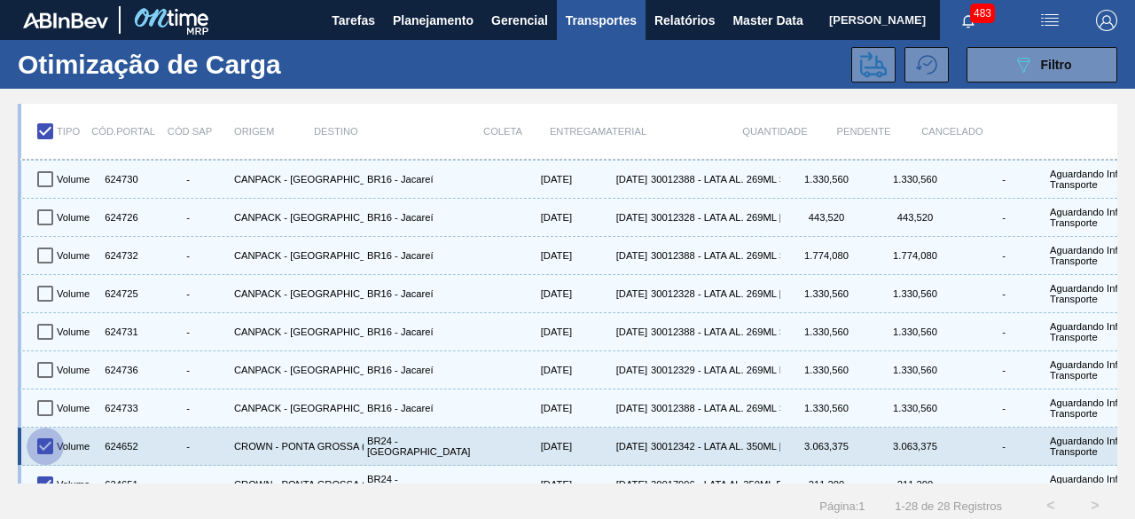
click at [46, 428] on input "checkbox" at bounding box center [45, 446] width 37 height 37
checkbox input "false"
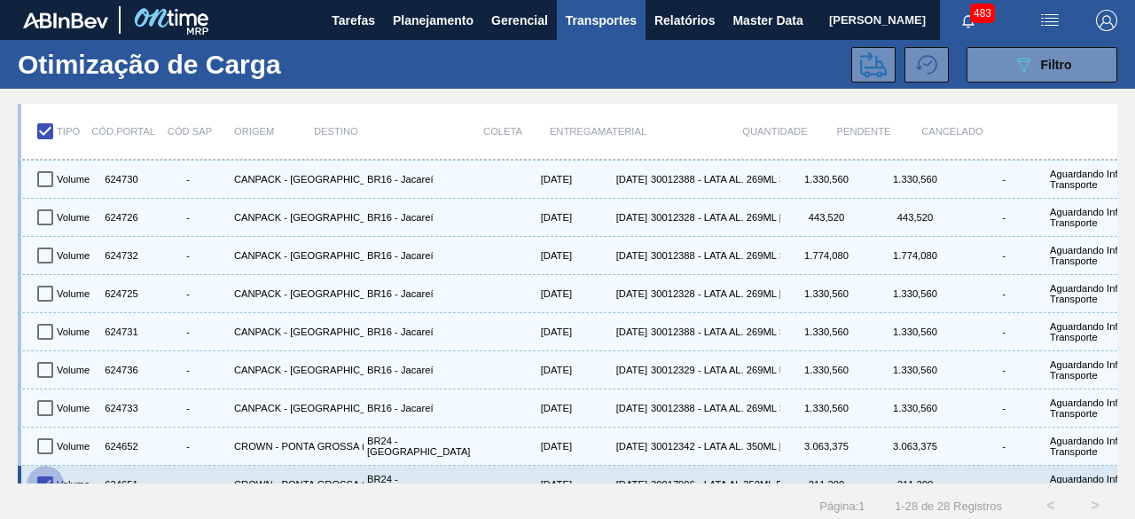
click at [50, 466] on input "checkbox" at bounding box center [45, 484] width 37 height 37
checkbox input "false"
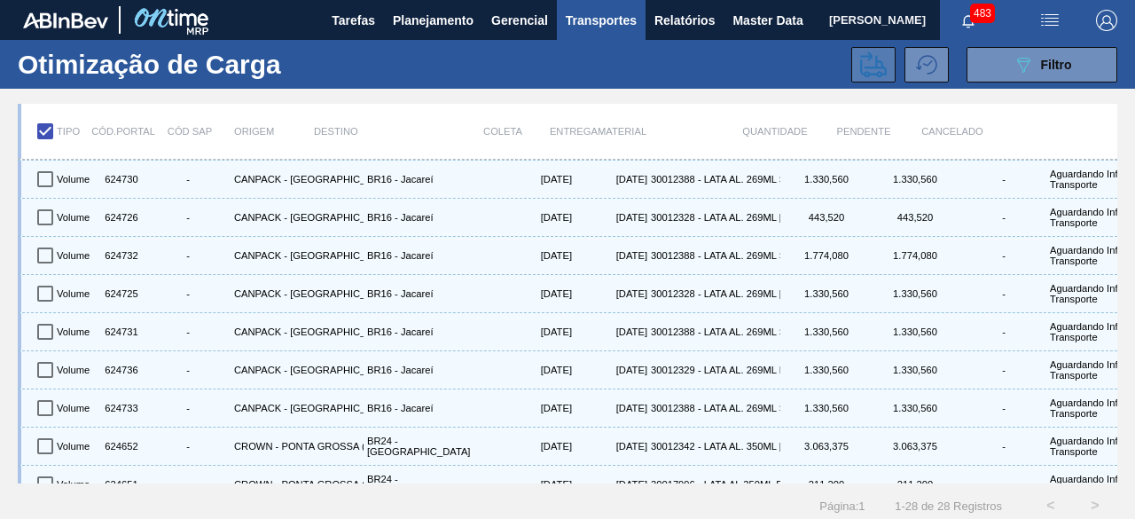
click at [857, 74] on button at bounding box center [874, 64] width 44 height 35
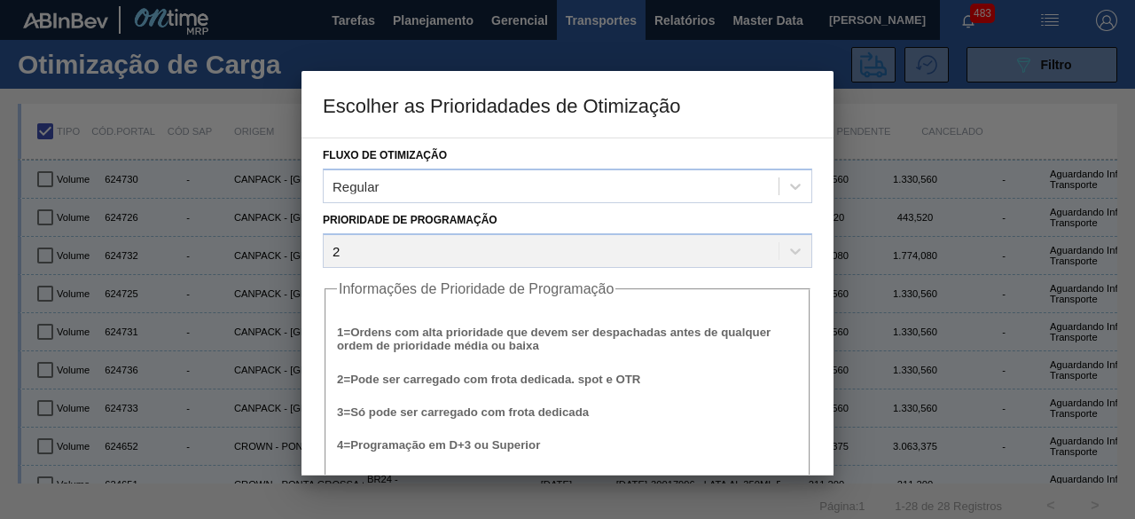
scroll to position [67, 0]
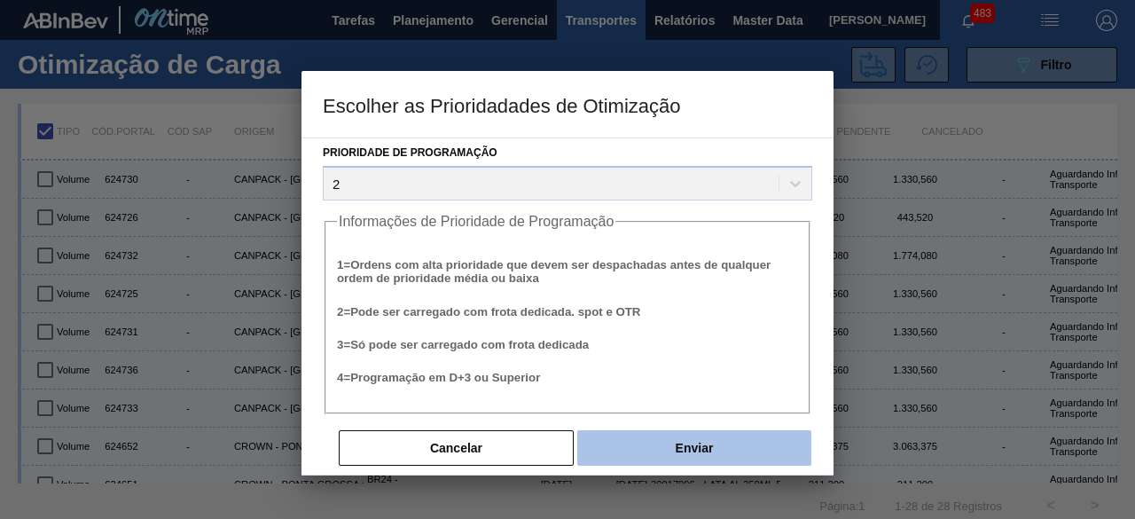
click at [701, 453] on button "Enviar" at bounding box center [695, 447] width 234 height 35
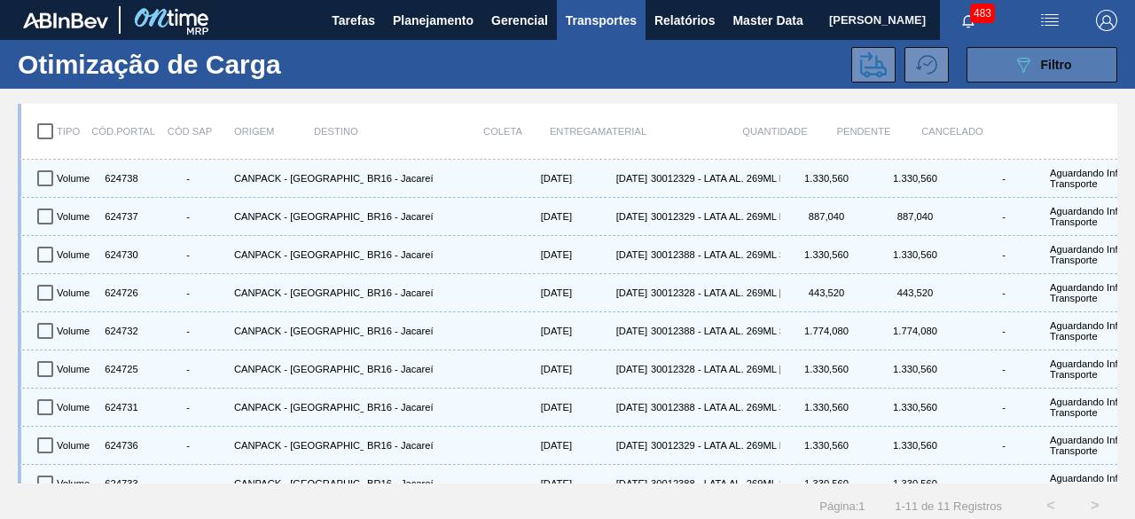
click at [1055, 72] on div "089F7B8B-B2A5-4AFE-B5C0-19BA573D28AC Filtro" at bounding box center [1042, 64] width 59 height 21
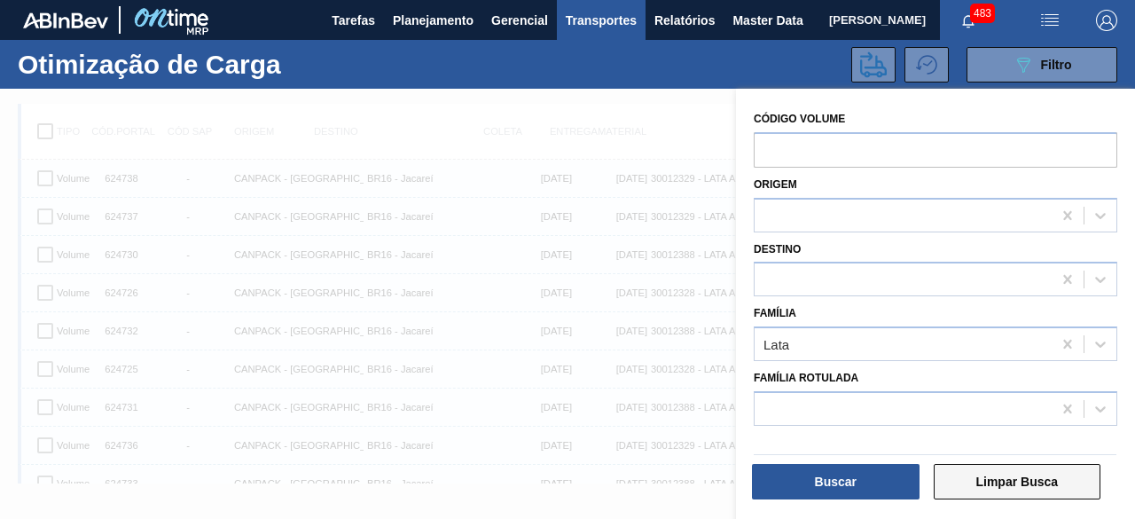
click at [990, 485] on button "Limpar Busca" at bounding box center [1018, 481] width 168 height 35
